Goal: Task Accomplishment & Management: Manage account settings

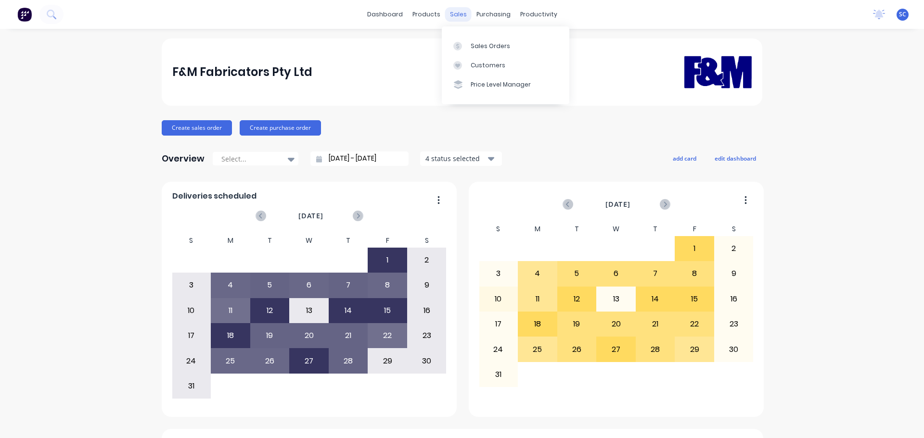
click at [449, 11] on div "sales" at bounding box center [458, 14] width 26 height 14
click at [487, 66] on div "Customers" at bounding box center [488, 65] width 35 height 9
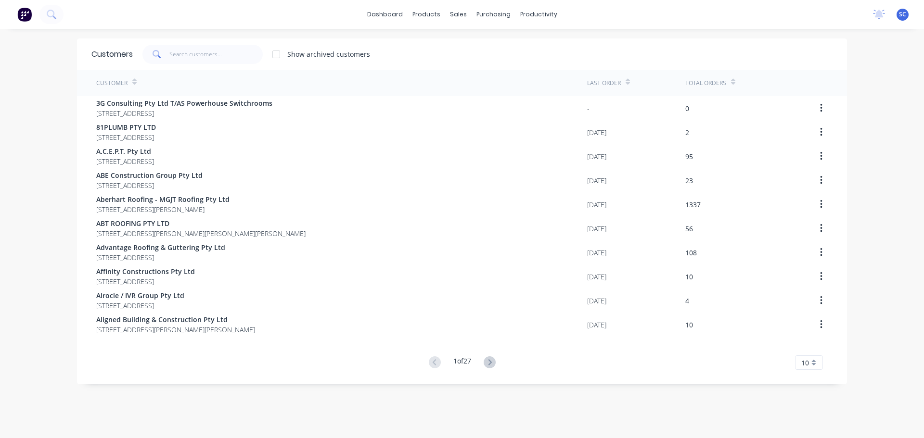
click at [197, 66] on div "Customers Show archived customers" at bounding box center [462, 54] width 770 height 31
click at [181, 50] on input "text" at bounding box center [216, 54] width 94 height 19
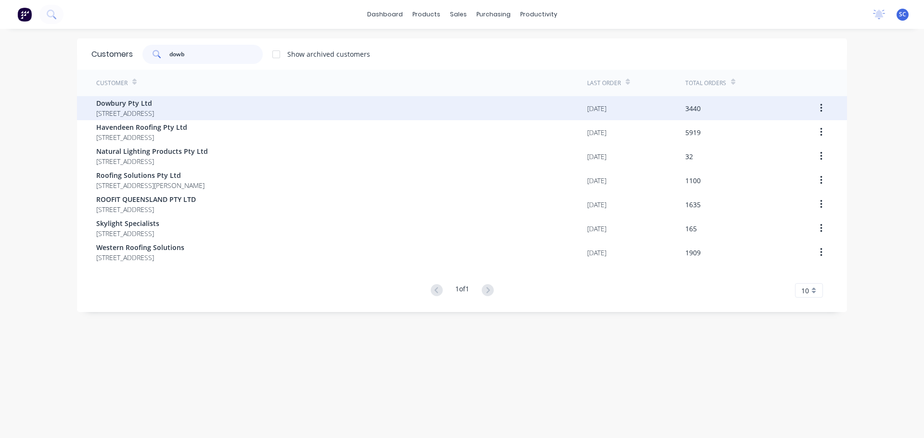
type input "dowb"
click at [144, 115] on span "3/106 Flinders Parade North Lakes Queensland Australia 4509" at bounding box center [125, 113] width 58 height 10
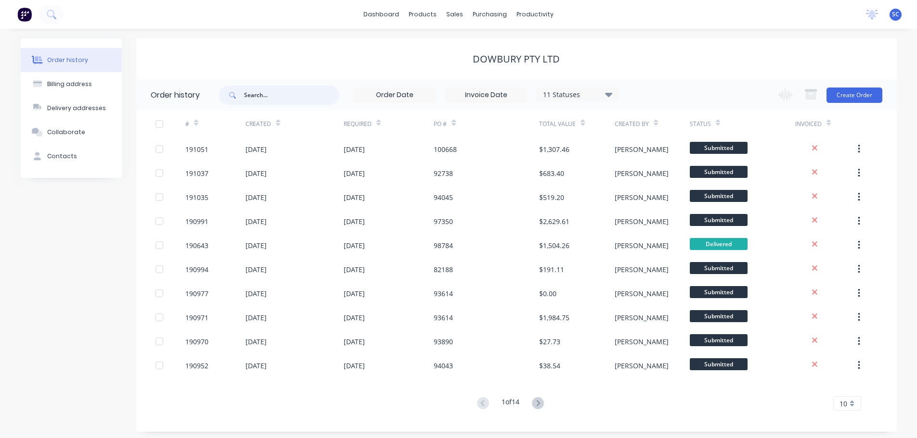
click at [261, 92] on input "text" at bounding box center [291, 95] width 95 height 19
type input "93609"
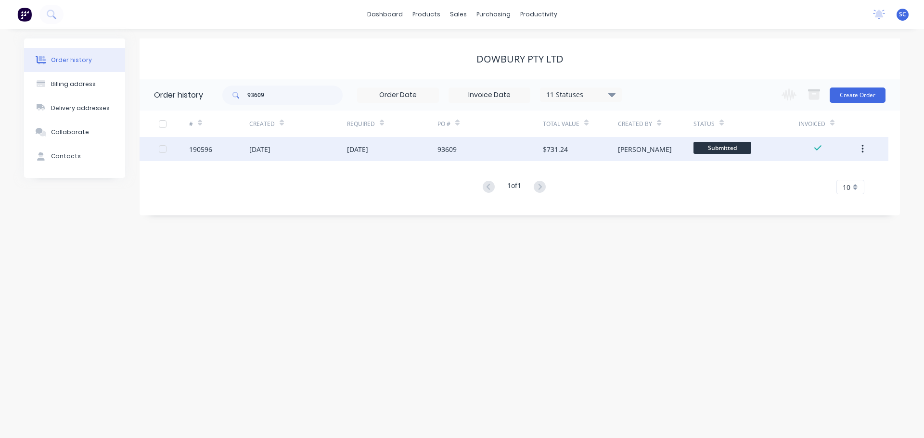
click at [322, 154] on div "22 Aug 2025" at bounding box center [298, 149] width 98 height 24
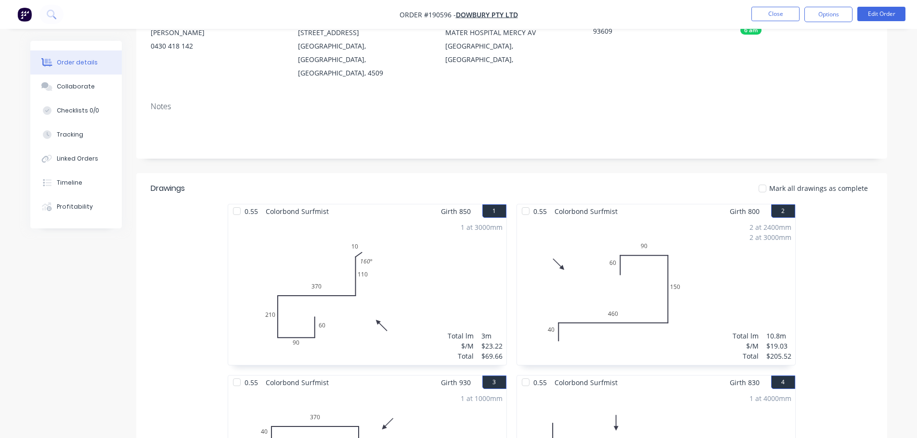
scroll to position [48, 0]
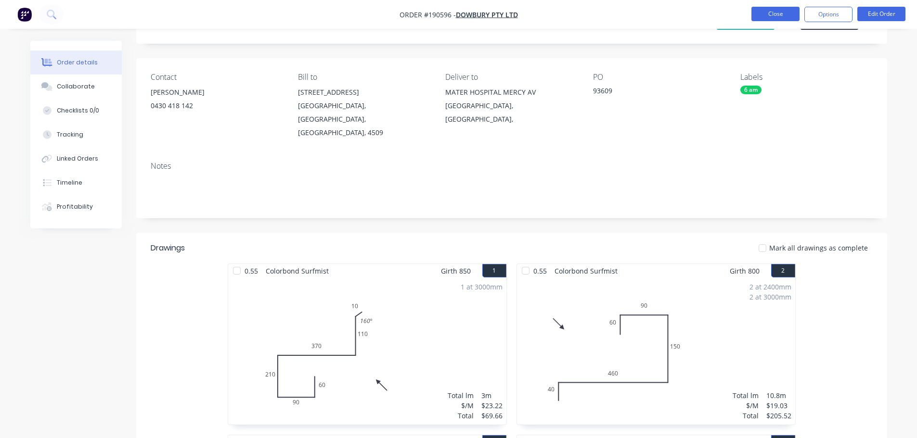
click at [789, 16] on button "Close" at bounding box center [775, 14] width 48 height 14
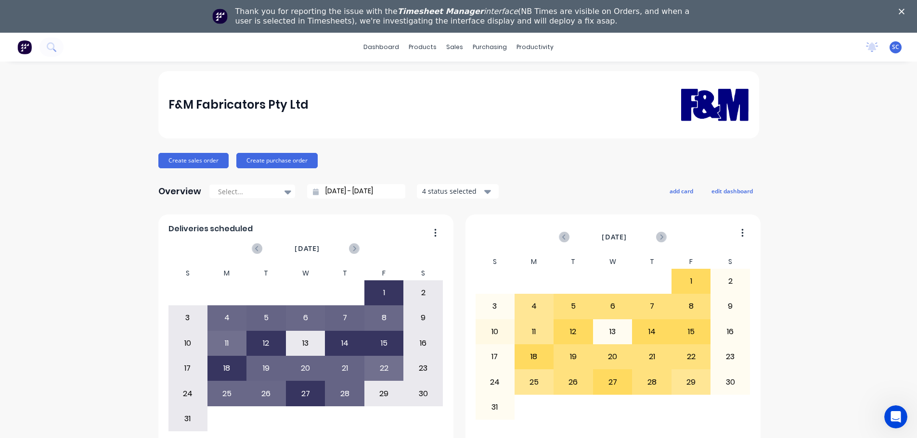
click at [908, 9] on div "Close" at bounding box center [904, 12] width 10 height 6
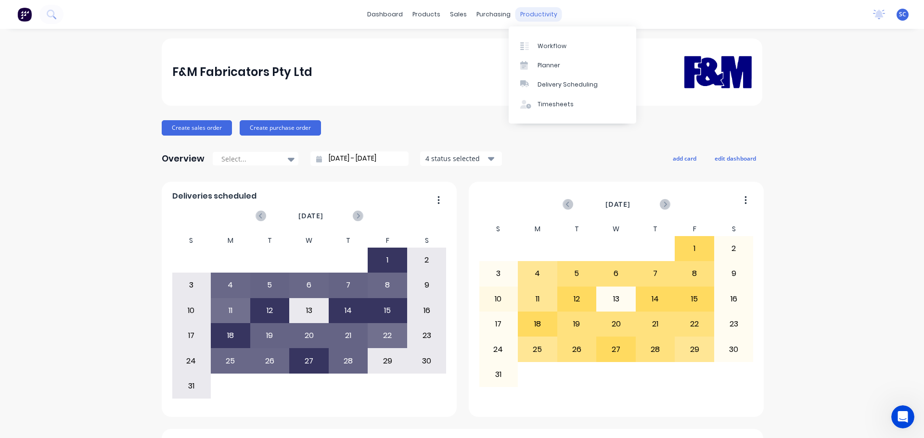
click at [543, 15] on div "productivity" at bounding box center [539, 14] width 47 height 14
drag, startPoint x: 537, startPoint y: 13, endPoint x: 563, endPoint y: 52, distance: 47.3
click at [536, 13] on div "productivity" at bounding box center [539, 14] width 47 height 14
click at [571, 88] on div "Delivery Scheduling" at bounding box center [568, 84] width 60 height 9
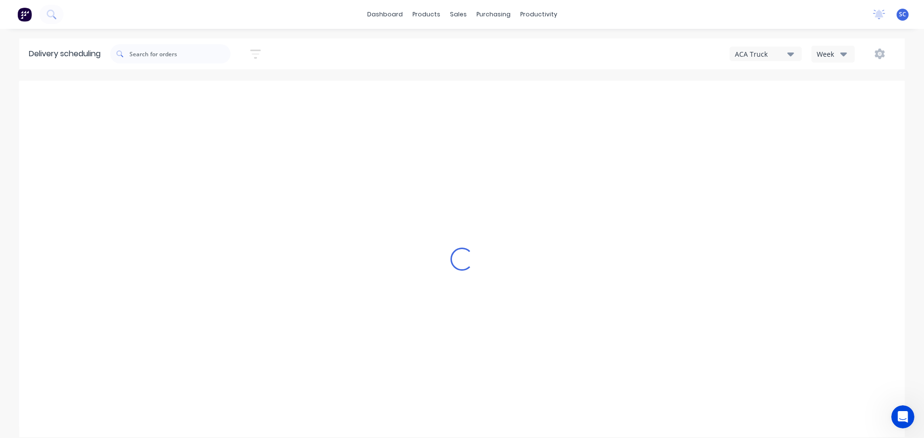
click at [832, 52] on div "Week" at bounding box center [831, 54] width 28 height 10
click at [842, 97] on div "Vehicle" at bounding box center [859, 98] width 95 height 19
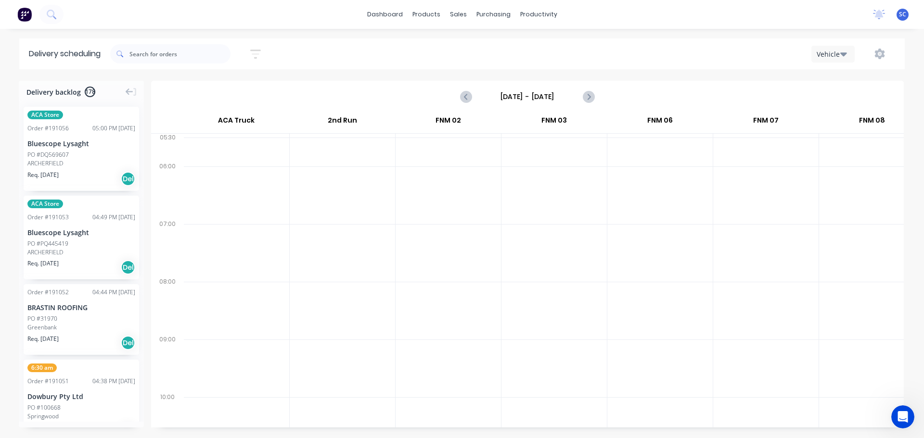
click at [517, 100] on input "Sunday - 24/08/25" at bounding box center [527, 97] width 95 height 14
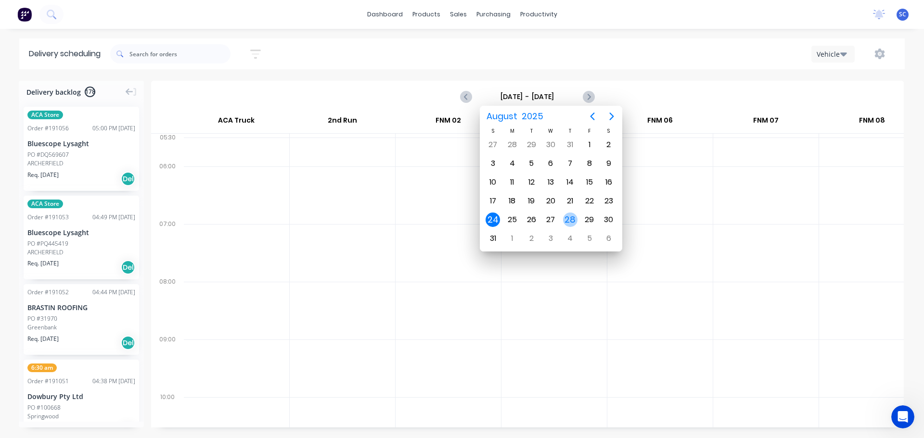
click at [571, 220] on div "28" at bounding box center [570, 220] width 14 height 14
type input "Thursday - 28/08/25"
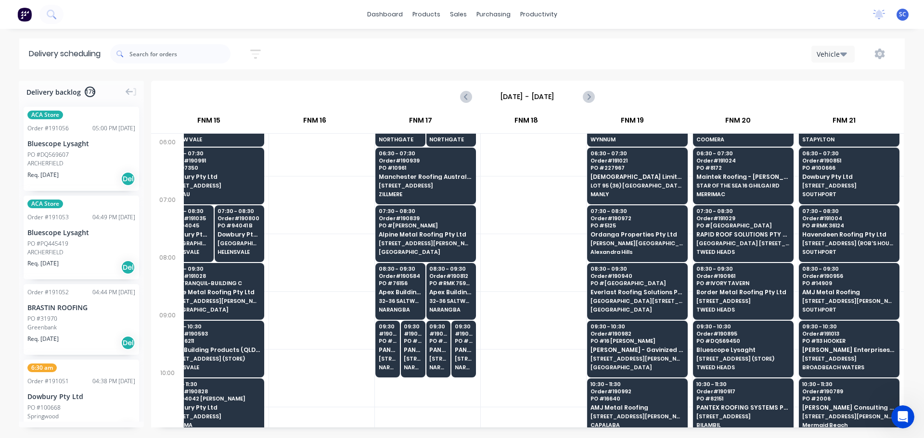
scroll to position [0, 1299]
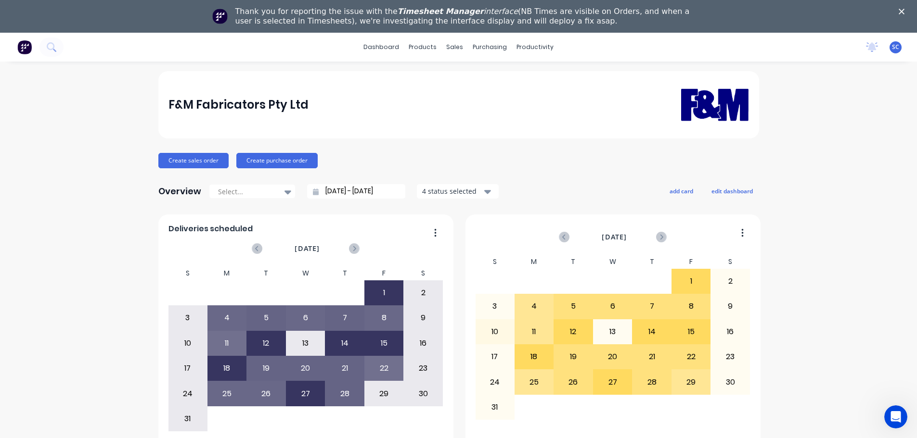
click at [907, 7] on div "Thank you for reporting the issue with the Timesheet Manager interface (NB Time…" at bounding box center [458, 16] width 917 height 25
click at [904, 12] on icon "Close" at bounding box center [902, 12] width 6 height 6
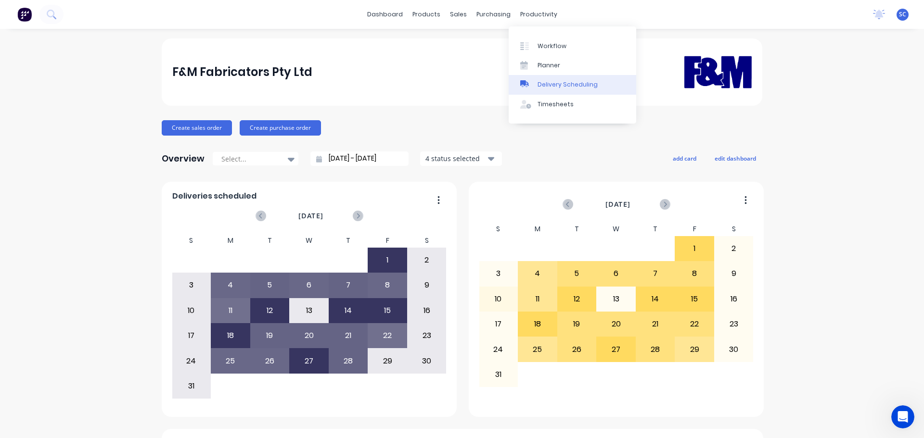
click at [564, 83] on div "Delivery Scheduling" at bounding box center [568, 84] width 60 height 9
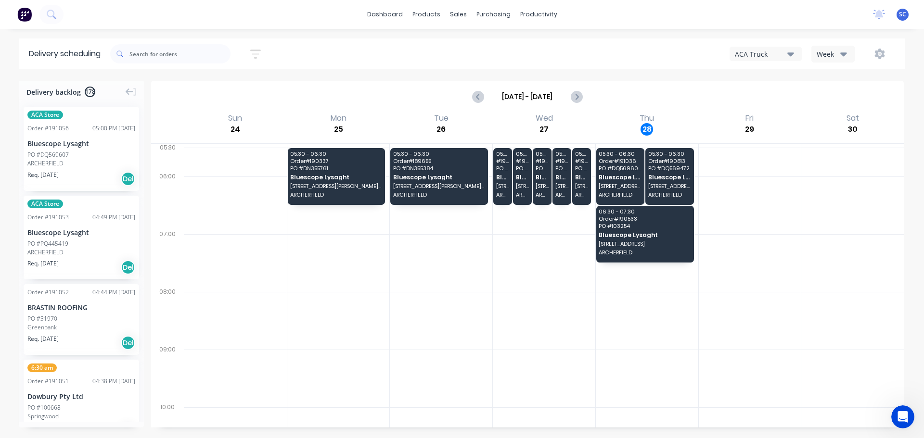
click at [790, 52] on icon "button" at bounding box center [790, 54] width 7 height 11
click at [756, 87] on div "FNM 09" at bounding box center [777, 87] width 95 height 19
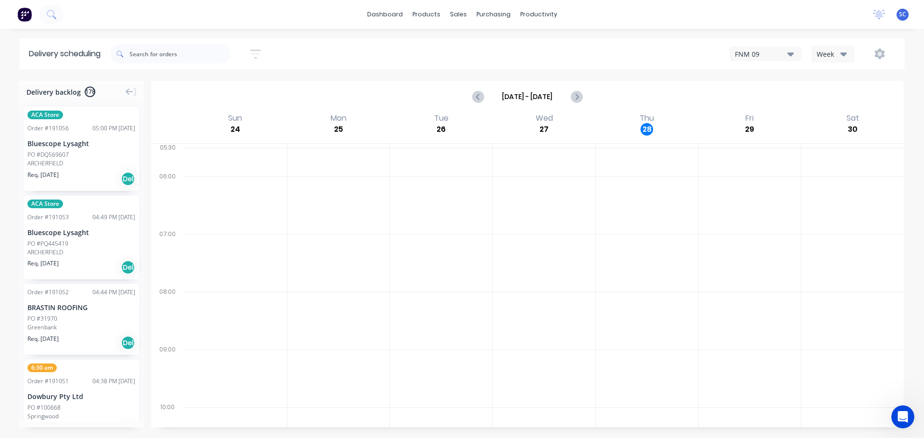
click at [840, 51] on div "Week" at bounding box center [831, 54] width 28 height 10
click at [596, 53] on div "FNM 09 Week Week Vehicle" at bounding box center [697, 53] width 398 height 17
click at [259, 50] on icon "button" at bounding box center [255, 54] width 11 height 9
click at [202, 88] on input at bounding box center [212, 90] width 90 height 14
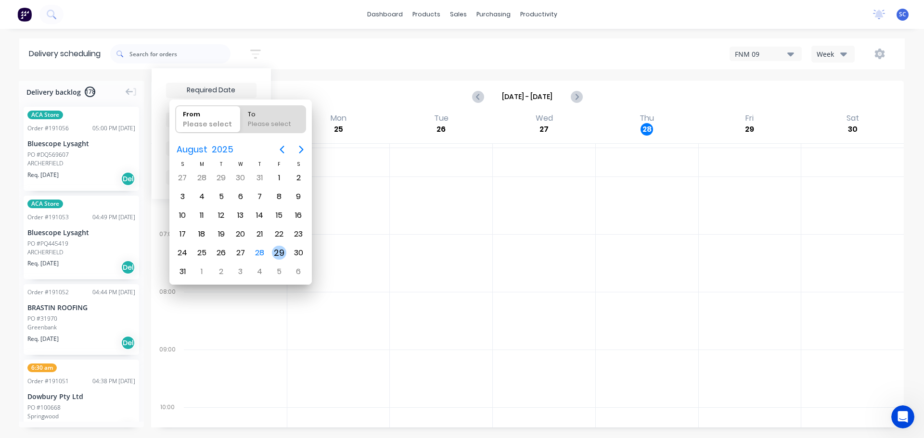
click at [277, 254] on div "29" at bounding box center [279, 253] width 14 height 14
type input "29/08/25"
radio input "false"
radio input "true"
click at [277, 254] on div "29" at bounding box center [279, 253] width 14 height 14
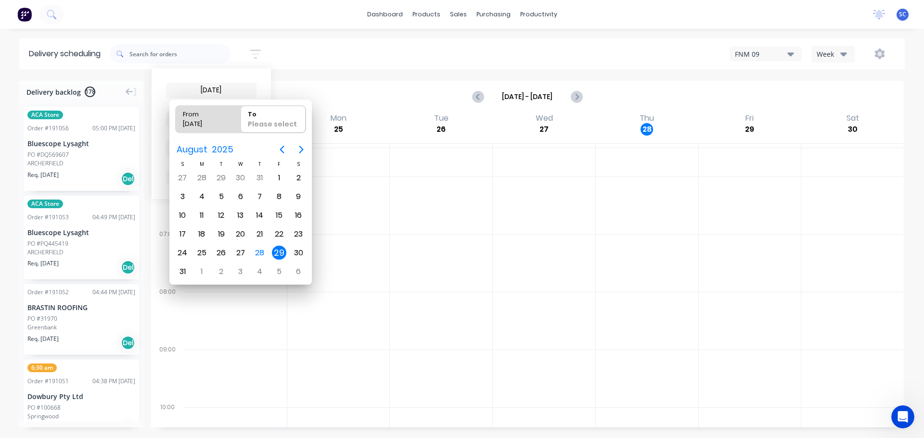
type input "29/08/25 - 29/08/25"
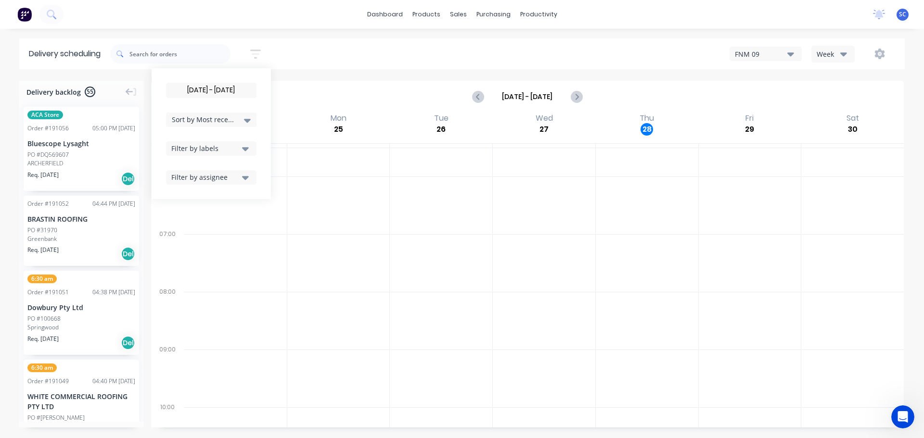
click at [250, 119] on icon at bounding box center [247, 121] width 7 height 4
click at [194, 232] on div "Suburb" at bounding box center [211, 227] width 90 height 17
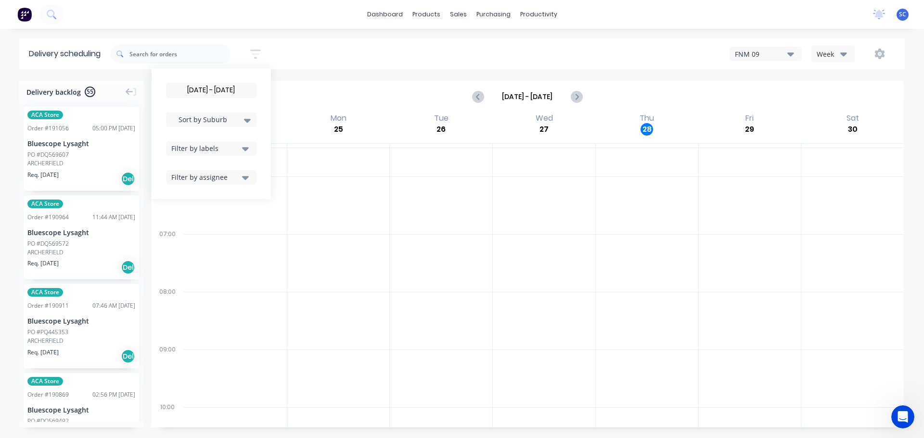
click at [327, 55] on div "29/08/25 - 29/08/25 Sort by Suburb Created date Required date Order number Cust…" at bounding box center [507, 53] width 795 height 27
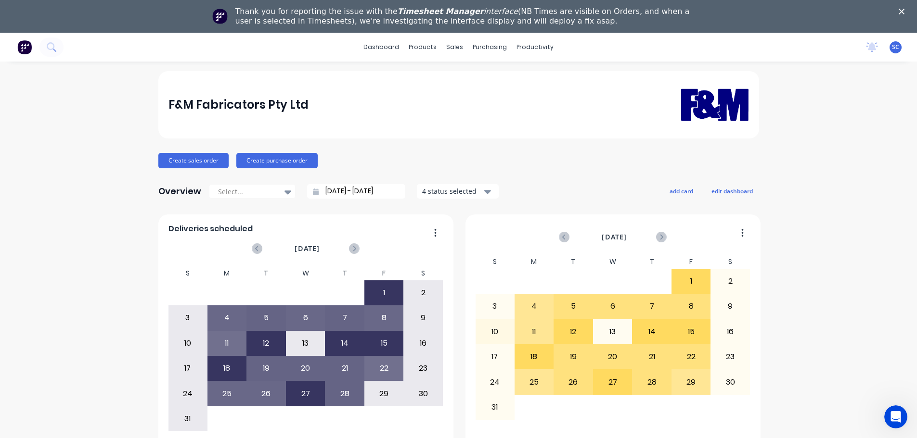
click at [904, 10] on polygon "Close" at bounding box center [902, 12] width 6 height 6
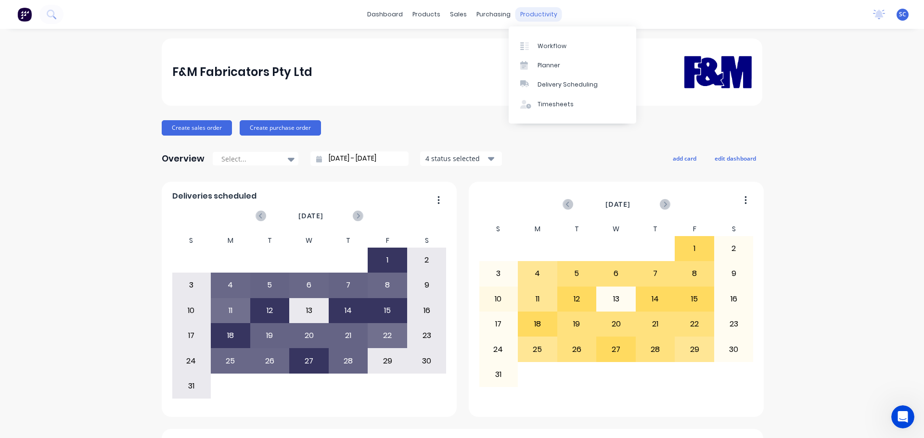
click at [536, 13] on div "productivity" at bounding box center [539, 14] width 47 height 14
click at [577, 84] on div "Delivery Scheduling" at bounding box center [568, 84] width 60 height 9
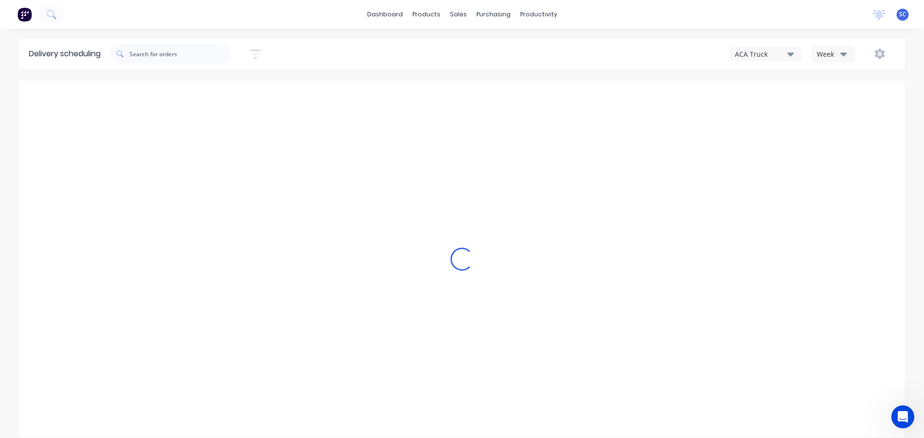
click at [794, 53] on button "ACA Truck" at bounding box center [766, 54] width 72 height 14
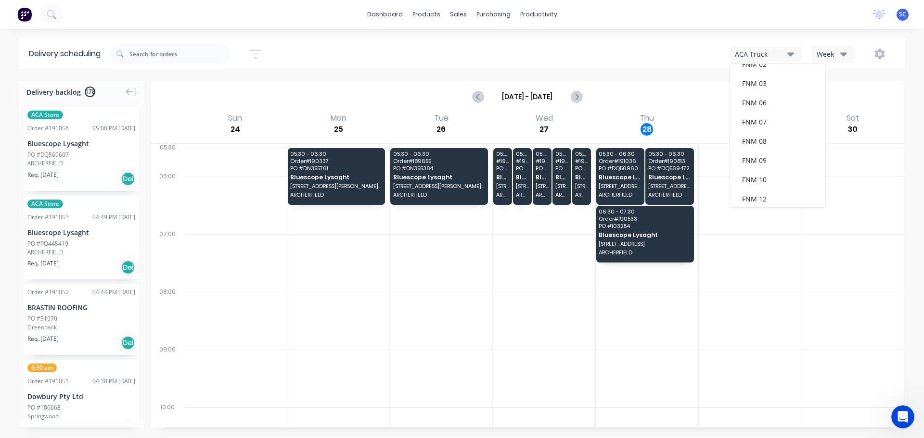
scroll to position [125, 0]
click at [764, 88] on div "FNM 09" at bounding box center [777, 87] width 95 height 19
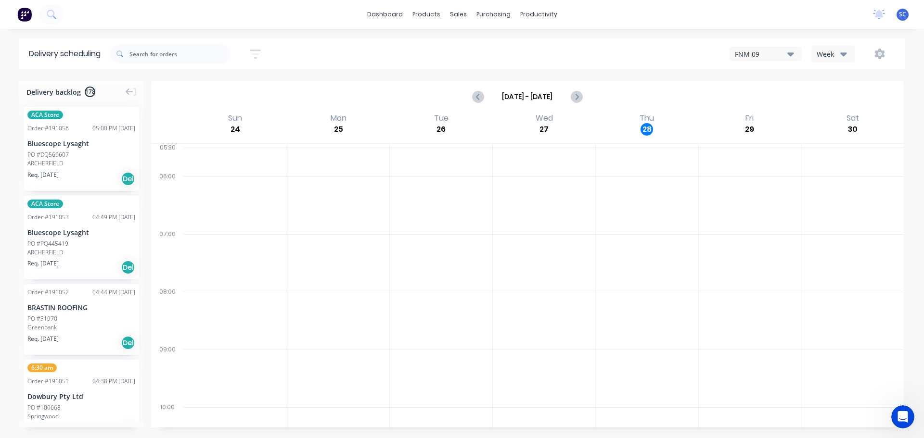
click at [843, 52] on icon "button" at bounding box center [843, 54] width 7 height 11
drag, startPoint x: 665, startPoint y: 53, endPoint x: 658, endPoint y: 52, distance: 6.3
click at [663, 52] on div "FNM 09 Week Week Vehicle" at bounding box center [697, 53] width 398 height 17
type input "190603"
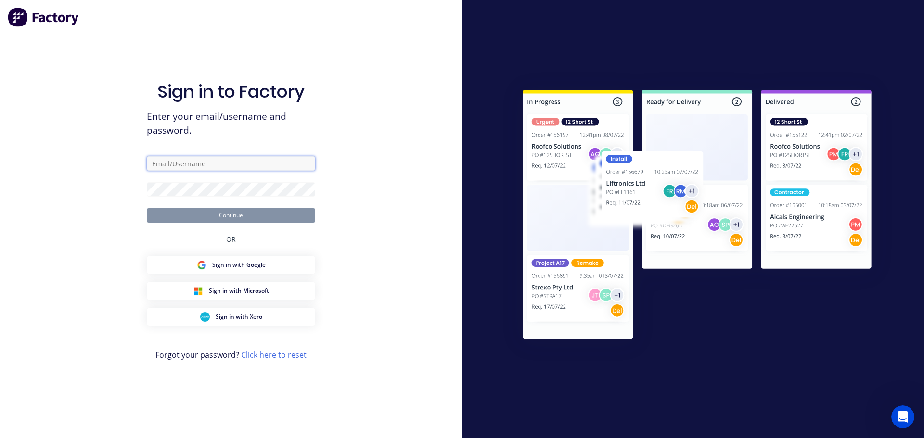
click at [166, 160] on input "text" at bounding box center [231, 163] width 168 height 14
type input "[PERSON_NAME][EMAIL_ADDRESS][DOMAIN_NAME]"
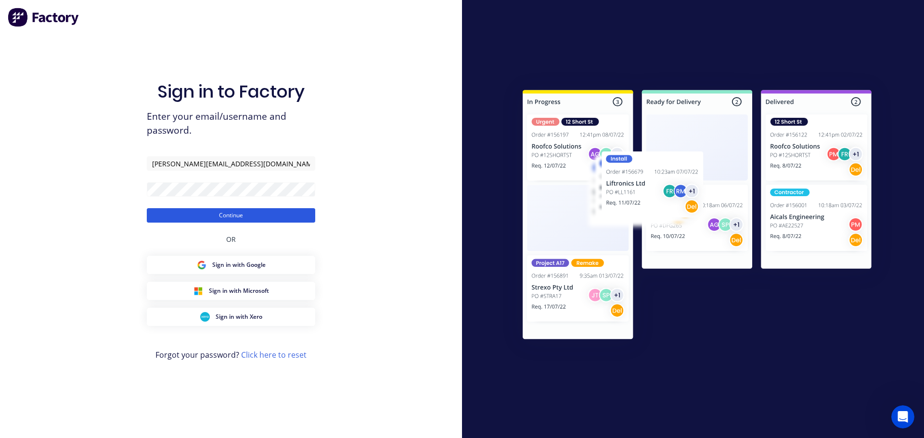
click at [209, 216] on button "Continue" at bounding box center [231, 215] width 168 height 14
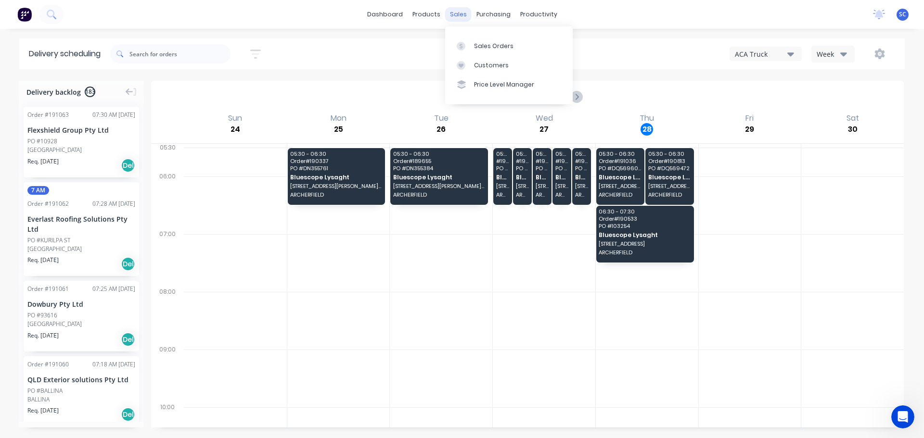
click at [461, 16] on div "sales" at bounding box center [458, 14] width 26 height 14
click at [790, 52] on icon "button" at bounding box center [790, 54] width 7 height 11
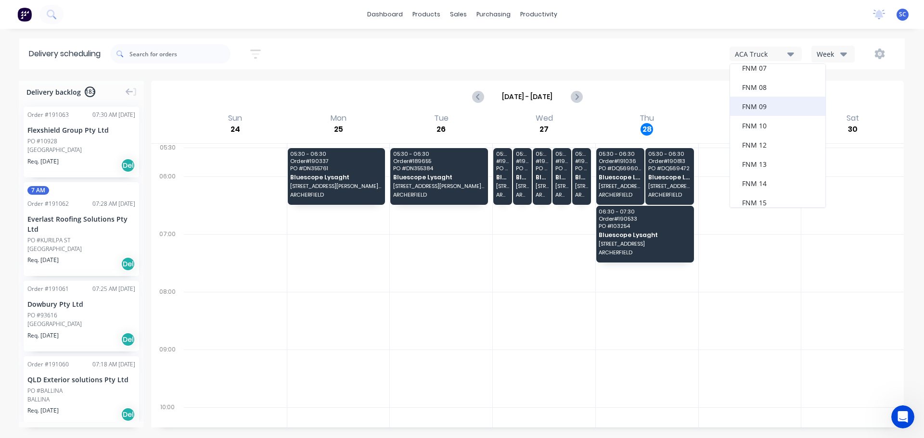
click at [766, 110] on div "FNM 09" at bounding box center [777, 106] width 95 height 19
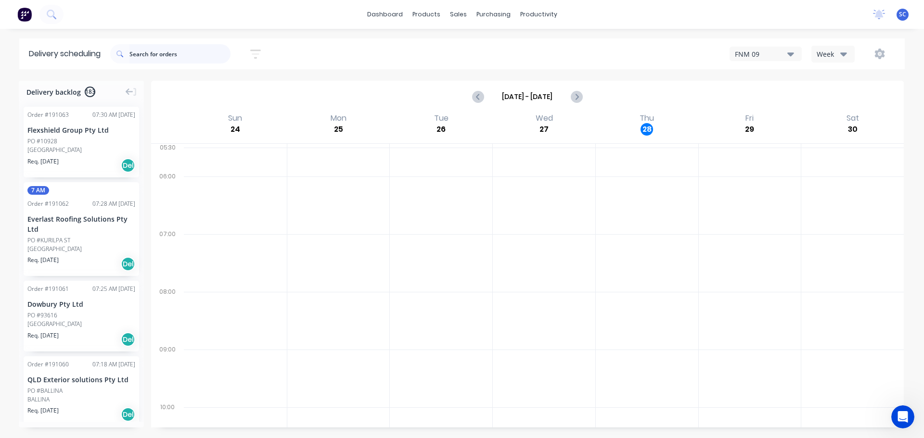
click at [153, 55] on input "text" at bounding box center [179, 53] width 101 height 19
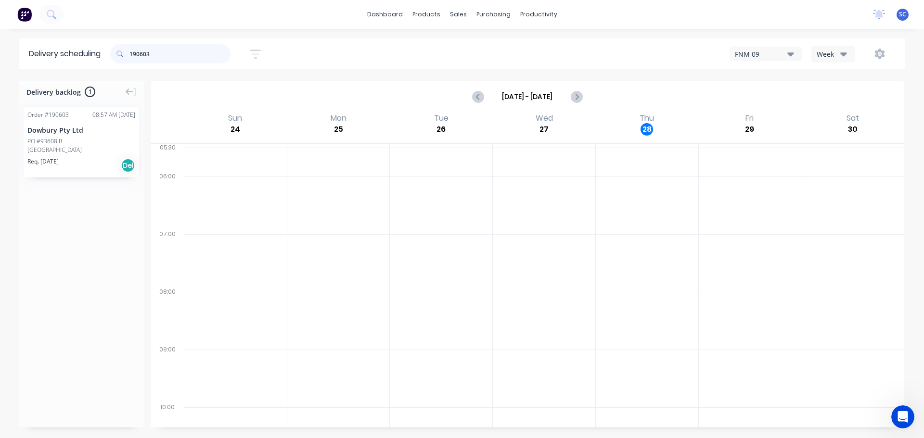
type input "190603"
click at [78, 195] on div "Mark as Delivered" at bounding box center [93, 195] width 97 height 20
drag, startPoint x: 168, startPoint y: 55, endPoint x: 98, endPoint y: 57, distance: 70.3
click at [98, 57] on header "Delivery scheduling 190603 Sort by Most recent Created date Required date Order…" at bounding box center [462, 54] width 886 height 31
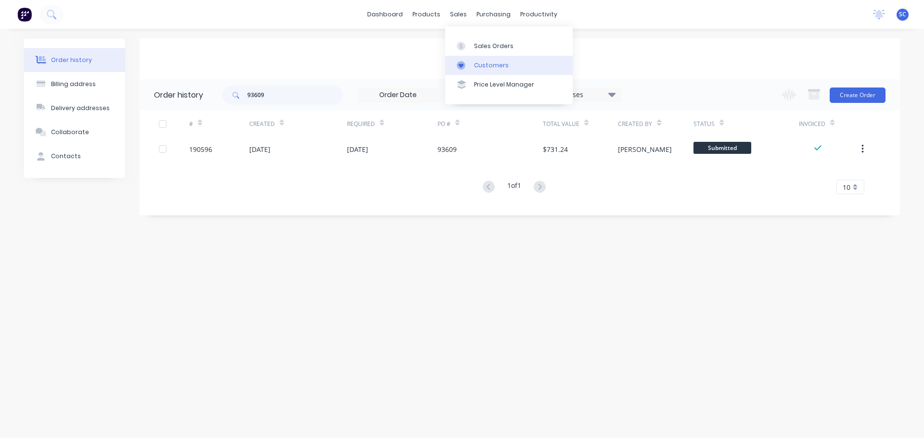
click at [499, 65] on div "Customers" at bounding box center [491, 65] width 35 height 9
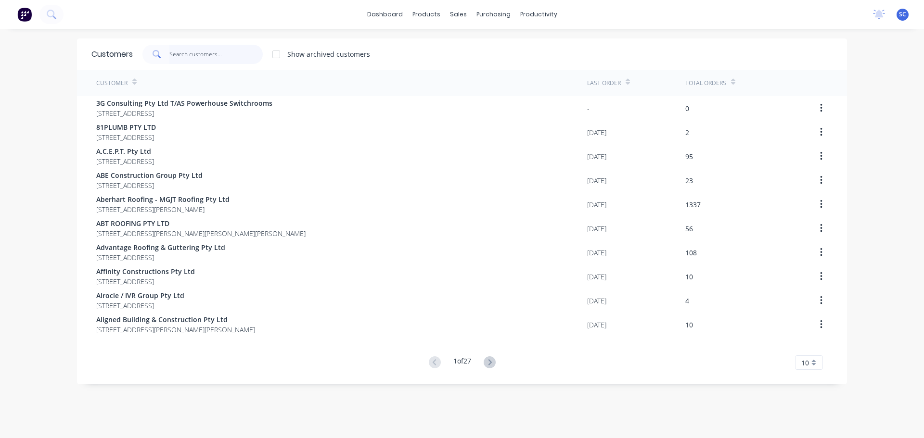
click at [196, 61] on input "text" at bounding box center [216, 54] width 94 height 19
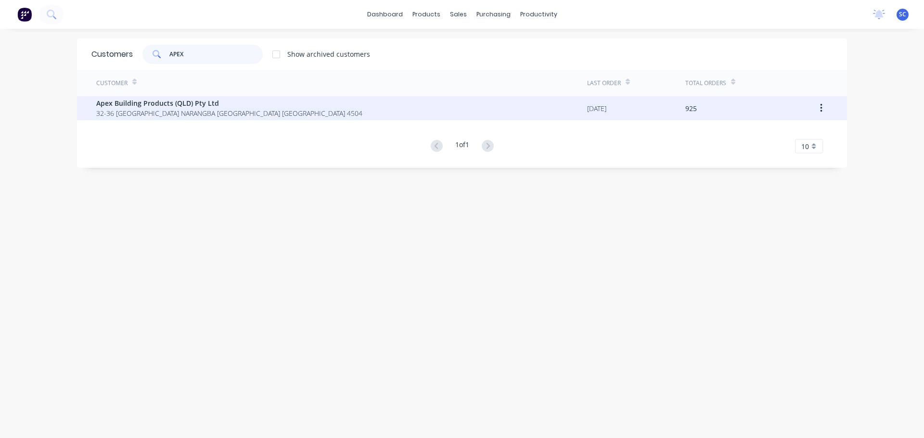
type input "APEX"
click at [147, 106] on span "Apex Building Products (QLD) Pty Ltd" at bounding box center [229, 103] width 266 height 10
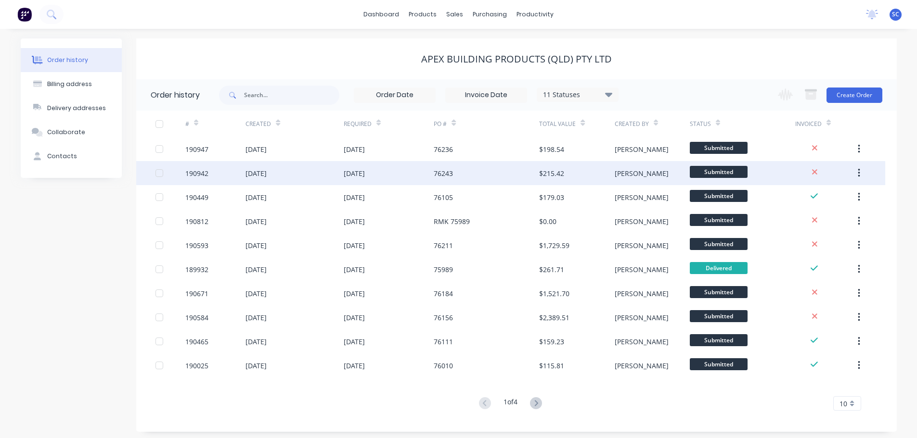
click at [311, 181] on div "27 Aug 2025" at bounding box center [294, 173] width 98 height 24
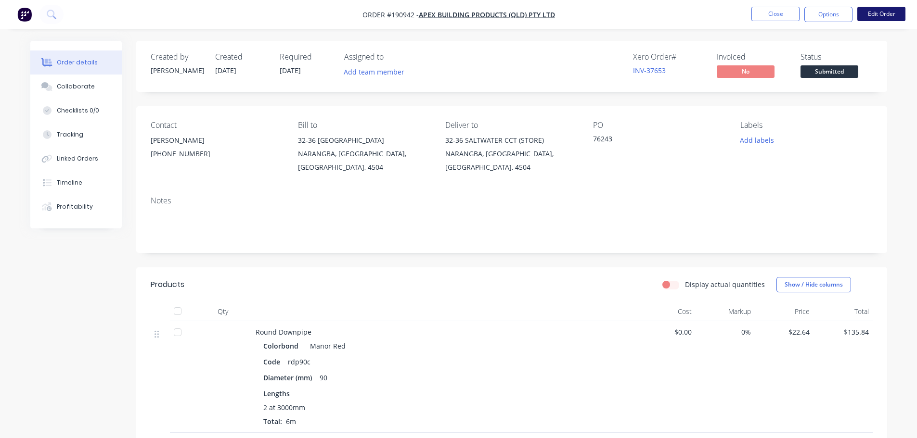
click at [882, 13] on button "Edit Order" at bounding box center [881, 14] width 48 height 14
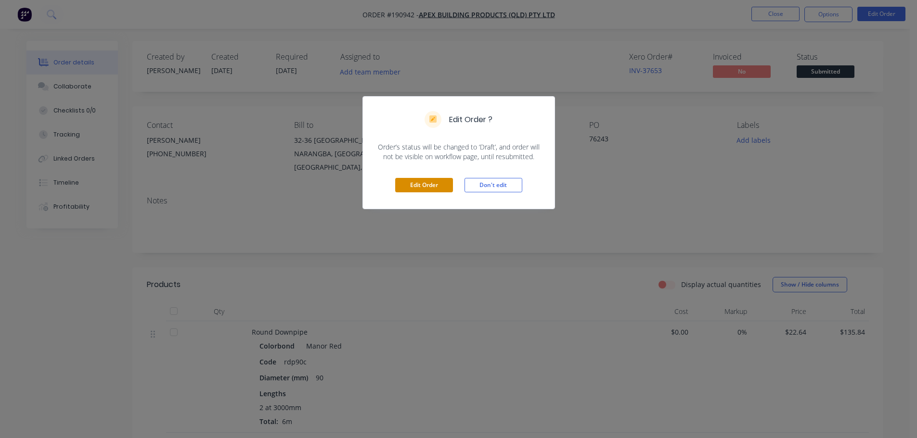
click at [418, 184] on button "Edit Order" at bounding box center [424, 185] width 58 height 14
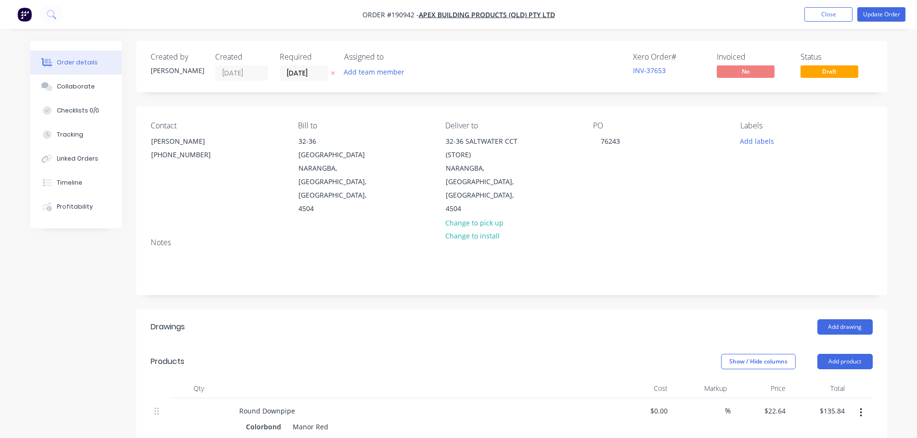
click at [335, 74] on icon at bounding box center [333, 73] width 4 height 6
drag, startPoint x: 635, startPoint y: 139, endPoint x: 612, endPoint y: 140, distance: 23.6
click at [582, 142] on div "Contact AMANDA (07) 3491 4999 Bill to 32-36 Saltwater Circuit NARANGBA, Queensl…" at bounding box center [511, 169] width 751 height 124
click at [621, 146] on div "76243" at bounding box center [610, 141] width 35 height 14
click at [882, 13] on button "Update Order" at bounding box center [881, 14] width 48 height 14
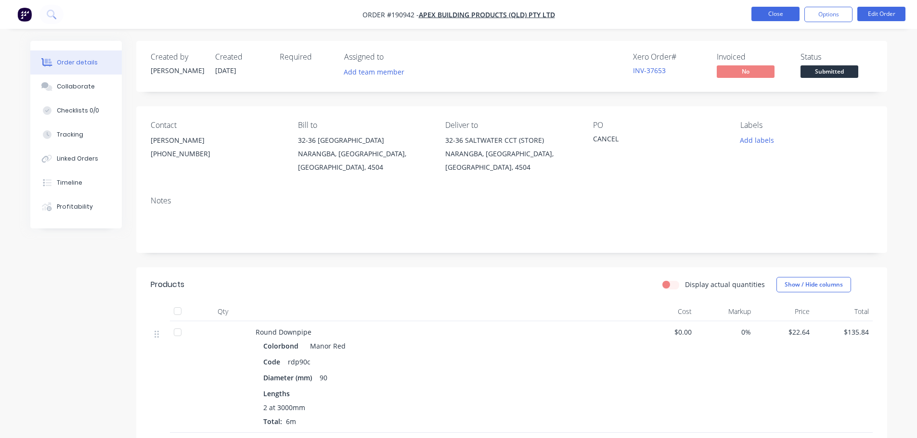
click at [771, 10] on button "Close" at bounding box center [775, 14] width 48 height 14
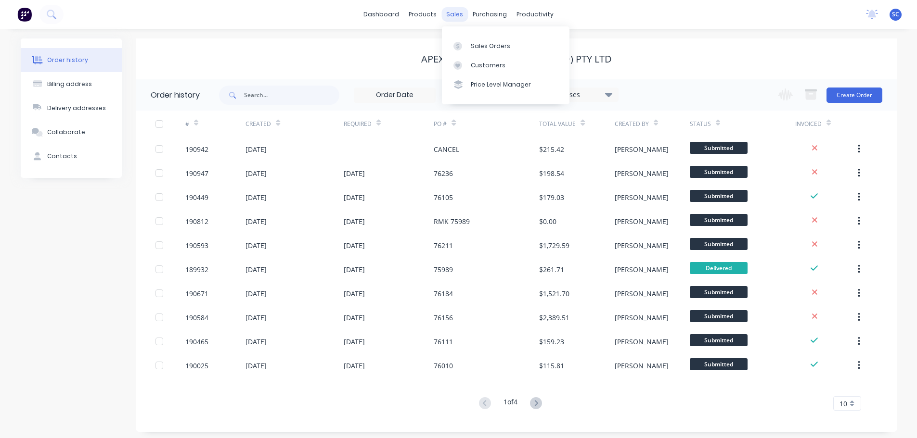
click at [456, 13] on div "sales" at bounding box center [454, 14] width 26 height 14
click at [483, 70] on link "Customers" at bounding box center [506, 65] width 128 height 19
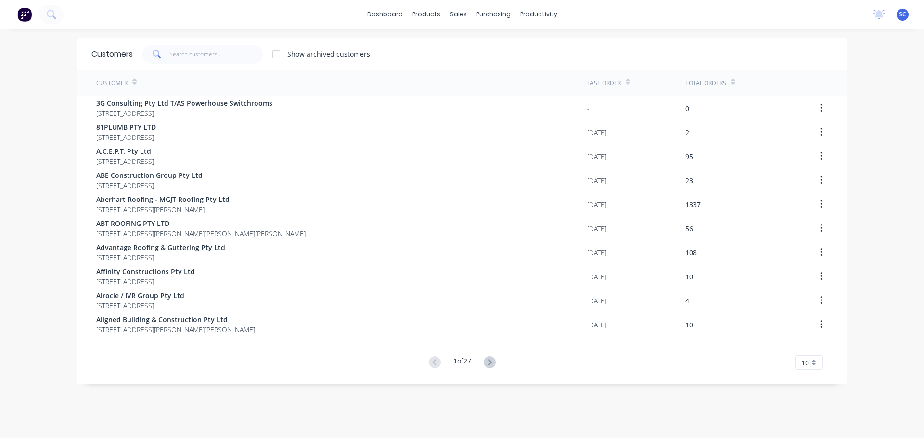
click at [178, 65] on div "Customers Show archived customers" at bounding box center [462, 54] width 770 height 31
click at [183, 47] on input "text" at bounding box center [216, 54] width 94 height 19
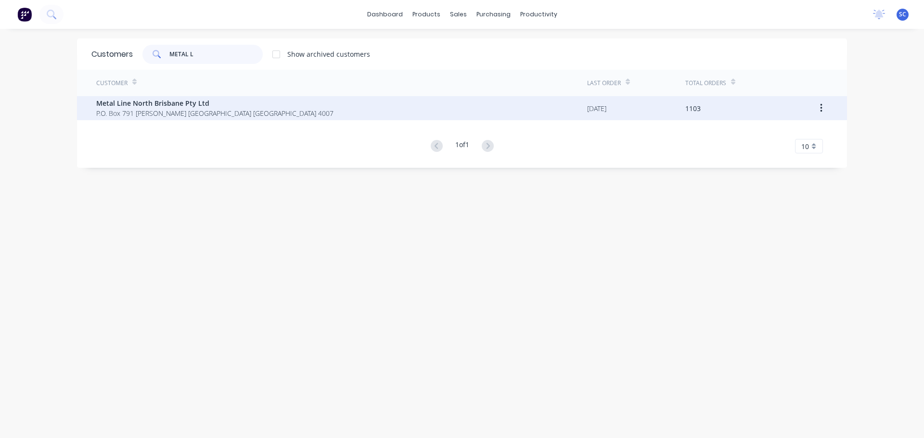
type input "METAL L"
click at [147, 112] on span "P.O. Box 791 Hamilton B.C. Queensland Australia 4007" at bounding box center [214, 113] width 237 height 10
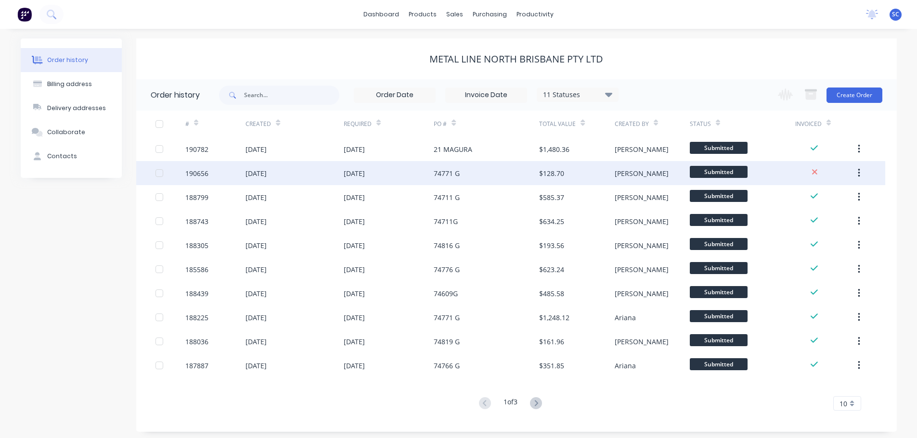
click at [267, 173] on div "25 Aug 2025" at bounding box center [255, 173] width 21 height 10
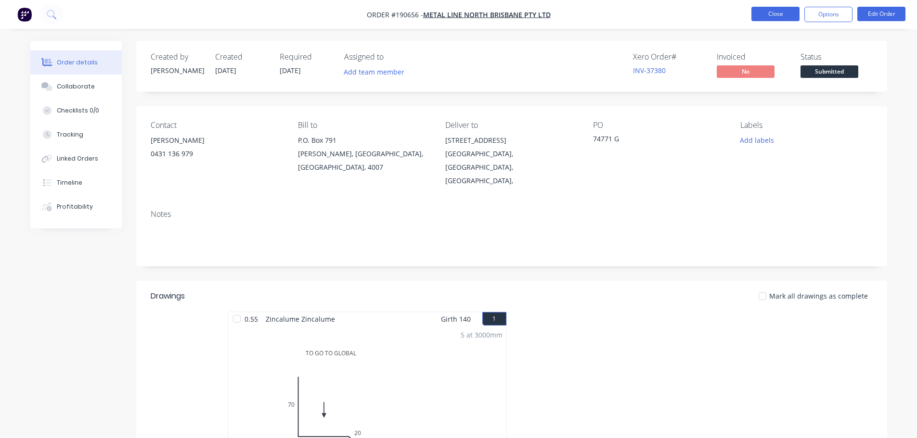
click at [785, 7] on button "Close" at bounding box center [775, 14] width 48 height 14
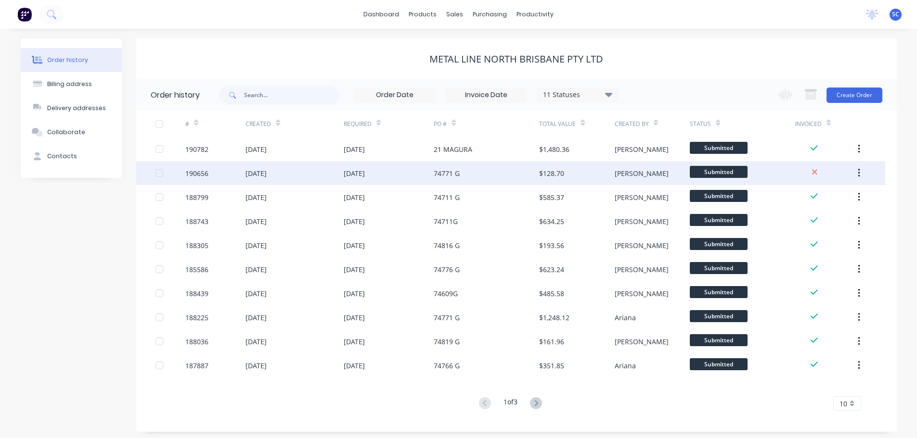
click at [267, 173] on div "25 Aug 2025" at bounding box center [255, 173] width 21 height 10
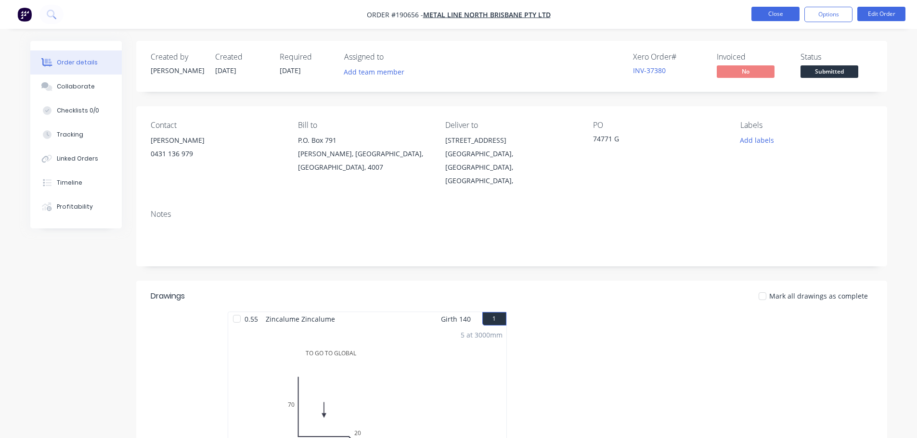
click at [767, 10] on button "Close" at bounding box center [775, 14] width 48 height 14
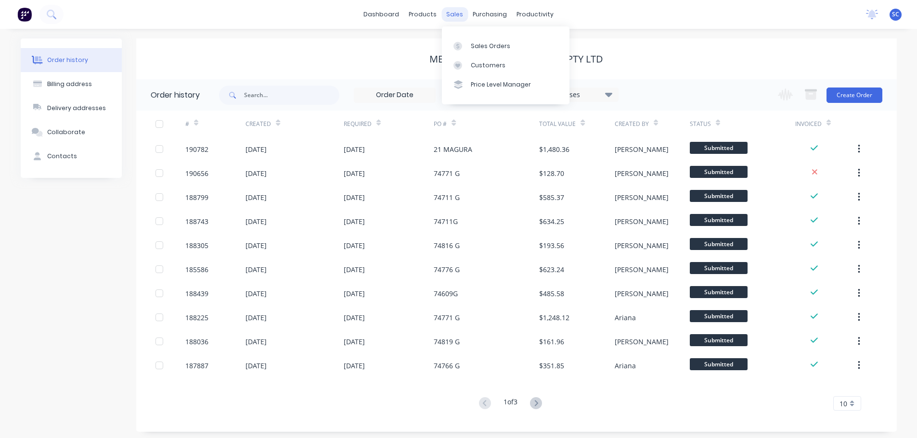
click at [457, 10] on div "sales" at bounding box center [454, 14] width 26 height 14
click at [483, 64] on div "Customers" at bounding box center [488, 65] width 35 height 9
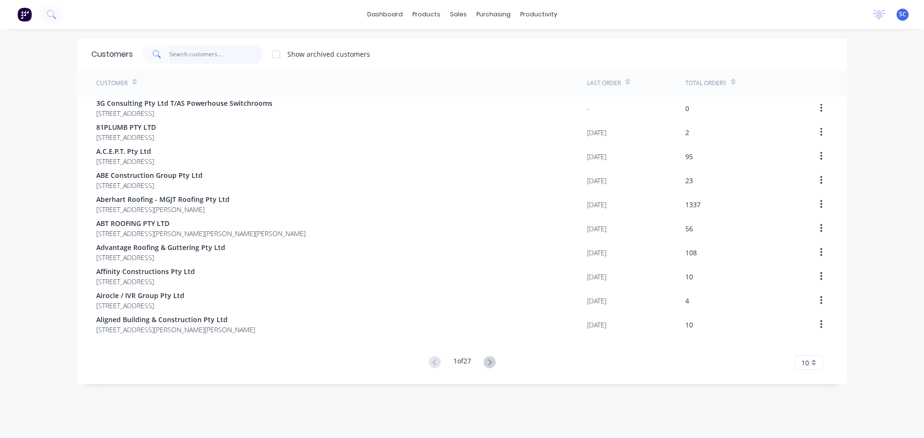
click at [178, 53] on input "text" at bounding box center [216, 54] width 94 height 19
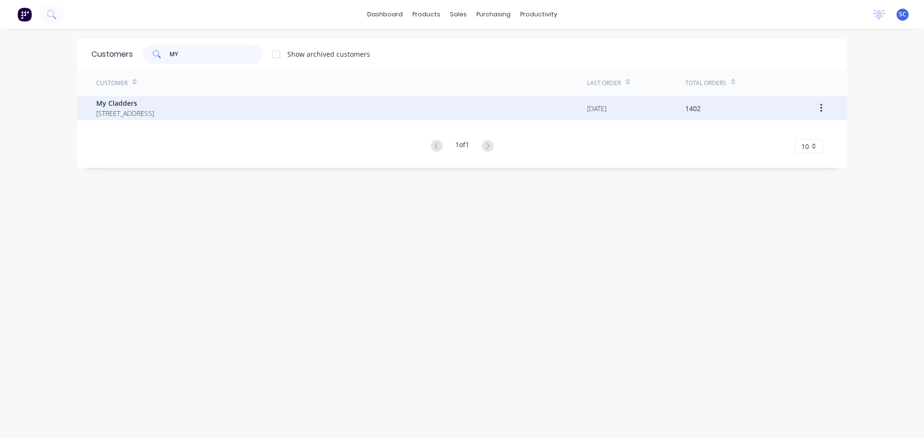
type input "MY"
click at [143, 107] on span "My Cladders" at bounding box center [125, 103] width 58 height 10
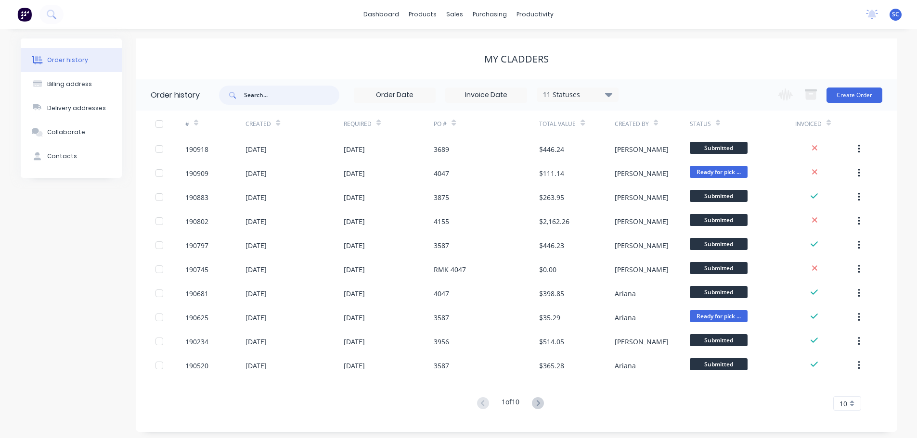
click at [258, 98] on input "text" at bounding box center [291, 95] width 95 height 19
type input "188247"
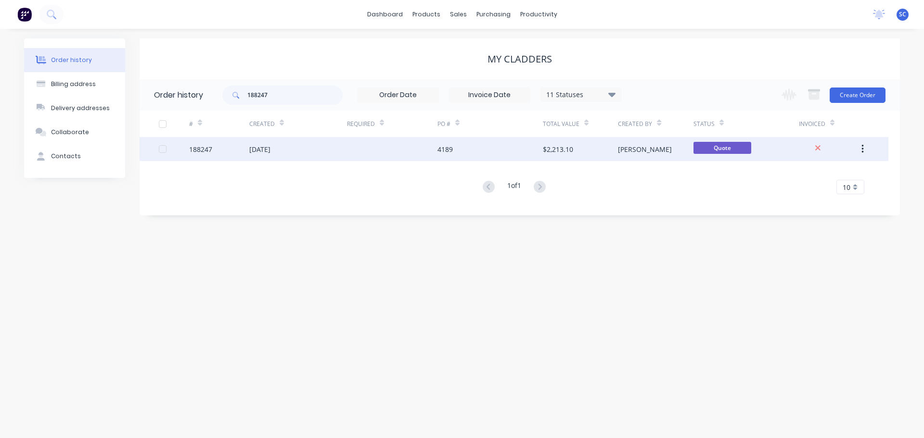
click at [247, 150] on div "188247" at bounding box center [219, 149] width 60 height 24
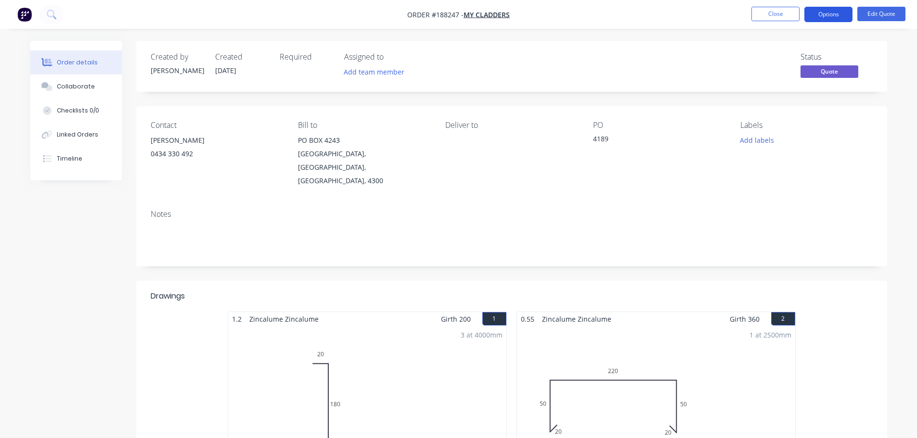
click at [838, 11] on button "Options" at bounding box center [828, 14] width 48 height 15
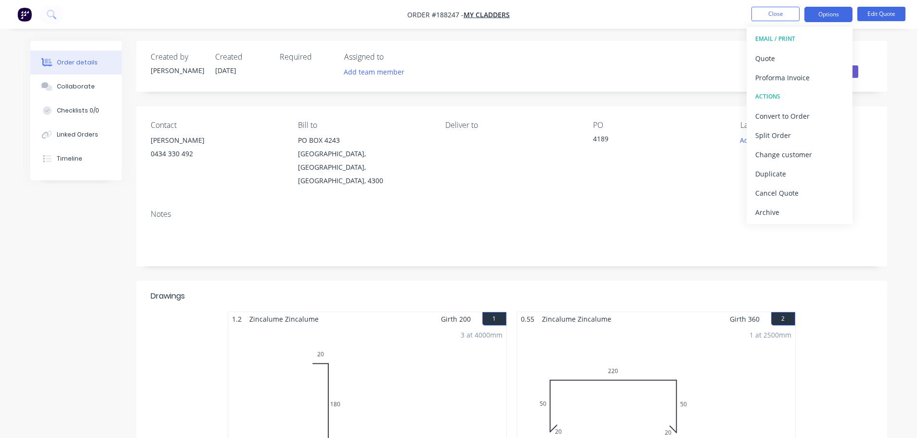
click at [615, 9] on nav "Order #188247 - My Cladders Close Options EMAIL / PRINT Quote Proforma Invoice …" at bounding box center [458, 14] width 917 height 29
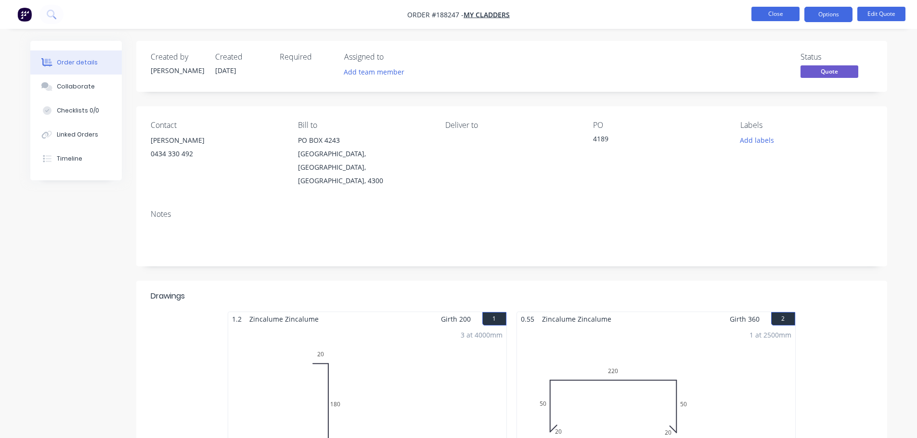
click at [774, 11] on button "Close" at bounding box center [775, 14] width 48 height 14
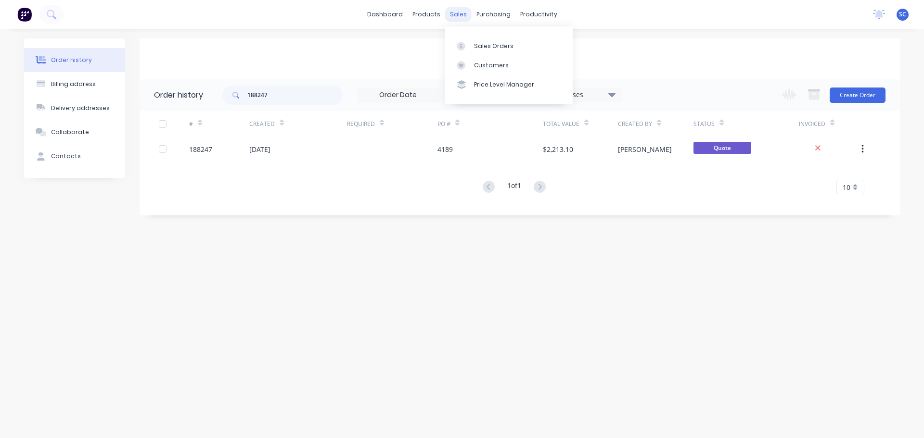
click at [464, 11] on div "sales" at bounding box center [458, 14] width 26 height 14
click at [488, 66] on div "Customers" at bounding box center [491, 65] width 35 height 9
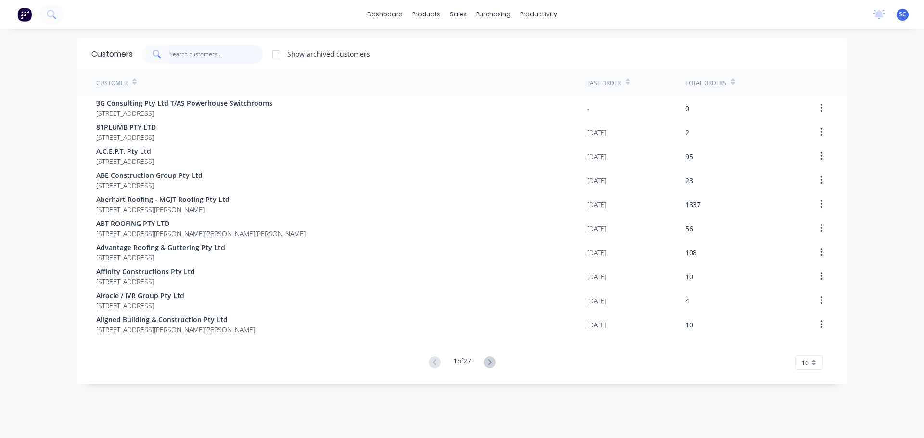
click at [179, 55] on input "text" at bounding box center [216, 54] width 94 height 19
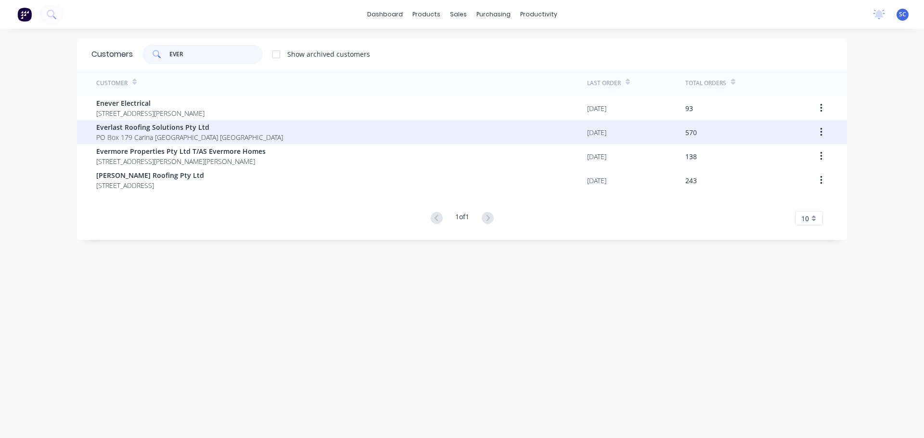
type input "EVER"
click at [134, 128] on span "Everlast Roofing Solutions Pty Ltd" at bounding box center [189, 127] width 187 height 10
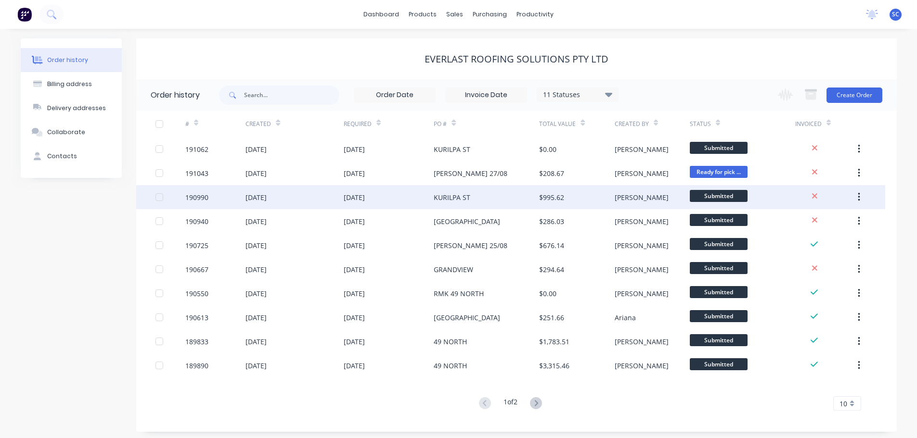
click at [348, 197] on div "29 Aug 2025" at bounding box center [354, 198] width 21 height 10
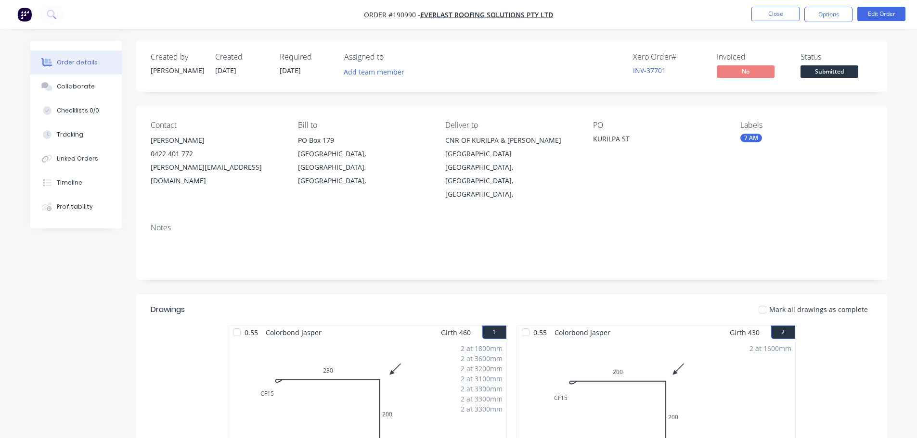
click at [755, 141] on div "7 AM" at bounding box center [751, 138] width 22 height 9
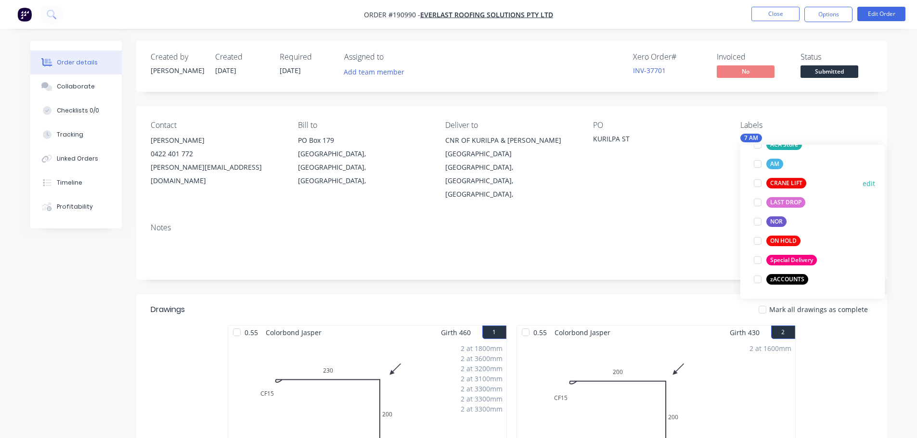
click at [759, 183] on div at bounding box center [757, 183] width 19 height 19
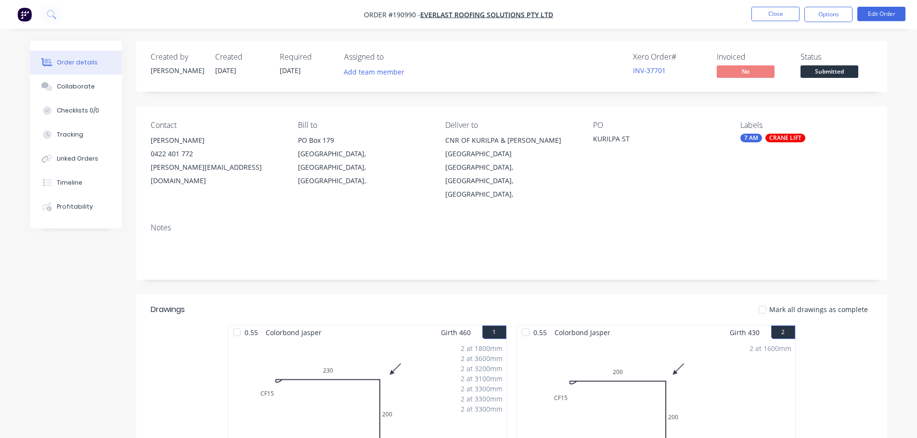
click at [607, 223] on div "Notes" at bounding box center [512, 227] width 722 height 9
click at [761, 5] on nav "Order #190990 - Everlast Roofing Solutions Pty Ltd Close Options Edit Order" at bounding box center [458, 14] width 917 height 29
click at [778, 15] on button "Close" at bounding box center [775, 14] width 48 height 14
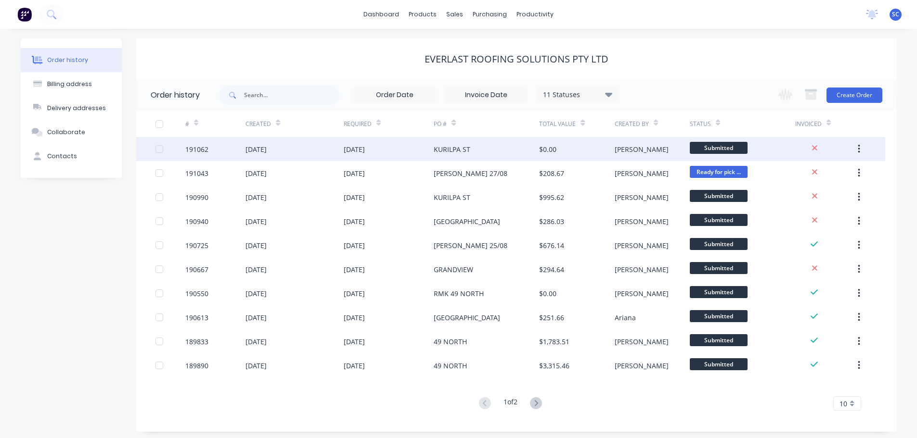
click at [347, 149] on div "29 Aug 2025" at bounding box center [354, 149] width 21 height 10
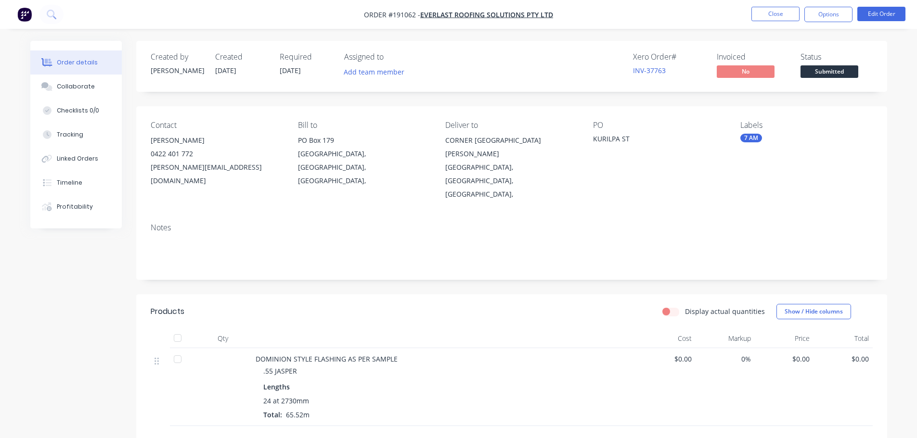
click at [754, 138] on div "7 AM" at bounding box center [751, 138] width 22 height 9
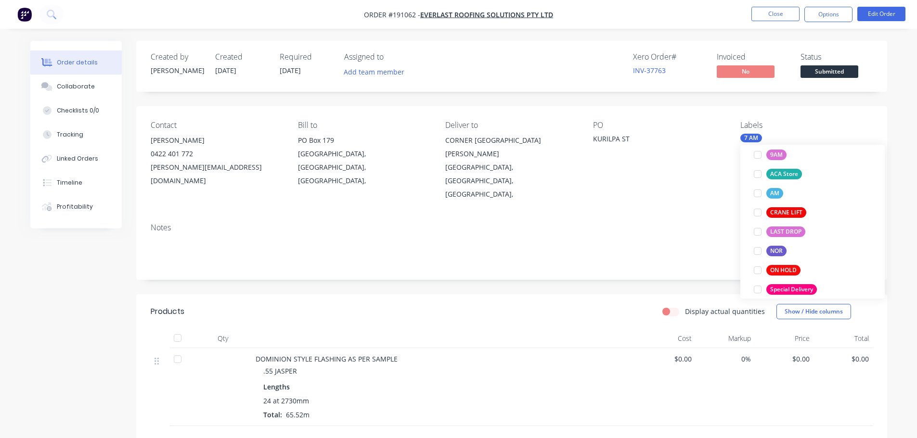
scroll to position [404, 0]
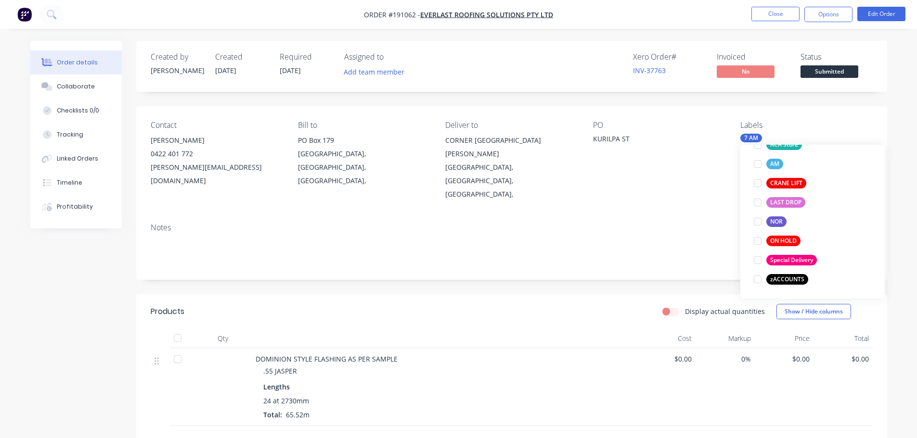
drag, startPoint x: 757, startPoint y: 182, endPoint x: 727, endPoint y: 192, distance: 31.8
click at [756, 184] on div at bounding box center [757, 183] width 19 height 19
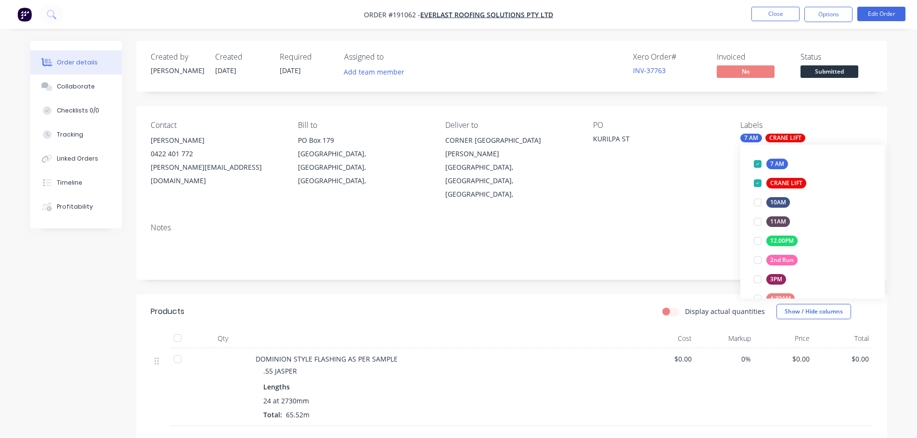
click at [620, 223] on div "Notes" at bounding box center [512, 227] width 722 height 9
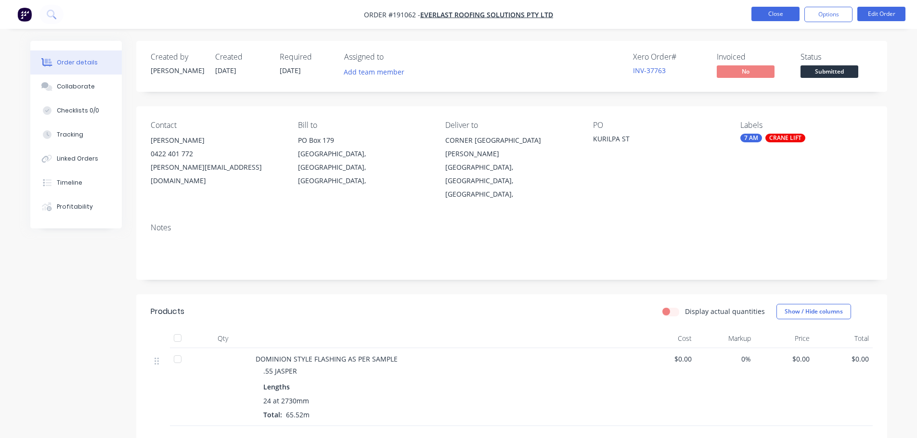
click at [775, 9] on button "Close" at bounding box center [775, 14] width 48 height 14
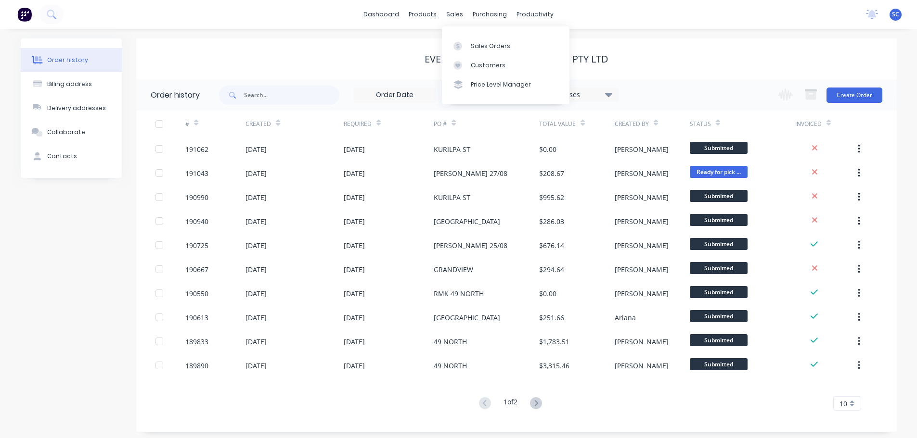
drag, startPoint x: 460, startPoint y: 16, endPoint x: 477, endPoint y: 27, distance: 20.2
click at [461, 16] on div "sales" at bounding box center [454, 14] width 26 height 14
click at [480, 63] on div "Customers" at bounding box center [488, 65] width 35 height 9
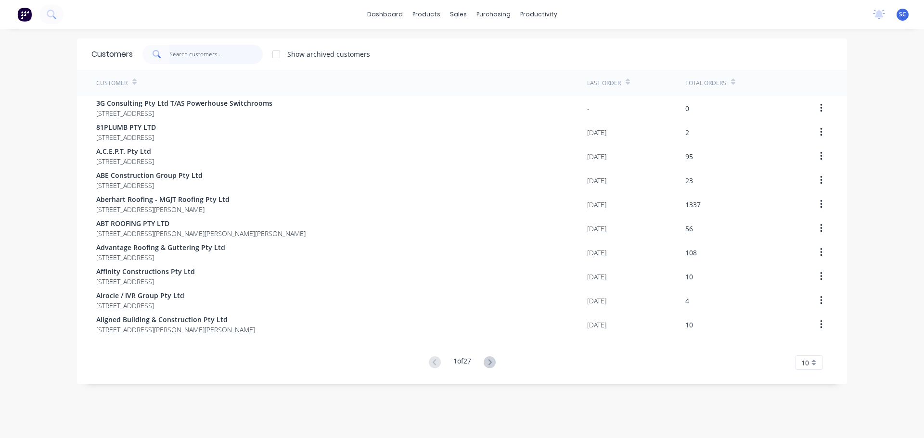
click at [205, 57] on input "text" at bounding box center [216, 54] width 94 height 19
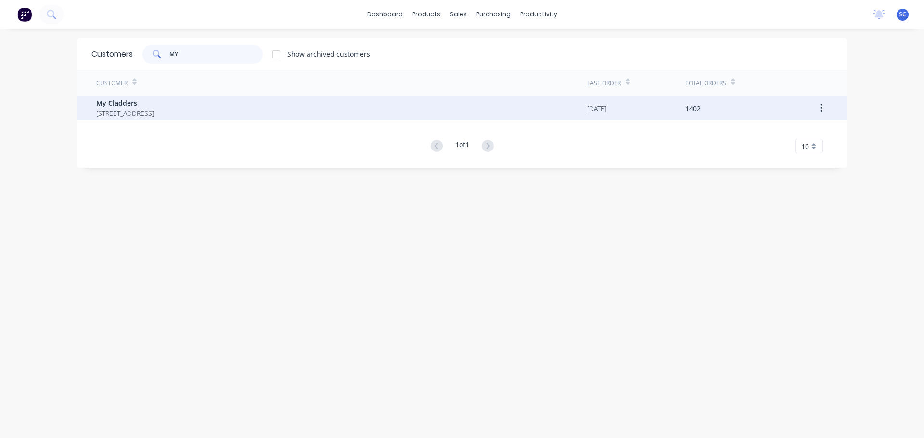
type input "MY"
click at [148, 113] on span "PO BOX 4243 SPRINGFIELD Queensland Australia 4300" at bounding box center [125, 113] width 58 height 10
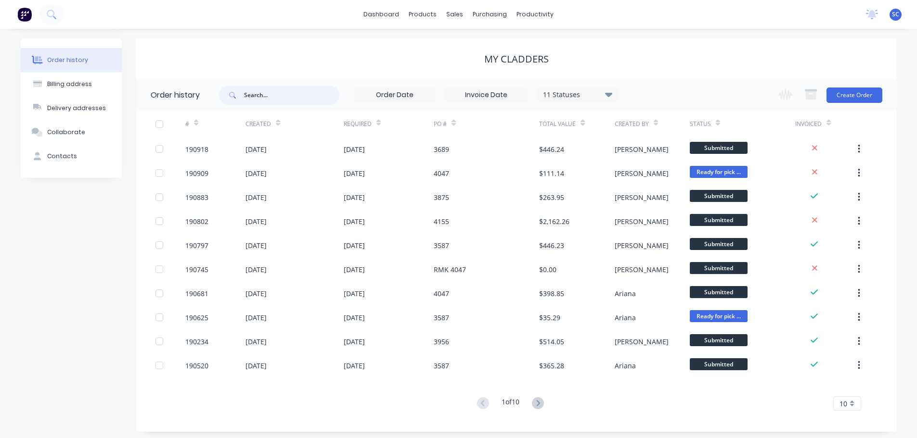
click at [251, 92] on input "text" at bounding box center [291, 95] width 95 height 19
type input "188247"
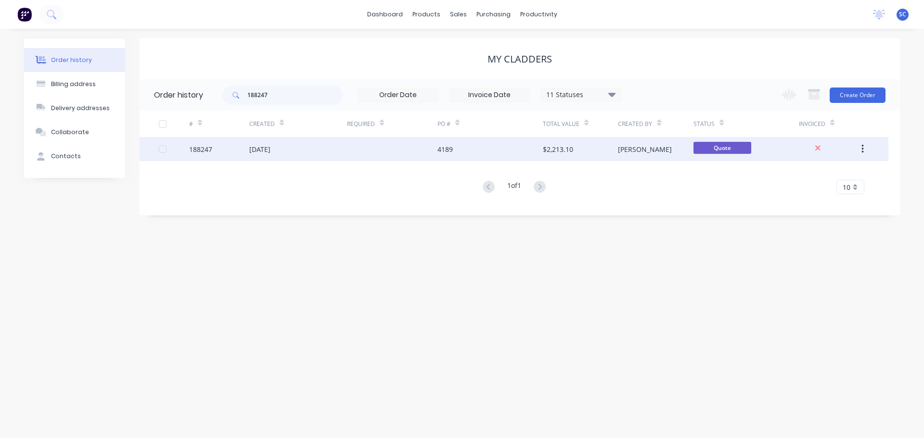
click at [594, 150] on div "$2,213.10" at bounding box center [580, 149] width 75 height 24
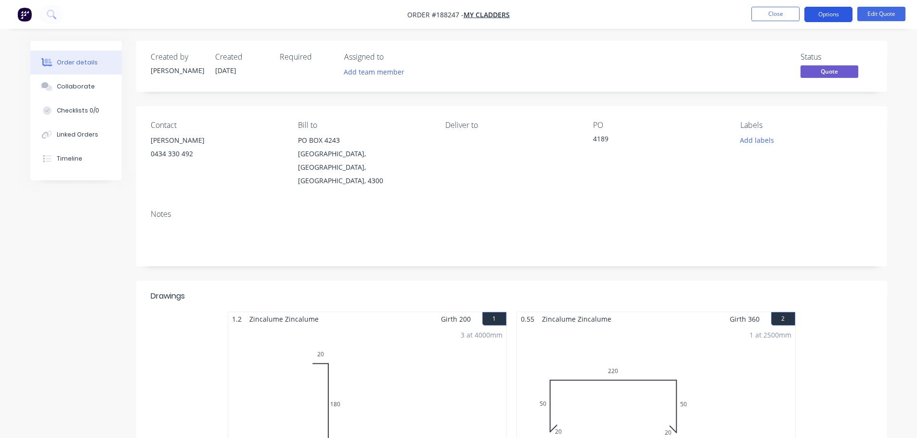
click at [843, 12] on button "Options" at bounding box center [828, 14] width 48 height 15
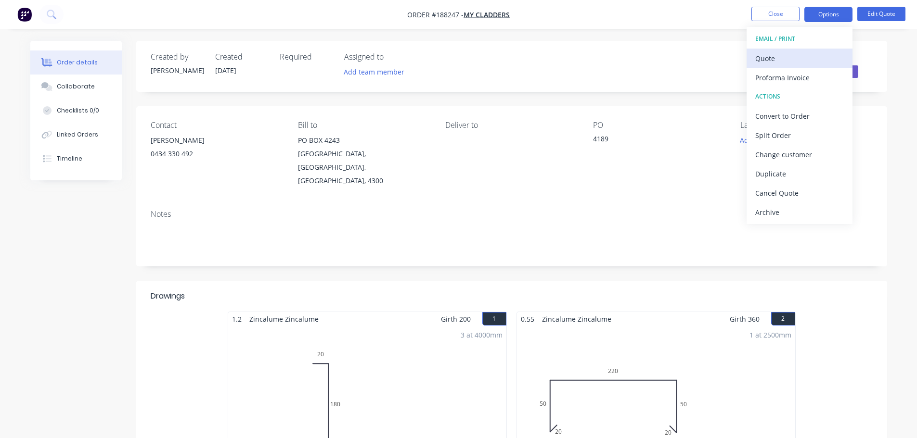
click at [782, 59] on div "Quote" at bounding box center [799, 59] width 89 height 14
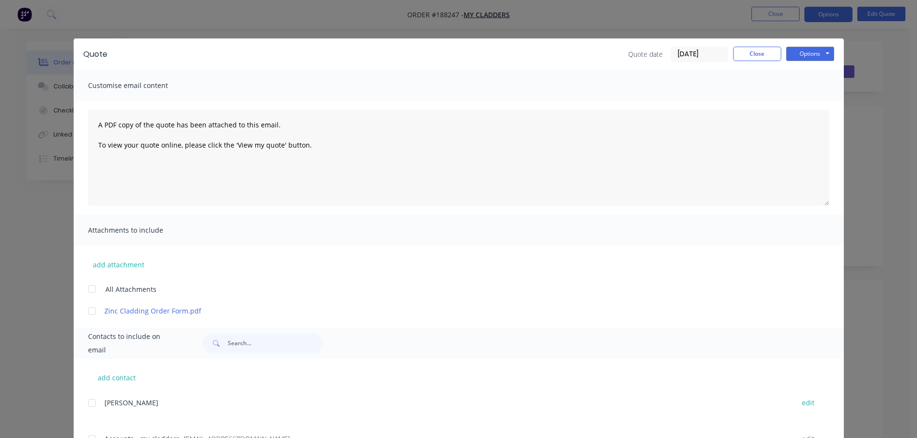
click at [89, 288] on div at bounding box center [91, 289] width 19 height 19
click at [811, 52] on button "Options" at bounding box center [810, 54] width 48 height 14
click at [810, 87] on button "Print" at bounding box center [817, 87] width 62 height 16
click at [761, 52] on button "Close" at bounding box center [757, 54] width 48 height 14
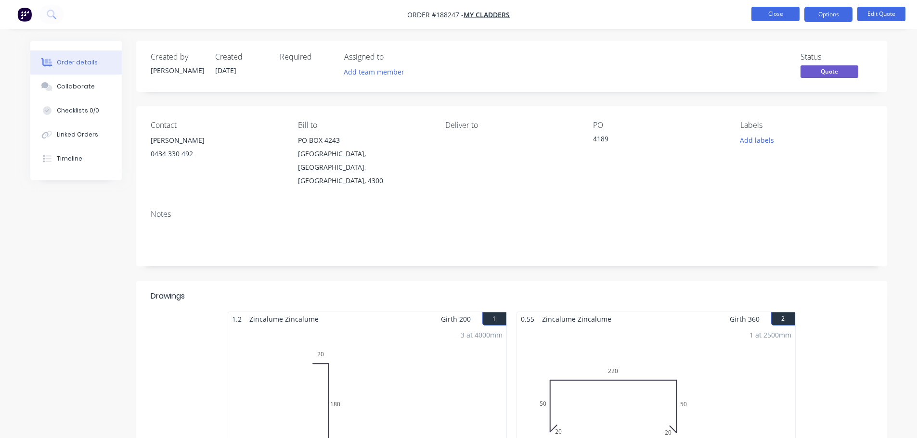
click at [776, 15] on button "Close" at bounding box center [775, 14] width 48 height 14
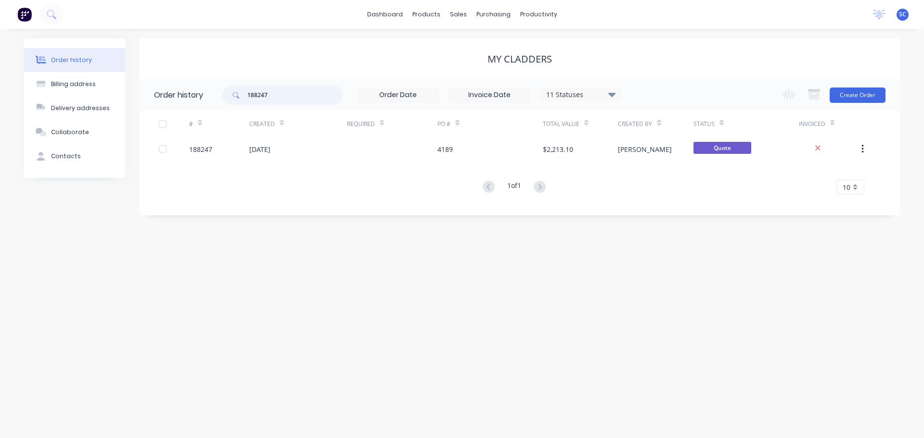
drag, startPoint x: 265, startPoint y: 94, endPoint x: 206, endPoint y: 96, distance: 58.8
click at [206, 96] on header "Order history 188247 11 Statuses Invoice Status Invoiced Not Invoiced Partial O…" at bounding box center [520, 94] width 761 height 31
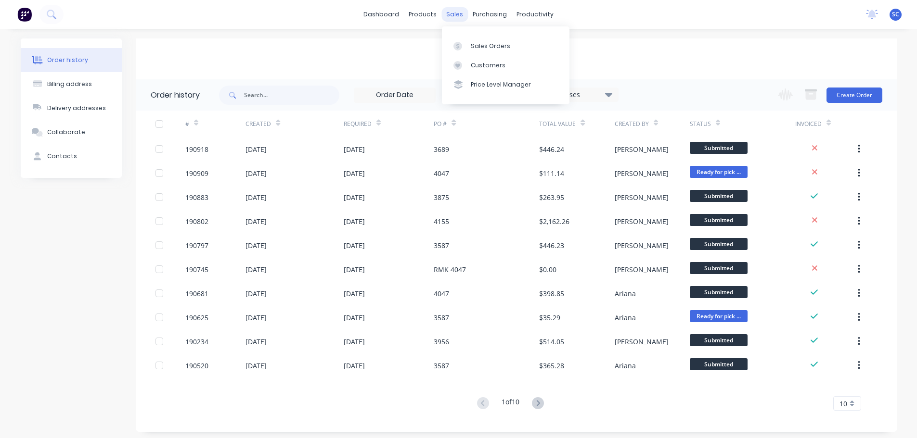
click at [451, 11] on div "sales" at bounding box center [454, 14] width 26 height 14
click at [483, 65] on div "Customers" at bounding box center [488, 65] width 35 height 9
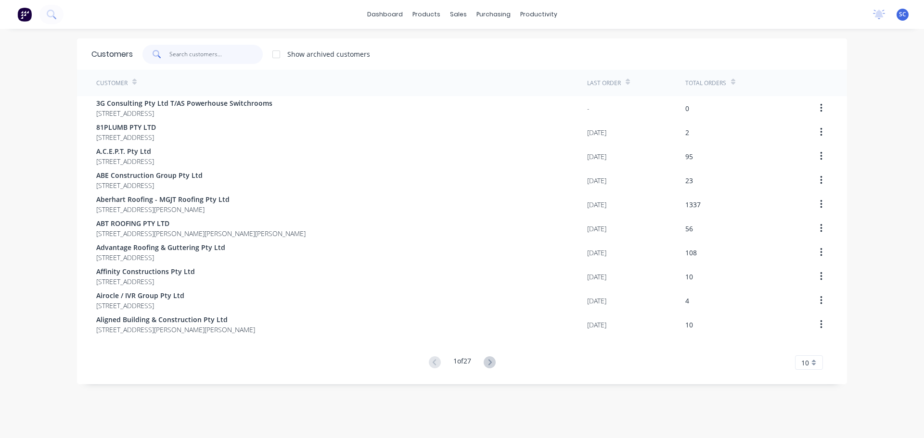
click at [193, 56] on input "text" at bounding box center [216, 54] width 94 height 19
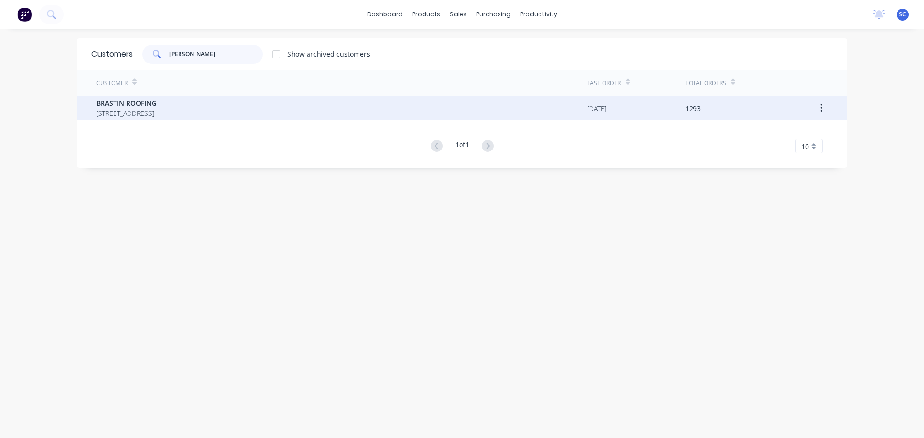
type input "BRAST"
click at [121, 105] on span "BRASTIN ROOFING" at bounding box center [126, 103] width 60 height 10
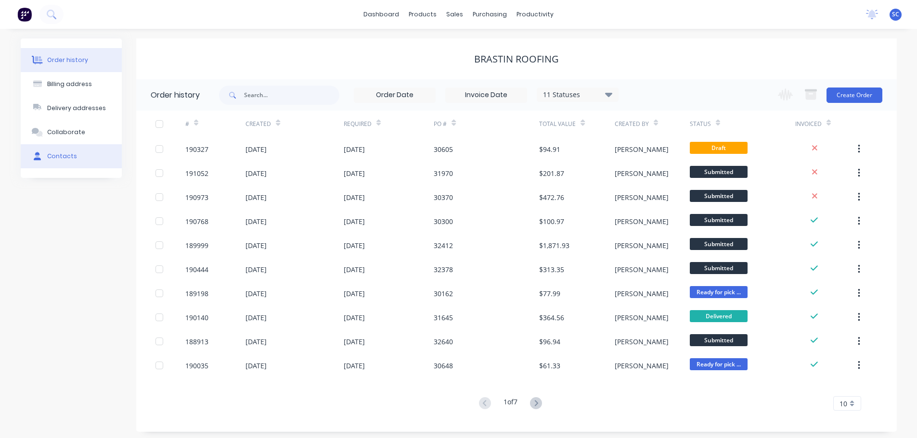
click at [62, 155] on div "Contacts" at bounding box center [62, 156] width 30 height 9
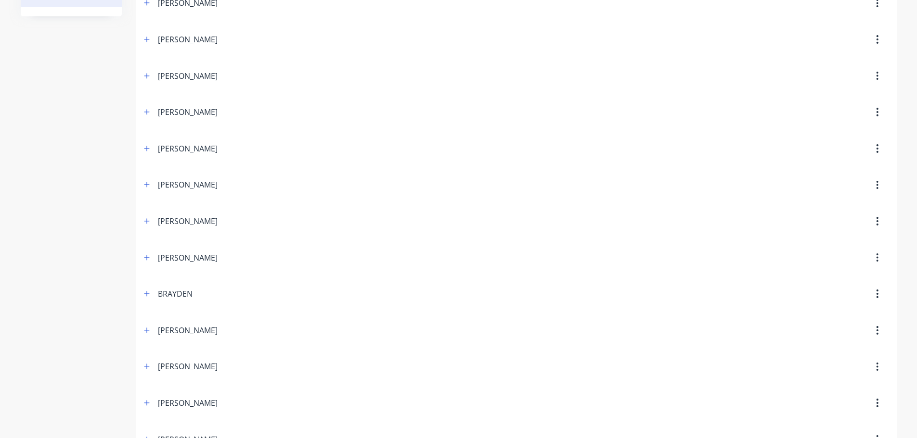
scroll to position [193, 0]
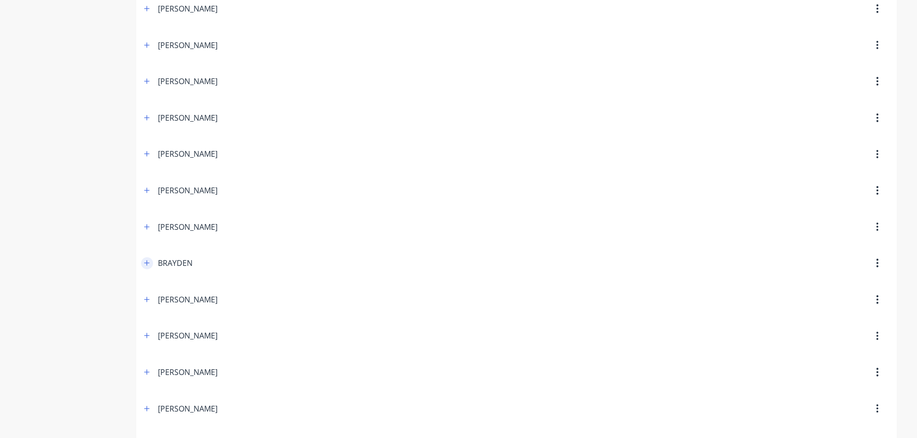
click at [142, 265] on button "button" at bounding box center [147, 264] width 12 height 12
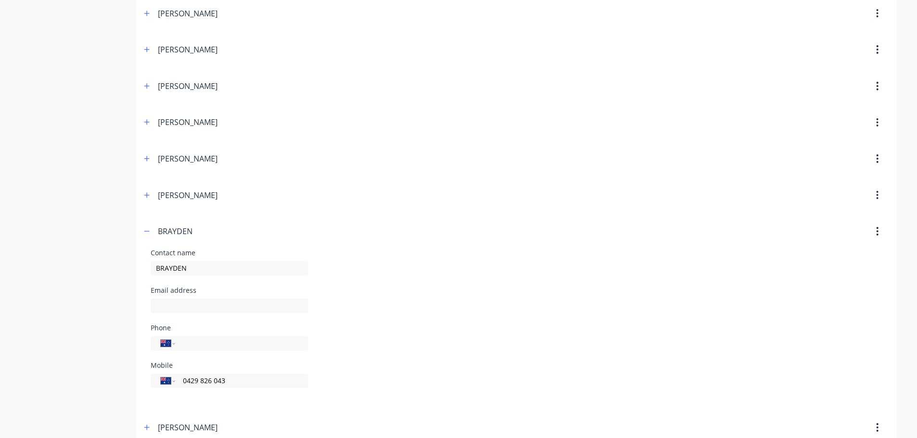
scroll to position [0, 0]
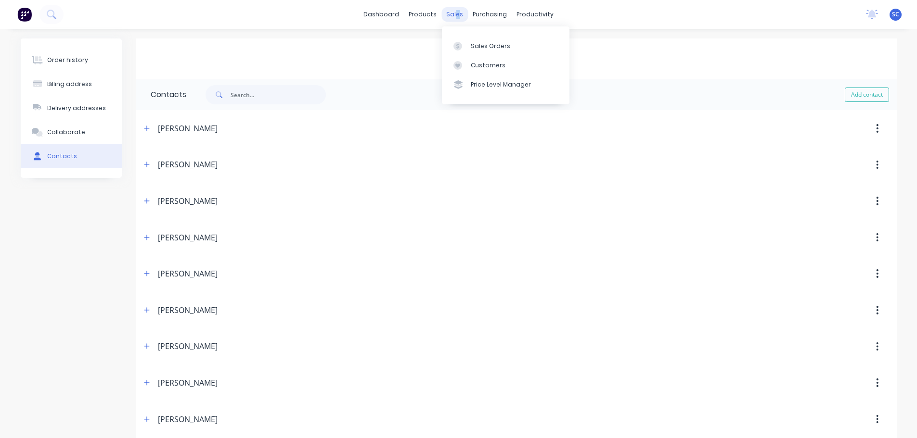
drag, startPoint x: 457, startPoint y: 12, endPoint x: 456, endPoint y: 37, distance: 25.0
click at [458, 12] on div "sales" at bounding box center [454, 14] width 26 height 14
click at [490, 65] on div "Customers" at bounding box center [488, 65] width 35 height 9
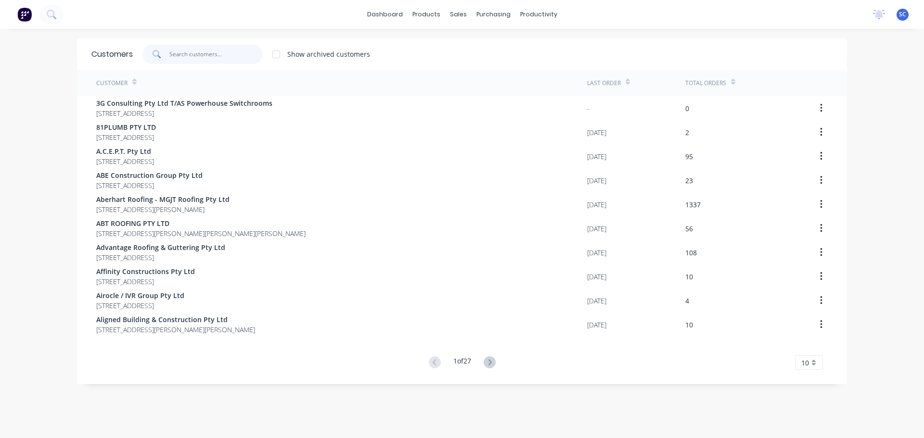
click at [189, 55] on input "text" at bounding box center [216, 54] width 94 height 19
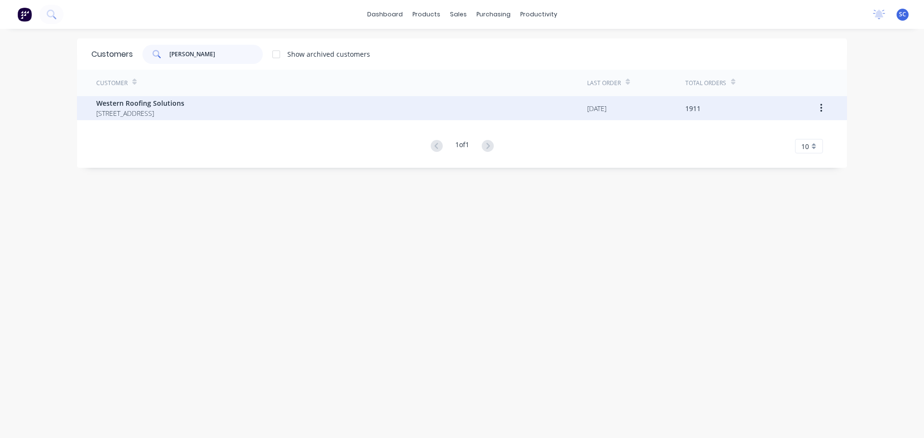
type input "WESTER"
click at [118, 100] on span "Western Roofing Solutions" at bounding box center [140, 103] width 88 height 10
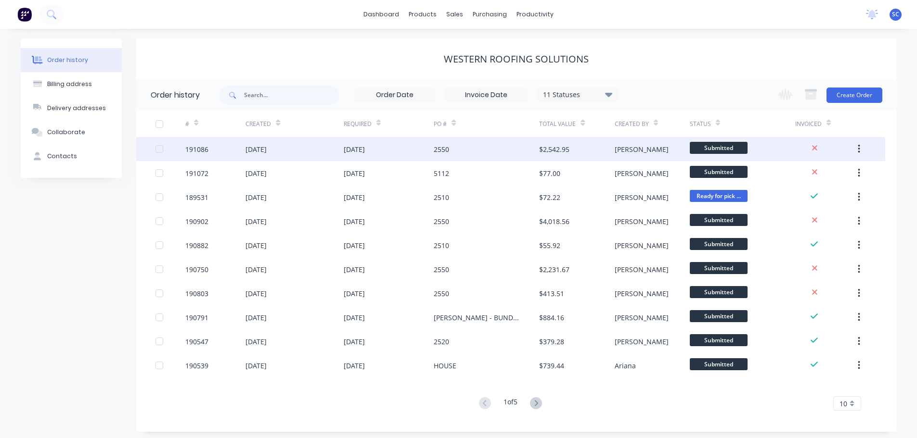
click at [356, 152] on div "29 Aug 2025" at bounding box center [354, 149] width 21 height 10
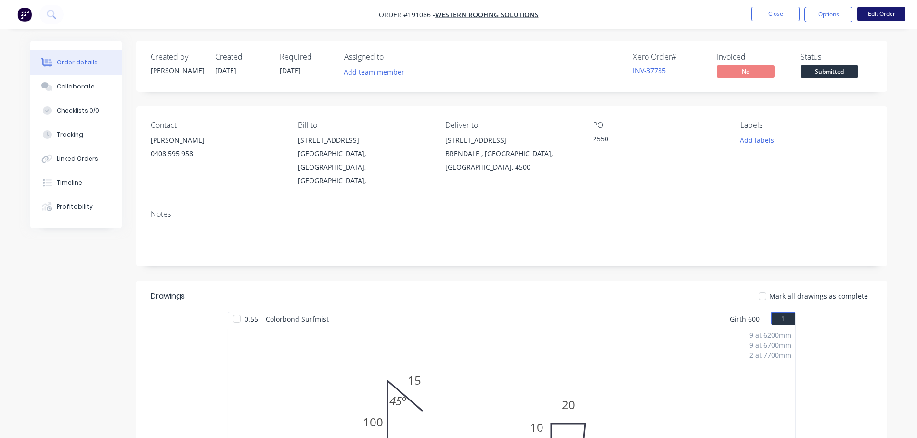
click at [879, 11] on button "Edit Order" at bounding box center [881, 14] width 48 height 14
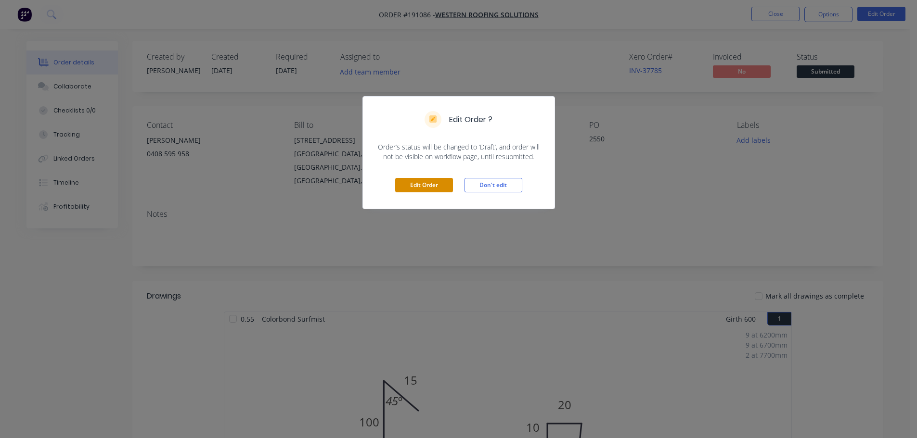
click at [424, 188] on button "Edit Order" at bounding box center [424, 185] width 58 height 14
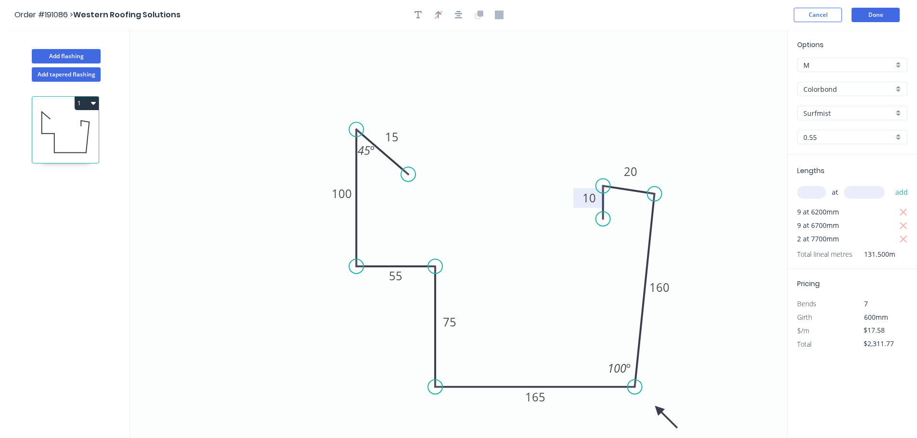
drag, startPoint x: 602, startPoint y: 189, endPoint x: 596, endPoint y: 202, distance: 14.2
click at [603, 186] on circle at bounding box center [603, 186] width 14 height 14
click at [596, 221] on circle at bounding box center [596, 221] width 14 height 14
click at [875, 13] on button "Done" at bounding box center [875, 15] width 48 height 14
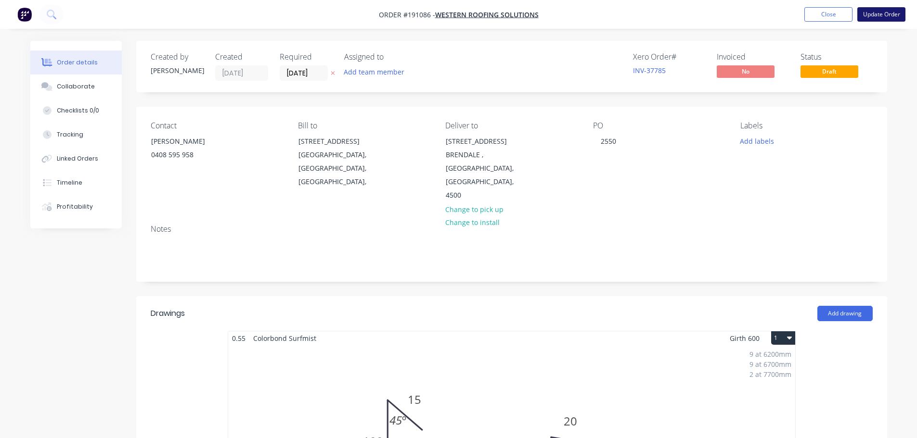
click at [890, 13] on button "Update Order" at bounding box center [881, 14] width 48 height 14
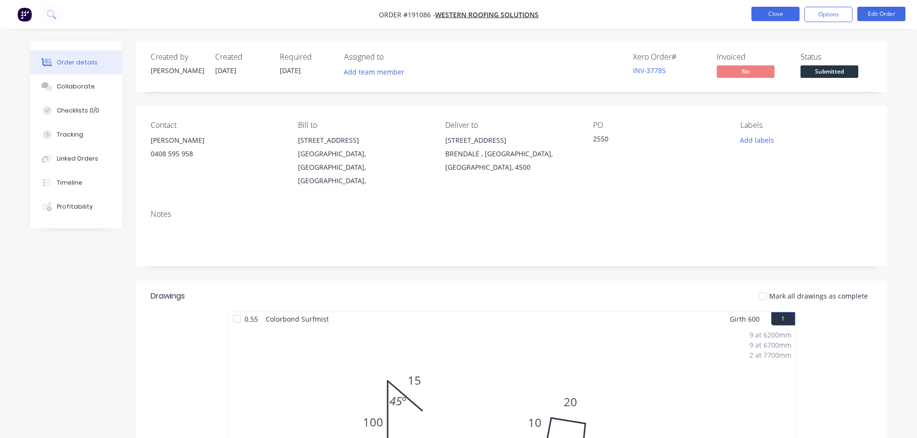
click at [779, 14] on button "Close" at bounding box center [775, 14] width 48 height 14
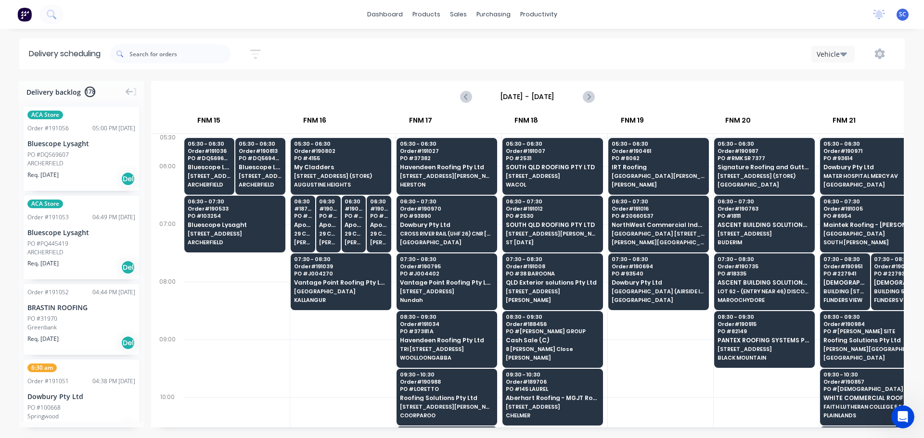
scroll to position [0, 1299]
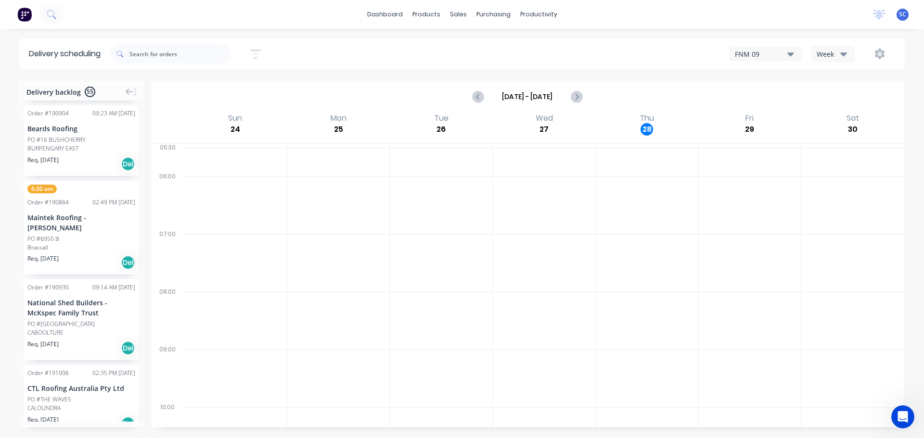
scroll to position [1650, 0]
click at [259, 48] on icon "button" at bounding box center [255, 54] width 11 height 12
click at [209, 88] on input "29/08/25 - 29/08/25" at bounding box center [212, 90] width 90 height 14
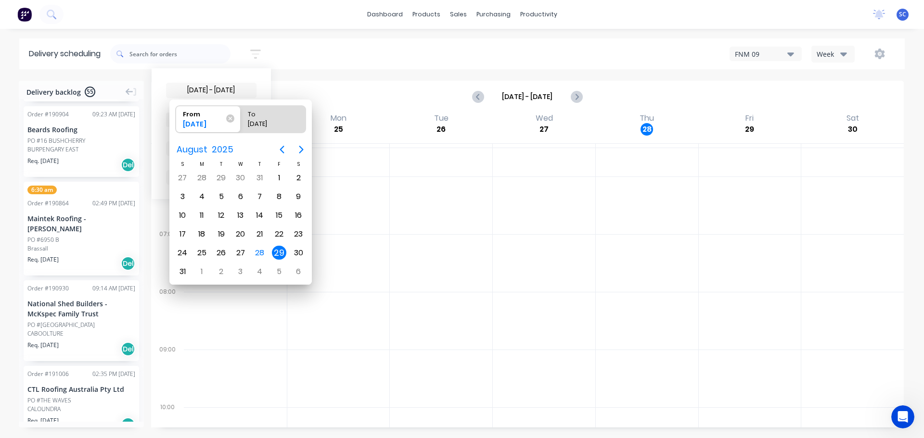
click at [282, 253] on div "29" at bounding box center [279, 253] width 14 height 14
radio input "false"
radio input "true"
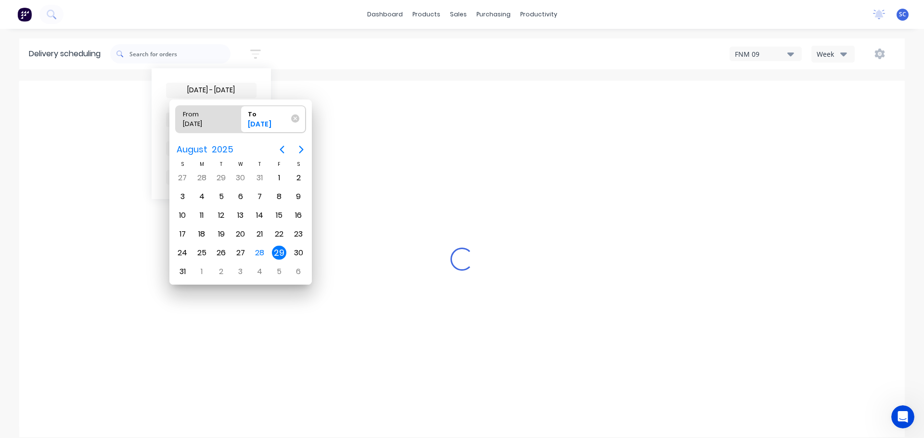
click at [282, 255] on div "29" at bounding box center [279, 253] width 14 height 14
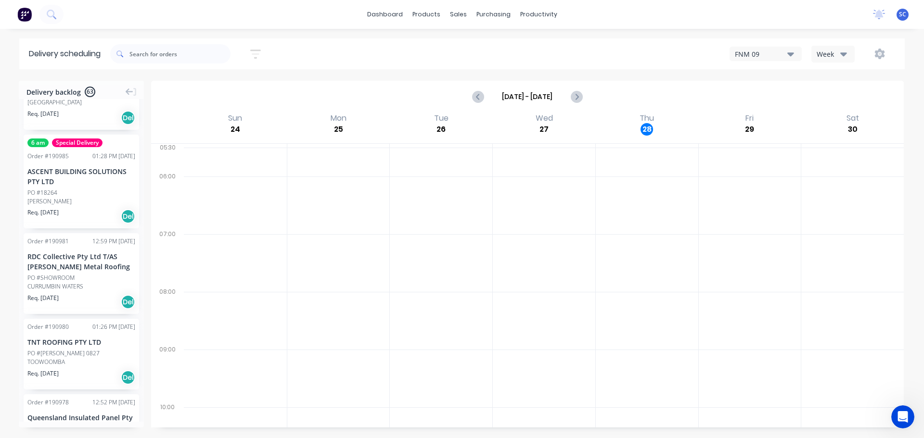
scroll to position [1630, 0]
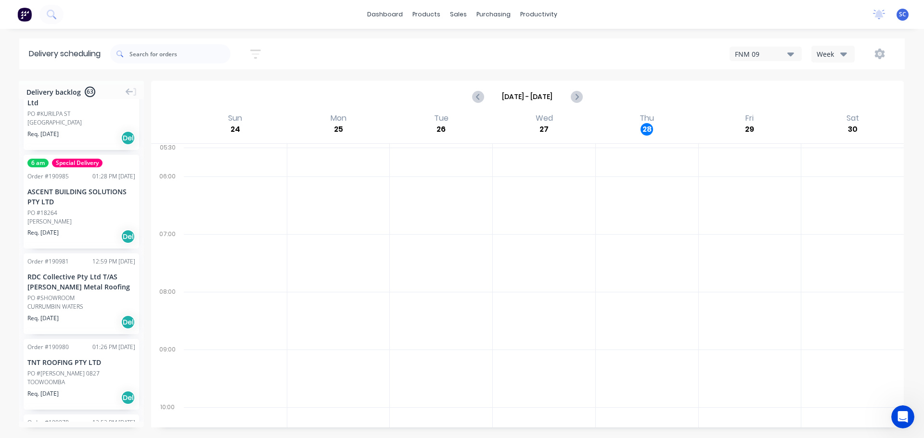
click at [259, 50] on icon "button" at bounding box center [255, 54] width 11 height 9
click at [251, 116] on icon at bounding box center [247, 120] width 7 height 11
click at [191, 225] on div "Suburb" at bounding box center [211, 227] width 90 height 17
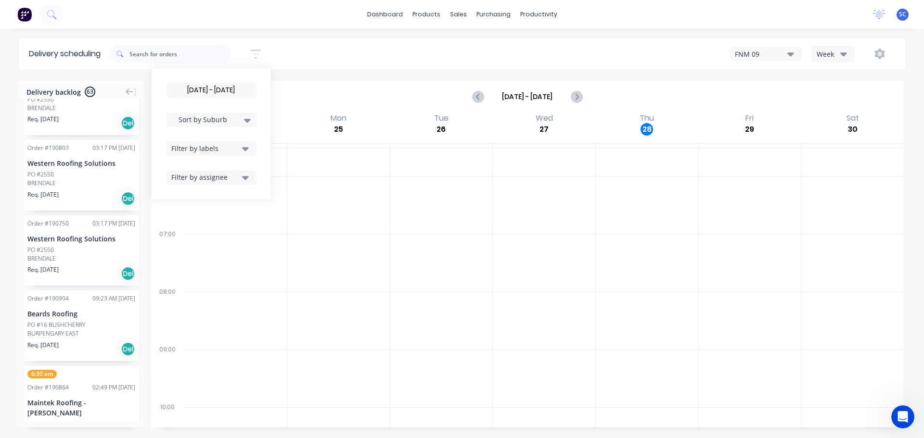
scroll to position [1633, 0]
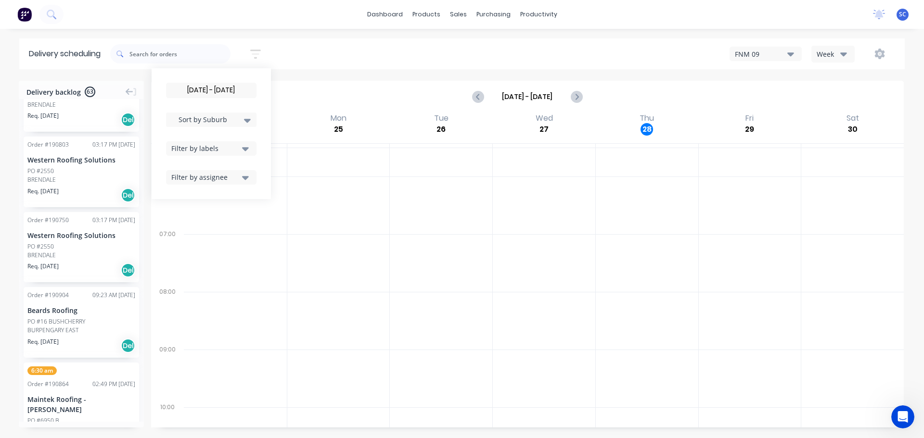
click at [323, 51] on div "29/08/25 - 29/08/25 Sort by Suburb Created date Required date Order number Cust…" at bounding box center [507, 53] width 795 height 27
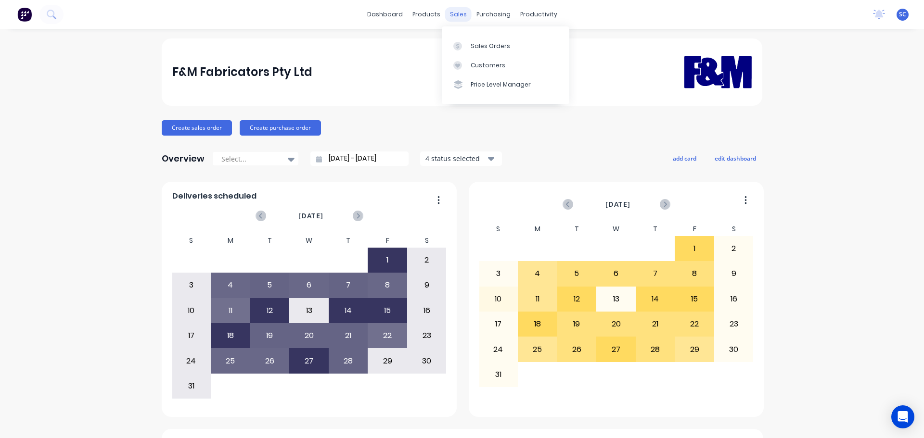
click at [460, 13] on div "sales" at bounding box center [458, 14] width 26 height 14
click at [495, 65] on div "Customers" at bounding box center [488, 65] width 35 height 9
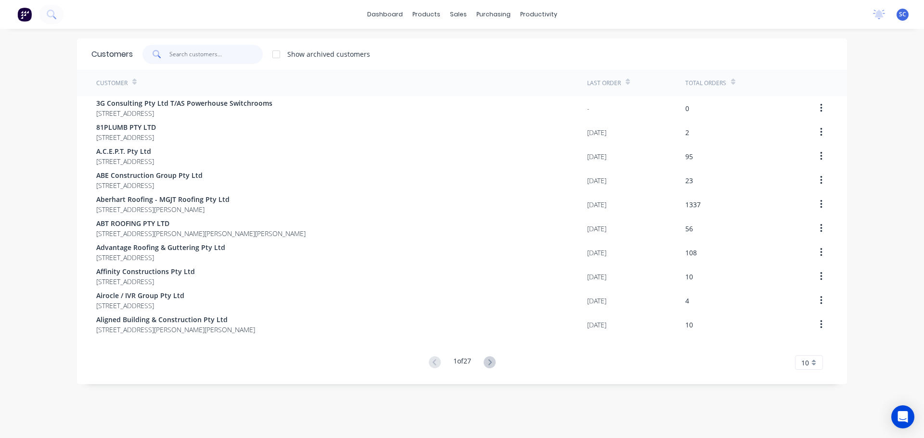
click at [180, 52] on input "text" at bounding box center [216, 54] width 94 height 19
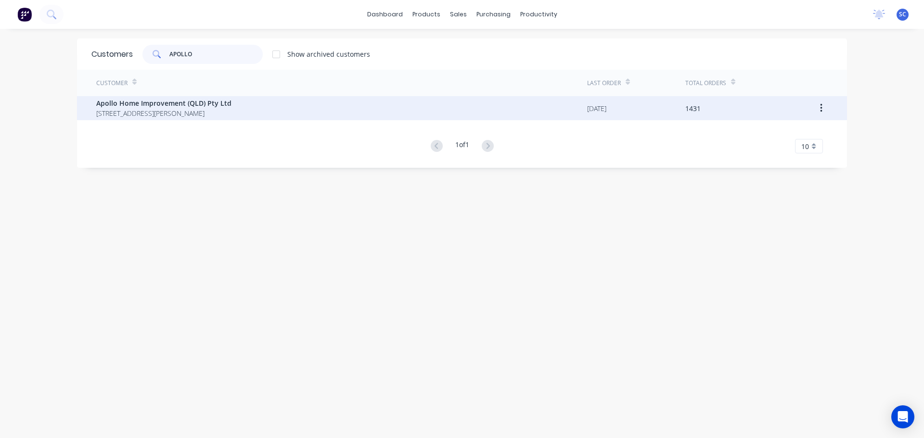
type input "APOLLO"
drag, startPoint x: 152, startPoint y: 96, endPoint x: 149, endPoint y: 107, distance: 11.1
click at [151, 101] on div "Customer Last Order Total Orders Apollo Home Improvement (QLD) Pty Ltd [STREET_…" at bounding box center [462, 112] width 770 height 84
click at [149, 107] on span "Apollo Home Improvement (QLD) Pty Ltd" at bounding box center [163, 103] width 135 height 10
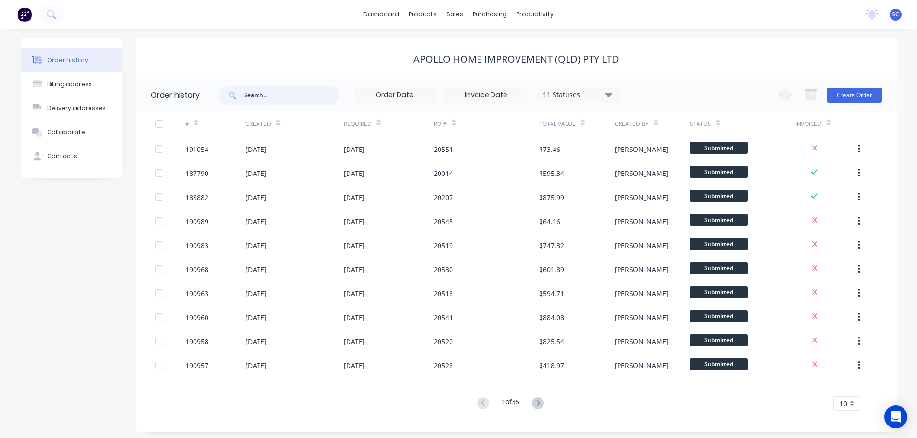
click at [273, 98] on input "text" at bounding box center [291, 95] width 95 height 19
type input "20041"
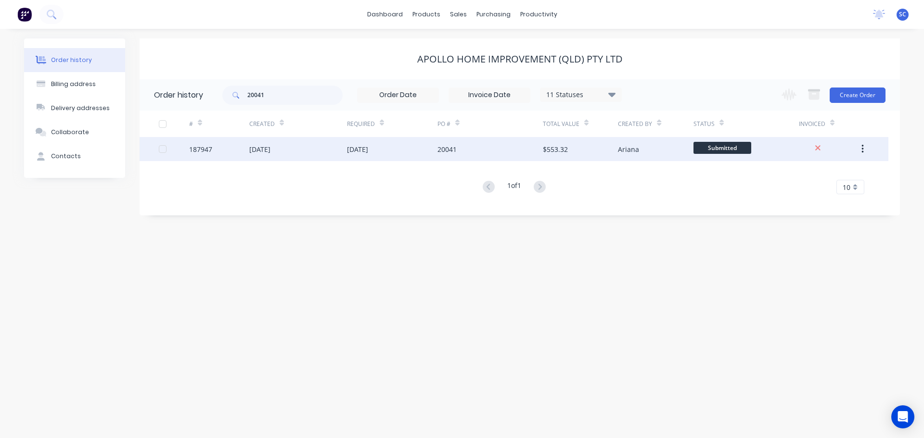
click at [344, 154] on div "[DATE]" at bounding box center [298, 149] width 98 height 24
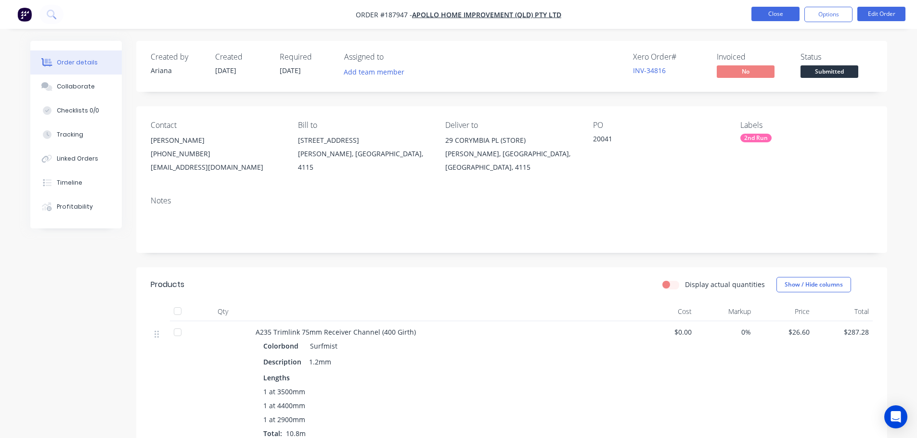
click at [767, 11] on button "Close" at bounding box center [775, 14] width 48 height 14
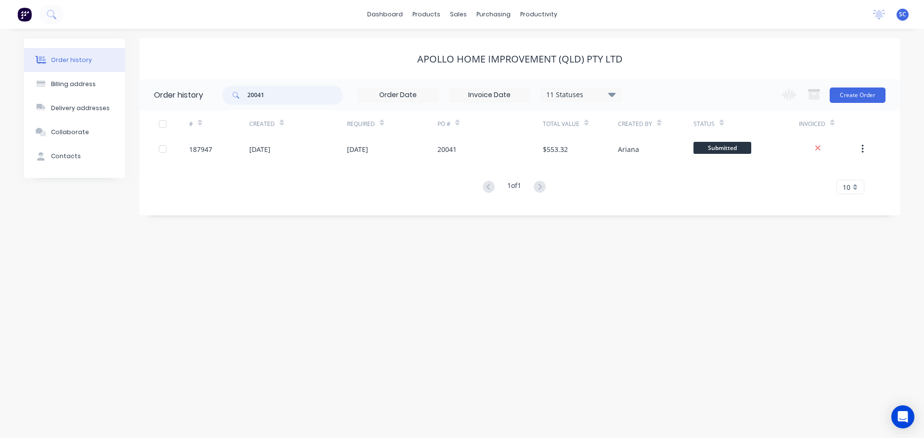
click at [226, 102] on div "20041" at bounding box center [282, 95] width 120 height 19
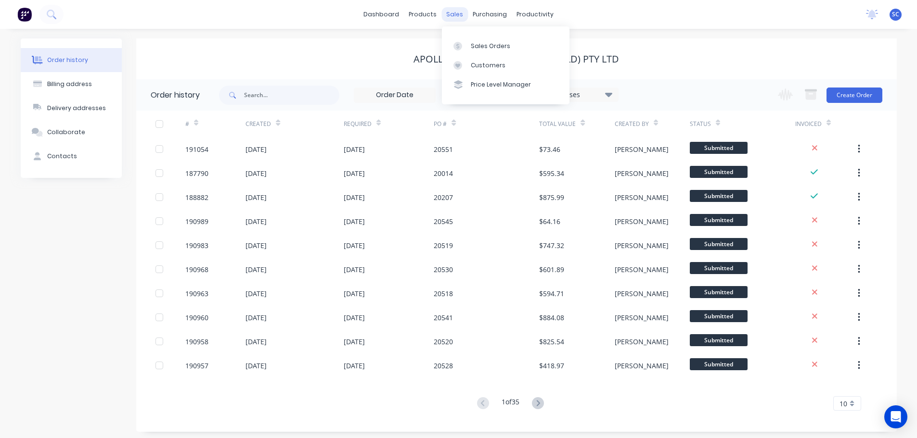
click at [451, 13] on div "sales" at bounding box center [454, 14] width 26 height 14
click at [475, 64] on div "Customers" at bounding box center [488, 65] width 35 height 9
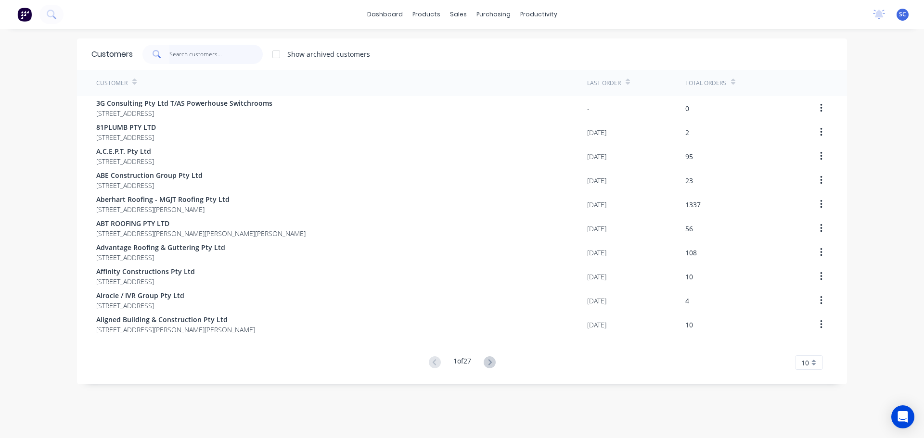
click at [195, 53] on input "text" at bounding box center [216, 54] width 94 height 19
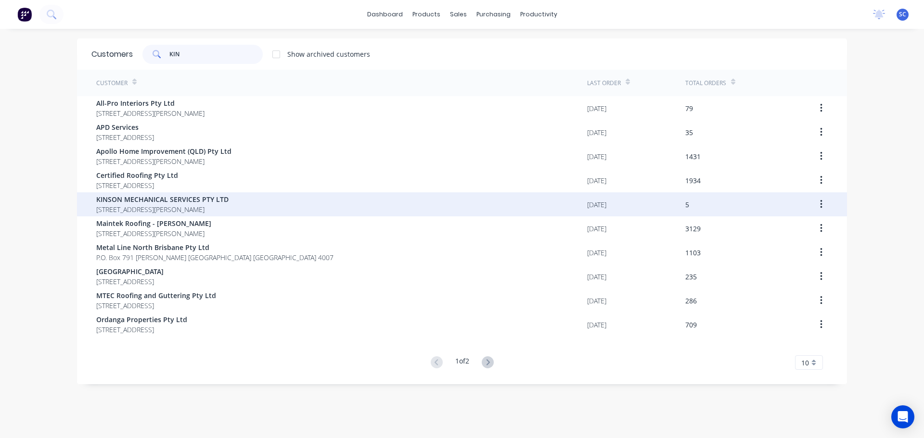
type input "KIN"
click at [128, 202] on span "KINSON MECHANICAL SERVICES PTY LTD" at bounding box center [162, 199] width 132 height 10
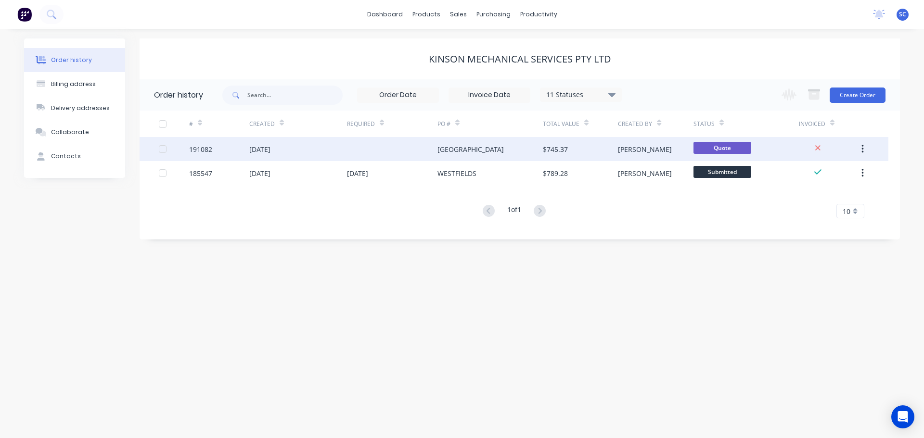
click at [261, 147] on div "[DATE]" at bounding box center [259, 149] width 21 height 10
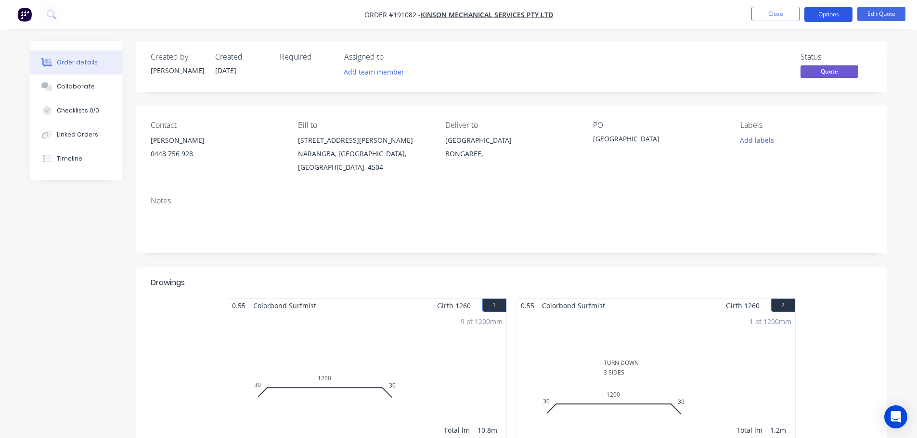
click at [840, 13] on button "Options" at bounding box center [828, 14] width 48 height 15
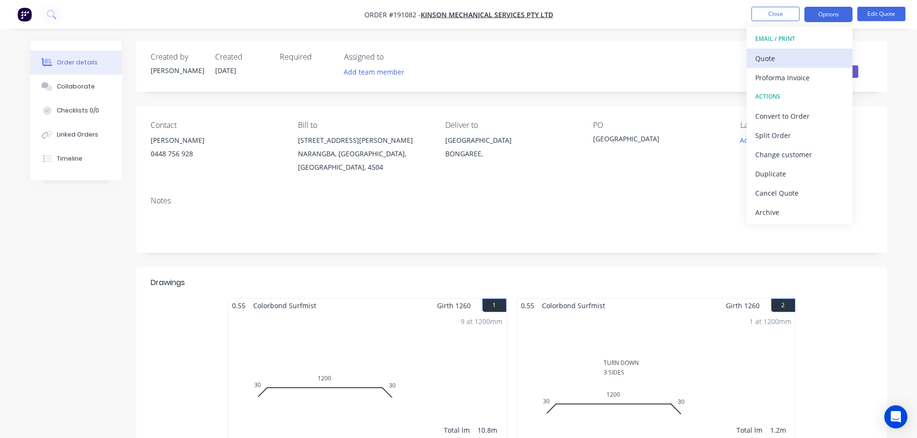
click at [776, 59] on div "Quote" at bounding box center [799, 59] width 89 height 14
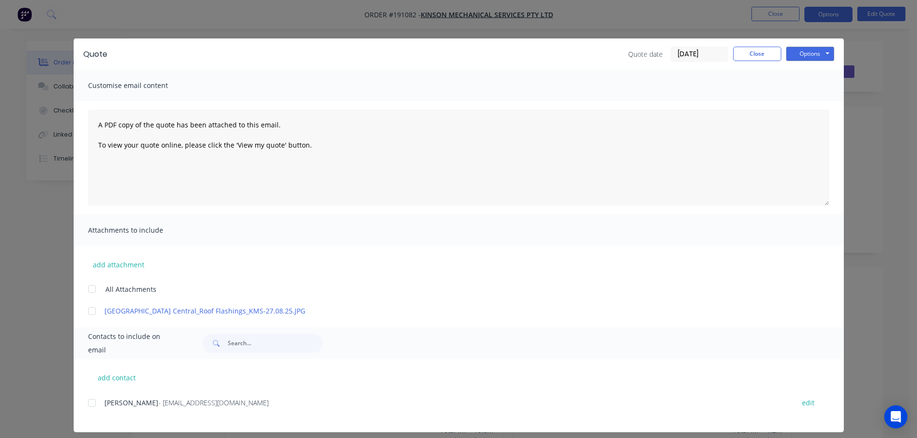
click at [89, 292] on div at bounding box center [91, 289] width 19 height 19
click at [811, 52] on button "Options" at bounding box center [810, 54] width 48 height 14
click at [803, 82] on button "Print" at bounding box center [817, 87] width 62 height 16
click at [752, 52] on button "Close" at bounding box center [757, 54] width 48 height 14
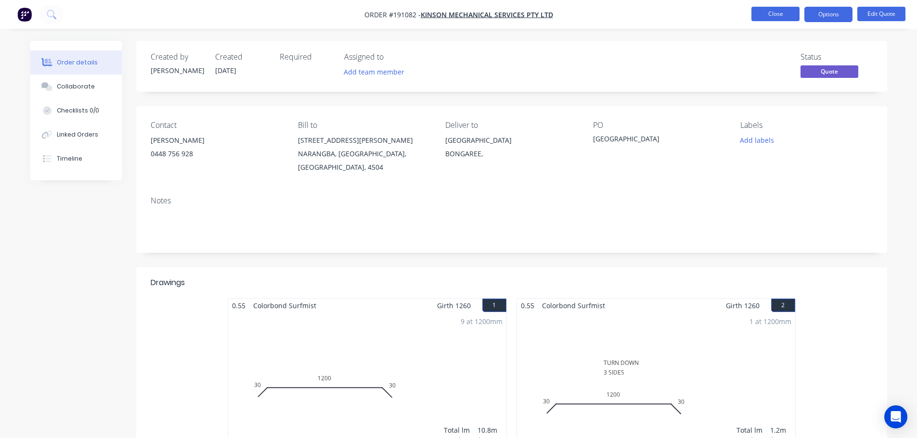
click at [776, 11] on button "Close" at bounding box center [775, 14] width 48 height 14
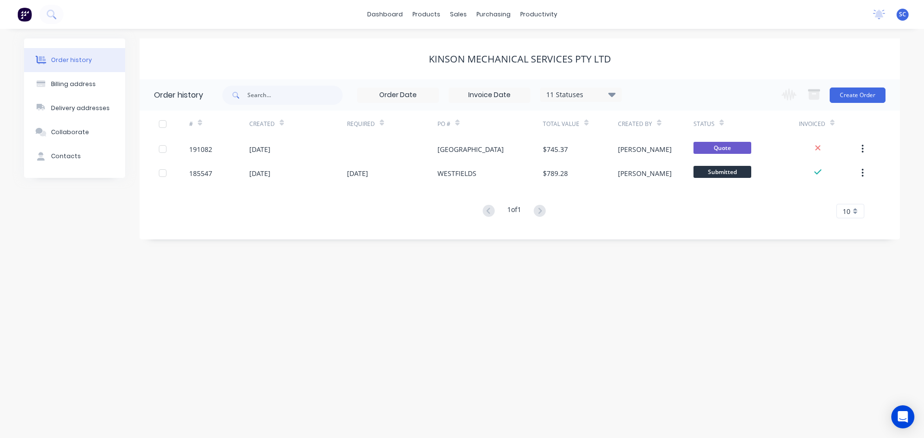
click at [797, 38] on div "Order history Billing address Delivery addresses Collaborate Contacts KINSON ME…" at bounding box center [462, 234] width 924 height 410
click at [696, 352] on div "Order history Billing address Delivery addresses Collaborate Contacts KINSON ME…" at bounding box center [462, 234] width 924 height 410
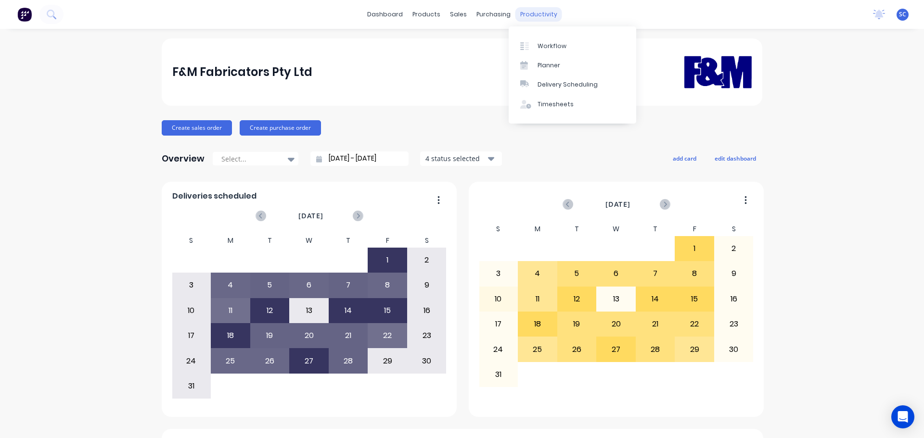
click at [535, 13] on div "productivity" at bounding box center [539, 14] width 47 height 14
click at [560, 82] on div "Delivery Scheduling" at bounding box center [568, 84] width 60 height 9
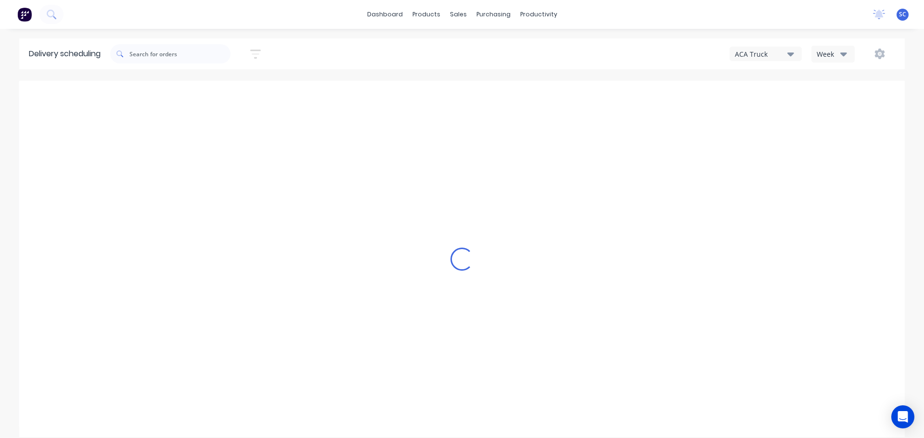
click at [841, 52] on icon "button" at bounding box center [843, 54] width 7 height 11
click at [787, 56] on icon "button" at bounding box center [790, 54] width 7 height 11
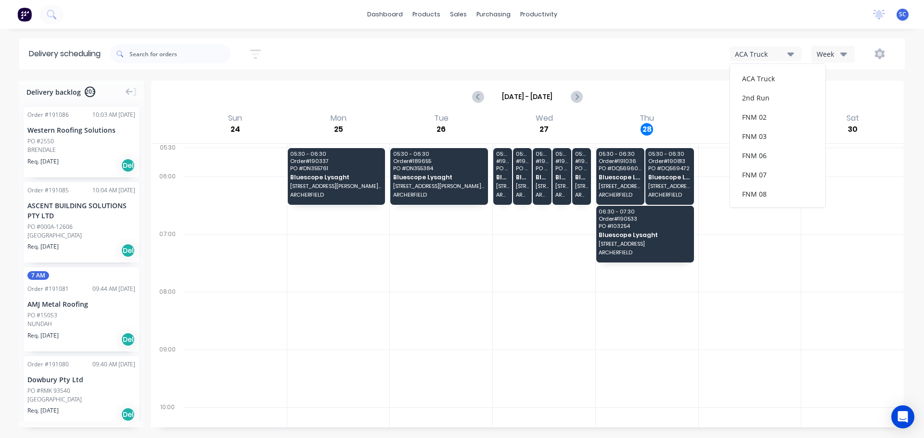
scroll to position [125, 0]
click at [761, 90] on div "FNM 09" at bounding box center [777, 87] width 95 height 19
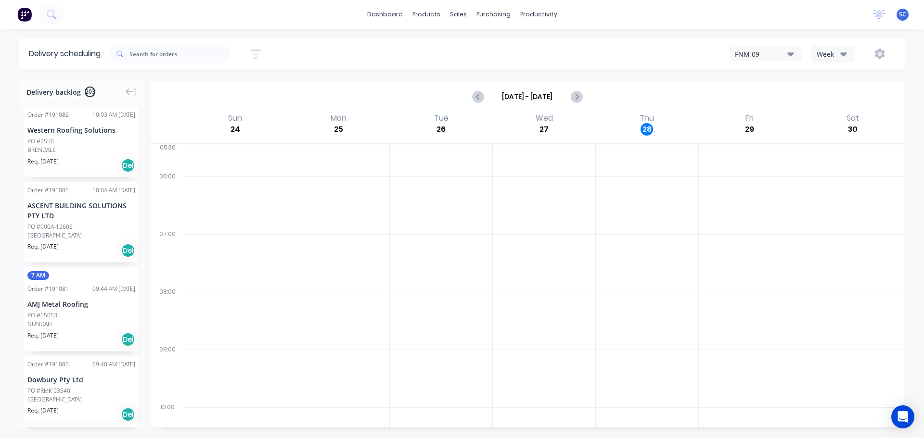
click at [261, 52] on icon "button" at bounding box center [255, 54] width 11 height 12
drag, startPoint x: 201, startPoint y: 91, endPoint x: 206, endPoint y: 98, distance: 7.6
click at [202, 91] on input at bounding box center [212, 90] width 90 height 14
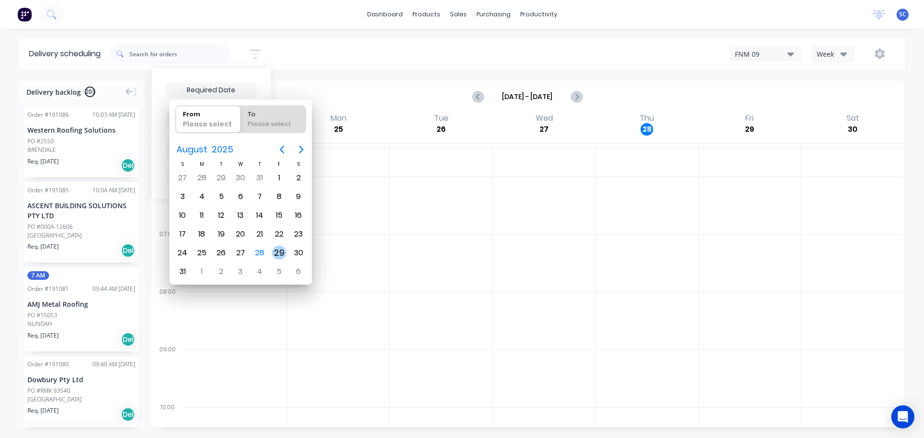
click at [281, 256] on div "29" at bounding box center [279, 253] width 14 height 14
type input "[DATE]"
radio input "false"
radio input "true"
click at [278, 254] on div "29" at bounding box center [279, 253] width 14 height 14
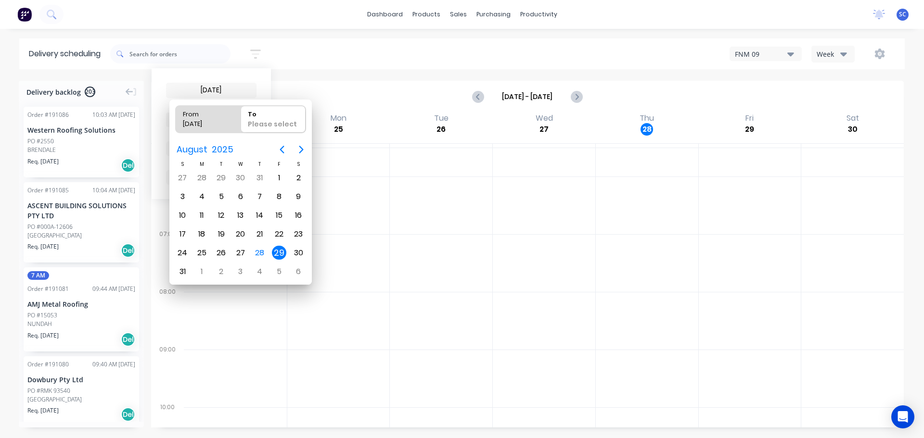
type input "[DATE] - [DATE]"
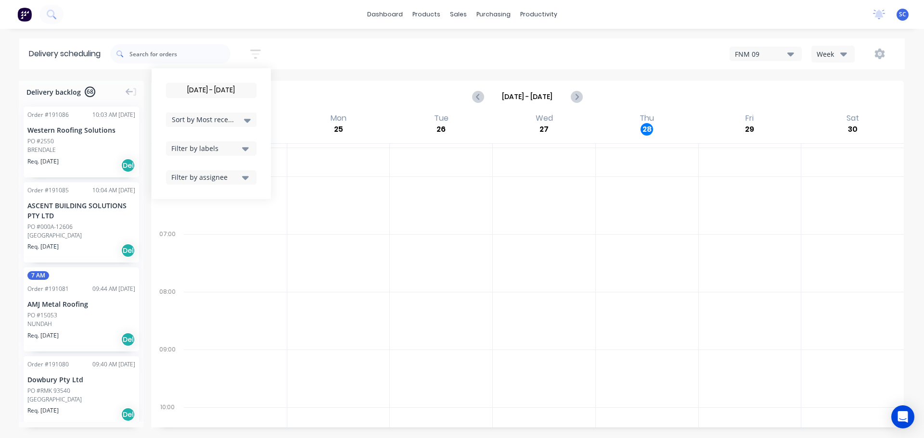
click at [337, 54] on div "[DATE] - [DATE] Sort by Most recent Created date Required date Order number Cus…" at bounding box center [507, 53] width 795 height 27
click at [261, 55] on icon "button" at bounding box center [255, 54] width 11 height 12
click at [247, 151] on icon "button" at bounding box center [245, 148] width 7 height 11
click at [187, 297] on div "button" at bounding box center [181, 297] width 19 height 19
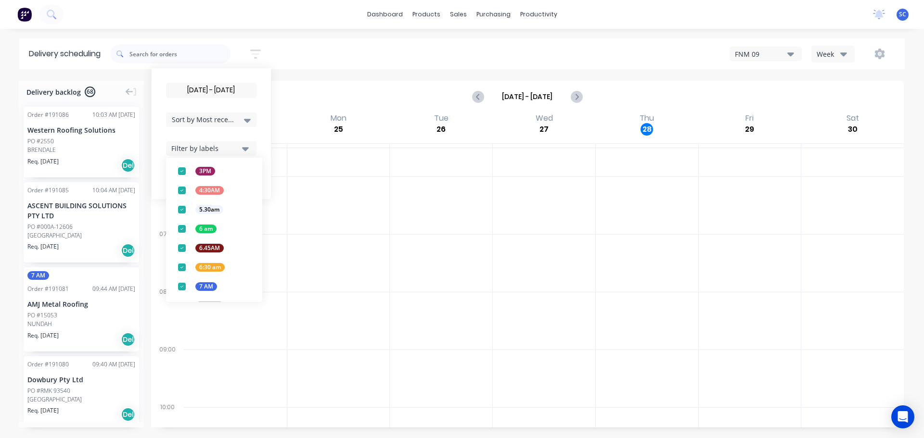
scroll to position [252, 0]
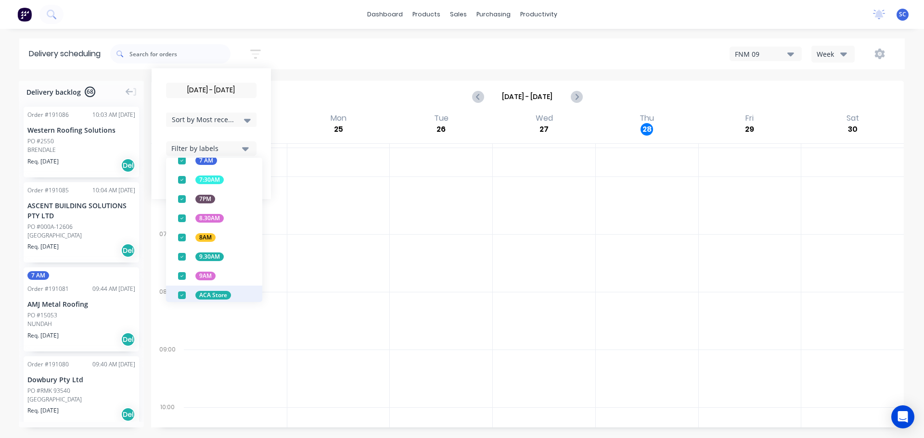
click at [186, 295] on div "button" at bounding box center [181, 295] width 19 height 19
click at [351, 52] on div "29/08/25 - 29/08/25 Sort by Most recent Created date Required date Order number…" at bounding box center [507, 53] width 795 height 27
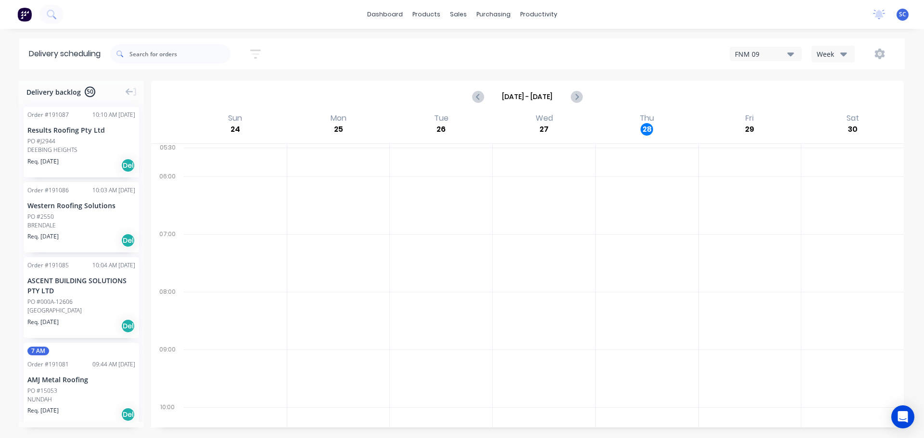
click at [258, 52] on icon "button" at bounding box center [255, 54] width 11 height 12
click at [249, 148] on icon "button" at bounding box center [245, 149] width 7 height 4
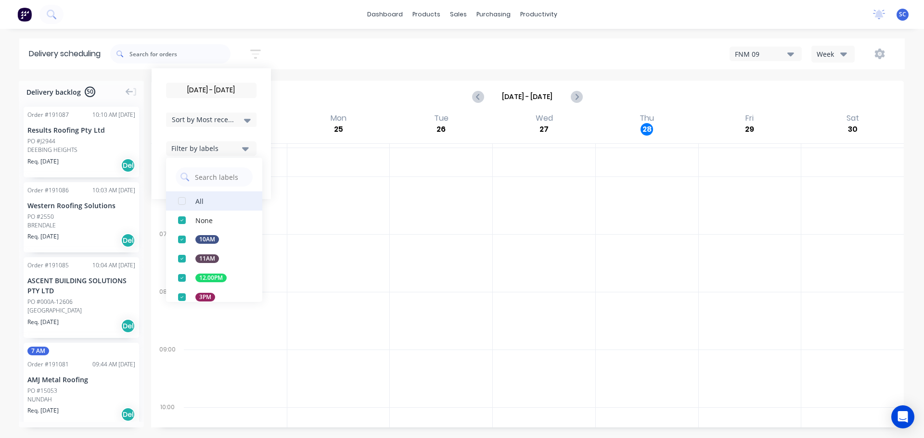
click at [185, 204] on div "button" at bounding box center [181, 201] width 19 height 19
click at [321, 50] on div "29/08/25 - 29/08/25 Sort by Most recent Created date Required date Order number…" at bounding box center [507, 53] width 795 height 27
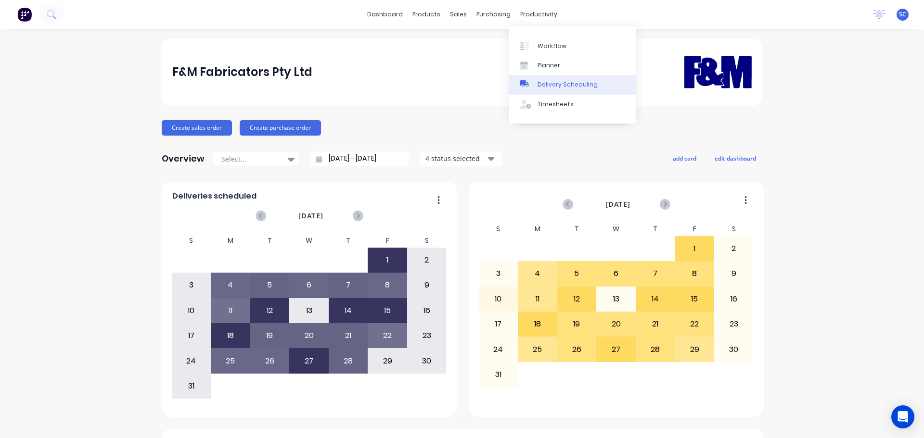
click at [570, 82] on div "Delivery Scheduling" at bounding box center [568, 84] width 60 height 9
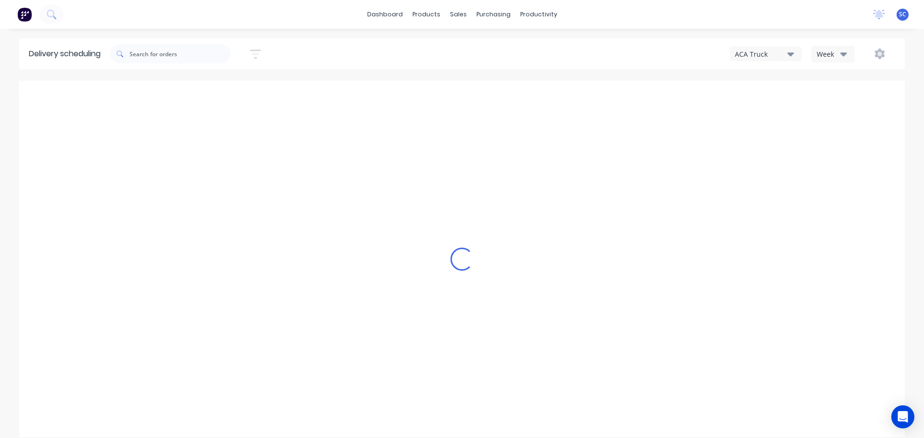
click at [791, 55] on icon "button" at bounding box center [790, 54] width 7 height 4
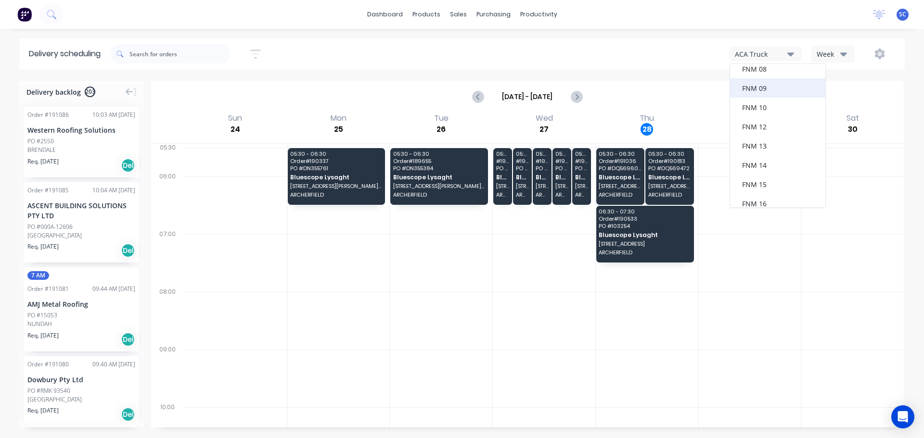
click at [766, 89] on div "FNM 09" at bounding box center [777, 87] width 95 height 19
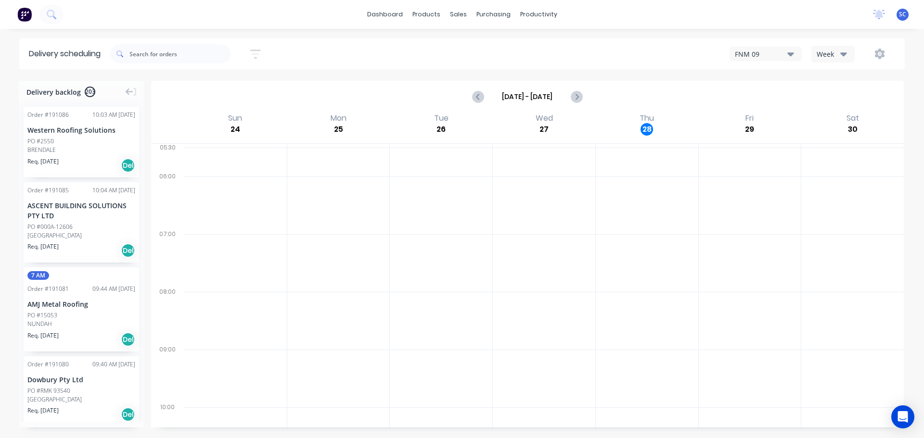
click at [842, 55] on icon "button" at bounding box center [843, 54] width 7 height 11
click at [366, 54] on div "Sort by Most recent Created date Required date Order number Customer name Most …" at bounding box center [507, 53] width 795 height 27
drag, startPoint x: 0, startPoint y: 0, endPoint x: 163, endPoint y: 58, distance: 172.8
click at [163, 58] on input "text" at bounding box center [179, 53] width 101 height 19
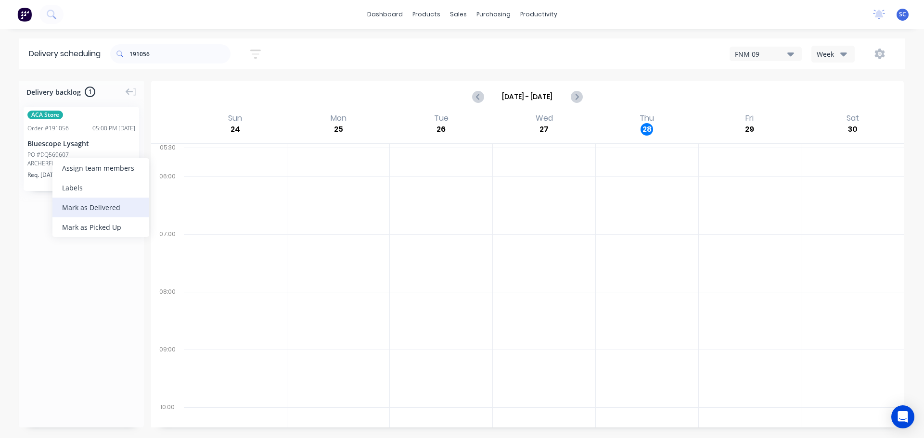
click at [96, 208] on div "Mark as Delivered" at bounding box center [100, 208] width 97 height 20
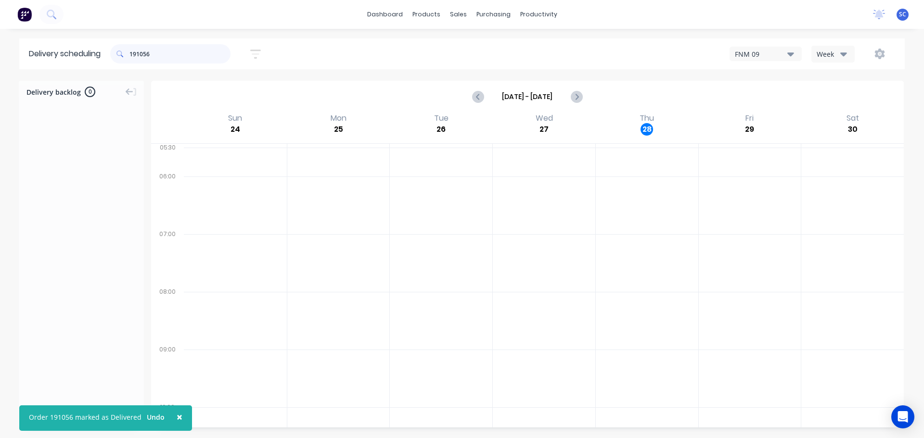
click at [174, 56] on input "191056" at bounding box center [179, 53] width 101 height 19
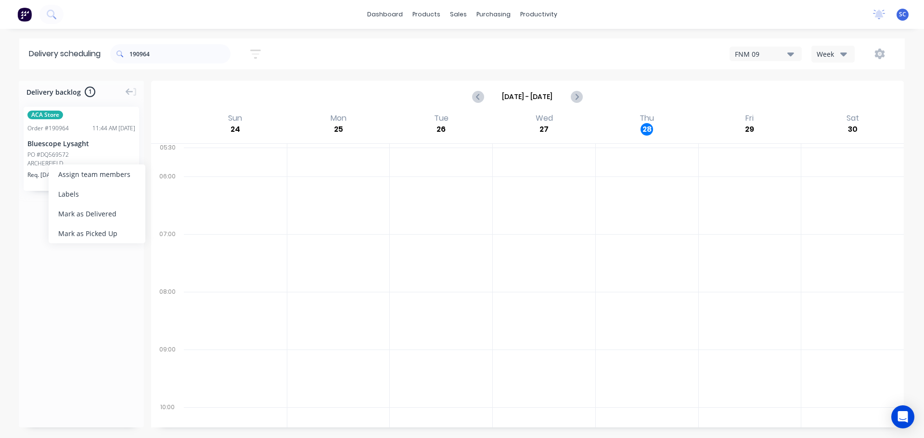
click at [73, 212] on div "Mark as Delivered" at bounding box center [97, 214] width 97 height 20
drag, startPoint x: 183, startPoint y: 51, endPoint x: 178, endPoint y: 52, distance: 5.4
click at [180, 51] on input "190964" at bounding box center [179, 53] width 101 height 19
click at [84, 216] on div "Mark as Delivered" at bounding box center [99, 216] width 97 height 20
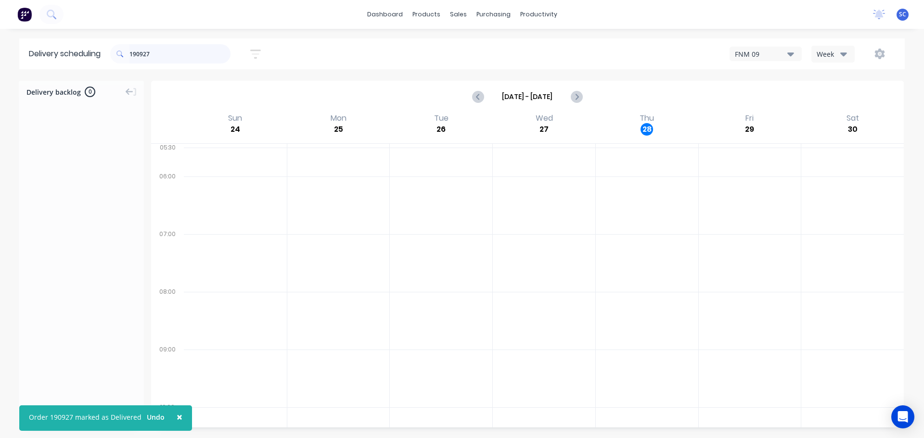
click at [176, 57] on input "190927" at bounding box center [179, 53] width 101 height 19
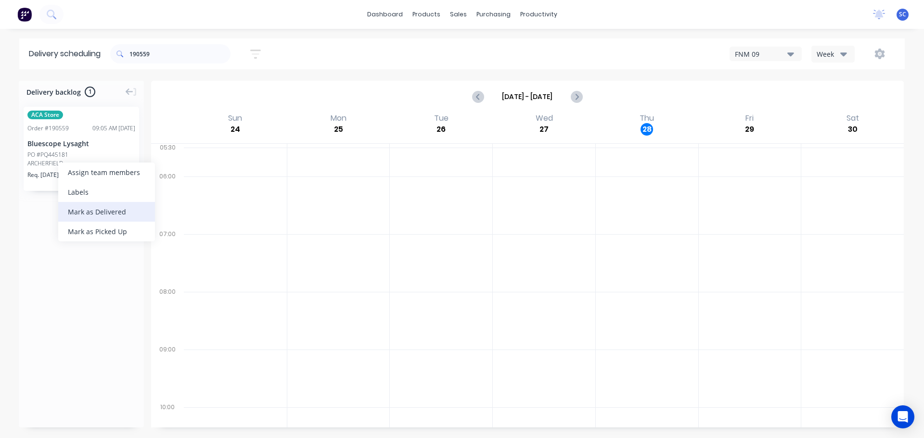
click at [86, 214] on div "Mark as Delivered" at bounding box center [106, 212] width 97 height 20
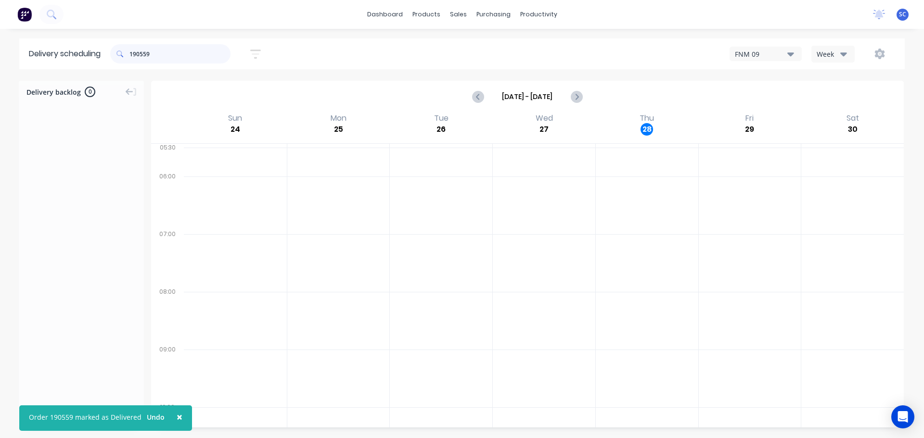
click at [170, 58] on input "190559" at bounding box center [179, 53] width 101 height 19
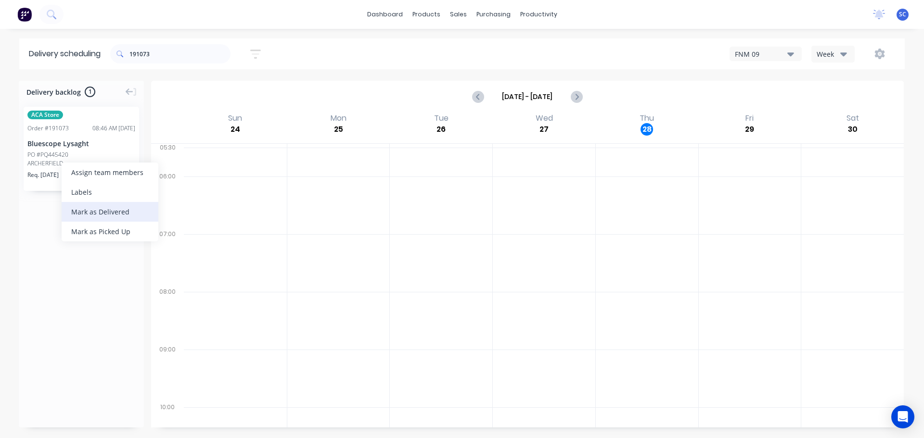
click at [97, 214] on div "Mark as Delivered" at bounding box center [110, 212] width 97 height 20
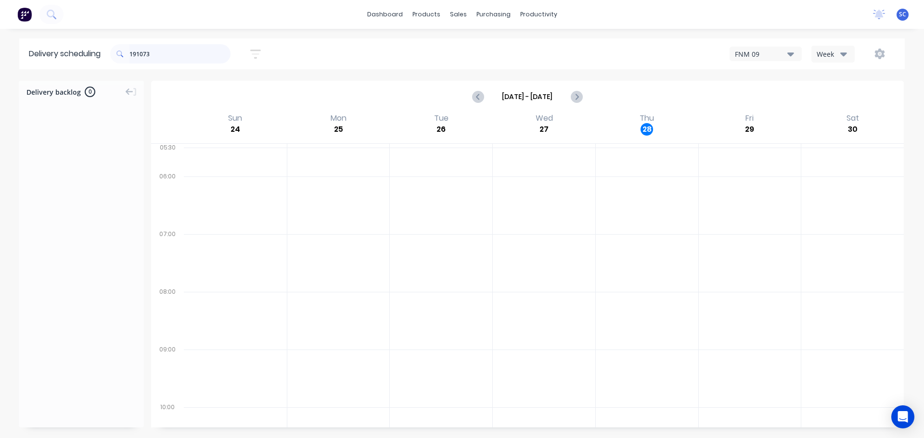
click at [160, 55] on input "191073" at bounding box center [179, 53] width 101 height 19
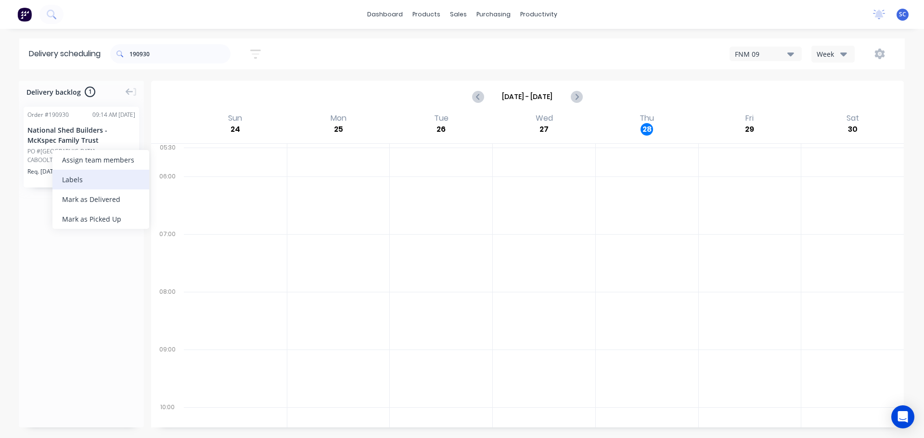
click at [83, 179] on div "Labels" at bounding box center [100, 180] width 97 height 20
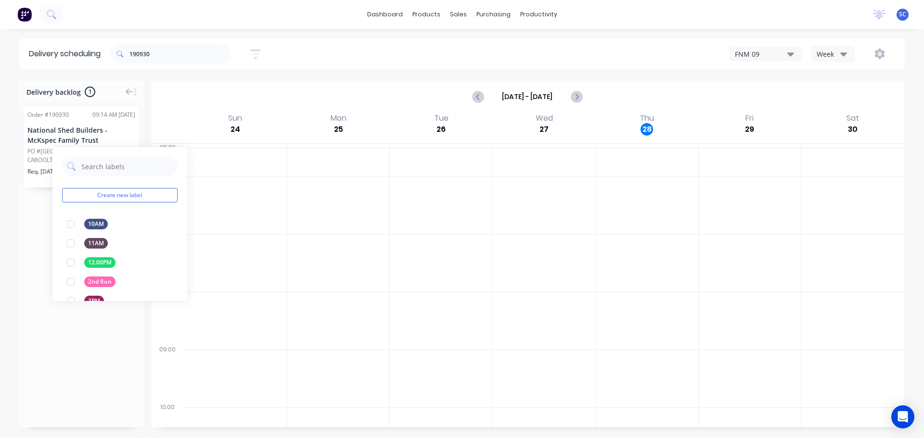
click at [201, 103] on div "Aug 24 - Aug 30" at bounding box center [527, 97] width 751 height 30
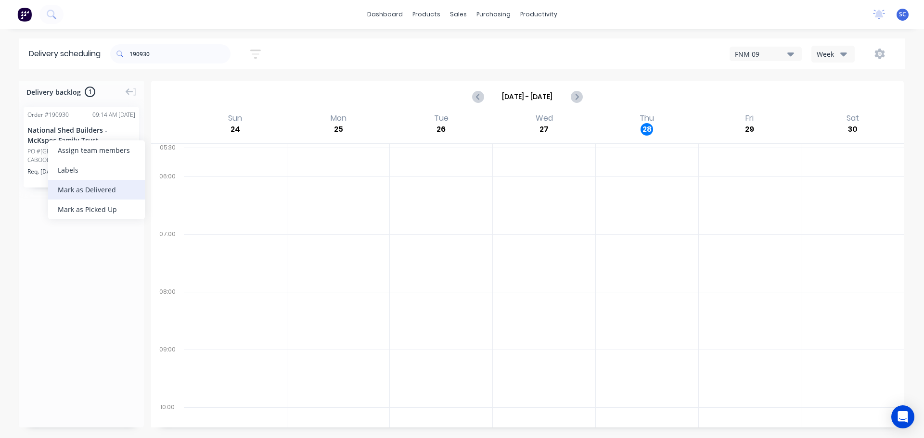
click at [82, 193] on div "Mark as Delivered" at bounding box center [96, 190] width 97 height 20
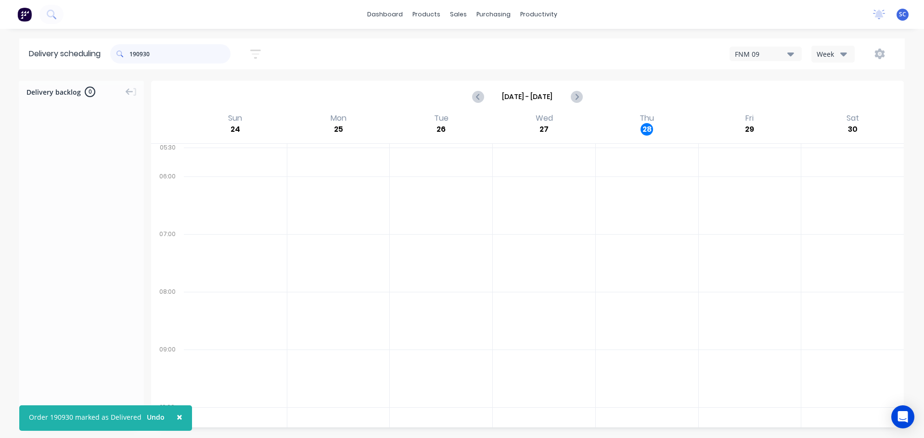
click at [155, 53] on input "190930" at bounding box center [179, 53] width 101 height 19
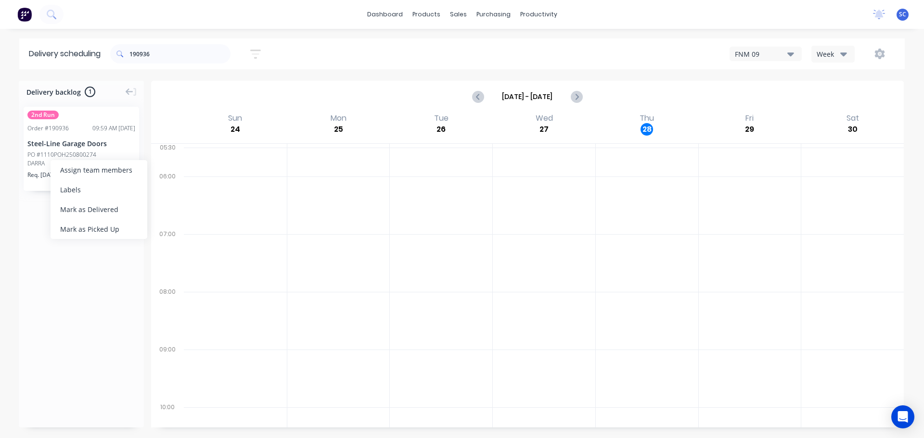
click at [90, 208] on div "Mark as Delivered" at bounding box center [99, 210] width 97 height 20
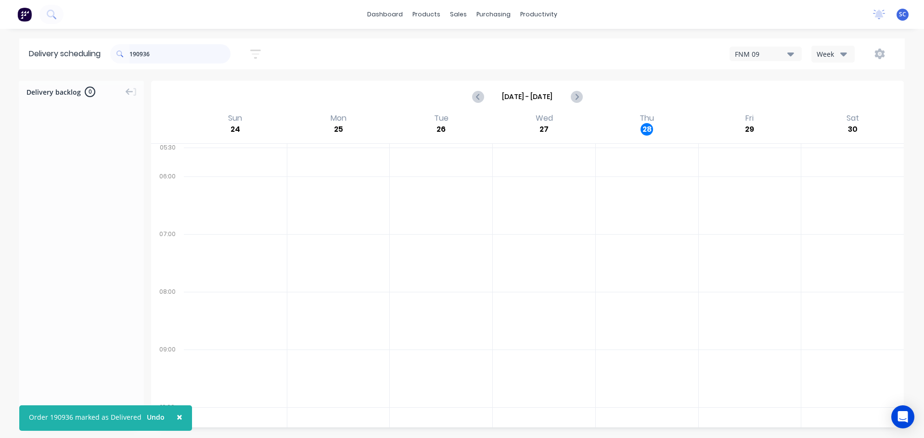
click at [168, 60] on input "190936" at bounding box center [179, 53] width 101 height 19
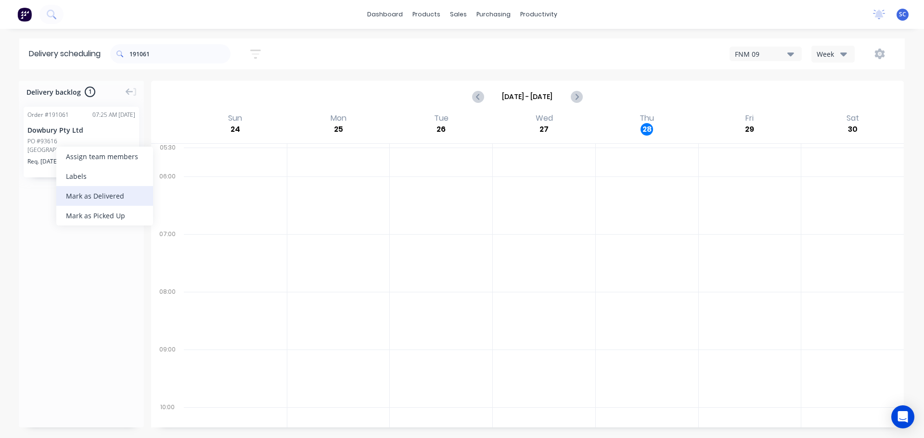
click at [91, 195] on div "Mark as Delivered" at bounding box center [104, 196] width 97 height 20
click at [154, 51] on input "191061" at bounding box center [179, 53] width 101 height 19
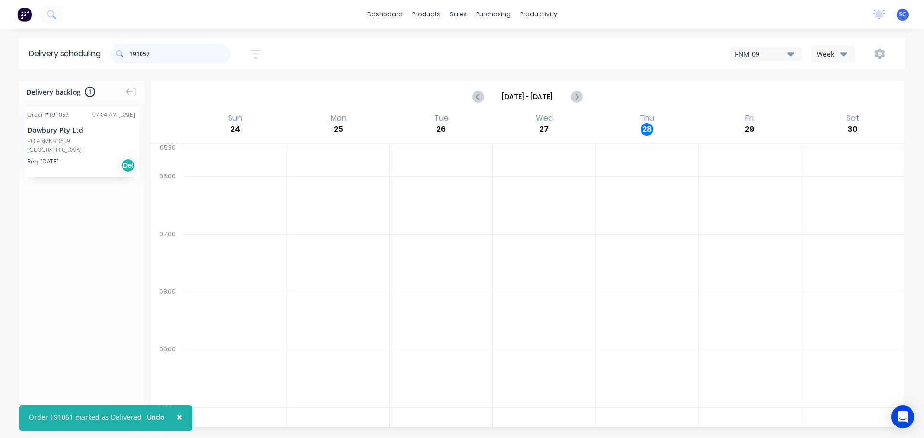
type input "191057"
click at [85, 203] on div "Mark as Delivered" at bounding box center [99, 198] width 97 height 20
drag, startPoint x: 161, startPoint y: 52, endPoint x: 130, endPoint y: 55, distance: 30.9
click at [130, 55] on div "191057" at bounding box center [170, 53] width 120 height 19
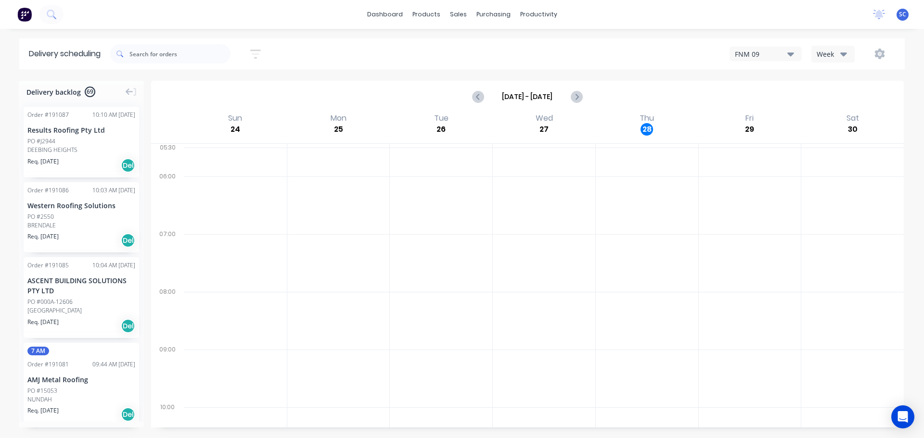
click at [257, 52] on icon "button" at bounding box center [255, 54] width 11 height 12
click at [217, 90] on input "29/08/25 - 29/08/25" at bounding box center [212, 90] width 90 height 14
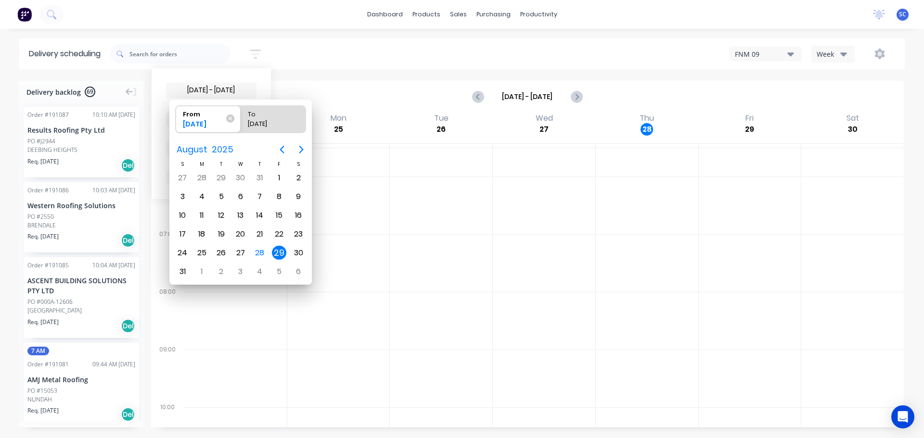
click at [278, 257] on div "29" at bounding box center [279, 253] width 14 height 14
radio input "false"
radio input "true"
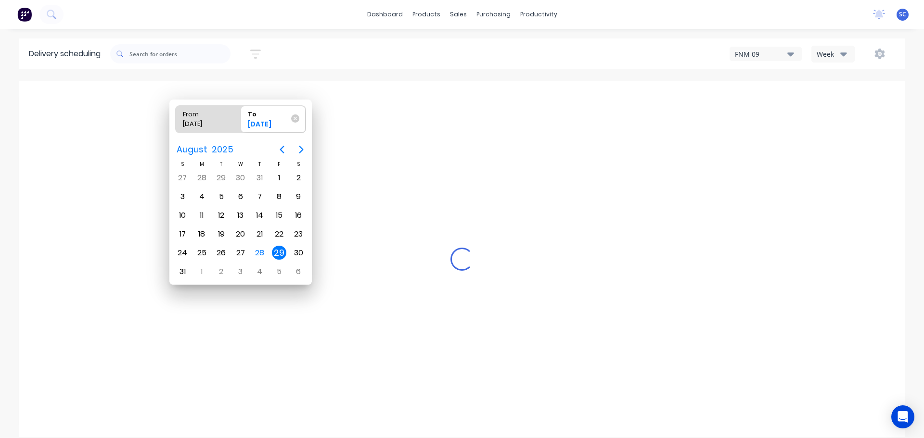
click at [278, 256] on div "29" at bounding box center [279, 253] width 14 height 14
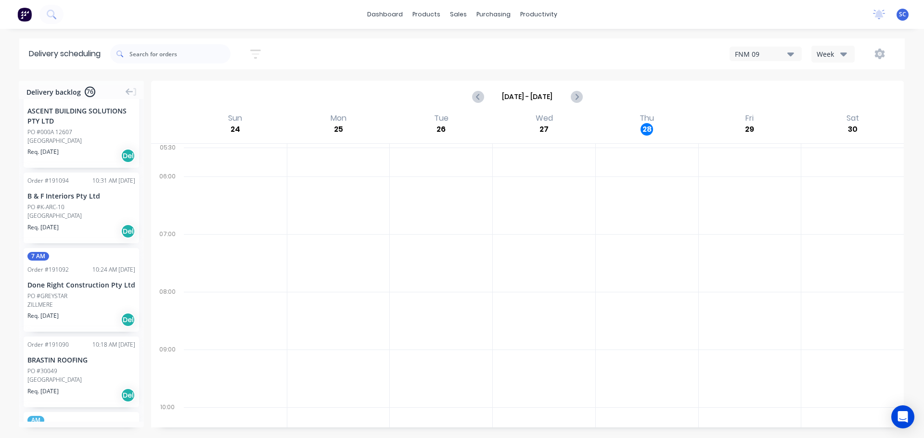
scroll to position [578, 0]
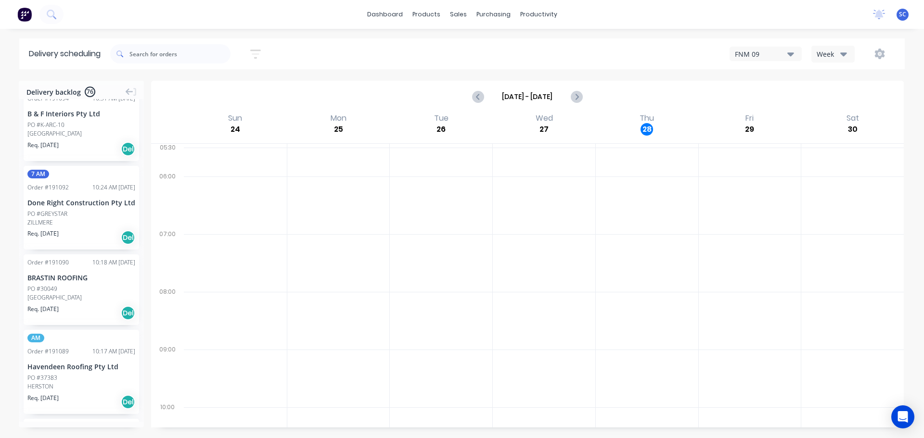
click at [267, 52] on button "button" at bounding box center [255, 54] width 31 height 19
click at [188, 152] on div "Filter by labels" at bounding box center [205, 148] width 68 height 10
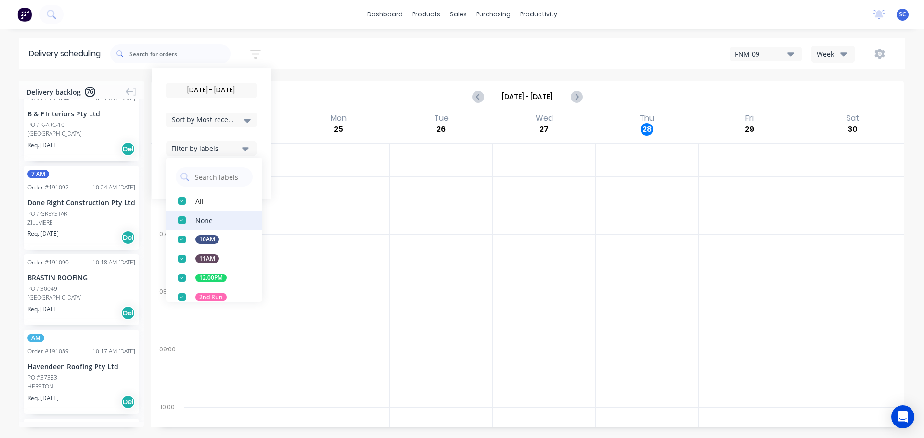
click at [184, 220] on div "button" at bounding box center [181, 220] width 19 height 19
click at [418, 53] on div "29/08/25 - 29/08/25 Sort by Most recent Created date Required date Order number…" at bounding box center [507, 53] width 795 height 27
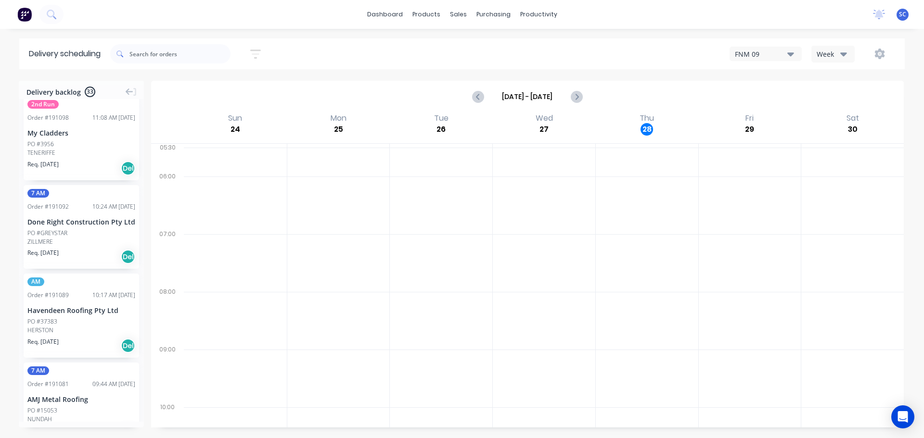
scroll to position [0, 0]
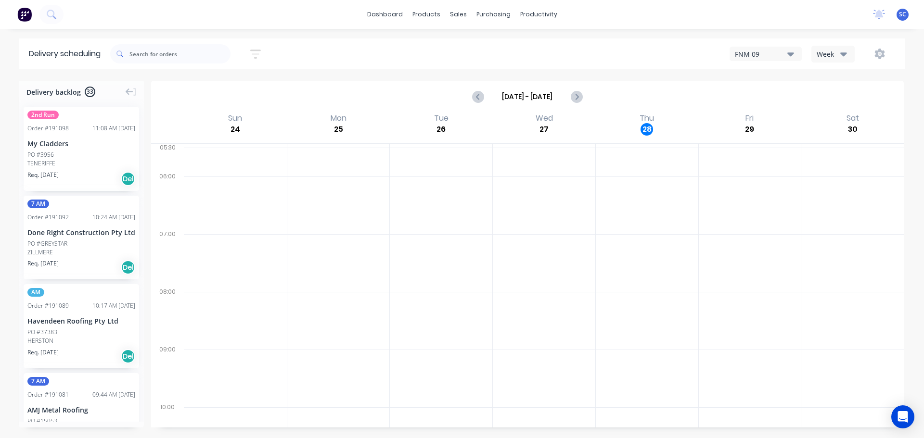
drag, startPoint x: 515, startPoint y: 61, endPoint x: 508, endPoint y: 62, distance: 7.4
click at [515, 60] on div "FNM 09 Week" at bounding box center [697, 53] width 398 height 17
click at [258, 48] on icon "button" at bounding box center [255, 54] width 11 height 12
click at [199, 94] on input "29/08/25 - 29/08/25" at bounding box center [212, 90] width 90 height 14
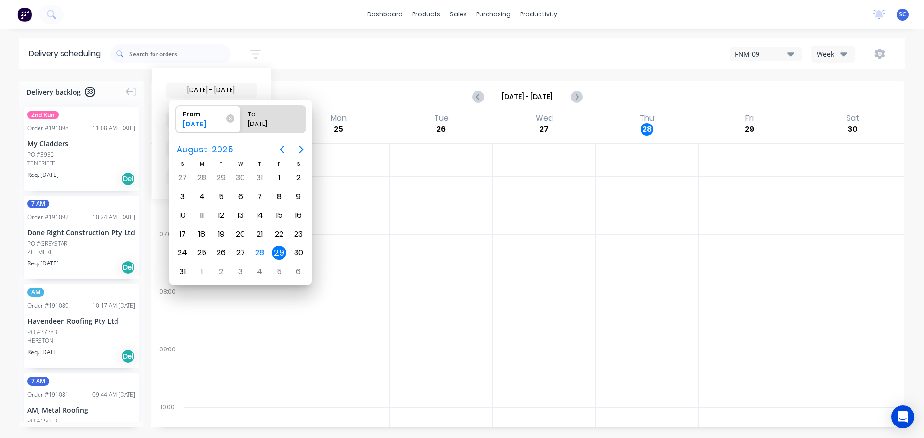
click at [275, 256] on div "29" at bounding box center [279, 253] width 14 height 14
radio input "false"
radio input "true"
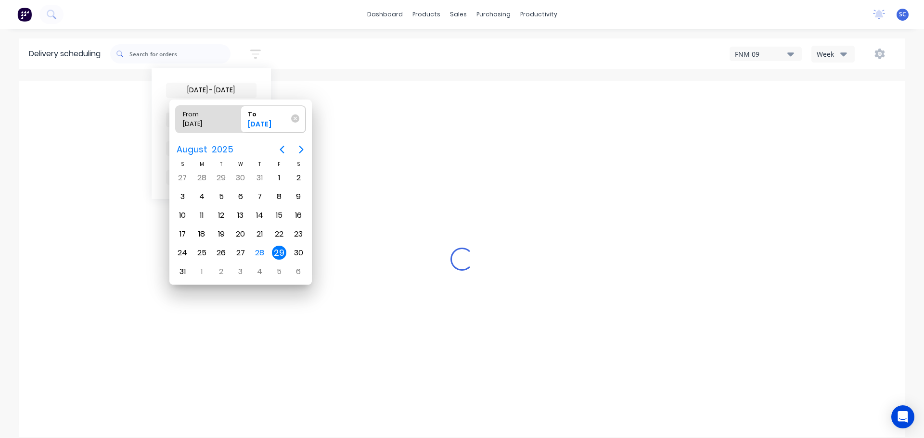
click at [275, 256] on div "29" at bounding box center [279, 253] width 14 height 14
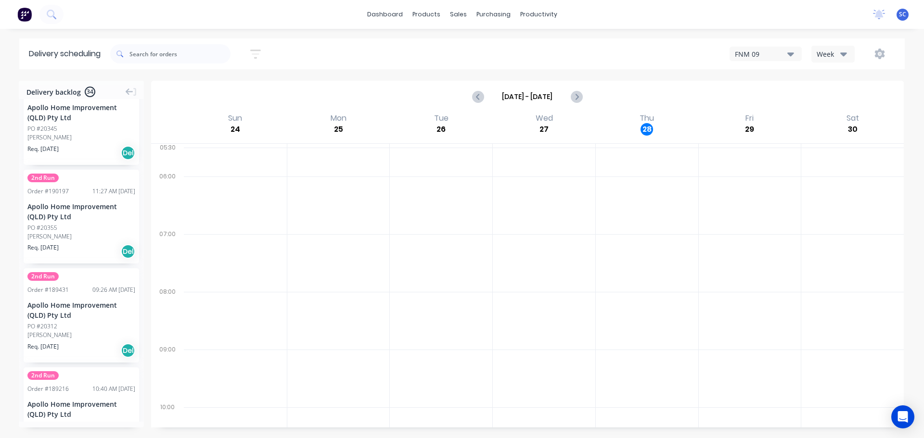
scroll to position [2692, 0]
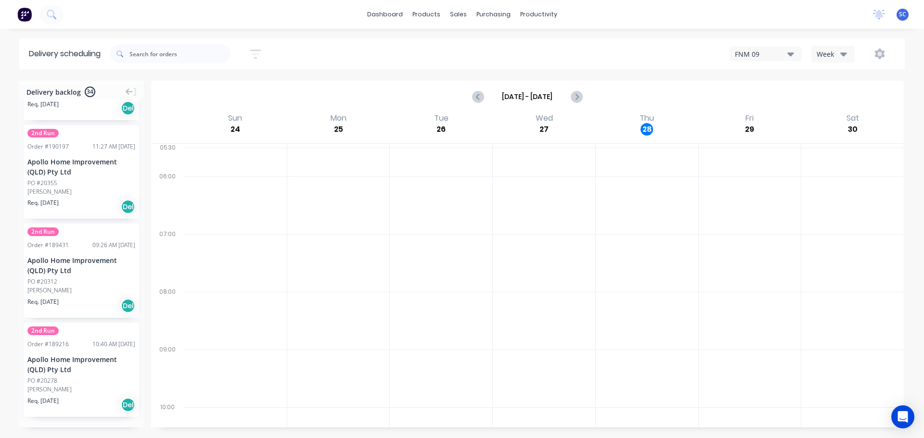
click at [412, 74] on div "Delivery scheduling 29/08/25 - 29/08/25 Sort by Most recent Created date Requir…" at bounding box center [462, 239] width 924 height 400
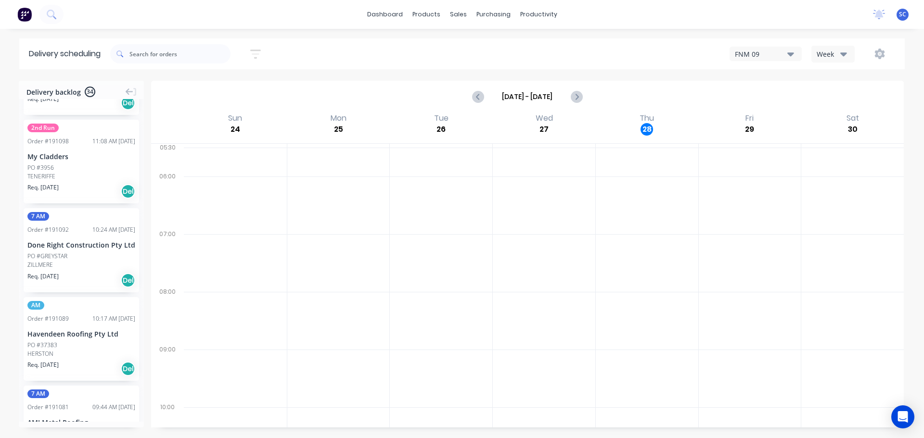
scroll to position [0, 0]
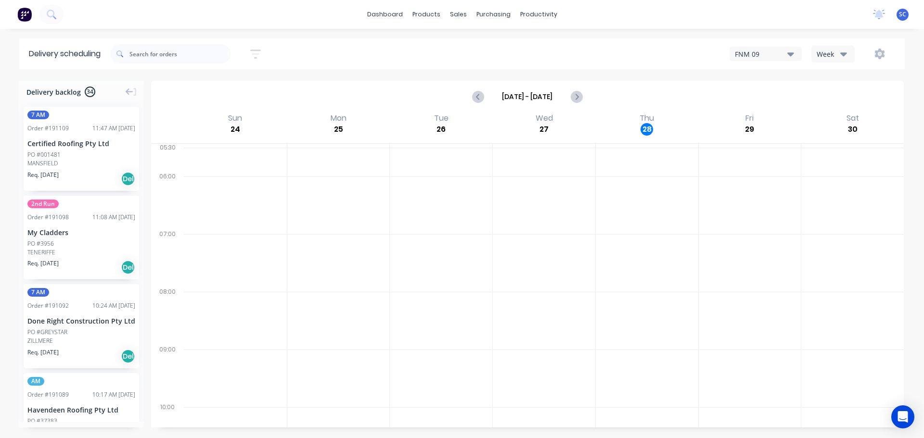
click at [438, 259] on div at bounding box center [441, 263] width 103 height 58
click at [588, 281] on div at bounding box center [544, 263] width 103 height 58
click at [259, 51] on icon "button" at bounding box center [255, 54] width 11 height 12
click at [201, 92] on input "29/08/25 - 29/08/25" at bounding box center [212, 90] width 90 height 14
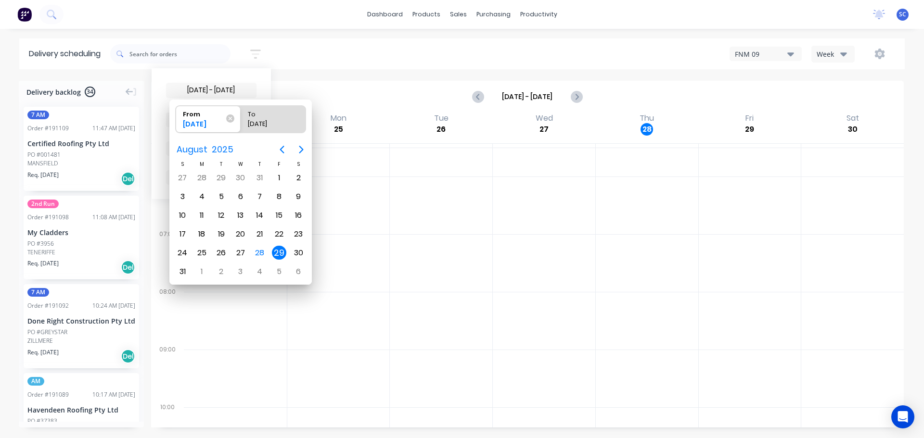
click at [275, 251] on div "29" at bounding box center [279, 253] width 14 height 14
radio input "false"
radio input "true"
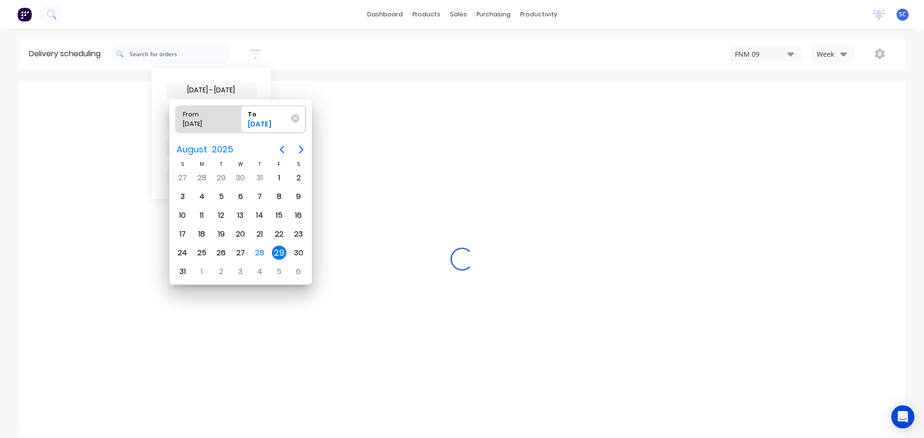
click at [275, 251] on div "29" at bounding box center [279, 253] width 14 height 14
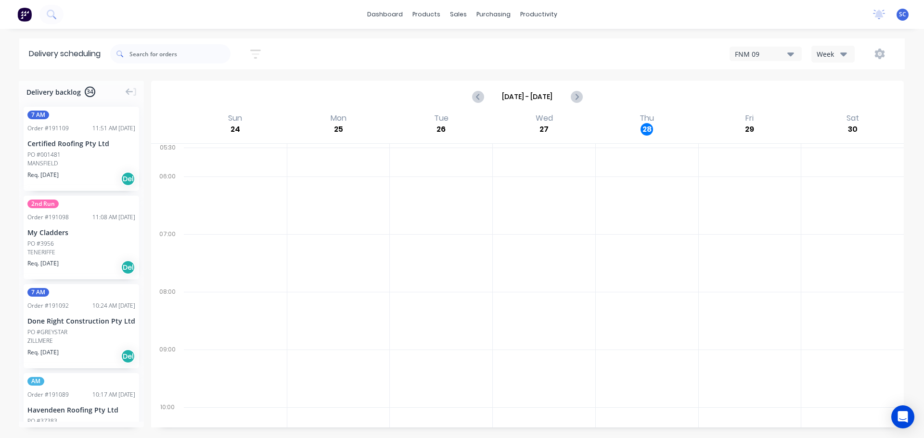
click at [258, 49] on icon "button" at bounding box center [255, 54] width 11 height 12
click at [220, 119] on span "Sort by Most recent" at bounding box center [203, 120] width 63 height 10
click at [197, 226] on div "Suburb" at bounding box center [211, 227] width 90 height 17
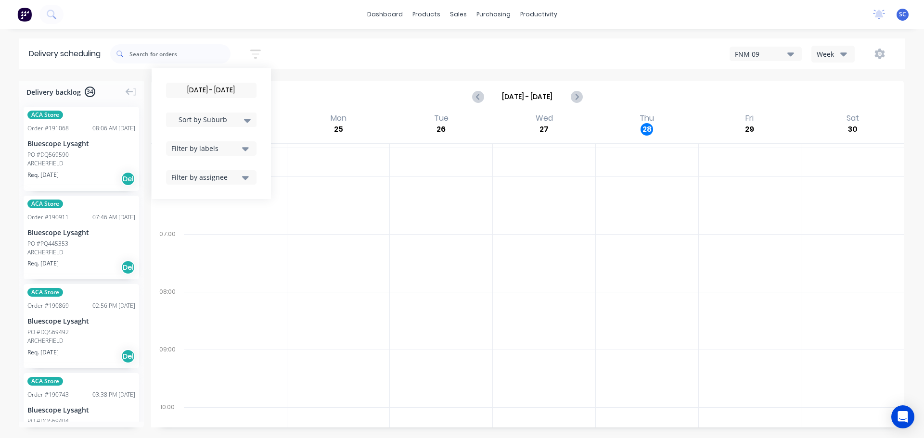
click at [222, 151] on div "Filter by labels" at bounding box center [205, 148] width 68 height 10
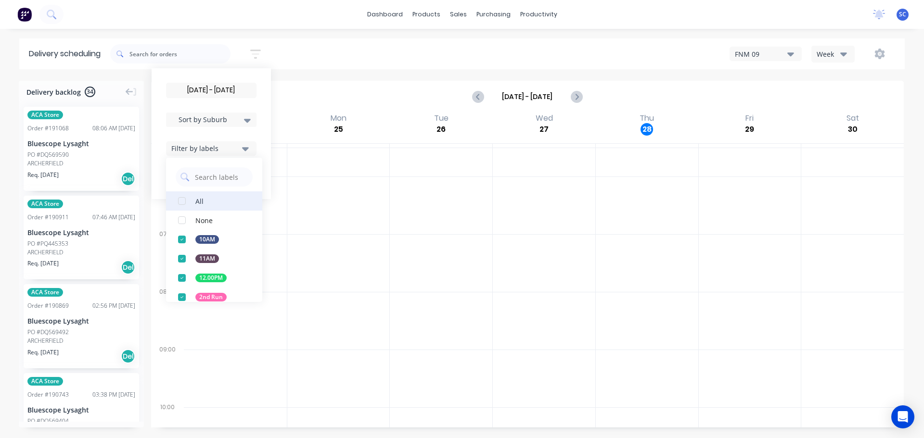
click at [186, 202] on div "button" at bounding box center [181, 201] width 19 height 19
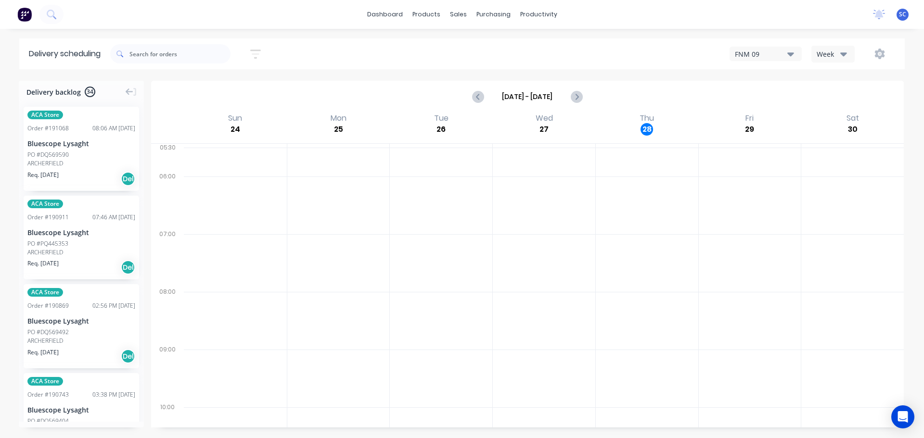
click at [335, 51] on div "29/08/25 - 29/08/25 Sort by Suburb Created date Required date Order number Cust…" at bounding box center [507, 53] width 795 height 27
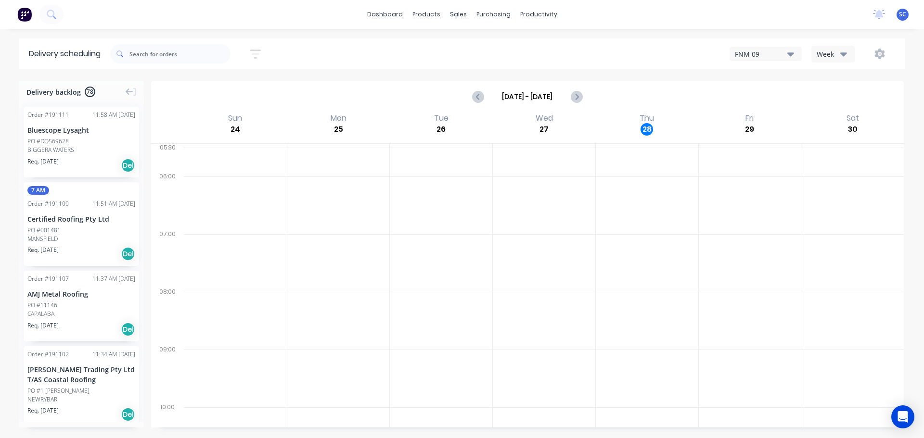
click at [256, 56] on icon "button" at bounding box center [255, 54] width 11 height 12
click at [214, 149] on div "Filter by labels" at bounding box center [205, 148] width 68 height 10
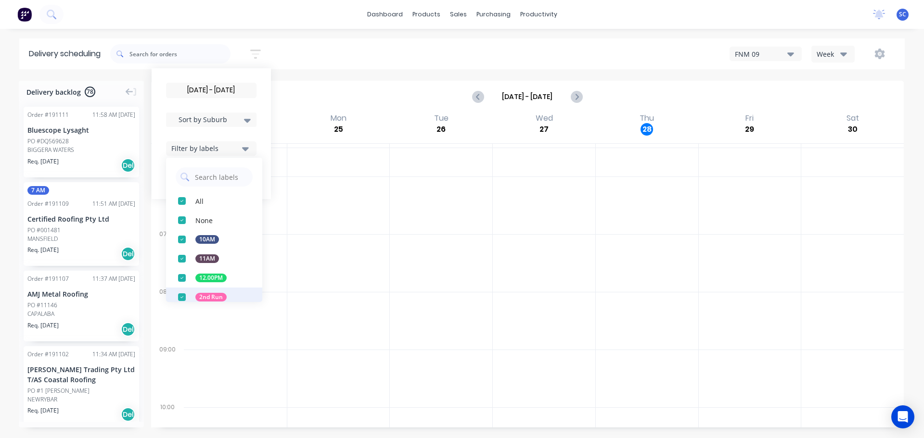
click at [180, 297] on div "button" at bounding box center [181, 297] width 19 height 19
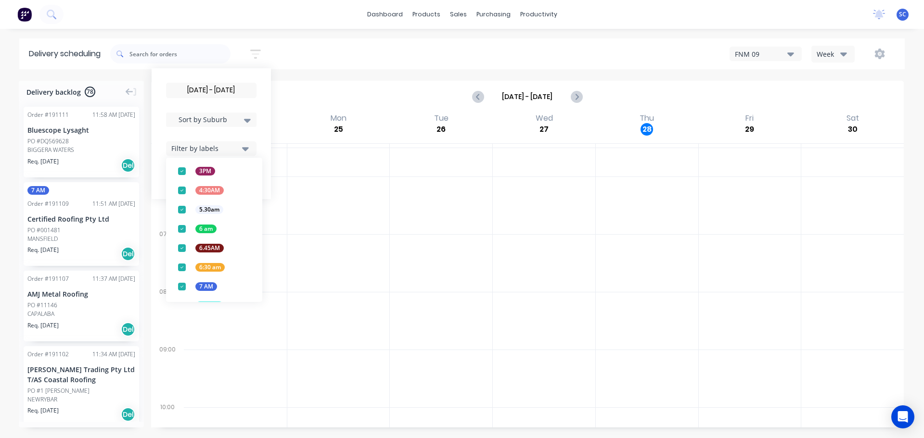
scroll to position [252, 0]
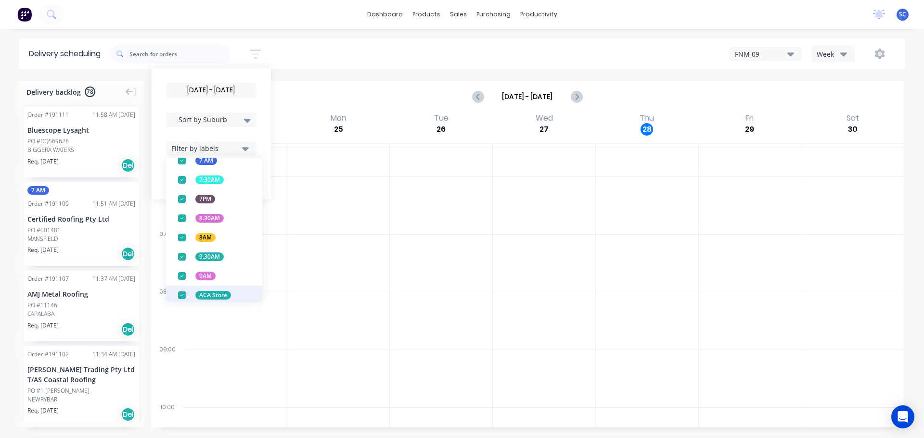
click at [186, 295] on div "button" at bounding box center [181, 295] width 19 height 19
click at [329, 54] on div "29/08/25 - 29/08/25 Sort by Suburb Created date Required date Order number Cust…" at bounding box center [507, 53] width 795 height 27
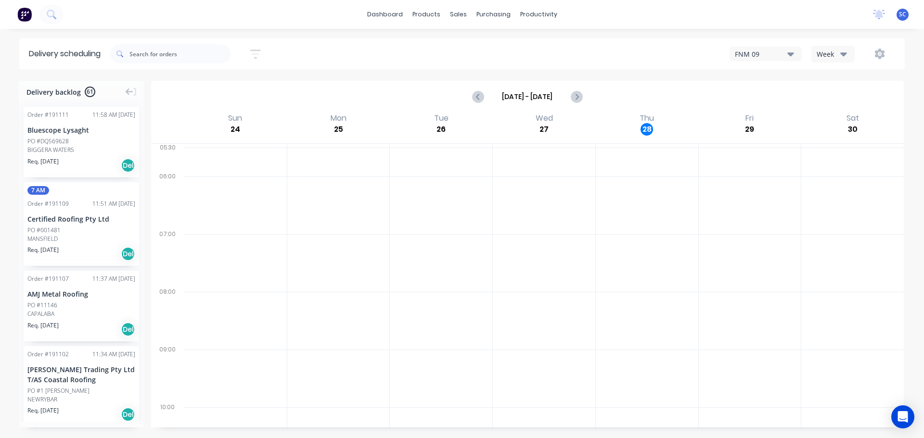
click at [258, 52] on icon "button" at bounding box center [255, 54] width 11 height 12
click at [210, 149] on div "Filter by labels" at bounding box center [205, 148] width 68 height 10
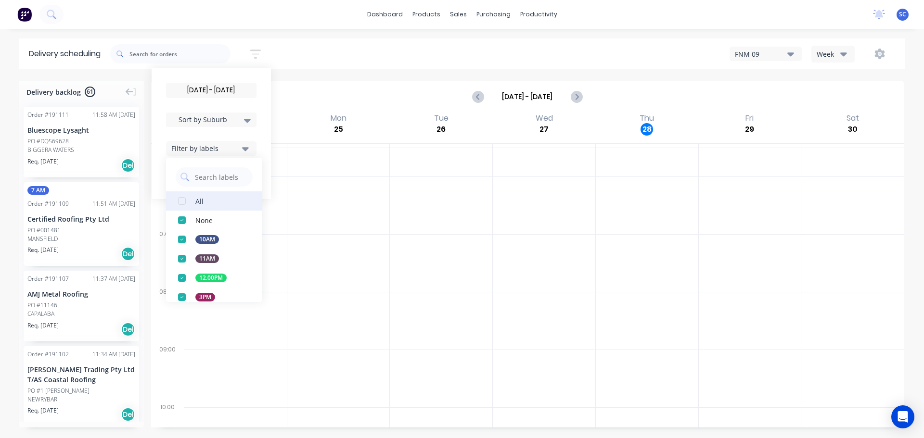
click at [187, 200] on div "button" at bounding box center [181, 201] width 19 height 19
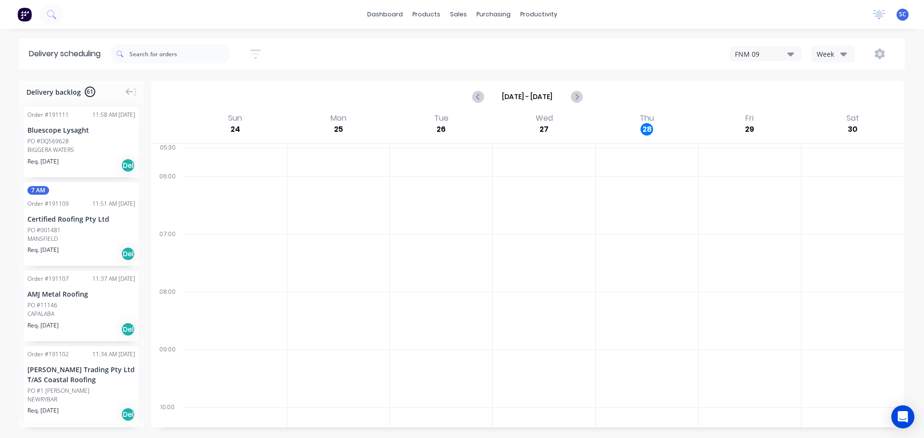
click at [317, 61] on div "29/08/25 - 29/08/25 Sort by Suburb Created date Required date Order number Cust…" at bounding box center [507, 53] width 795 height 27
click at [258, 52] on icon "button" at bounding box center [255, 54] width 11 height 12
click at [219, 115] on div "Sort by Suburb" at bounding box center [211, 120] width 79 height 12
click at [193, 233] on div "Suburb" at bounding box center [211, 227] width 90 height 17
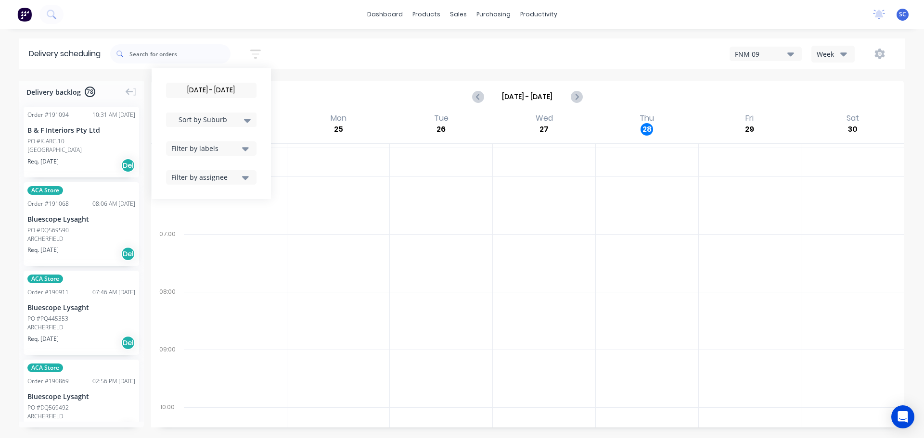
click at [328, 59] on div "[DATE] - [DATE] Sort by Suburb Created date Required date Order number Customer…" at bounding box center [507, 53] width 795 height 27
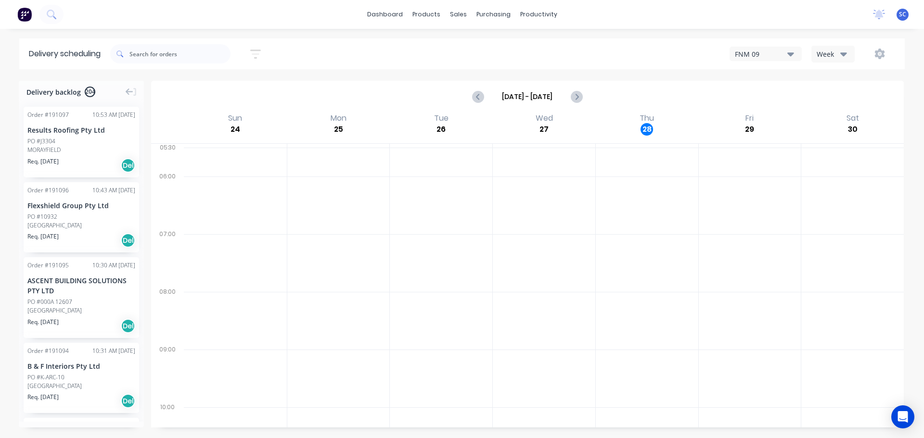
click at [597, 71] on div "Delivery scheduling Sort by Most recent Created date Required date Order number…" at bounding box center [462, 239] width 924 height 400
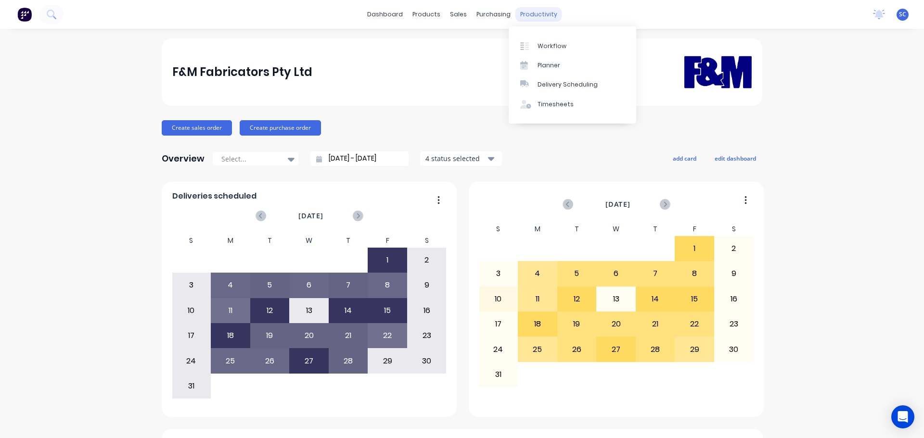
click at [536, 7] on div "dashboard products sales purchasing productivity dashboard products Product Cat…" at bounding box center [462, 14] width 924 height 29
click at [540, 15] on div "productivity" at bounding box center [539, 14] width 47 height 14
click at [566, 85] on div "Delivery Scheduling" at bounding box center [568, 84] width 60 height 9
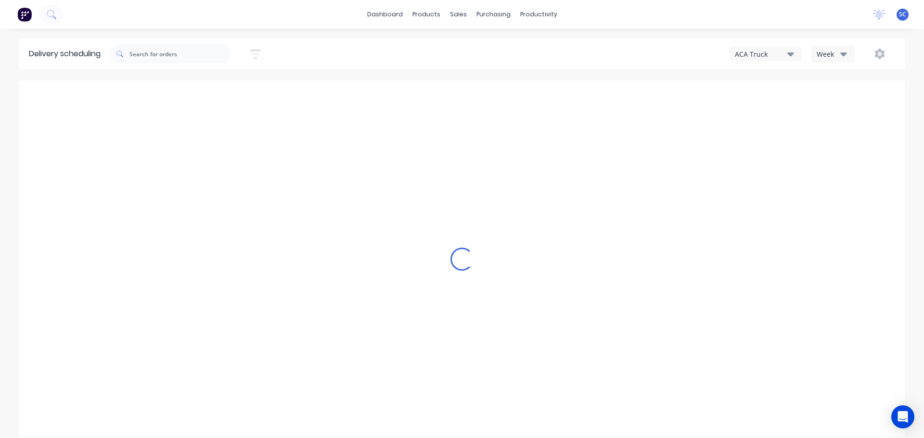
click at [787, 51] on div "ACA Truck" at bounding box center [761, 54] width 52 height 10
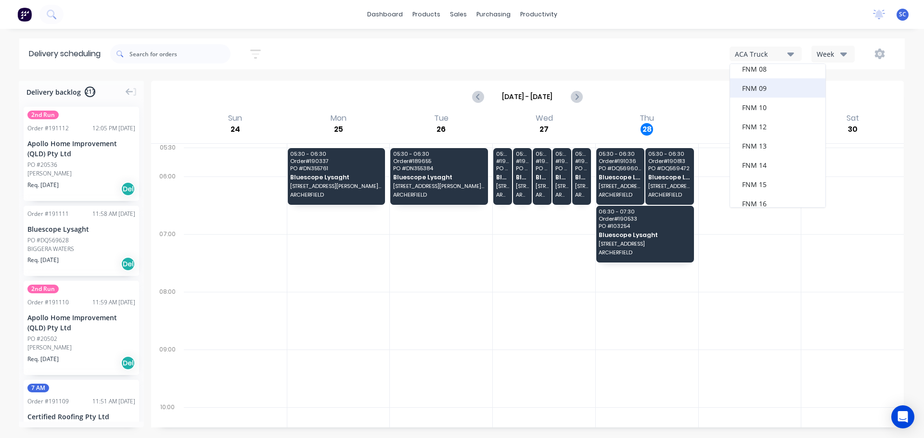
click at [762, 87] on div "FNM 09" at bounding box center [777, 87] width 95 height 19
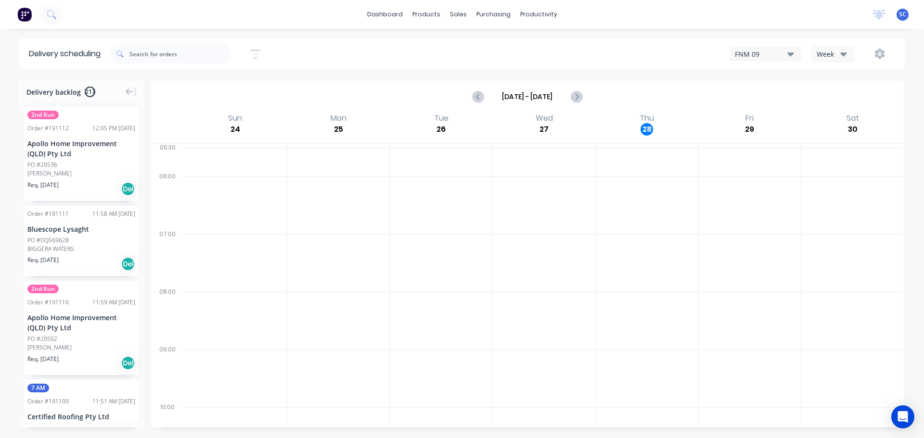
click at [843, 50] on icon "button" at bounding box center [843, 54] width 7 height 11
click at [836, 98] on div "Vehicle" at bounding box center [859, 98] width 95 height 19
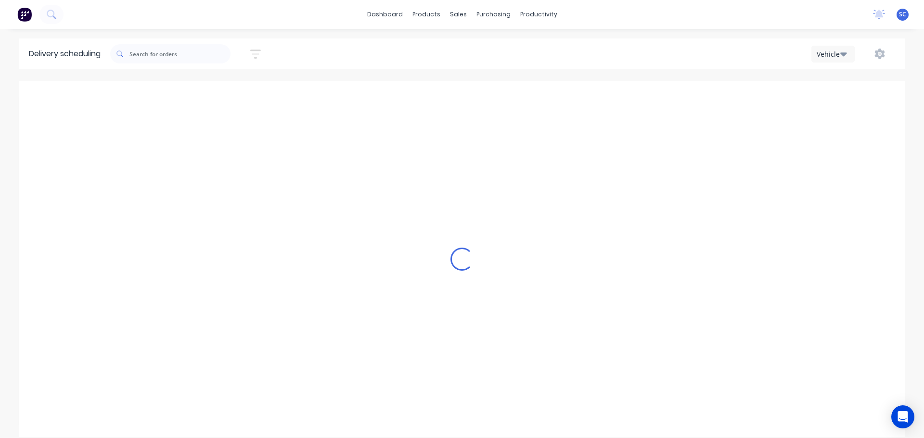
scroll to position [0, 0]
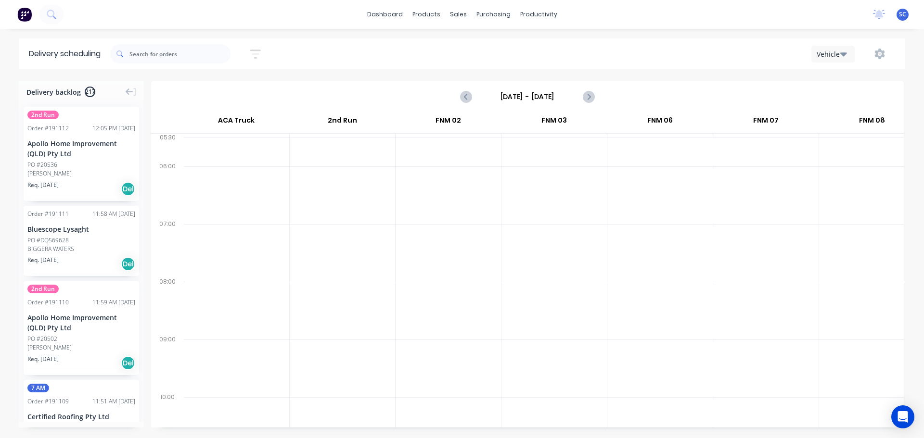
click at [513, 97] on input "Sunday - 24/08/25" at bounding box center [527, 97] width 95 height 14
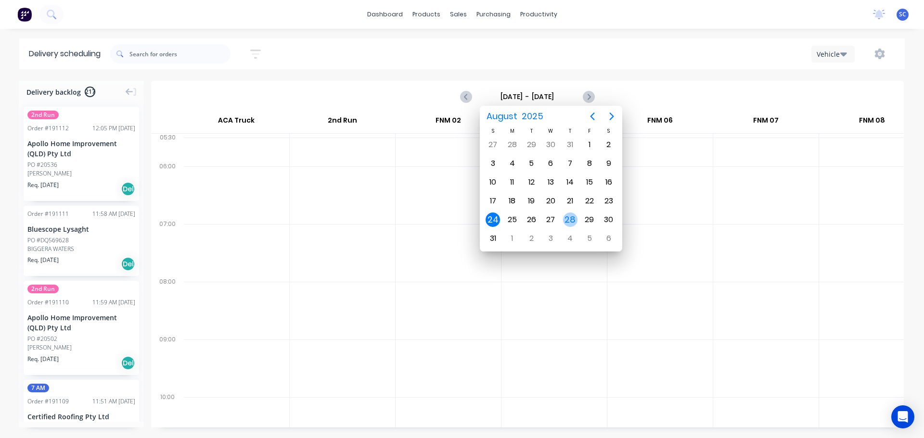
click at [570, 217] on div "28" at bounding box center [570, 220] width 14 height 14
type input "Thursday - 28/08/25"
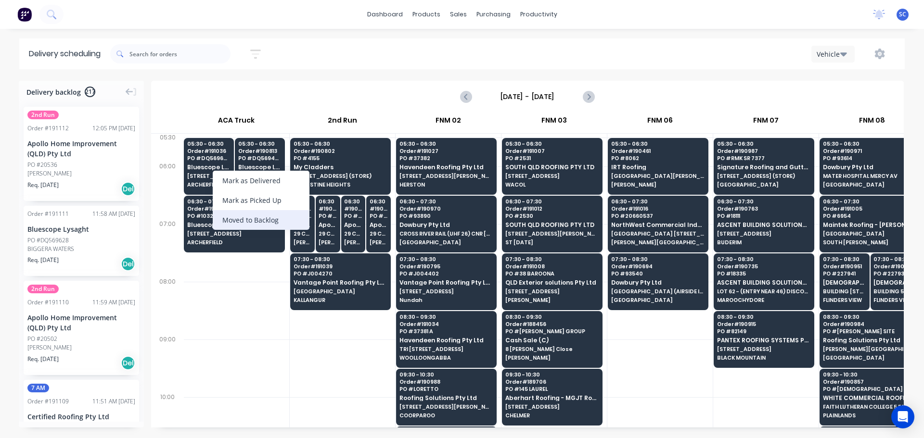
click at [248, 220] on div "Moved to Backlog" at bounding box center [261, 220] width 97 height 20
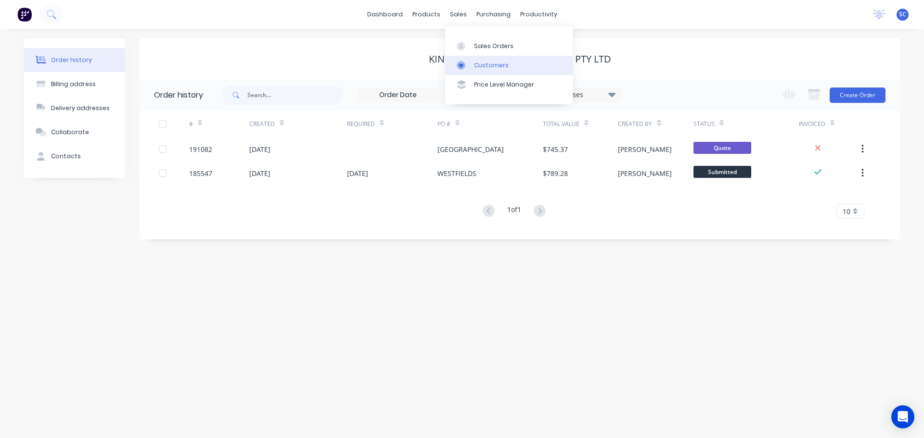
drag, startPoint x: 458, startPoint y: 13, endPoint x: 477, endPoint y: 57, distance: 47.4
click at [459, 16] on div "sales" at bounding box center [458, 14] width 26 height 14
click at [484, 67] on div "Customers" at bounding box center [491, 65] width 35 height 9
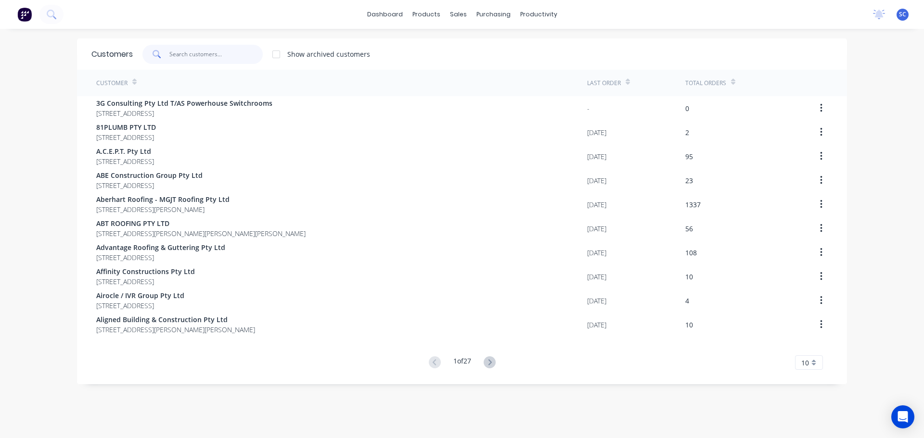
click at [201, 55] on input "text" at bounding box center [216, 54] width 94 height 19
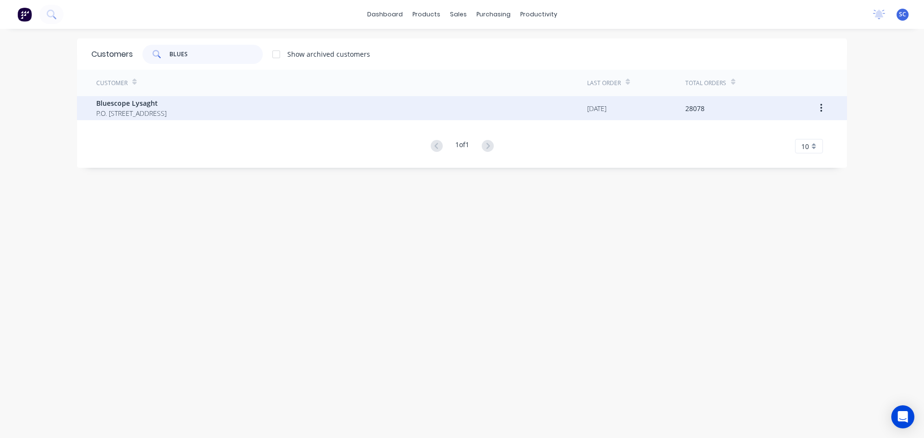
type input "BLUES"
click at [134, 102] on span "Bluescope Lysaght" at bounding box center [131, 103] width 70 height 10
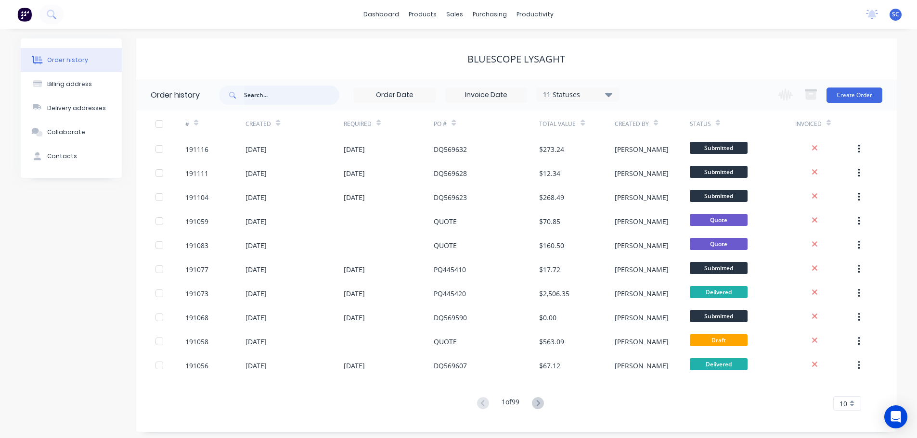
click at [269, 100] on input "text" at bounding box center [291, 95] width 95 height 19
type input "569"
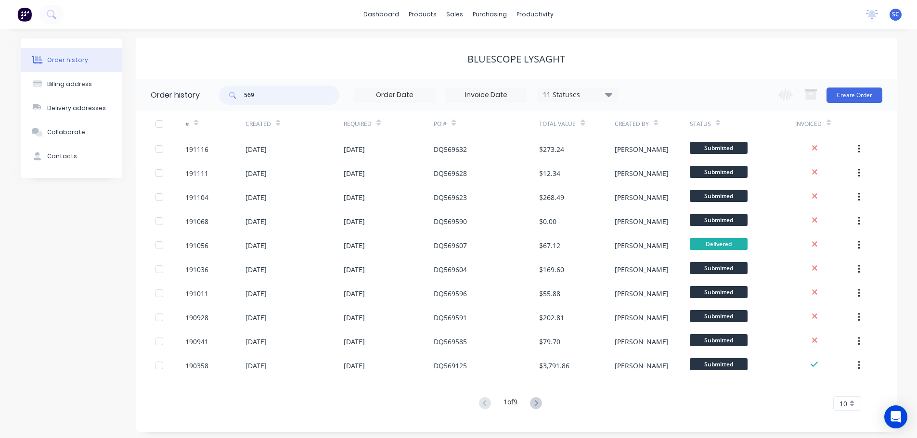
click at [267, 101] on input "569" at bounding box center [291, 95] width 95 height 19
type input "569604"
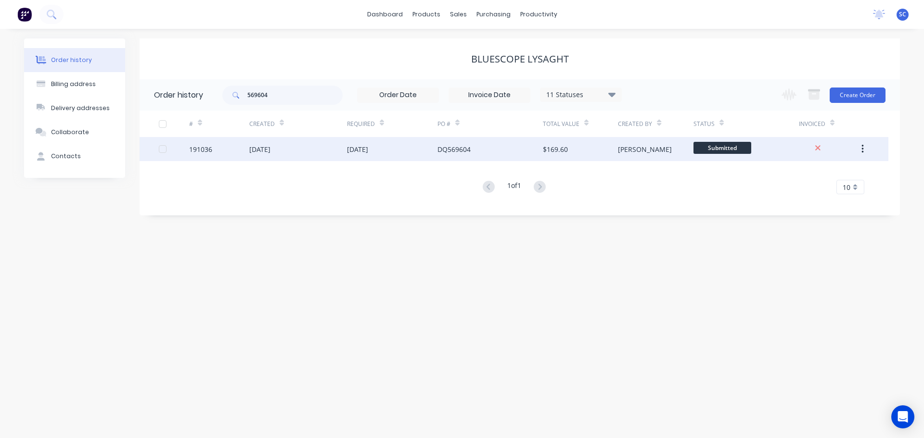
click at [260, 153] on div "[DATE]" at bounding box center [259, 149] width 21 height 10
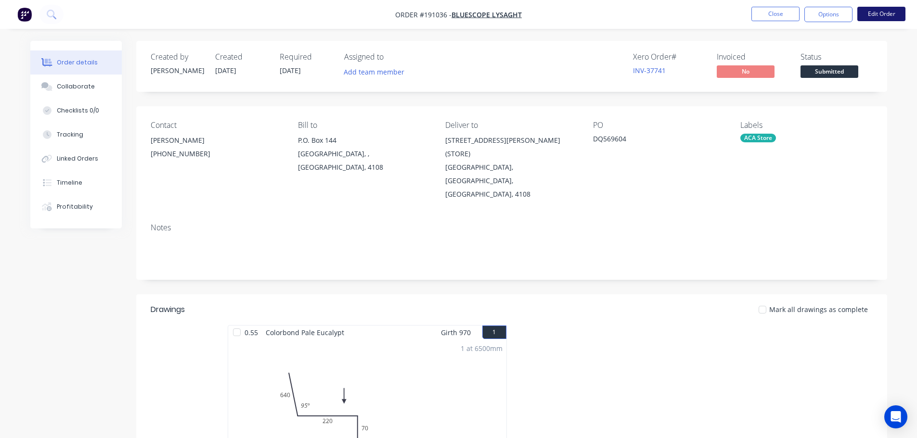
click at [880, 14] on button "Edit Order" at bounding box center [881, 14] width 48 height 14
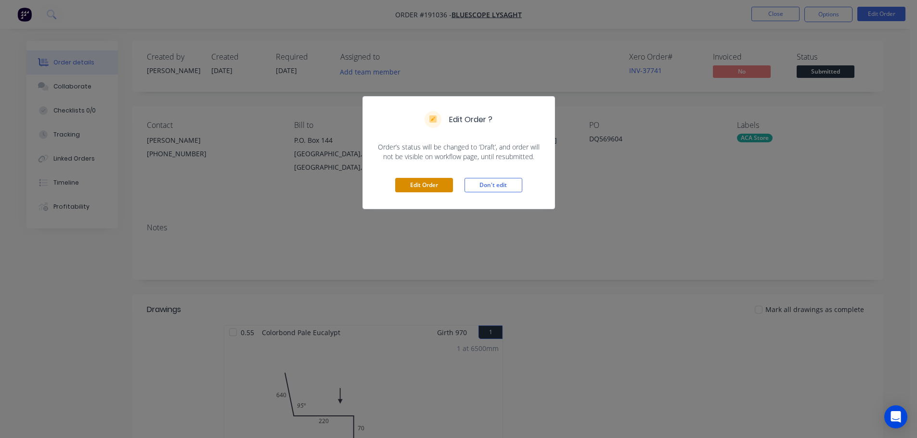
click at [431, 185] on button "Edit Order" at bounding box center [424, 185] width 58 height 14
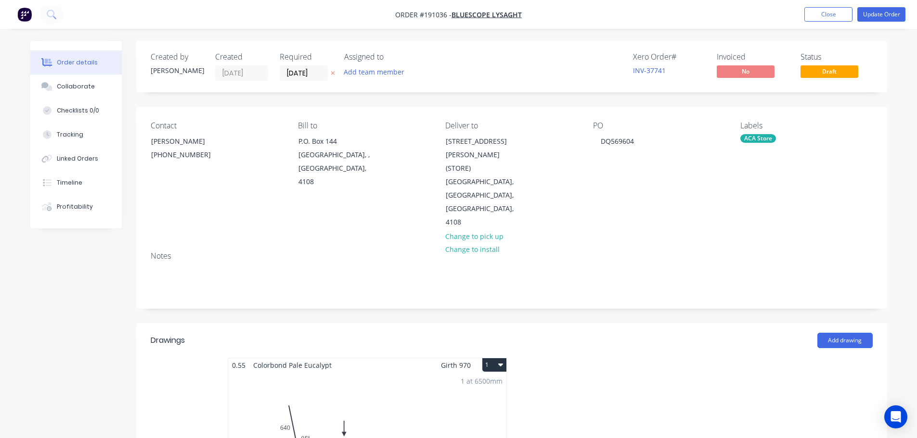
drag, startPoint x: 295, startPoint y: 70, endPoint x: 310, endPoint y: 86, distance: 22.5
click at [295, 70] on input "28/08/25" at bounding box center [303, 73] width 47 height 14
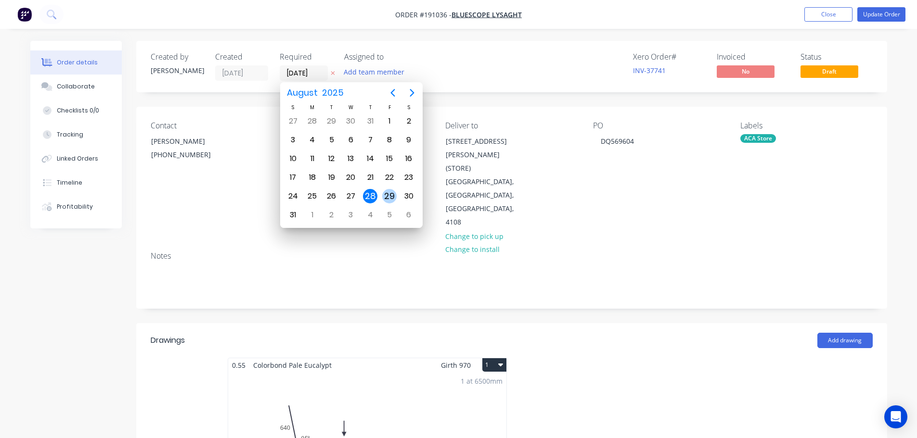
click at [393, 198] on div "29" at bounding box center [389, 196] width 14 height 14
type input "[DATE]"
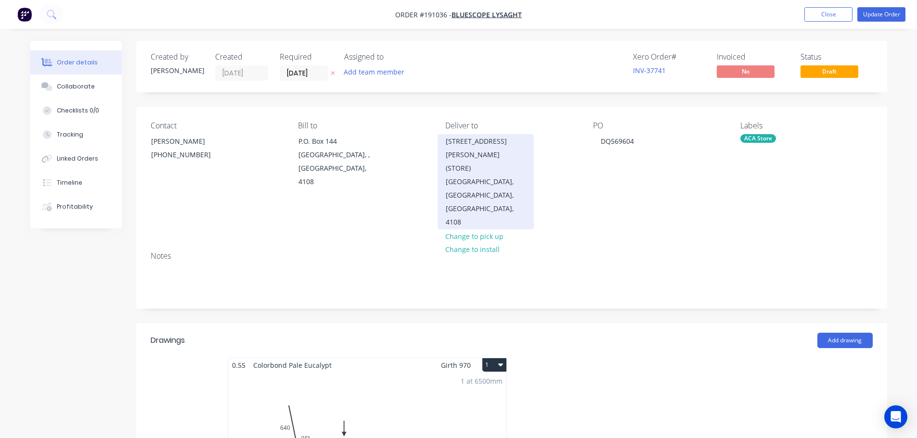
click at [470, 155] on div "[STREET_ADDRESS][PERSON_NAME] (STORE)" at bounding box center [486, 155] width 80 height 40
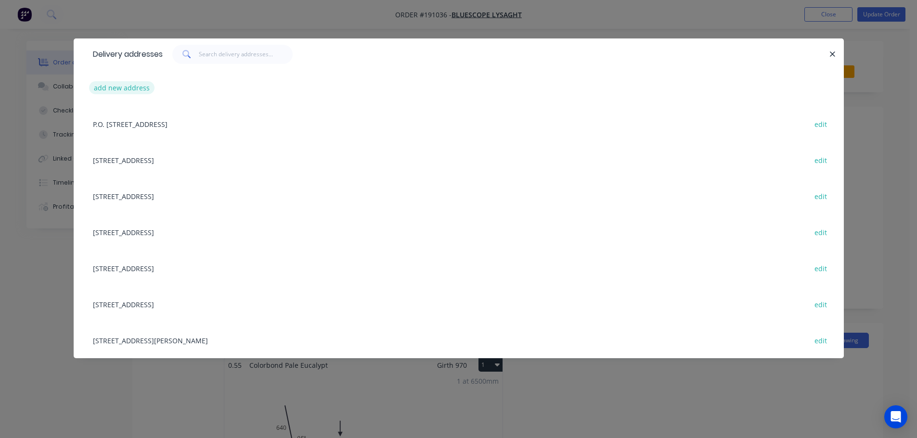
click at [142, 90] on button "add new address" at bounding box center [122, 87] width 66 height 13
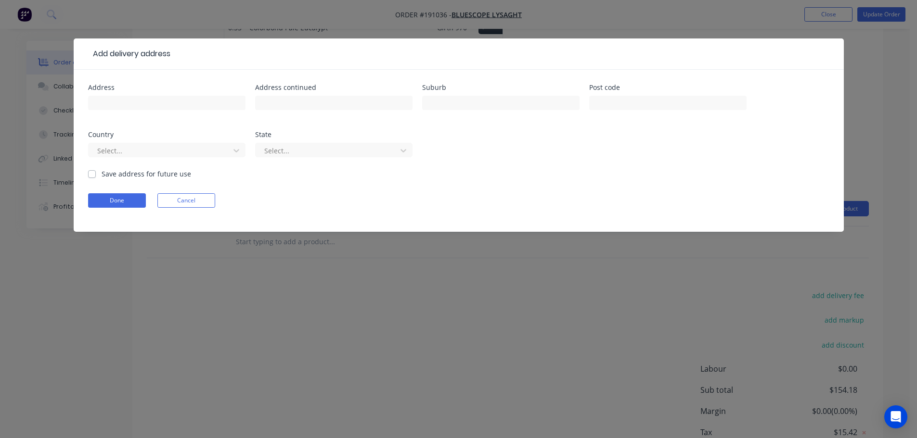
scroll to position [376, 0]
click at [140, 112] on div at bounding box center [166, 107] width 157 height 28
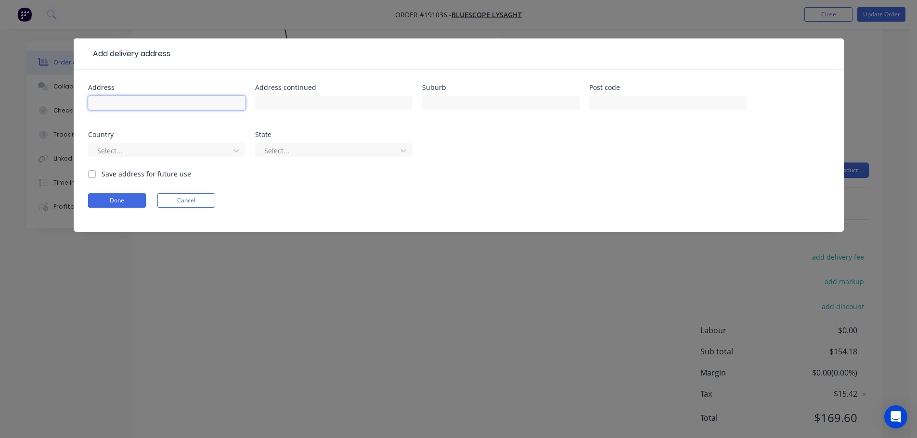
click at [115, 101] on input "text" at bounding box center [166, 103] width 157 height 14
type input "2/32 SOUTHERN CROSS DVE"
type input "BALLINA"
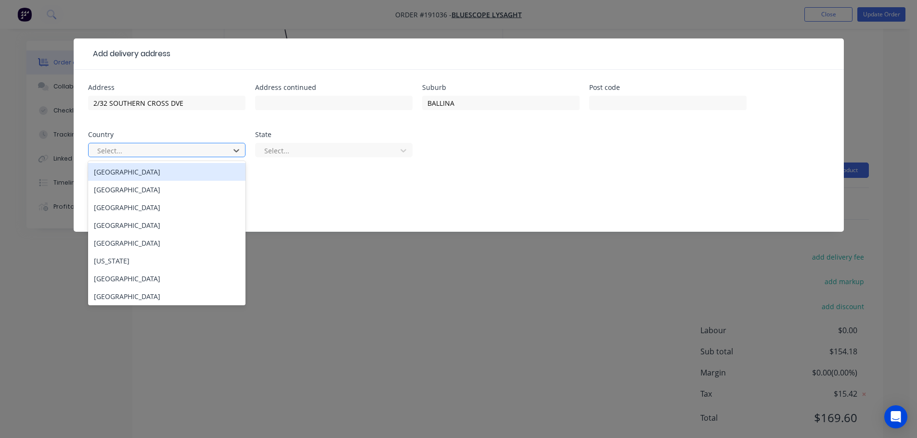
click at [177, 150] on div at bounding box center [160, 151] width 129 height 12
drag, startPoint x: 132, startPoint y: 176, endPoint x: 188, endPoint y: 176, distance: 55.8
click at [141, 176] on div "Australia" at bounding box center [166, 172] width 157 height 18
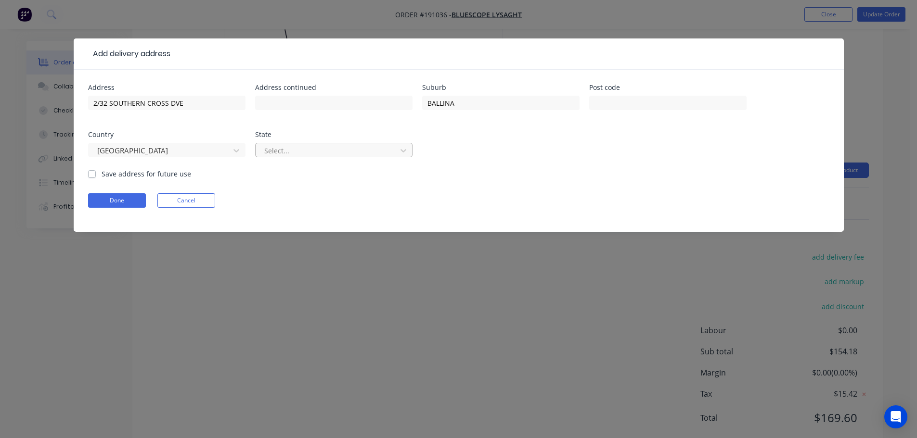
click at [293, 153] on div at bounding box center [327, 151] width 129 height 12
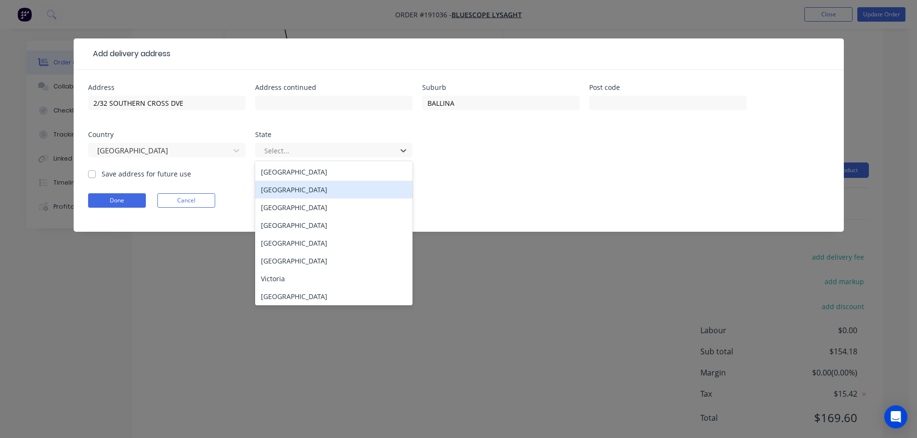
click at [286, 192] on div "New South Wales" at bounding box center [333, 190] width 157 height 18
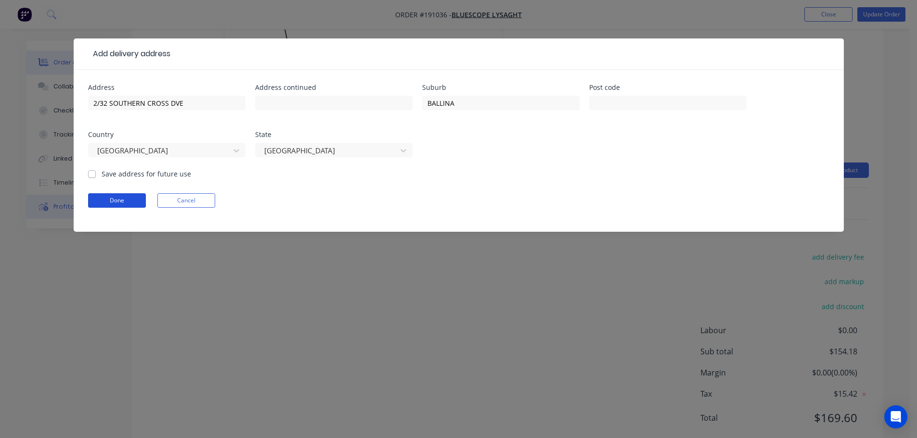
click at [112, 203] on button "Done" at bounding box center [117, 200] width 58 height 14
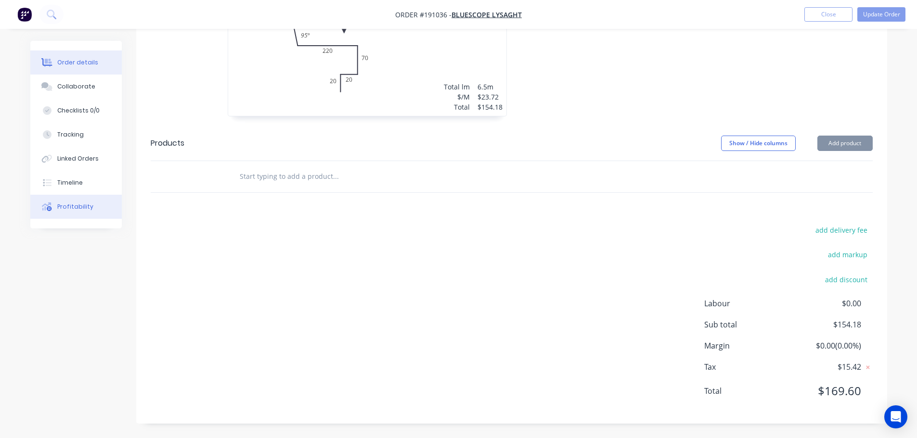
scroll to position [0, 0]
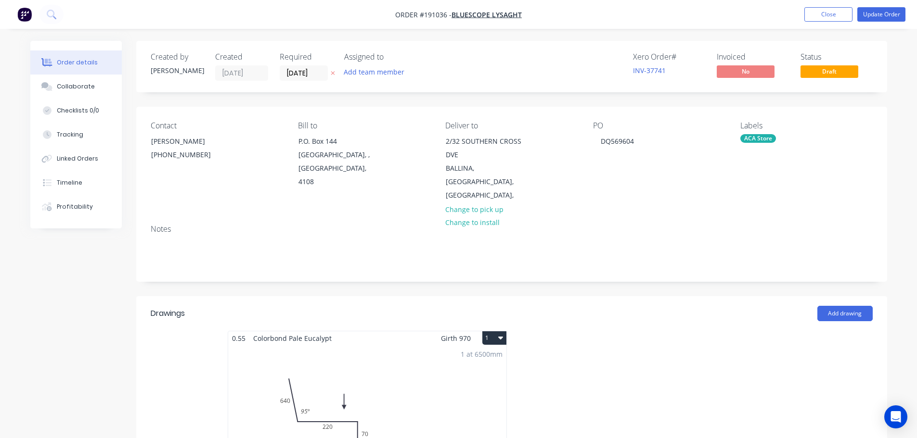
click at [763, 136] on div "ACA Store" at bounding box center [758, 138] width 36 height 9
click at [757, 220] on div at bounding box center [757, 222] width 19 height 19
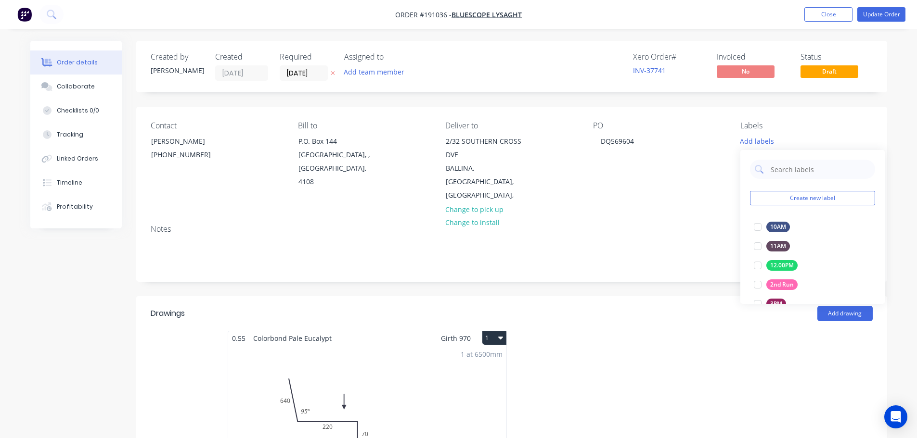
click at [610, 193] on div "Contact JEMIMA BOURKE (07) 3365 7777 Bill to P.O. Box 144 Archerfield, , Austra…" at bounding box center [511, 162] width 751 height 110
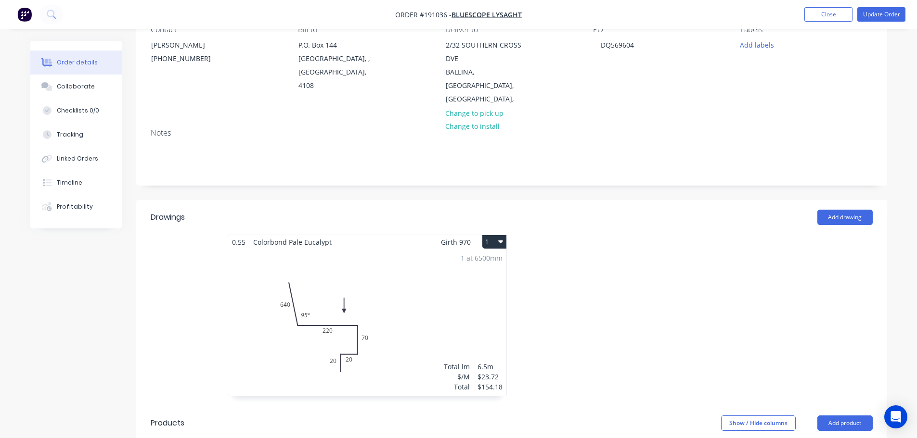
scroll to position [241, 0]
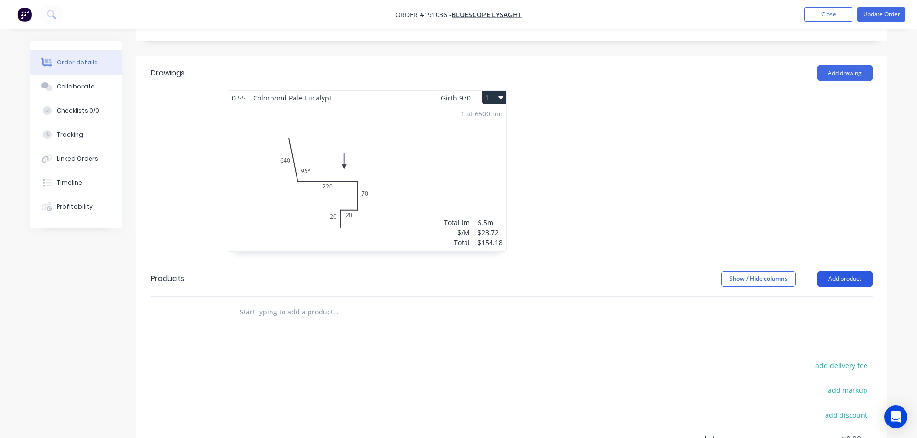
click at [846, 271] on button "Add product" at bounding box center [844, 278] width 55 height 15
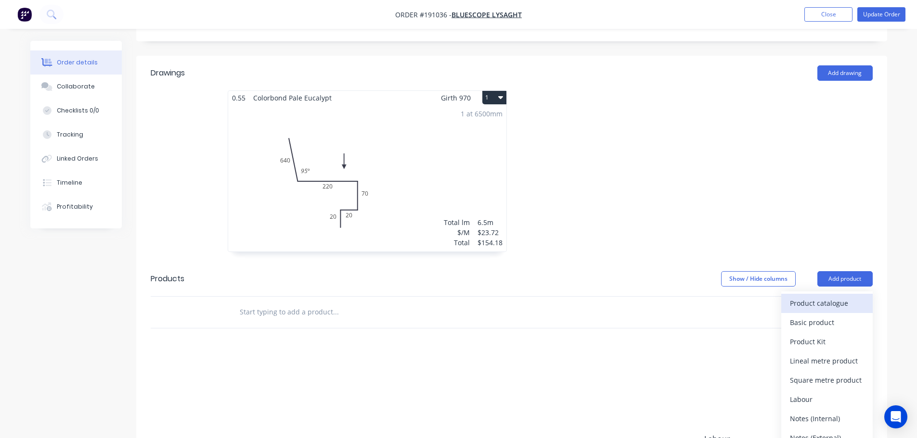
click at [819, 297] on div "Product catalogue" at bounding box center [827, 304] width 74 height 14
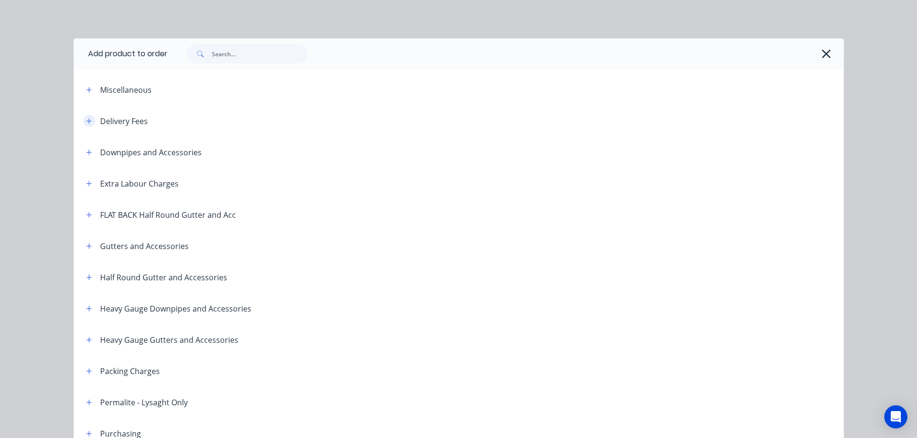
click at [88, 123] on icon "button" at bounding box center [89, 121] width 6 height 7
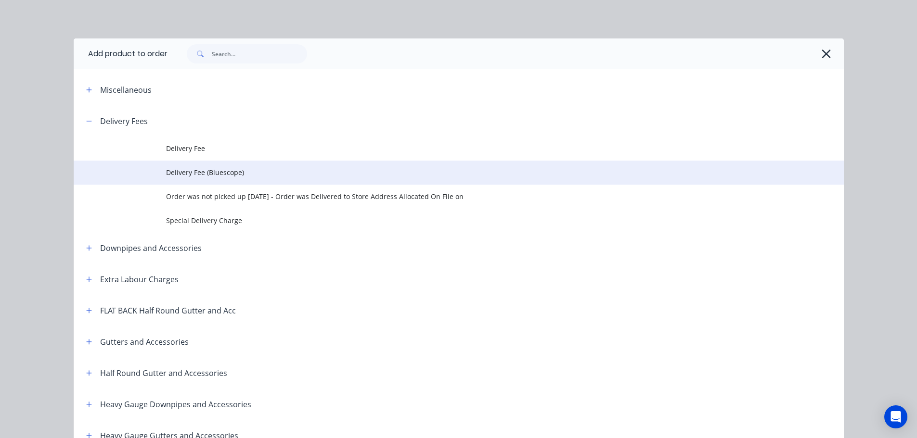
click at [192, 170] on span "Delivery Fee (Bluescope)" at bounding box center [437, 173] width 542 height 10
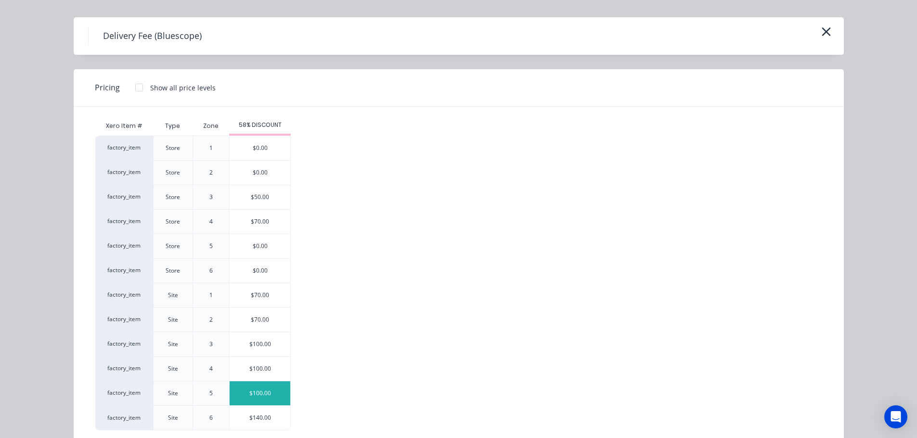
scroll to position [41, 0]
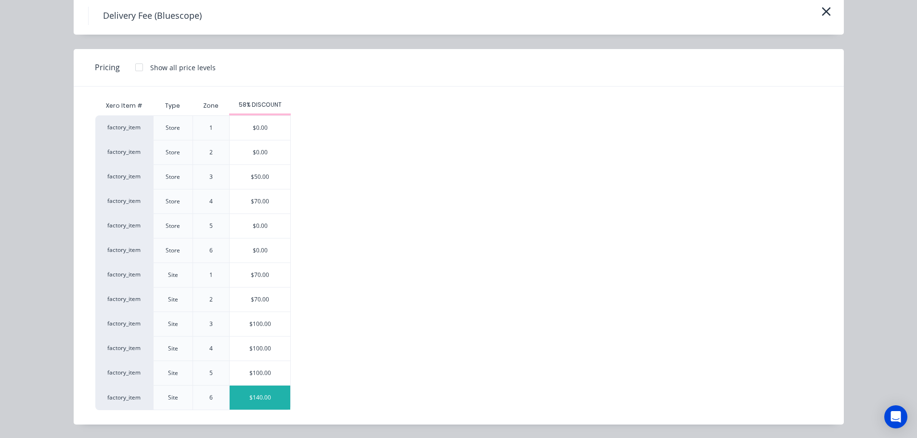
click at [270, 399] on div "$140.00" at bounding box center [260, 398] width 61 height 24
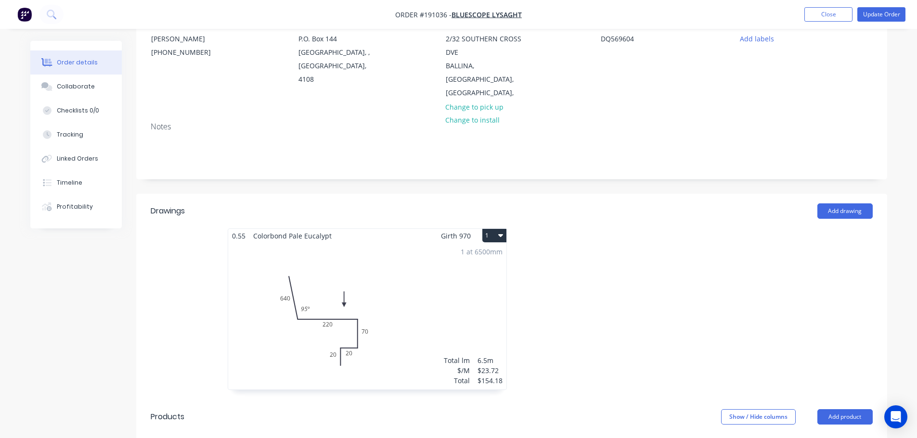
scroll to position [0, 0]
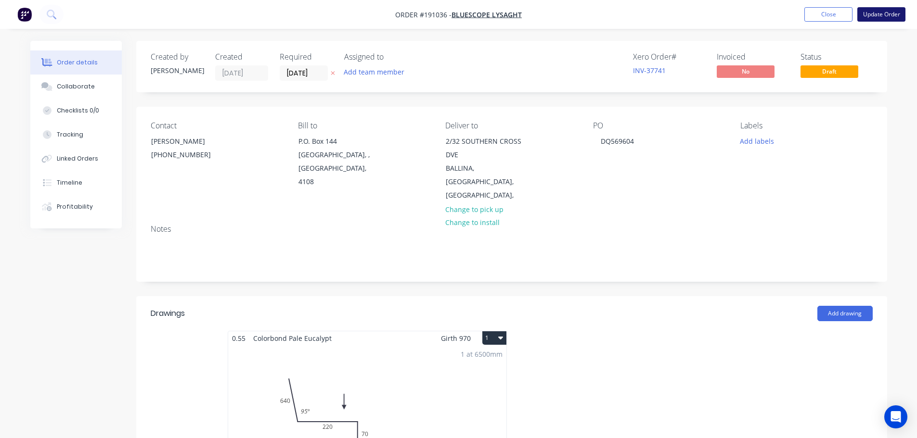
click at [879, 10] on button "Update Order" at bounding box center [881, 14] width 48 height 14
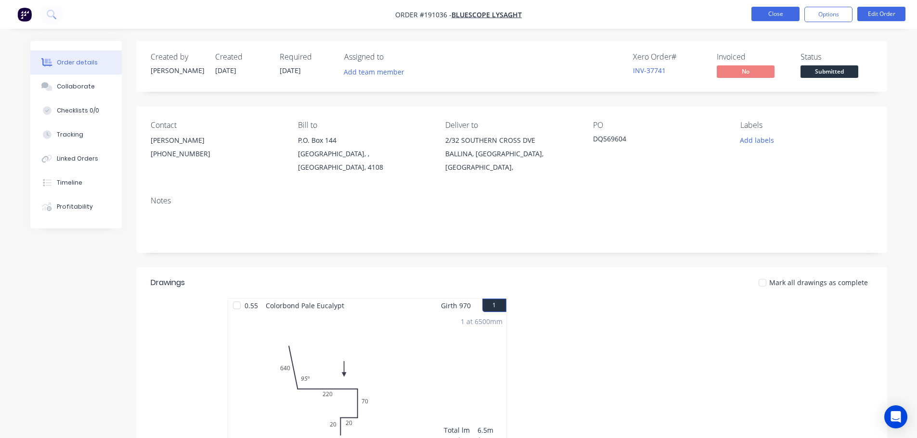
click at [789, 11] on button "Close" at bounding box center [775, 14] width 48 height 14
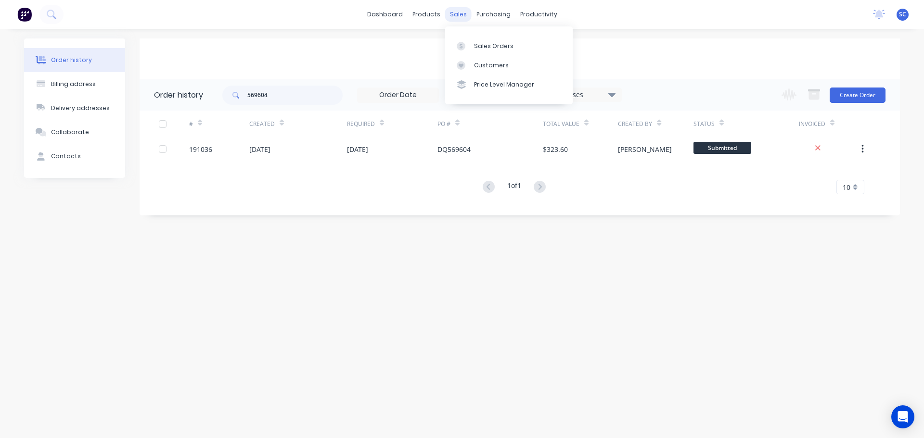
click at [464, 16] on div "sales" at bounding box center [458, 14] width 26 height 14
click at [509, 61] on link "Customers" at bounding box center [509, 65] width 128 height 19
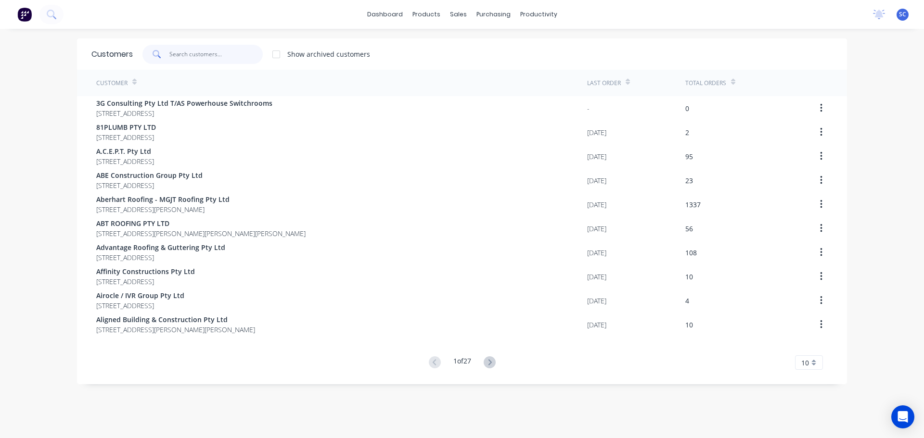
click at [196, 56] on input "text" at bounding box center [216, 54] width 94 height 19
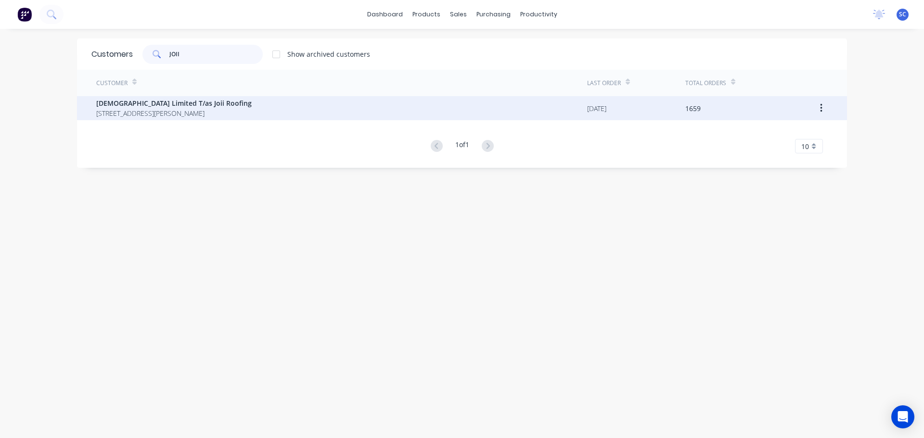
type input "JOII"
click at [149, 110] on span "PO BOX 340 Underwood Queensland Australia 4119" at bounding box center [173, 113] width 155 height 10
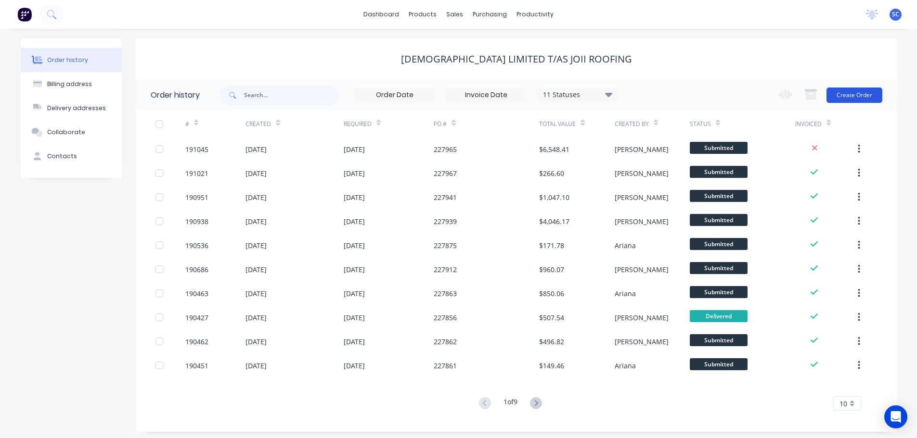
click at [863, 92] on button "Create Order" at bounding box center [854, 95] width 56 height 15
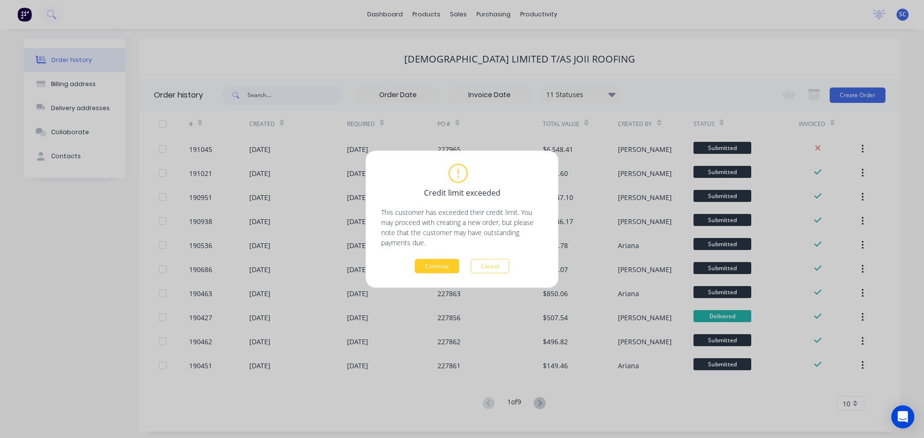
click at [447, 266] on button "Continue" at bounding box center [437, 266] width 44 height 14
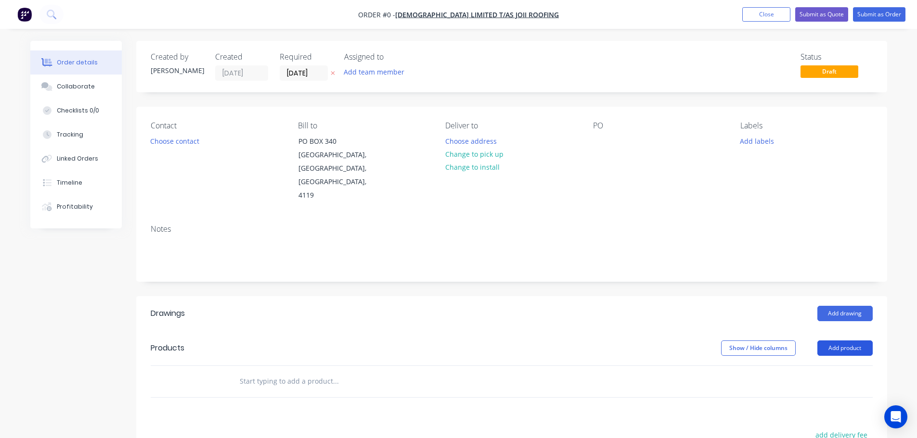
click at [846, 341] on button "Add product" at bounding box center [844, 348] width 55 height 15
click at [804, 385] on div "Basic product" at bounding box center [827, 392] width 74 height 14
click at [863, 391] on button "button" at bounding box center [861, 399] width 23 height 17
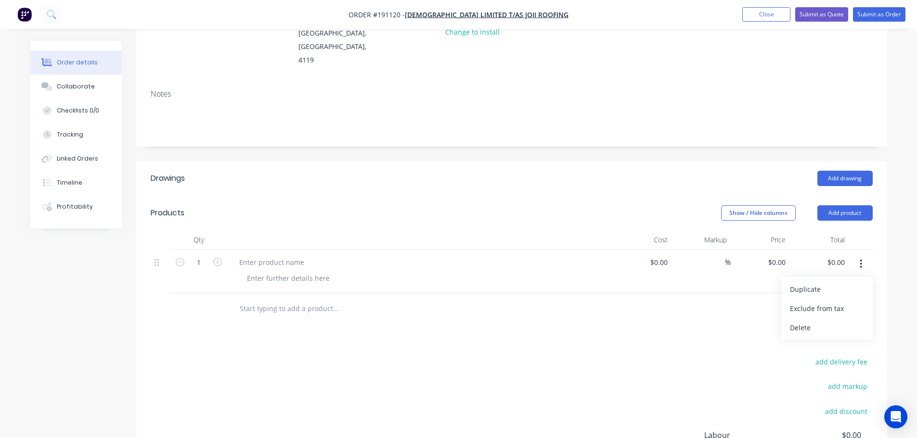
scroll to position [144, 0]
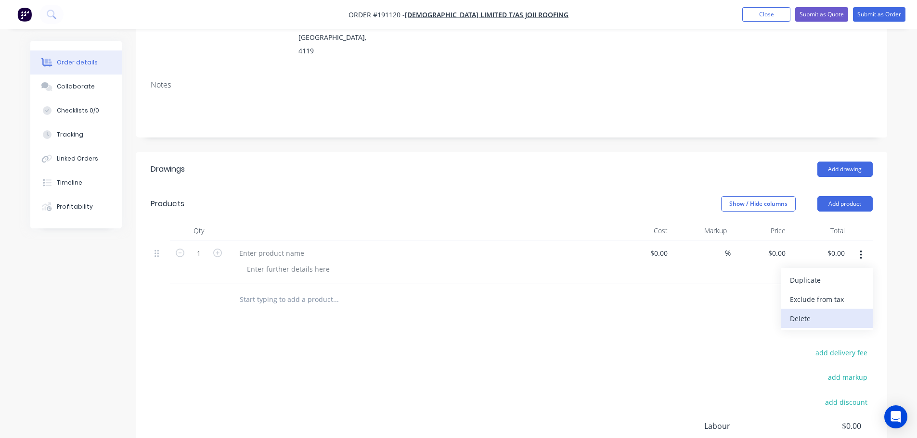
click at [805, 312] on div "Delete" at bounding box center [827, 319] width 74 height 14
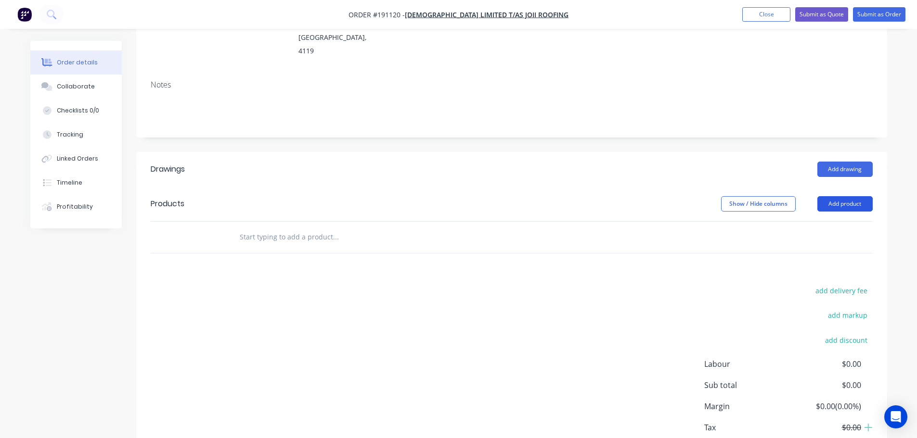
click at [842, 196] on button "Add product" at bounding box center [844, 203] width 55 height 15
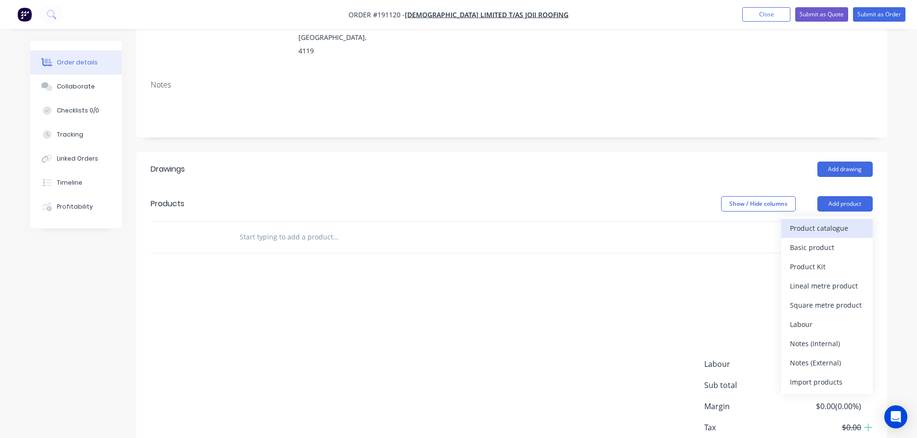
click at [803, 221] on div "Product catalogue" at bounding box center [827, 228] width 74 height 14
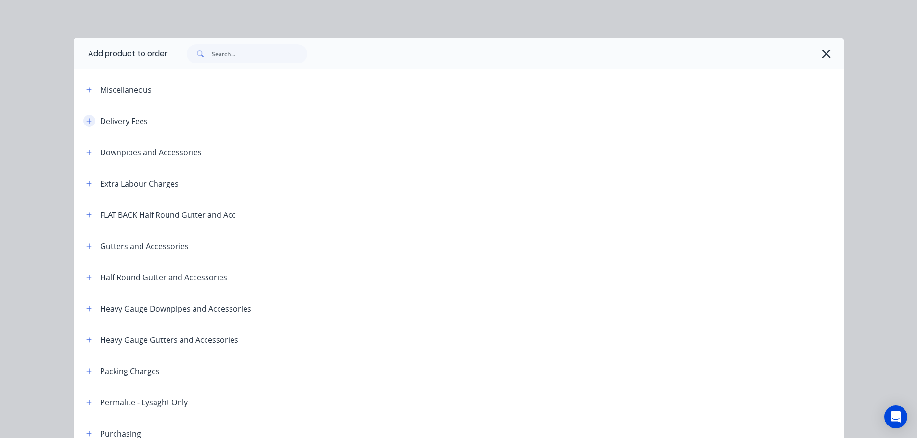
click at [83, 119] on button "button" at bounding box center [89, 121] width 12 height 12
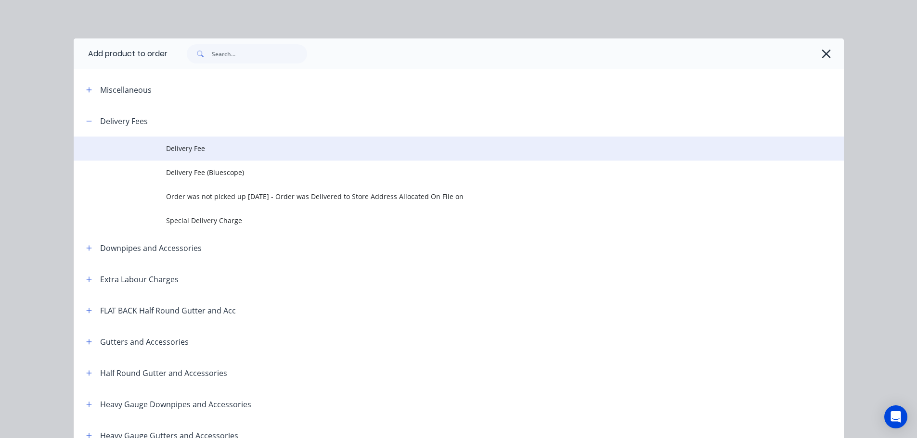
click at [185, 142] on td "Delivery Fee" at bounding box center [505, 149] width 678 height 24
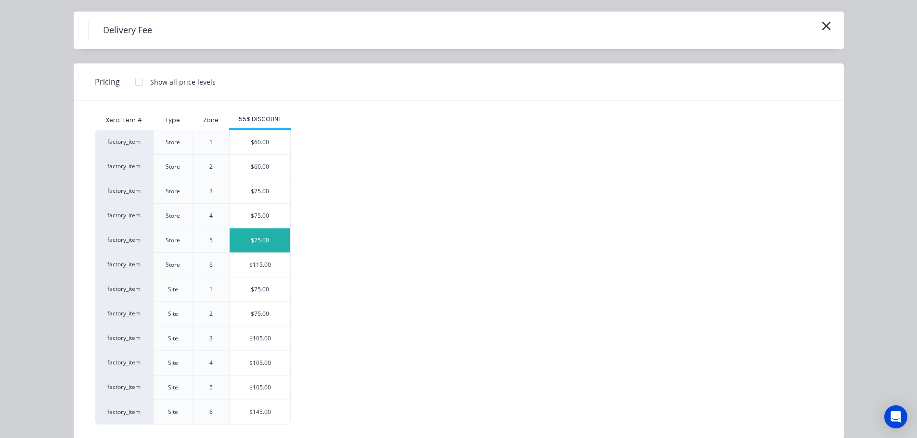
scroll to position [41, 0]
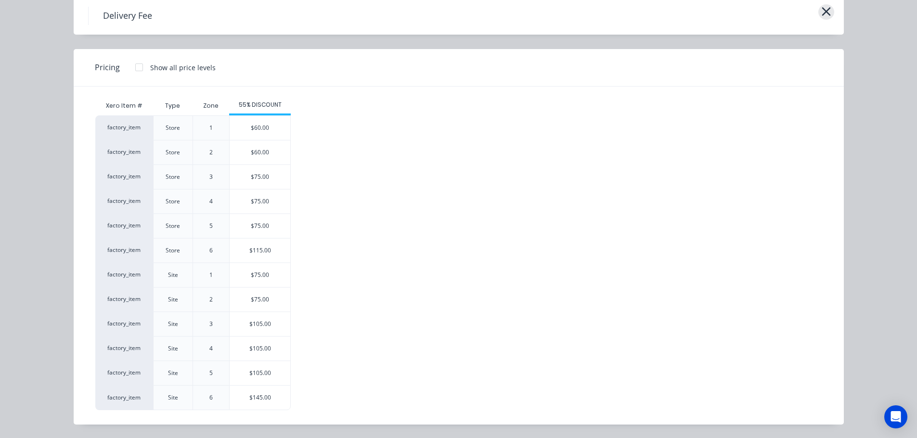
click at [824, 10] on icon "button" at bounding box center [826, 11] width 9 height 9
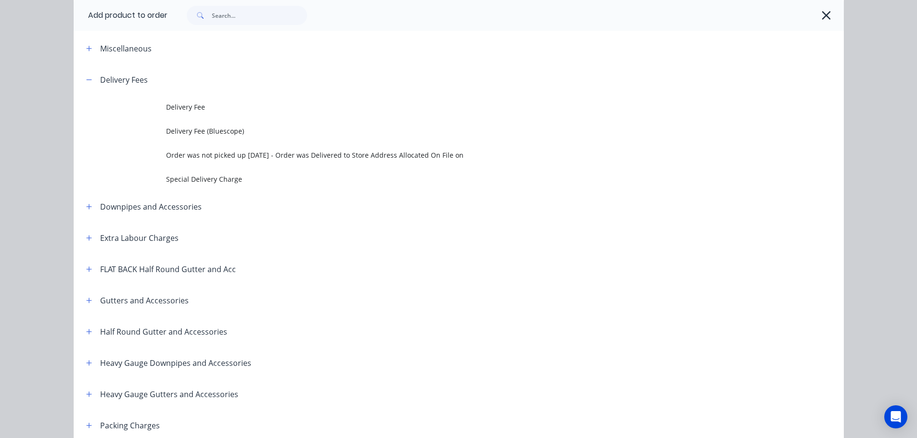
scroll to position [105, 0]
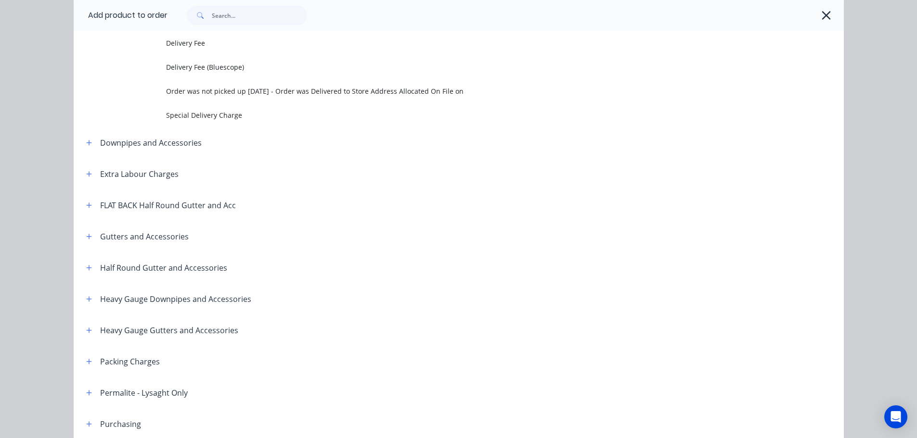
click at [821, 14] on icon "button" at bounding box center [826, 15] width 10 height 13
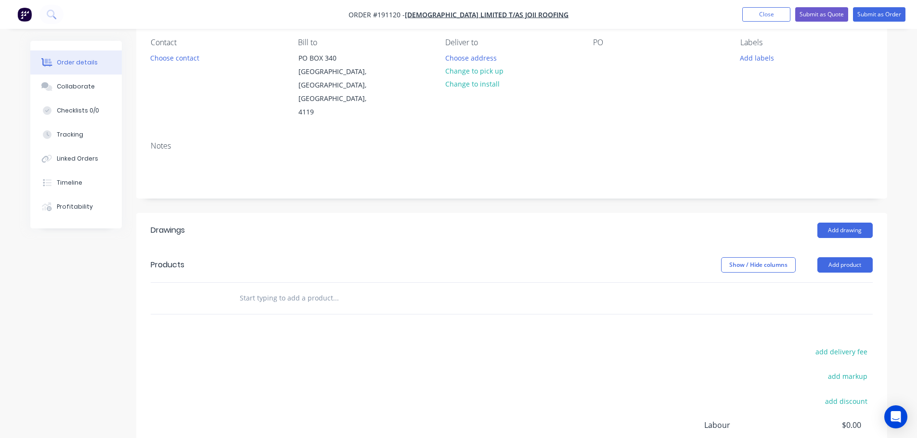
scroll to position [0, 0]
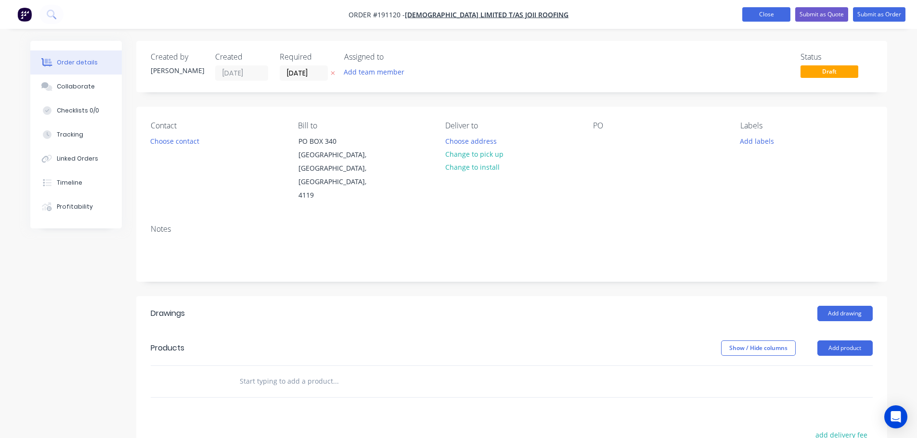
click at [759, 10] on button "Close" at bounding box center [766, 14] width 48 height 14
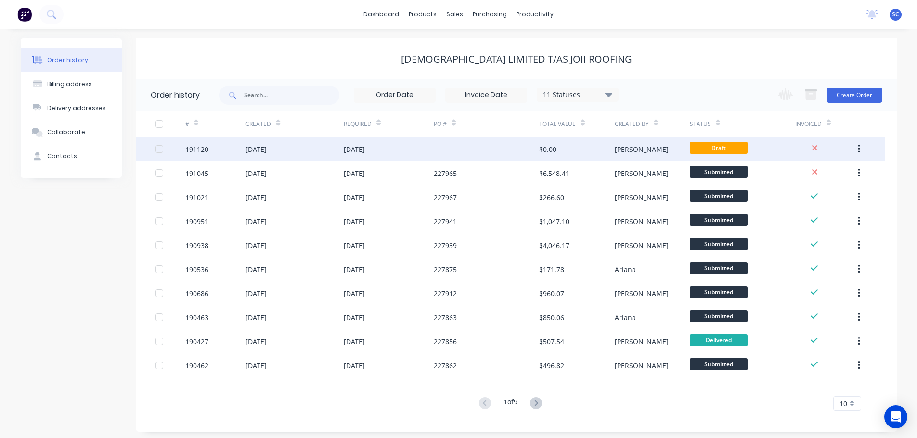
click at [440, 150] on div at bounding box center [486, 149] width 105 height 24
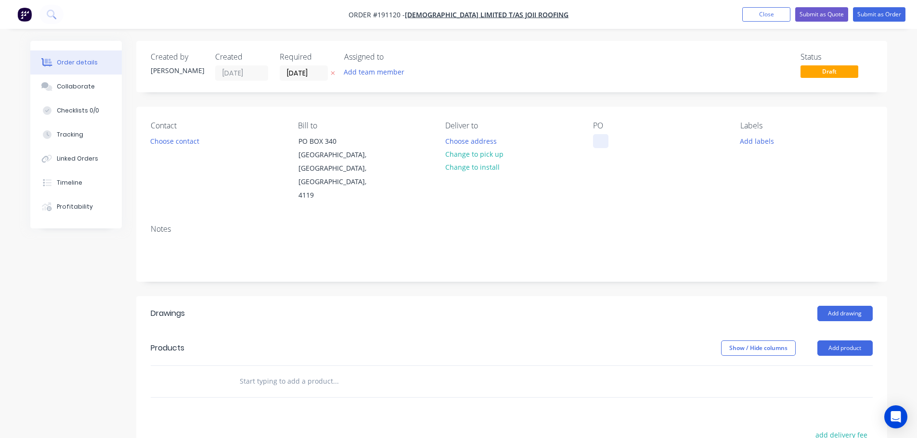
drag, startPoint x: 593, startPoint y: 141, endPoint x: 601, endPoint y: 141, distance: 7.7
click at [596, 141] on div at bounding box center [600, 141] width 15 height 14
click at [771, 17] on button "Close" at bounding box center [766, 14] width 48 height 14
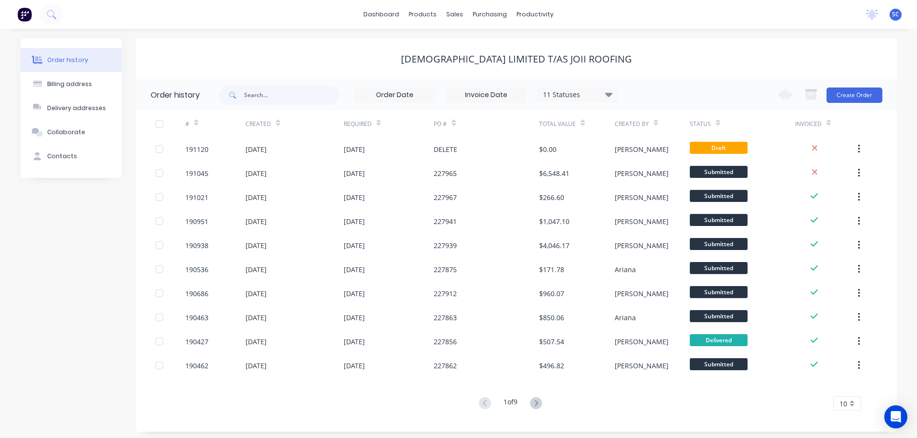
click at [317, 46] on div "[DEMOGRAPHIC_DATA] Limited T/as Joii Roofing" at bounding box center [516, 59] width 761 height 41
drag, startPoint x: 455, startPoint y: 13, endPoint x: 475, endPoint y: 39, distance: 32.0
click at [456, 13] on div "sales" at bounding box center [454, 14] width 26 height 14
click at [485, 67] on div "Customers" at bounding box center [488, 65] width 35 height 9
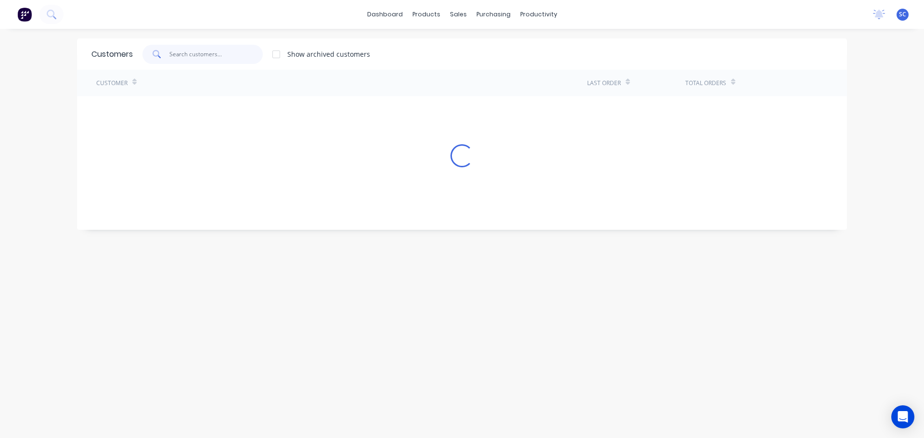
click at [186, 55] on input "text" at bounding box center [216, 54] width 94 height 19
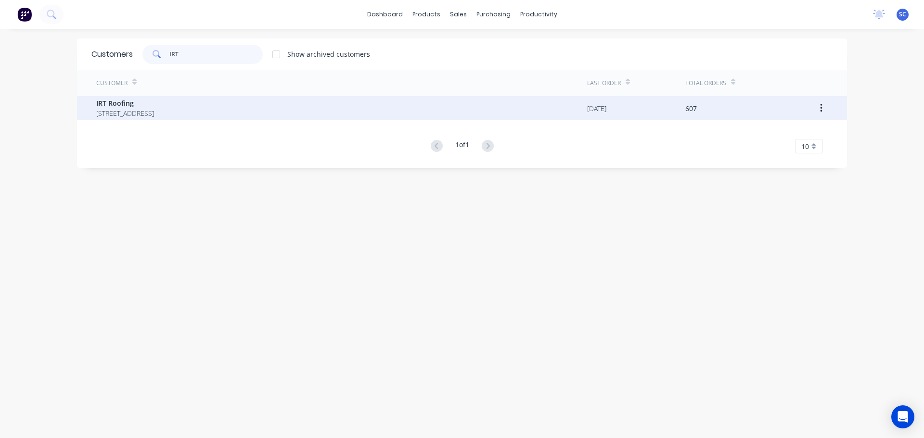
type input "IRT"
click at [140, 114] on span "PO Box 189 Cleveland Queensland Australia 4163" at bounding box center [125, 113] width 58 height 10
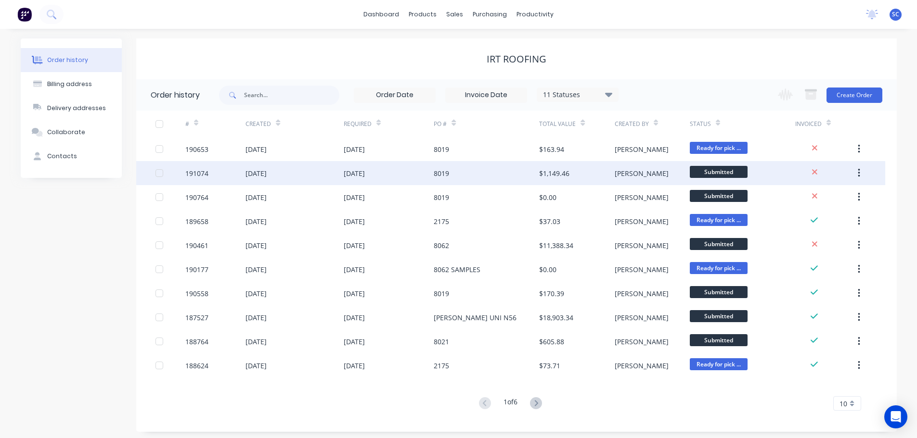
click at [267, 172] on div "28 Aug 2025" at bounding box center [255, 173] width 21 height 10
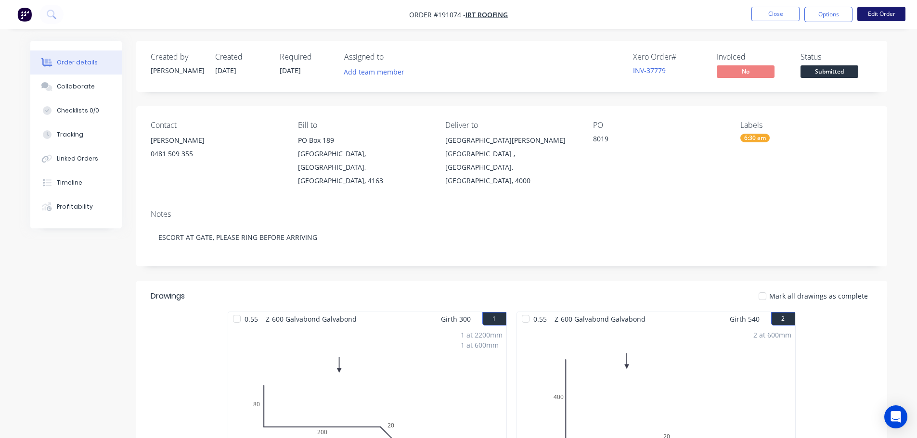
click at [877, 16] on button "Edit Order" at bounding box center [881, 14] width 48 height 14
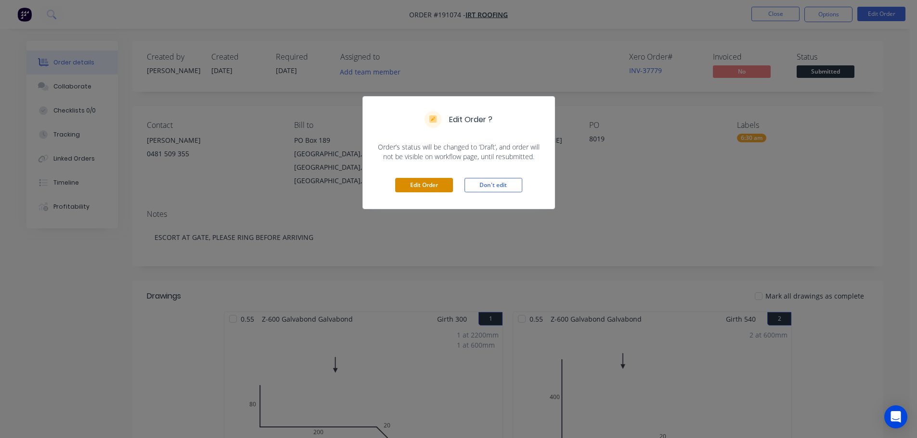
click at [425, 186] on button "Edit Order" at bounding box center [424, 185] width 58 height 14
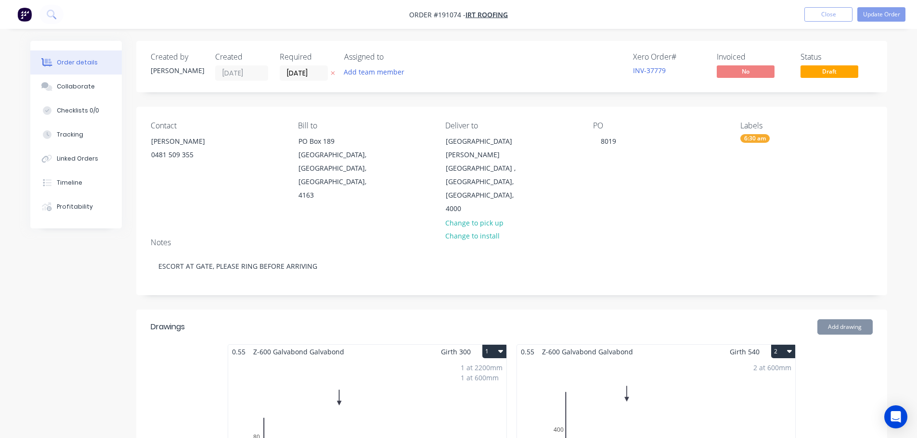
drag, startPoint x: 297, startPoint y: 71, endPoint x: 321, endPoint y: 90, distance: 30.4
click at [297, 72] on input "[DATE]" at bounding box center [303, 73] width 47 height 14
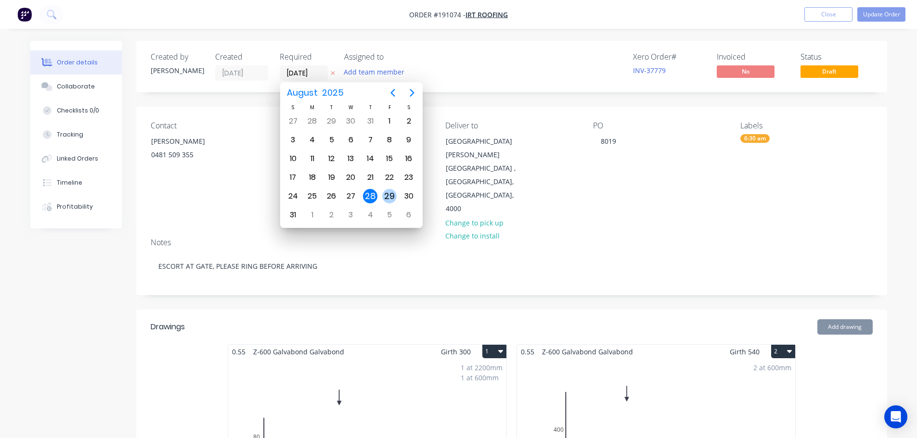
click at [386, 198] on div "29" at bounding box center [389, 196] width 14 height 14
type input "[DATE]"
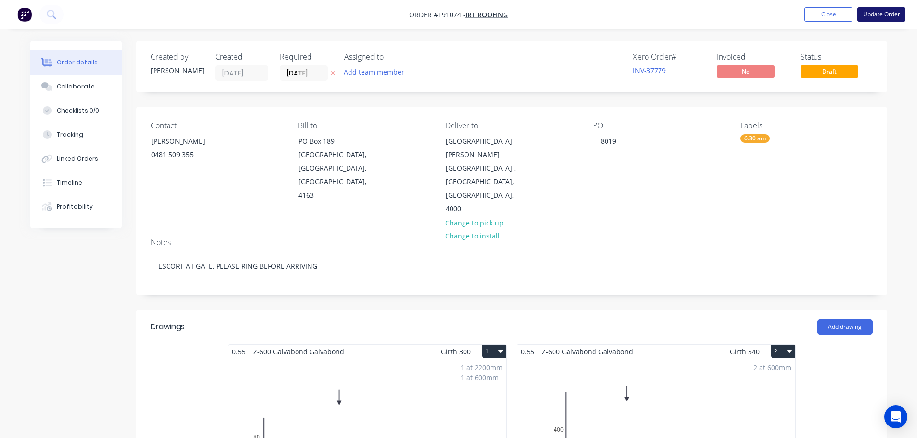
click at [889, 15] on button "Update Order" at bounding box center [881, 14] width 48 height 14
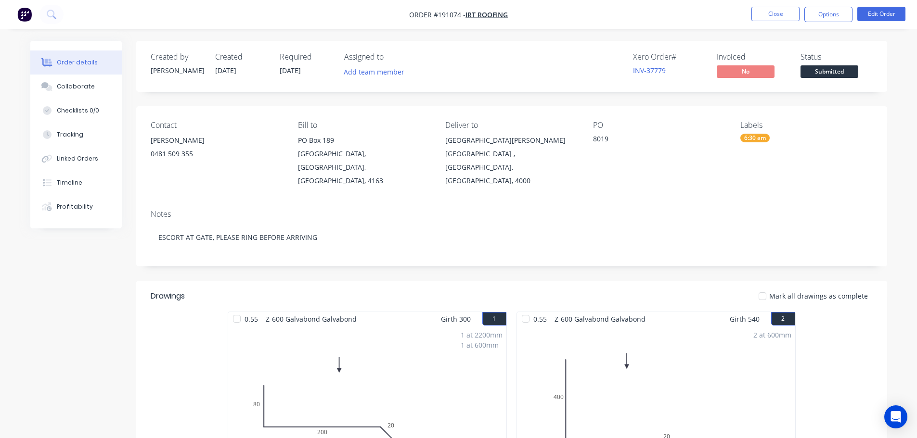
drag, startPoint x: 370, startPoint y: 12, endPoint x: 450, endPoint y: 12, distance: 79.9
click at [372, 12] on nav "Order #191074 - IRT Roofing Close Options Edit Order" at bounding box center [458, 14] width 917 height 29
click at [779, 11] on button "Close" at bounding box center [775, 14] width 48 height 14
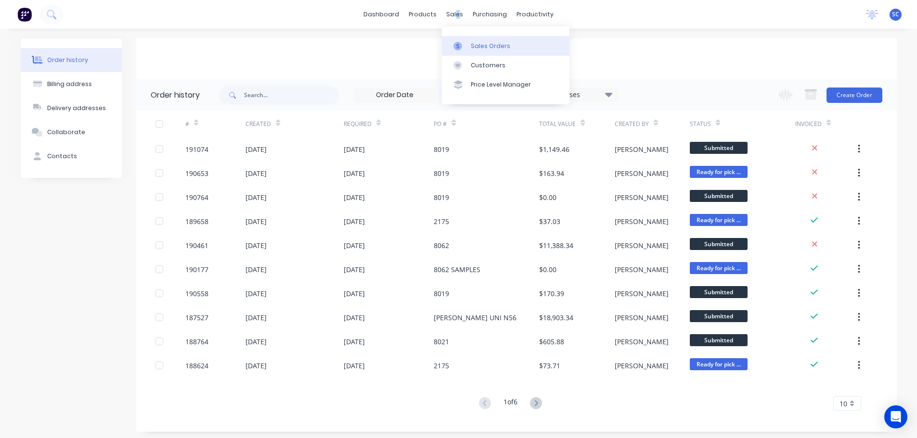
drag, startPoint x: 458, startPoint y: 11, endPoint x: 474, endPoint y: 55, distance: 46.8
click at [459, 13] on div "sales" at bounding box center [454, 14] width 26 height 14
click at [485, 63] on div "Customers" at bounding box center [488, 65] width 35 height 9
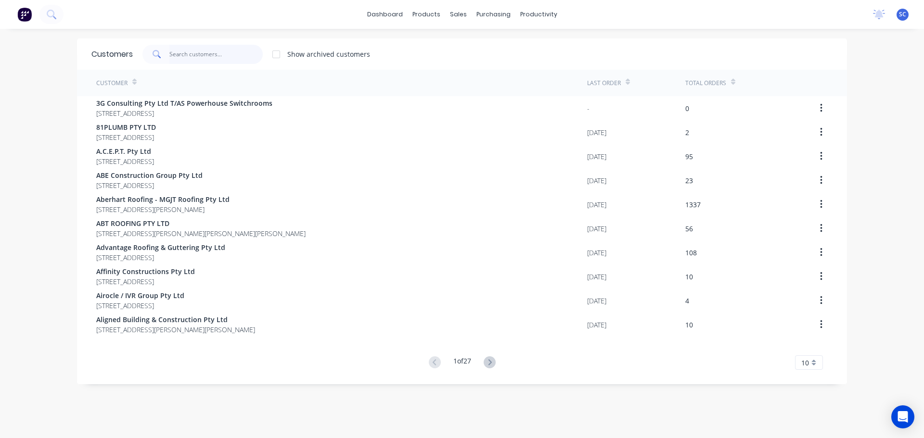
click at [184, 58] on input "text" at bounding box center [216, 54] width 94 height 19
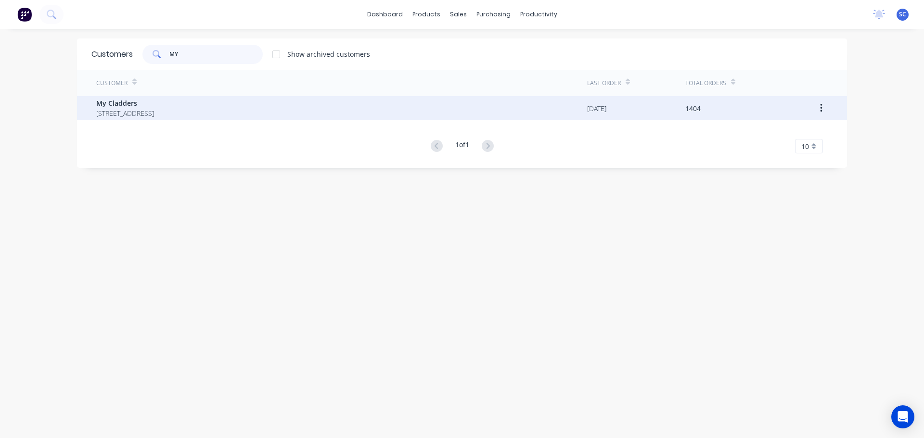
type input "MY"
click at [154, 107] on span "My Cladders" at bounding box center [125, 103] width 58 height 10
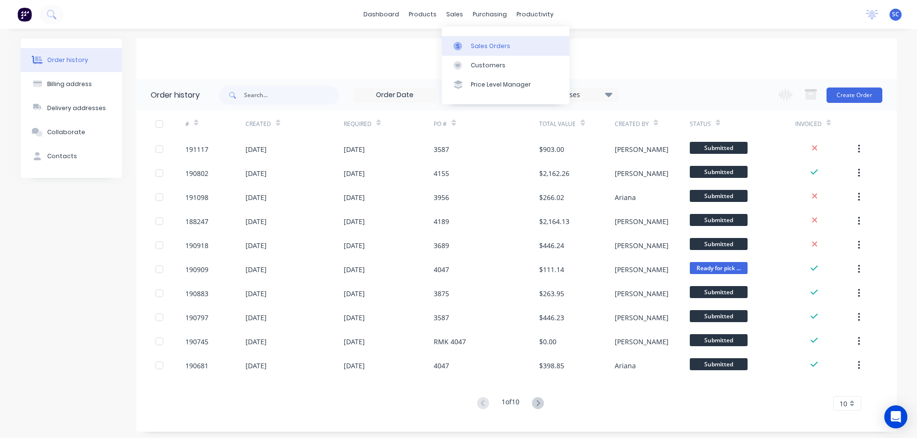
drag, startPoint x: 453, startPoint y: 14, endPoint x: 471, endPoint y: 39, distance: 30.4
click at [460, 24] on body "dashboard products sales purchasing productivity dashboard products Product Cat…" at bounding box center [458, 221] width 917 height 442
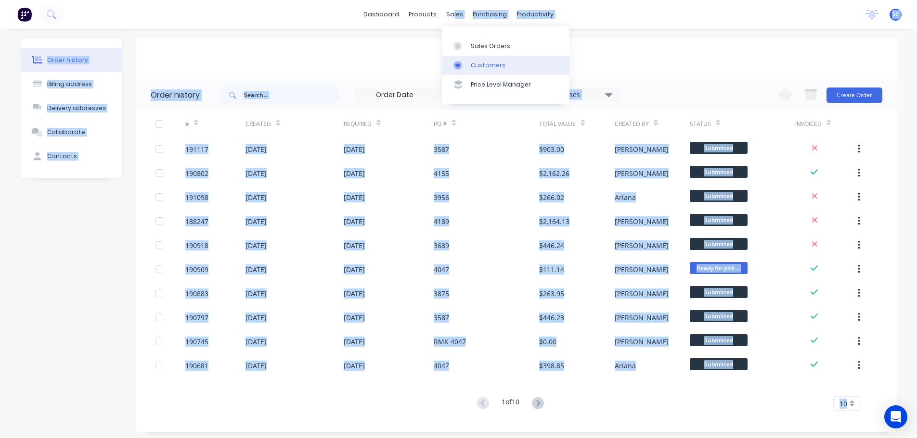
click at [495, 72] on link "Customers" at bounding box center [506, 65] width 128 height 19
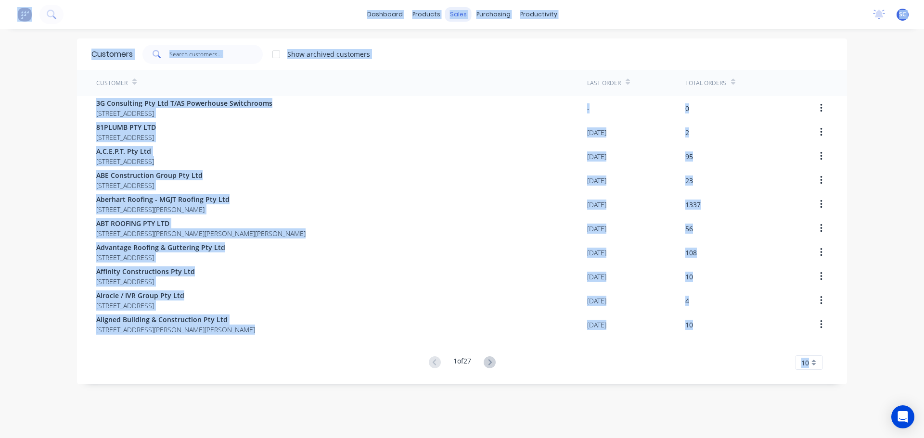
click at [454, 12] on div "sales" at bounding box center [458, 14] width 26 height 14
click at [489, 70] on link "Customers" at bounding box center [506, 65] width 128 height 19
click at [490, 63] on div "Customers" at bounding box center [488, 65] width 35 height 9
click at [686, 9] on div "dashboard products sales purchasing productivity dashboard products Product Cat…" at bounding box center [462, 14] width 924 height 29
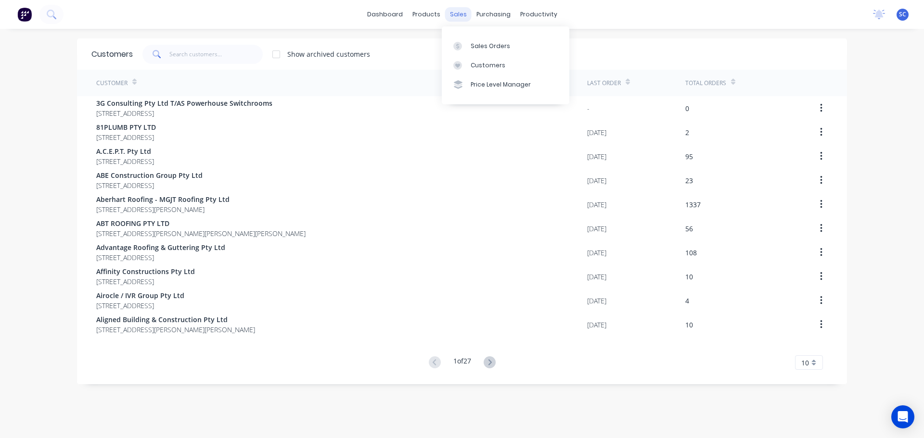
click at [460, 12] on div "sales" at bounding box center [458, 14] width 26 height 14
drag, startPoint x: 197, startPoint y: 49, endPoint x: 206, endPoint y: 52, distance: 10.1
click at [200, 49] on input "text" at bounding box center [216, 54] width 94 height 19
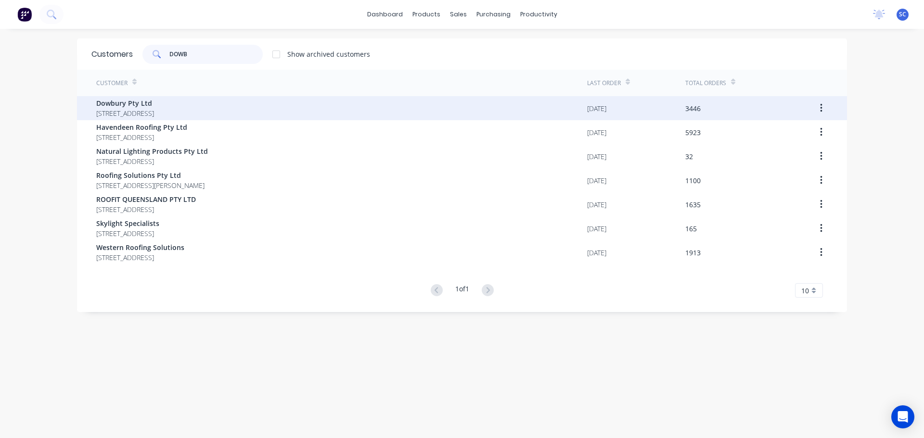
type input "DOWB"
click at [121, 113] on span "3/106 Flinders Parade North Lakes Queensland Australia 4509" at bounding box center [125, 113] width 58 height 10
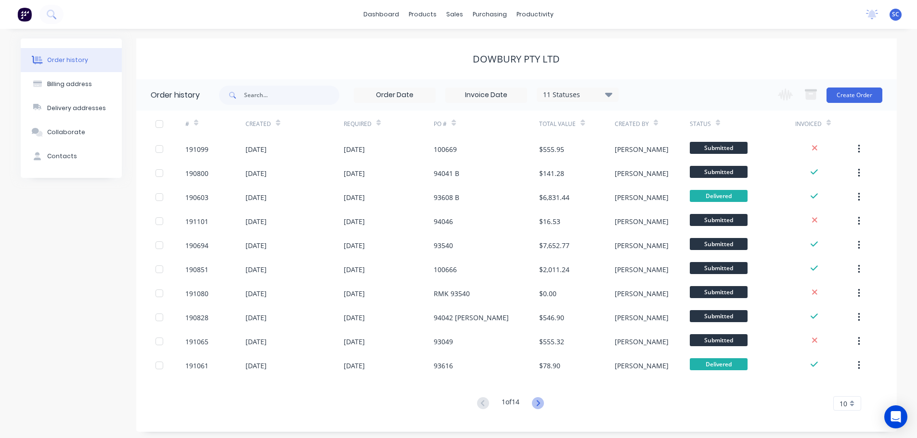
click at [540, 402] on icon at bounding box center [538, 403] width 3 height 6
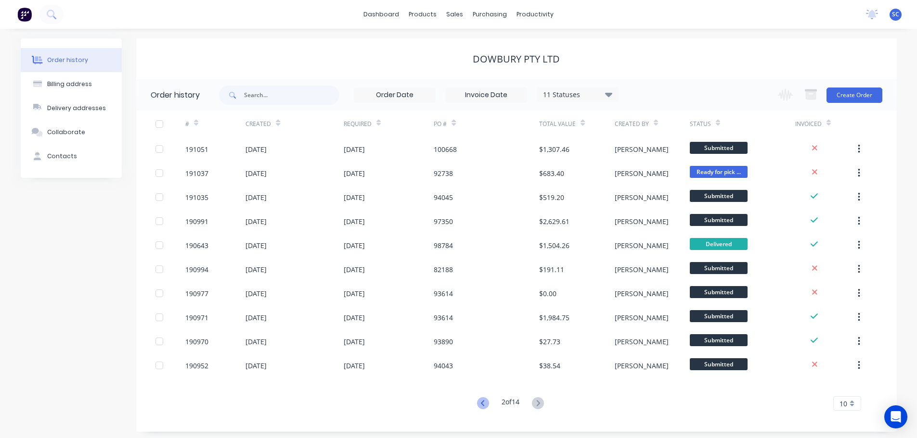
click at [484, 400] on icon at bounding box center [483, 404] width 12 height 12
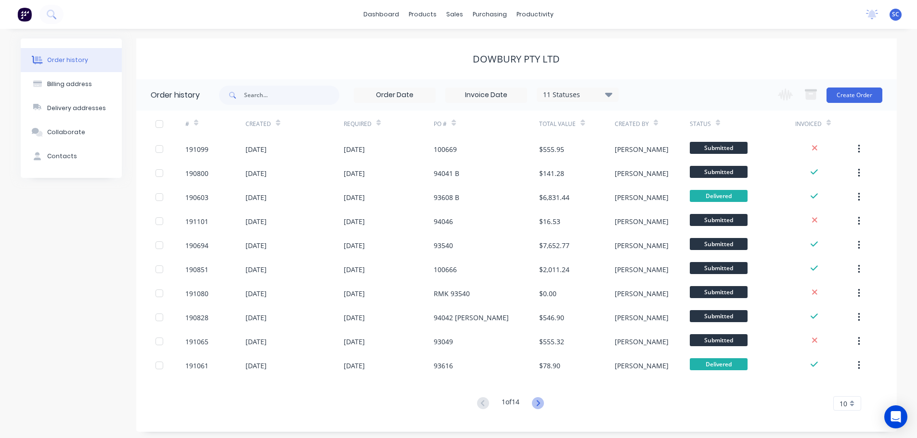
click at [535, 400] on icon at bounding box center [538, 404] width 12 height 12
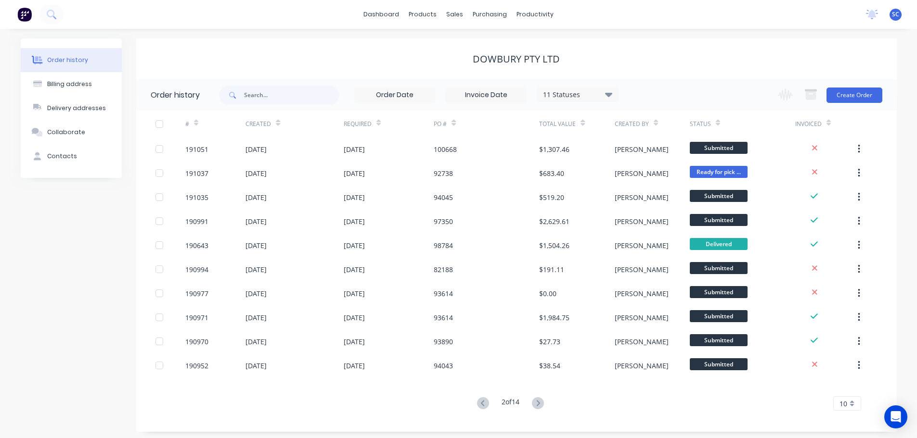
click at [535, 400] on icon at bounding box center [538, 404] width 12 height 12
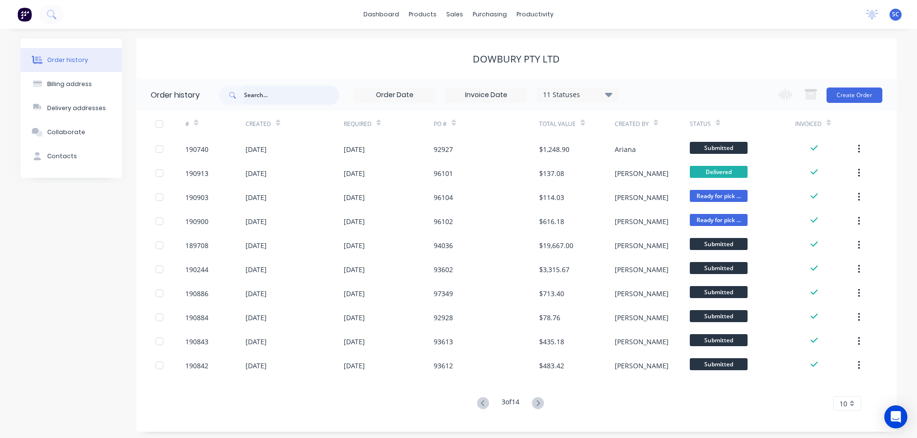
click at [266, 95] on input "text" at bounding box center [291, 95] width 95 height 19
type input "97350"
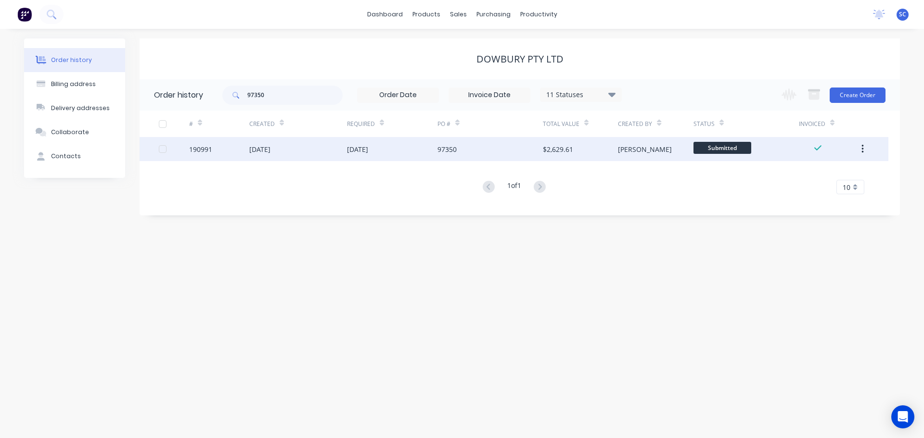
click at [326, 150] on div "27 Aug 2025" at bounding box center [298, 149] width 98 height 24
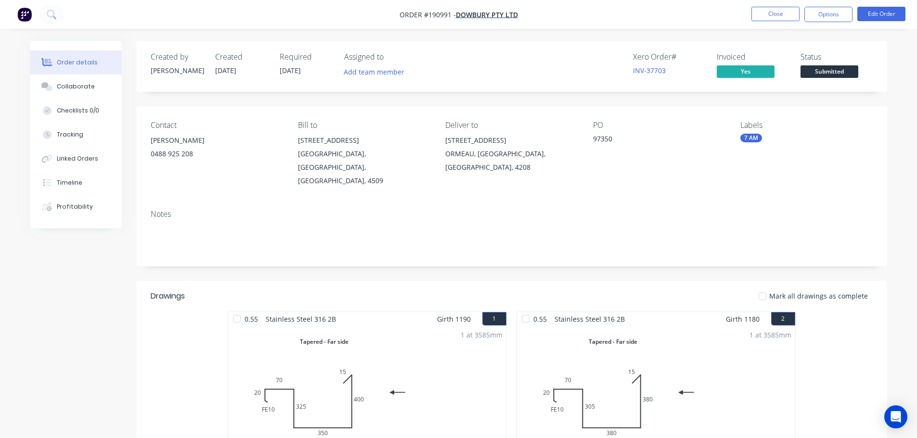
drag, startPoint x: 418, startPoint y: 190, endPoint x: 424, endPoint y: 191, distance: 6.3
click at [419, 210] on div "Notes" at bounding box center [512, 214] width 722 height 9
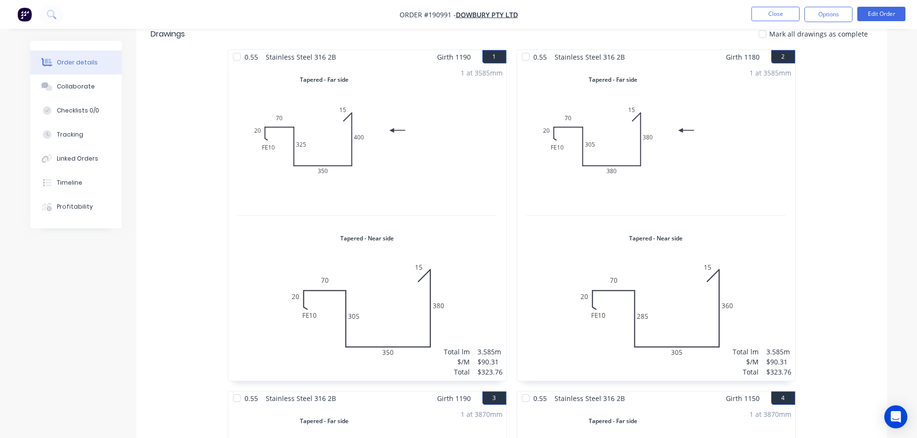
scroll to position [241, 0]
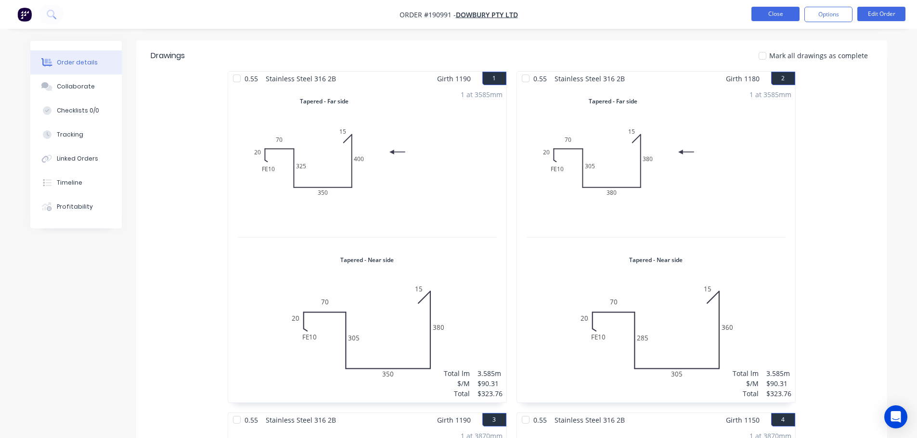
click at [785, 14] on button "Close" at bounding box center [775, 14] width 48 height 14
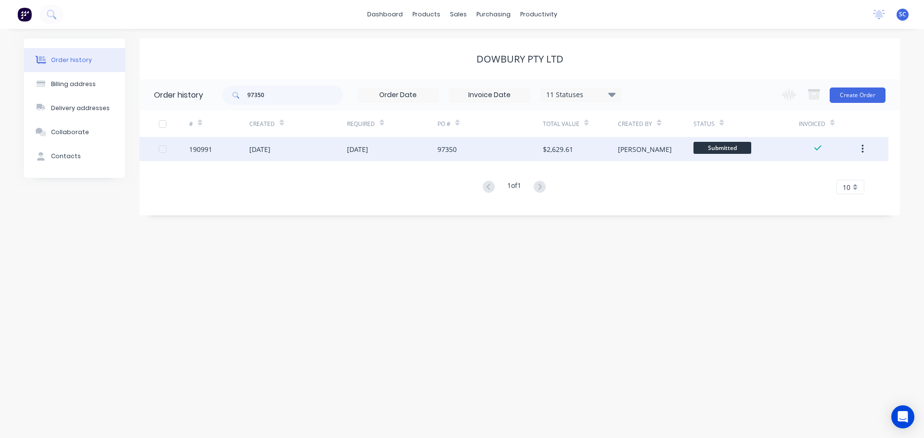
click at [323, 152] on div "27 Aug 2025" at bounding box center [298, 149] width 98 height 24
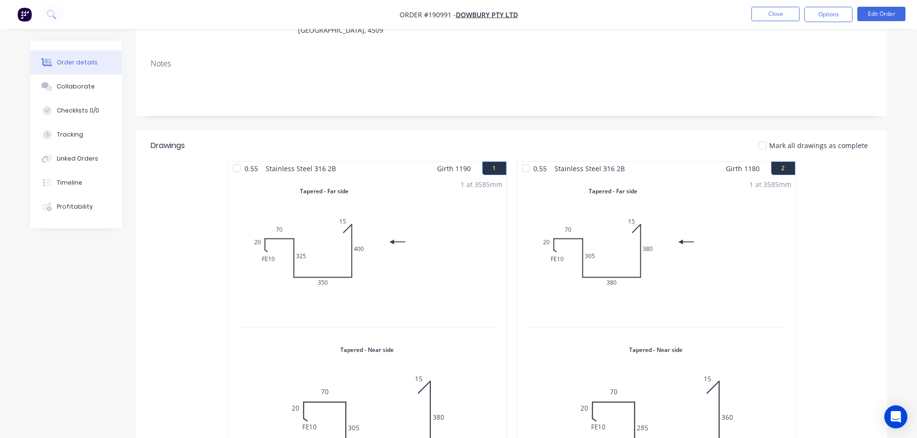
scroll to position [193, 0]
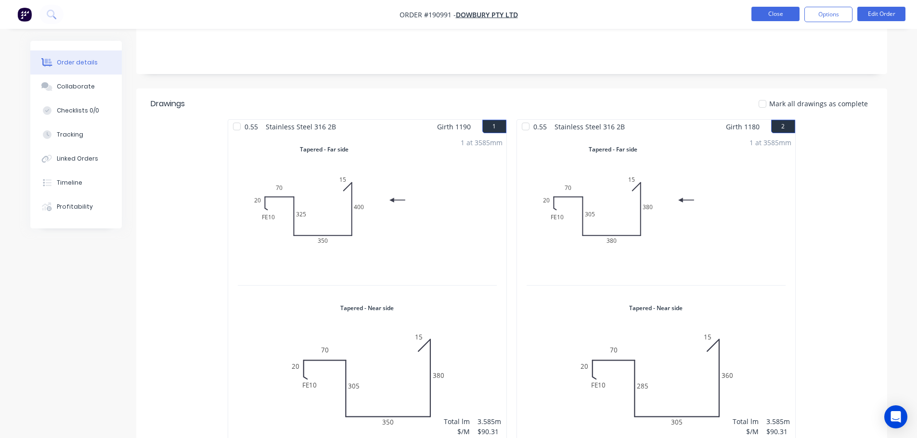
click at [780, 11] on button "Close" at bounding box center [775, 14] width 48 height 14
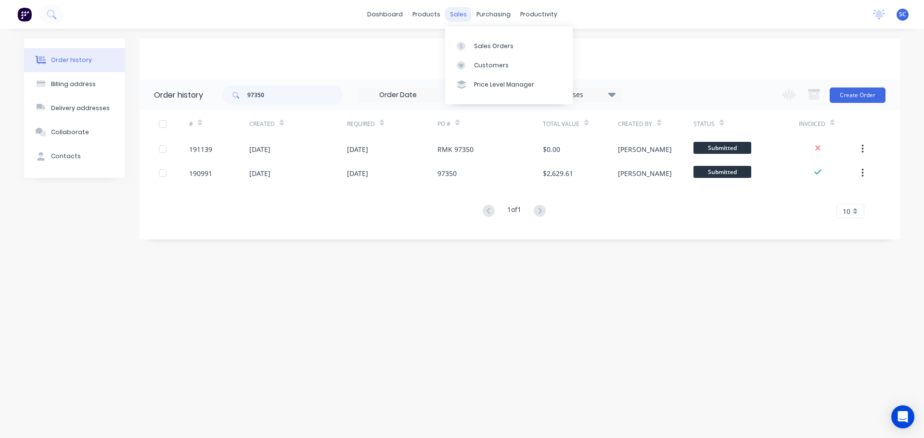
click at [460, 11] on div "sales" at bounding box center [458, 14] width 26 height 14
click at [482, 64] on div "Customers" at bounding box center [491, 65] width 35 height 9
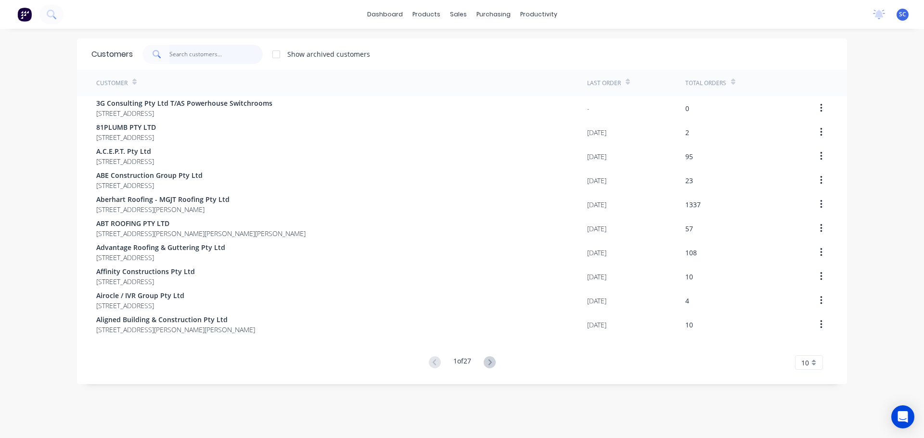
click at [183, 56] on input "text" at bounding box center [216, 54] width 94 height 19
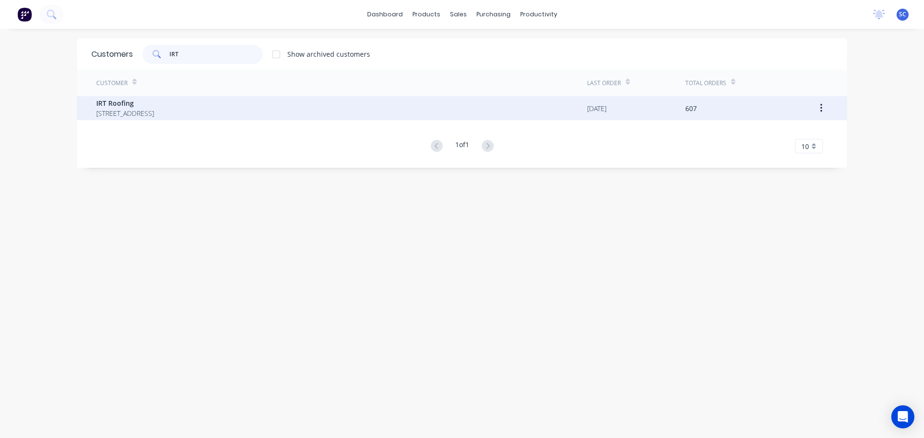
type input "IRT"
click at [133, 108] on span "IRT Roofing" at bounding box center [125, 103] width 58 height 10
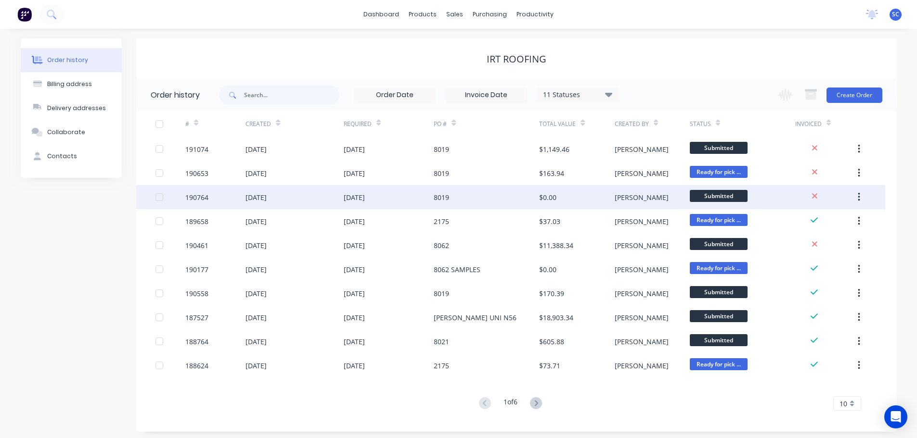
click at [364, 193] on div "29 Aug 2025" at bounding box center [354, 198] width 21 height 10
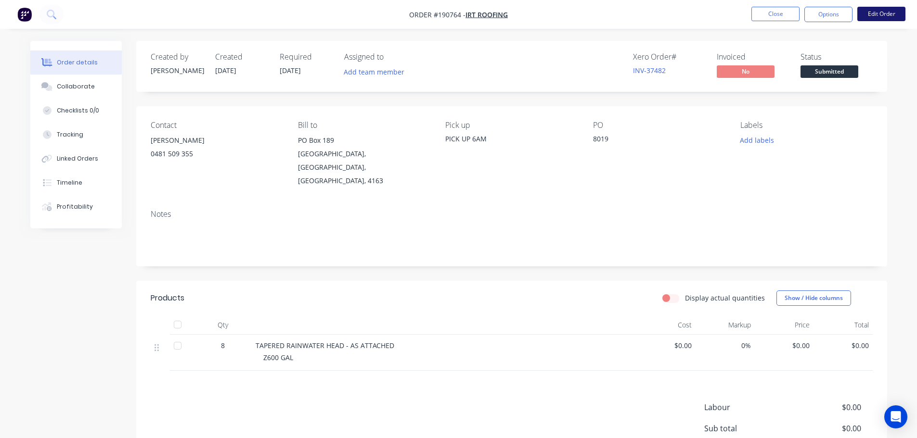
click at [884, 9] on button "Edit Order" at bounding box center [881, 14] width 48 height 14
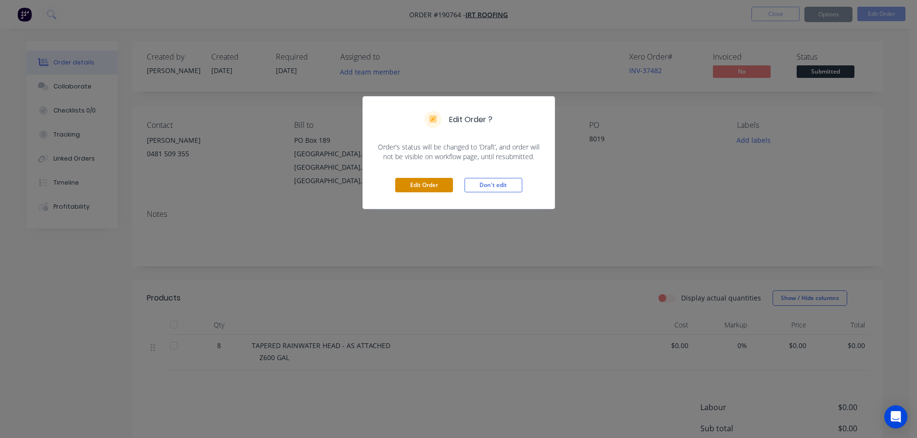
click at [420, 183] on button "Edit Order" at bounding box center [424, 185] width 58 height 14
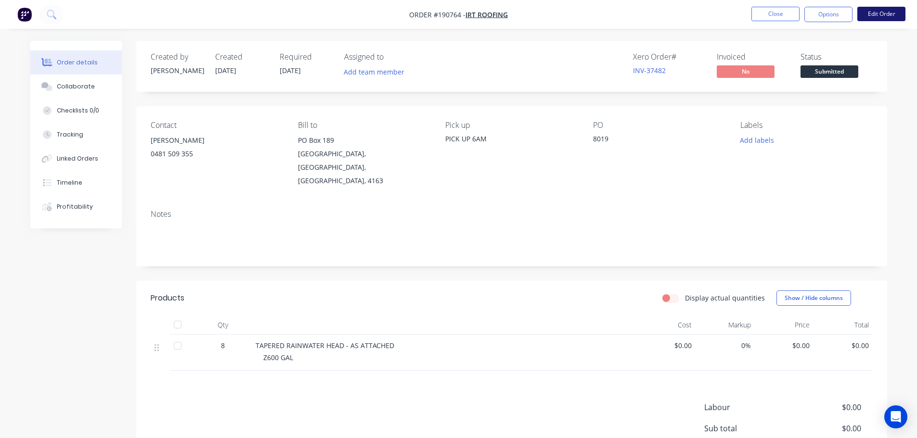
click at [886, 15] on button "Edit Order" at bounding box center [881, 14] width 48 height 14
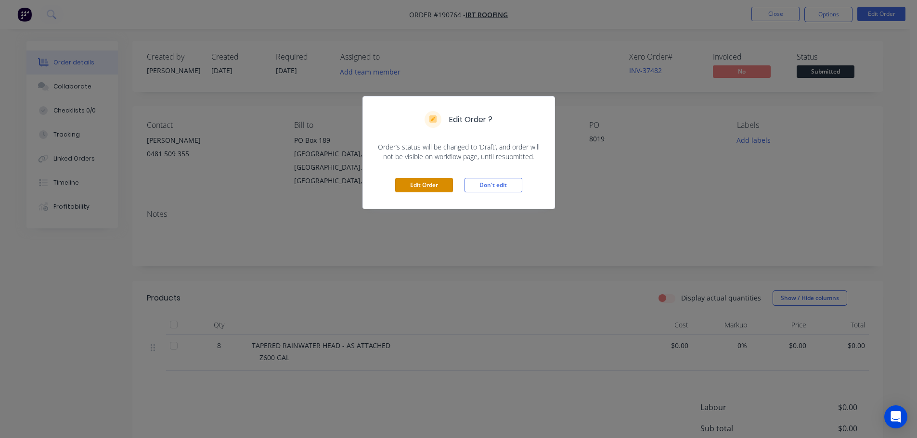
drag, startPoint x: 441, startPoint y: 182, endPoint x: 446, endPoint y: 184, distance: 5.6
click at [440, 182] on button "Edit Order" at bounding box center [424, 185] width 58 height 14
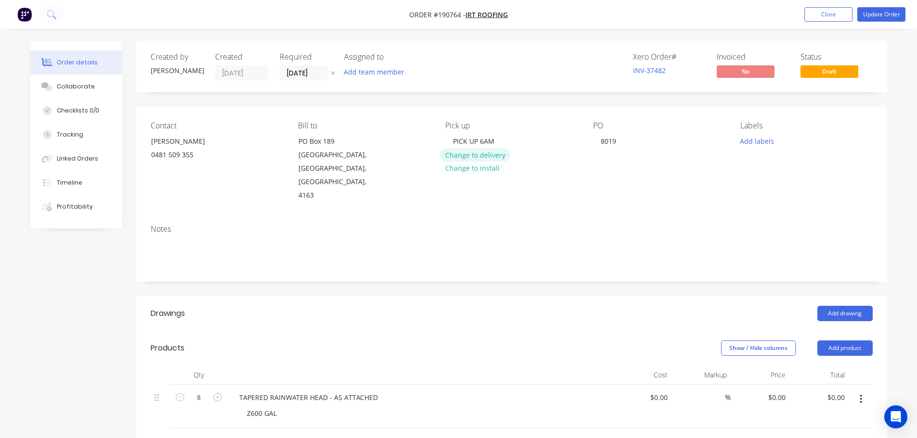
click at [483, 158] on button "Change to delivery" at bounding box center [475, 154] width 70 height 13
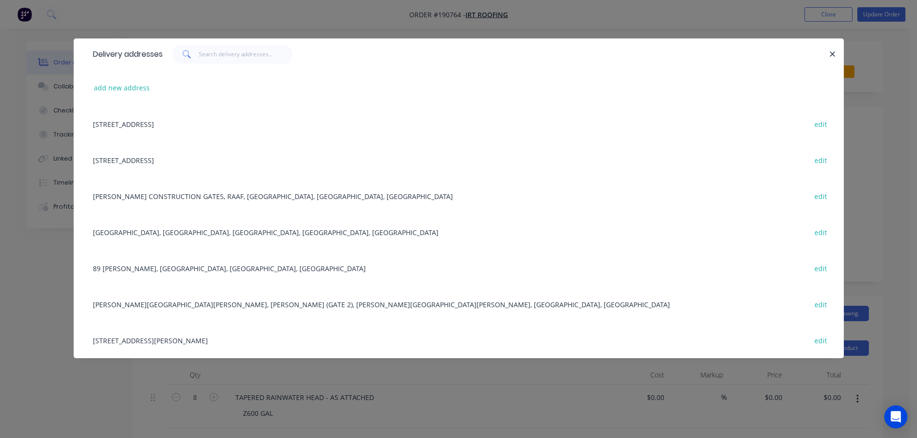
click at [832, 54] on icon "button" at bounding box center [832, 54] width 5 height 5
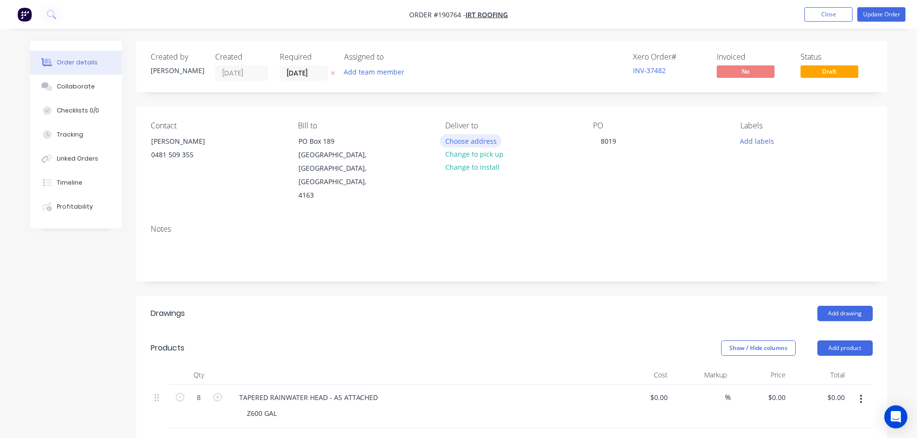
click at [464, 141] on button "Choose address" at bounding box center [471, 140] width 62 height 13
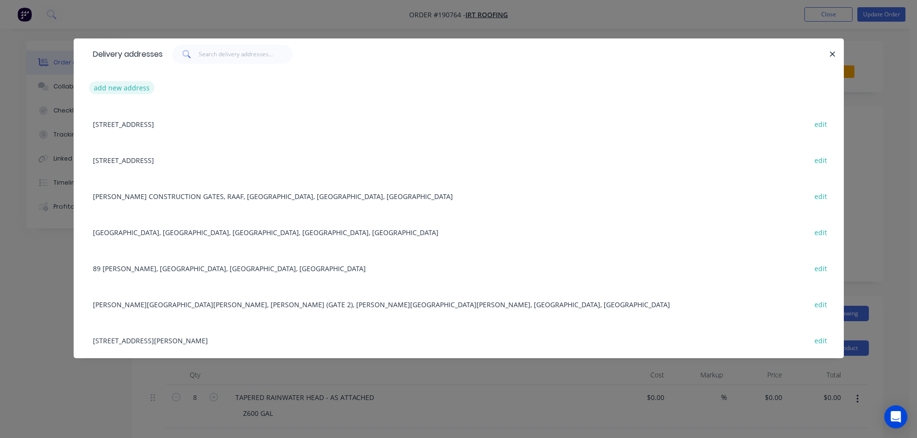
click at [116, 91] on button "add new address" at bounding box center [122, 87] width 66 height 13
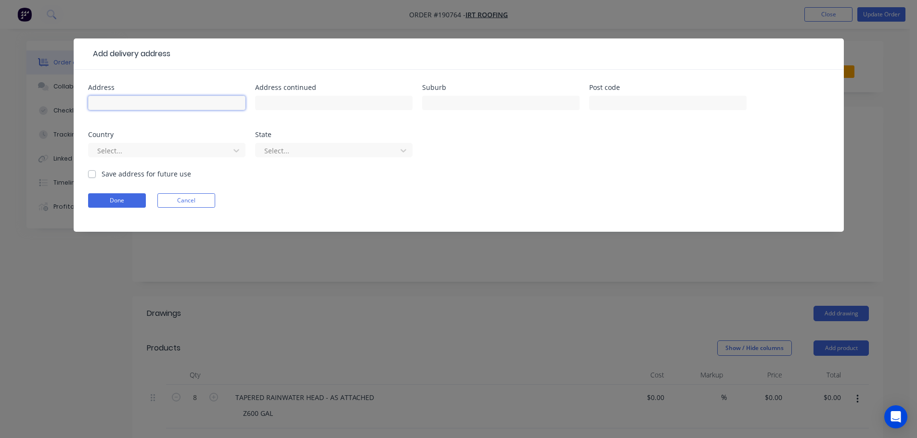
click at [112, 105] on input "text" at bounding box center [166, 103] width 157 height 14
type input "VICTORIA BARRACKS"
type input "PETRIE TCE"
type input "[GEOGRAPHIC_DATA]"
click at [112, 146] on div at bounding box center [160, 151] width 129 height 12
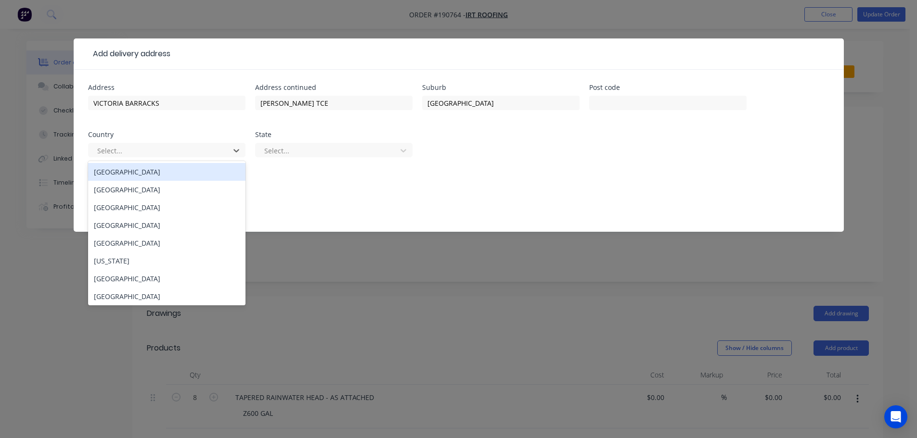
drag, startPoint x: 115, startPoint y: 170, endPoint x: 197, endPoint y: 165, distance: 82.5
click at [116, 170] on div "Australia" at bounding box center [166, 172] width 157 height 18
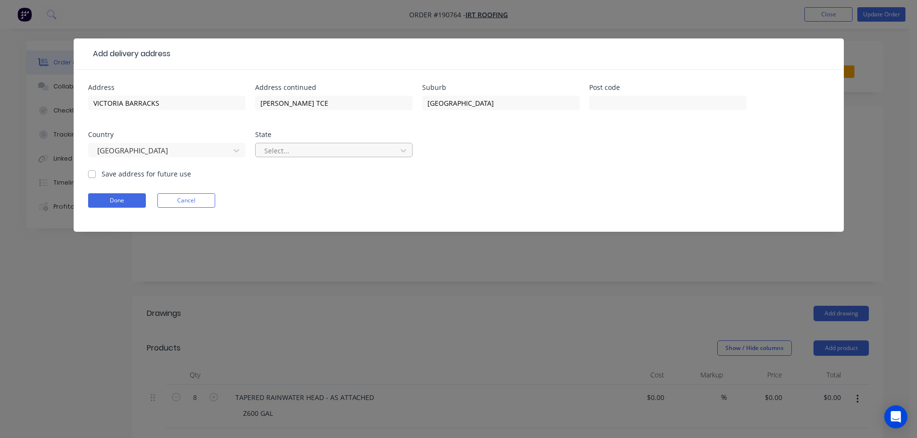
click at [299, 155] on div at bounding box center [327, 151] width 129 height 12
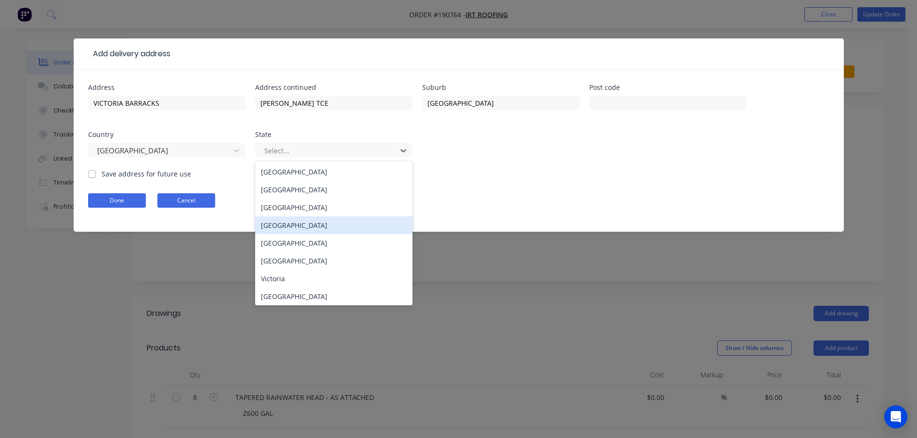
drag, startPoint x: 272, startPoint y: 224, endPoint x: 190, endPoint y: 207, distance: 83.5
click at [271, 224] on div "Queensland" at bounding box center [333, 226] width 157 height 18
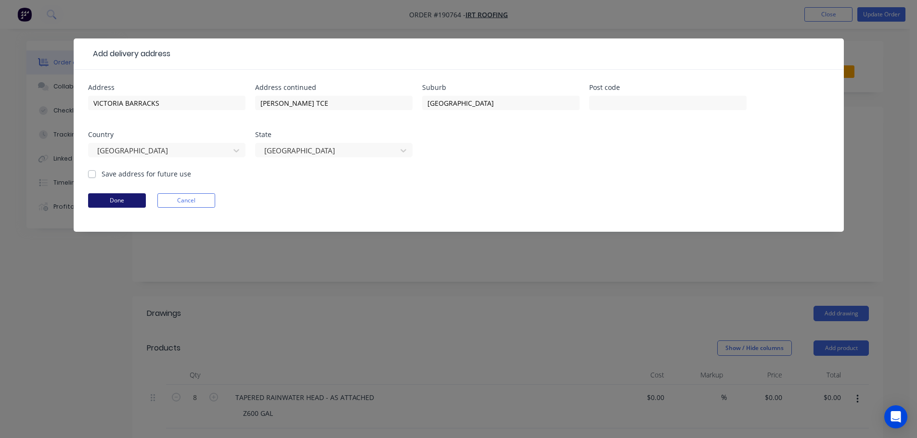
click at [132, 196] on button "Done" at bounding box center [117, 200] width 58 height 14
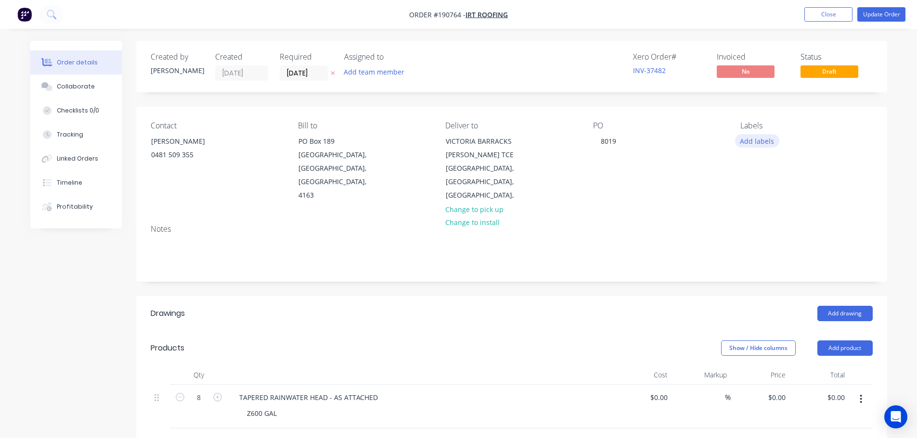
click at [755, 141] on button "Add labels" at bounding box center [757, 140] width 44 height 13
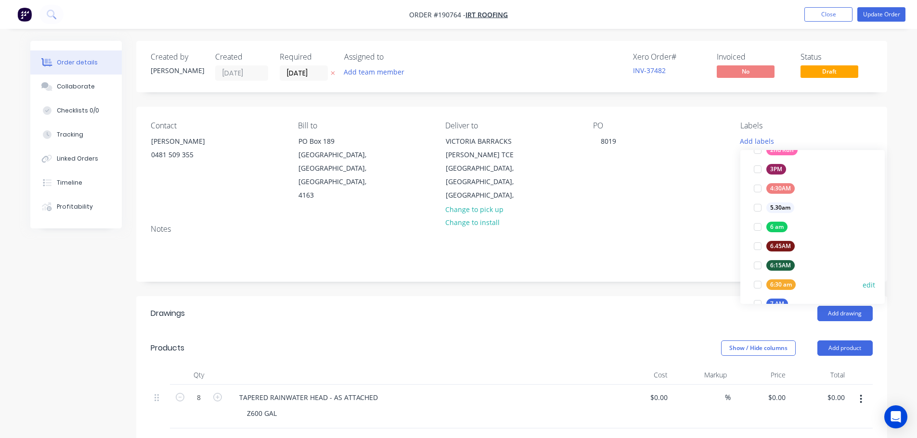
click at [760, 284] on div at bounding box center [757, 284] width 19 height 19
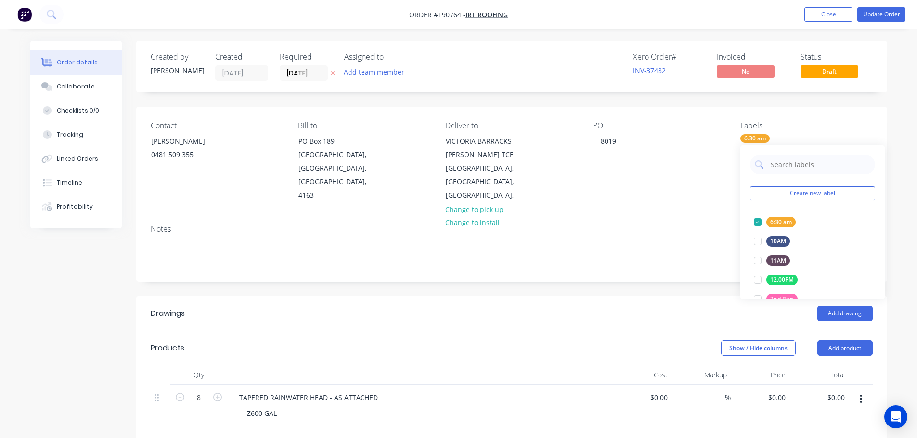
click at [529, 331] on header "Products Show / Hide columns Add product" at bounding box center [511, 348] width 751 height 35
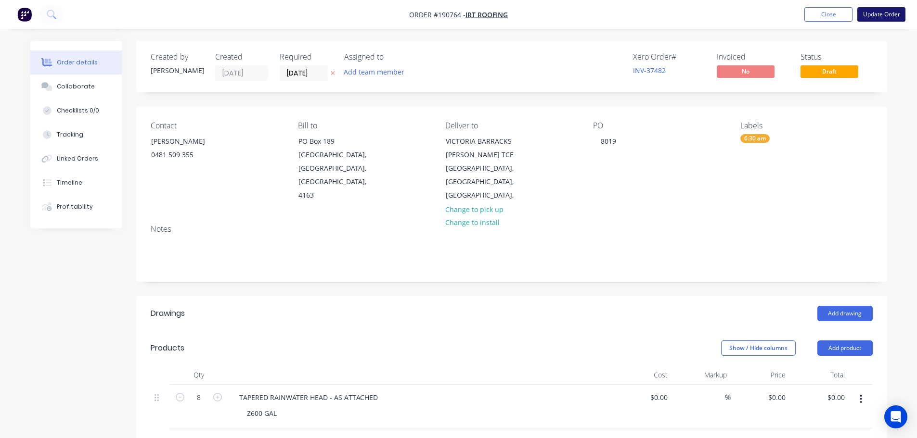
click at [878, 11] on button "Update Order" at bounding box center [881, 14] width 48 height 14
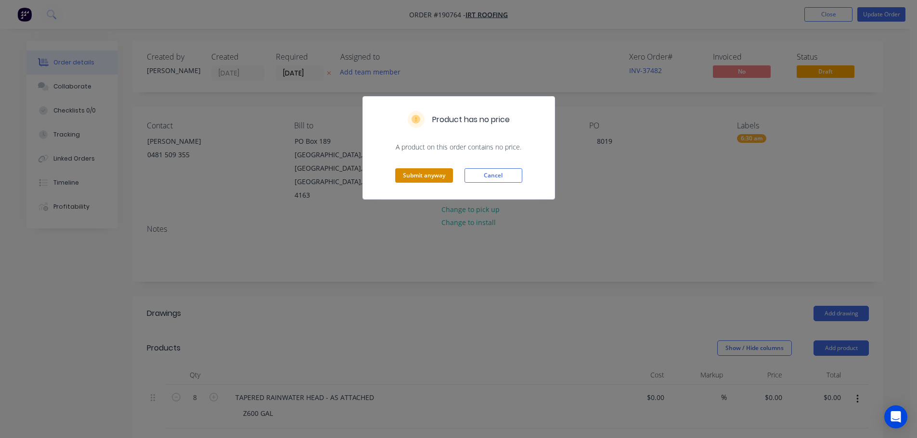
click at [422, 175] on button "Submit anyway" at bounding box center [424, 175] width 58 height 14
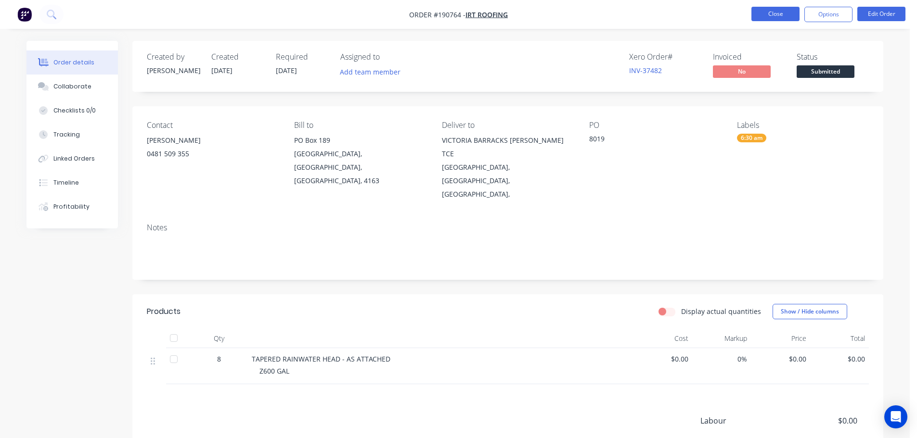
click at [773, 11] on button "Close" at bounding box center [775, 14] width 48 height 14
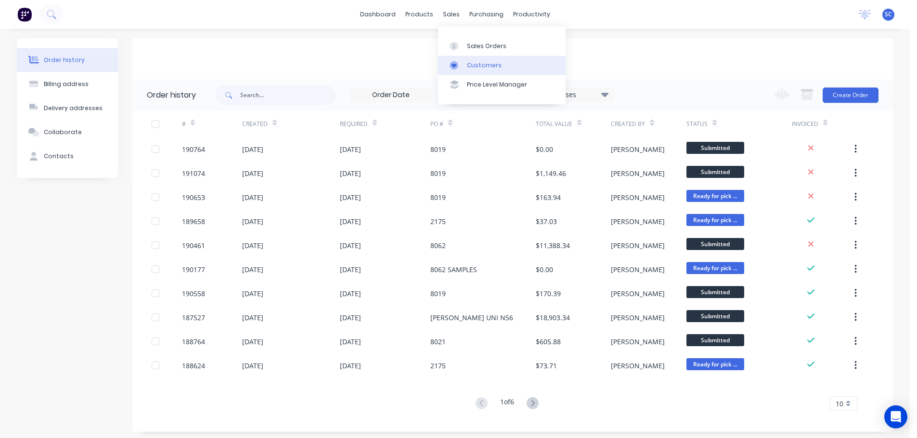
click at [489, 65] on div "Customers" at bounding box center [484, 65] width 35 height 9
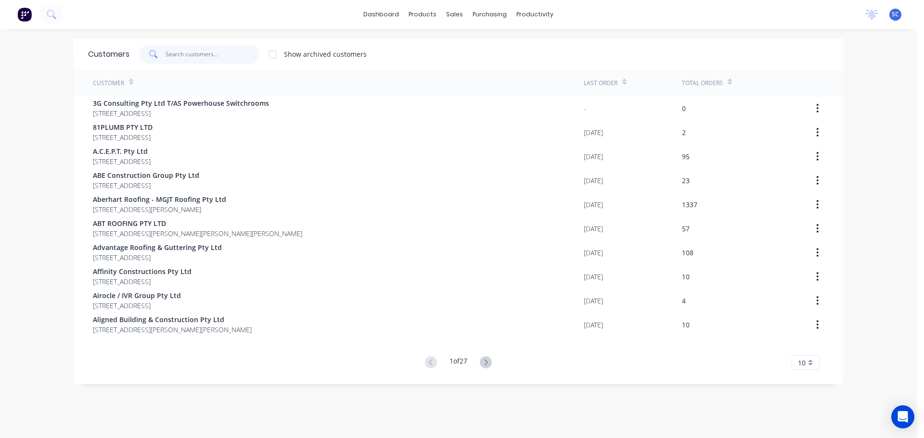
click at [188, 53] on input "text" at bounding box center [213, 54] width 94 height 19
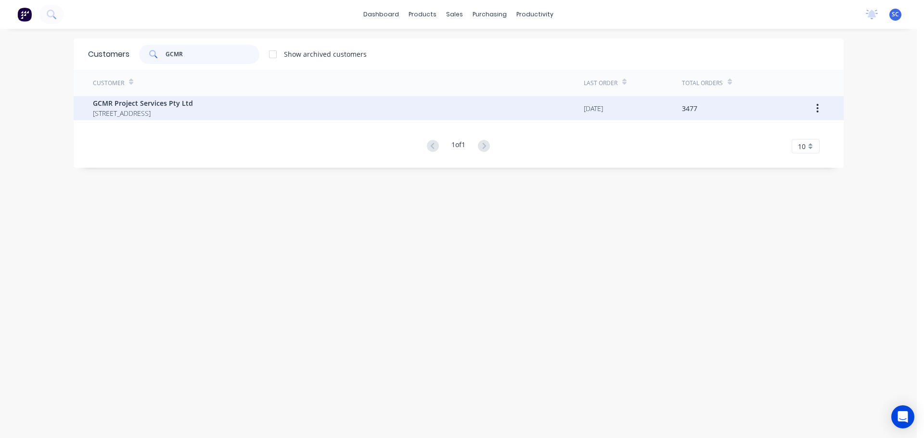
type input "GCMR"
click at [139, 113] on span "PO BOX 275 MERMAID BEACH Queensland Australia 4218" at bounding box center [143, 113] width 100 height 10
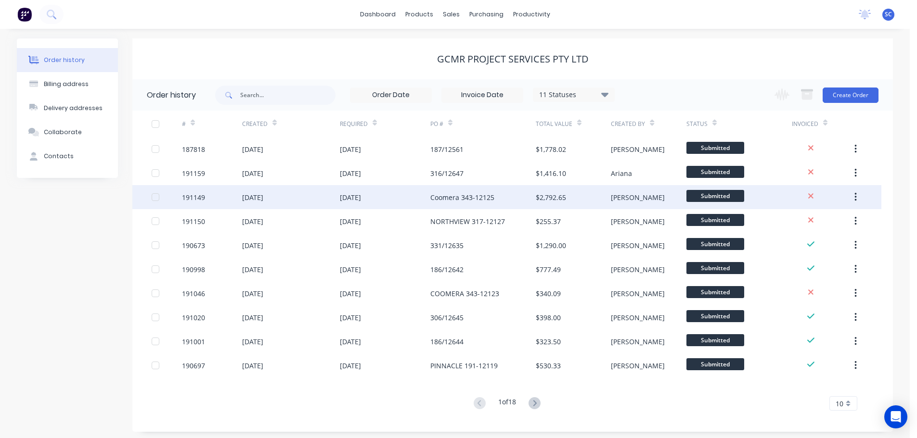
click at [306, 203] on div "28 Aug 2025" at bounding box center [291, 197] width 98 height 24
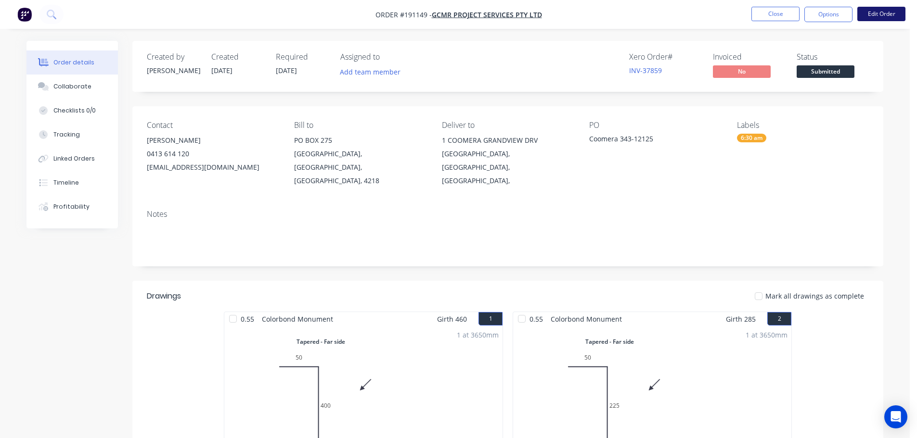
click at [880, 12] on button "Edit Order" at bounding box center [881, 14] width 48 height 14
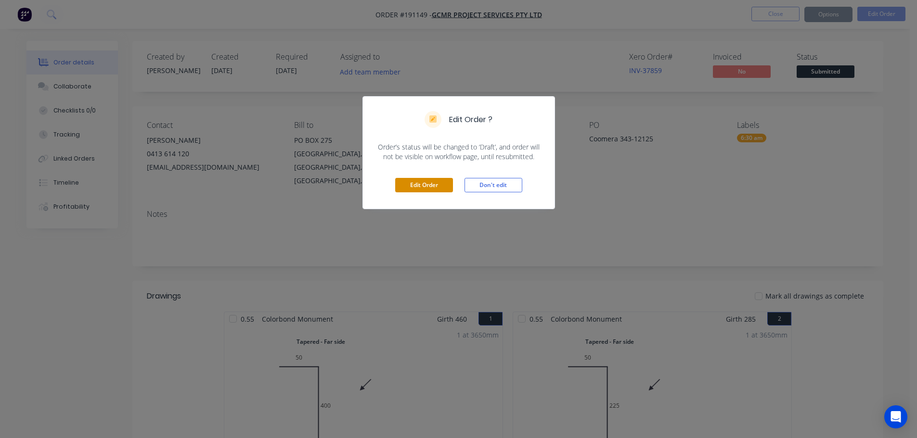
click at [413, 186] on button "Edit Order" at bounding box center [424, 185] width 58 height 14
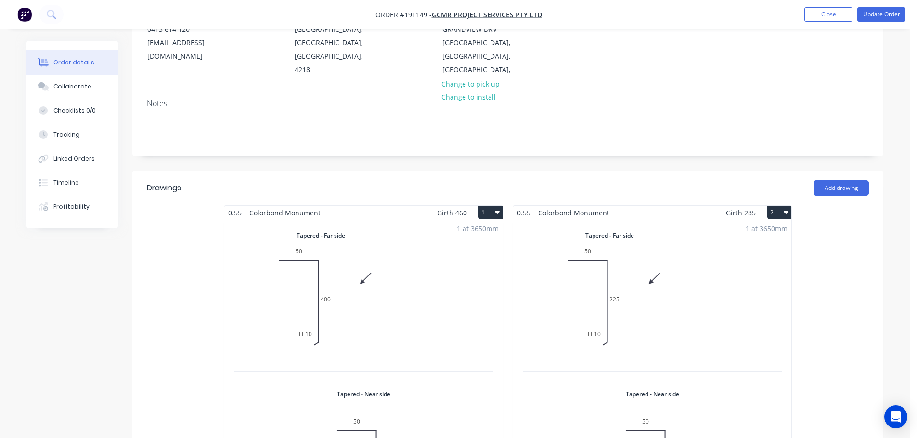
scroll to position [144, 0]
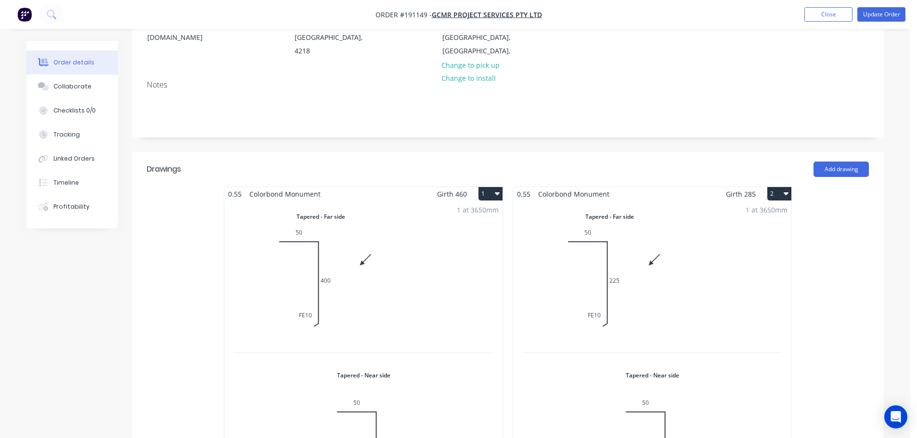
click at [374, 279] on div "1 at 3650mm Total lm $/M Total 3.65m $14.50 $52.93" at bounding box center [363, 359] width 278 height 317
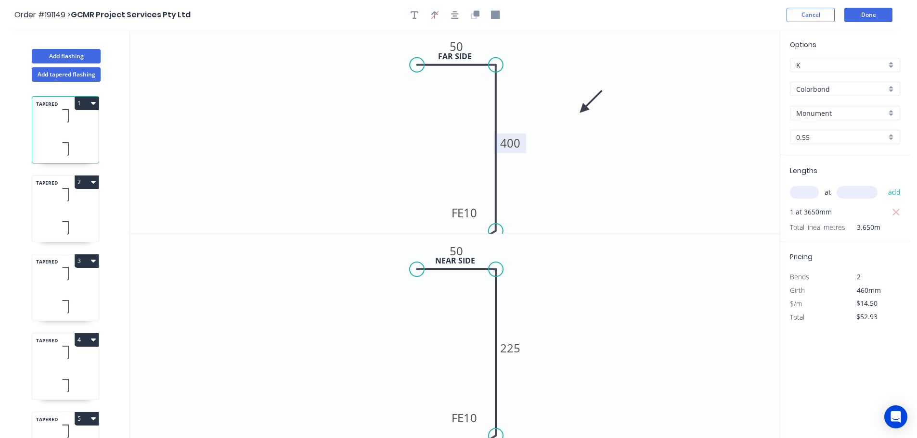
click at [519, 144] on tspan "400" at bounding box center [510, 143] width 20 height 16
click at [522, 348] on rect at bounding box center [510, 348] width 32 height 20
click at [513, 353] on tspan "225" at bounding box center [510, 348] width 20 height 16
click at [351, 397] on icon "0 50 FE 10 215" at bounding box center [455, 336] width 650 height 205
click at [62, 209] on div "TAPERED 2" at bounding box center [65, 208] width 67 height 67
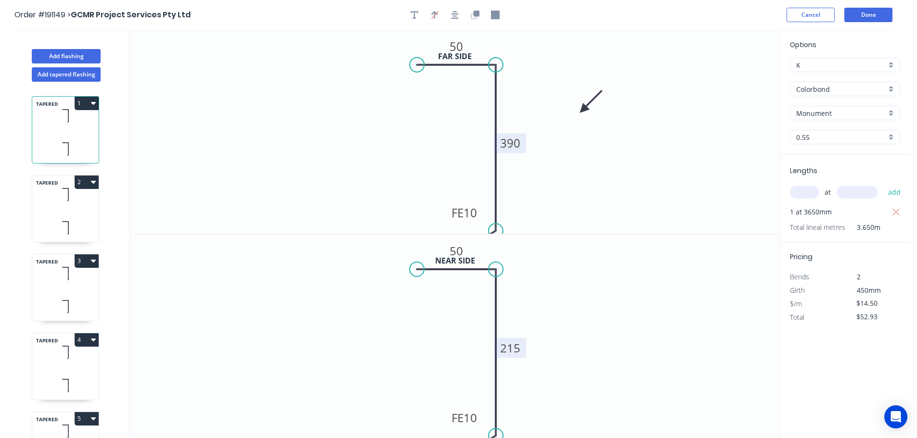
type input "$10.82"
type input "$39.49"
click at [519, 144] on tspan "225" at bounding box center [510, 143] width 20 height 16
click at [516, 348] on tspan "50" at bounding box center [509, 348] width 13 height 16
click at [211, 363] on icon "0 50 FE 10 40" at bounding box center [455, 336] width 650 height 205
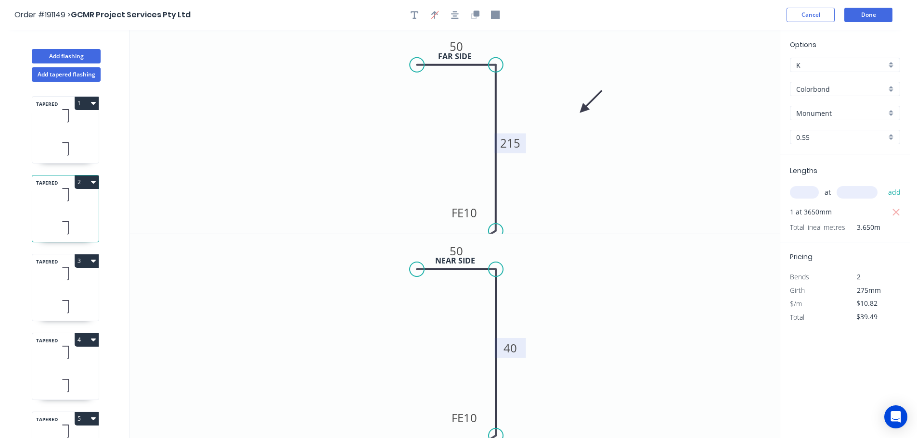
click at [51, 292] on div "TAPERED 3" at bounding box center [65, 287] width 67 height 67
type input "$12.66"
type input "$69.00"
click at [510, 144] on tspan "20" at bounding box center [509, 143] width 13 height 16
click at [512, 350] on tspan "295" at bounding box center [510, 348] width 20 height 16
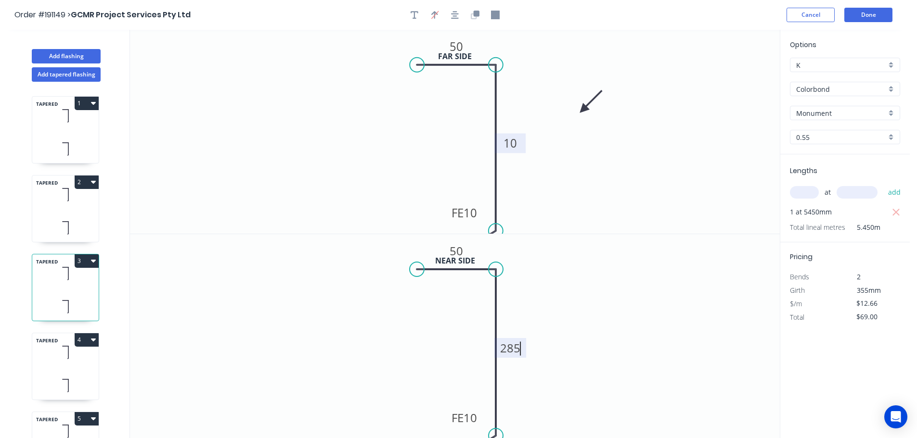
click at [253, 343] on icon "0 50 FE 10 285" at bounding box center [455, 336] width 650 height 205
click at [46, 362] on icon at bounding box center [65, 352] width 66 height 28
type input "$20.03"
click at [519, 150] on tspan "295" at bounding box center [510, 143] width 20 height 16
click at [517, 352] on tspan "570" at bounding box center [510, 348] width 20 height 16
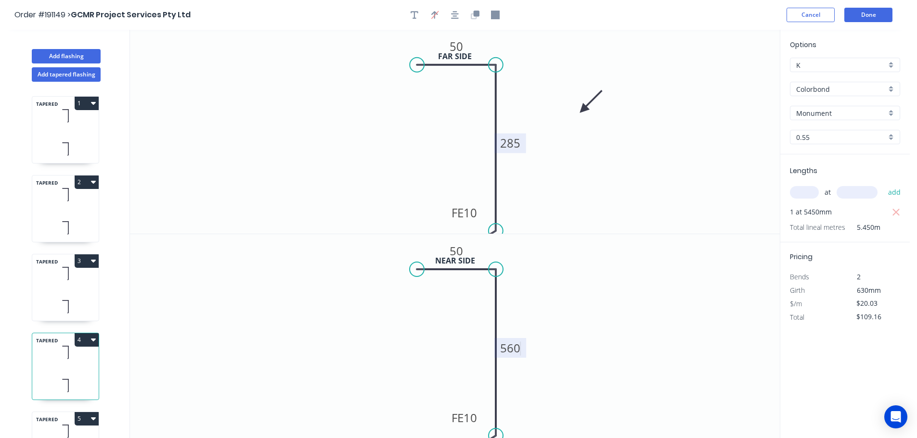
click at [273, 407] on icon "0 50 FE 10 560" at bounding box center [455, 336] width 650 height 205
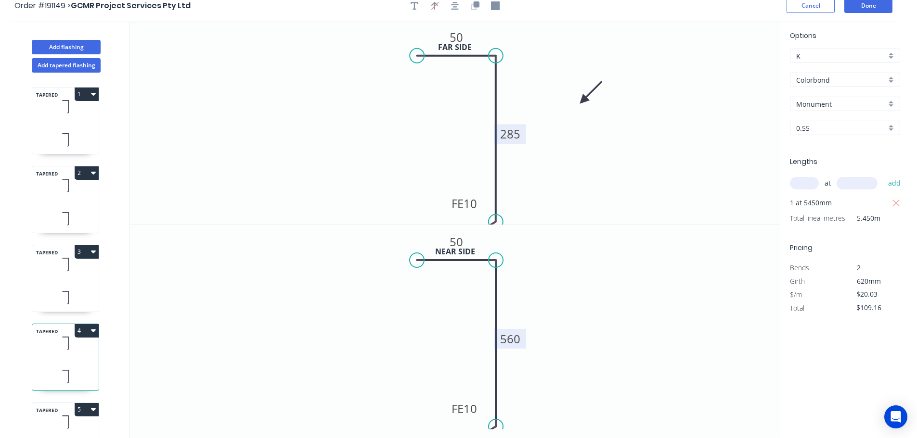
scroll to position [18, 0]
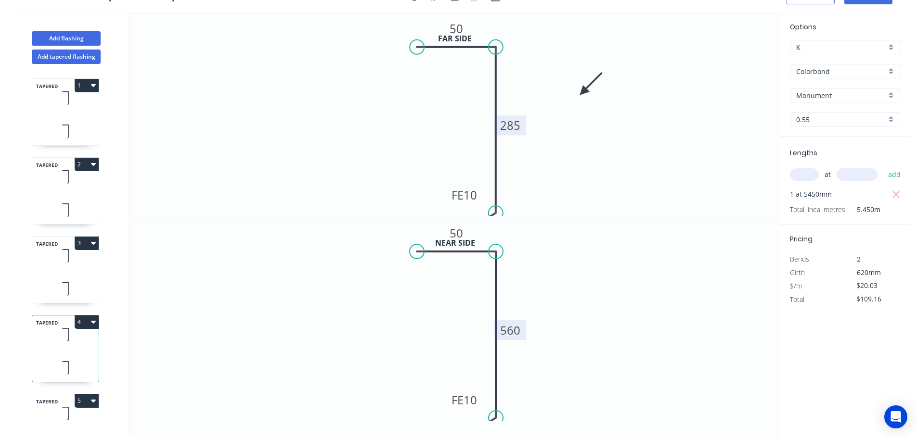
click at [54, 413] on icon at bounding box center [65, 414] width 66 height 28
type input "$58.09"
click at [512, 127] on tspan "570" at bounding box center [510, 125] width 20 height 16
click at [514, 333] on tspan "650" at bounding box center [510, 330] width 20 height 16
click at [323, 356] on icon "0 50 FE 10 640" at bounding box center [455, 319] width 650 height 205
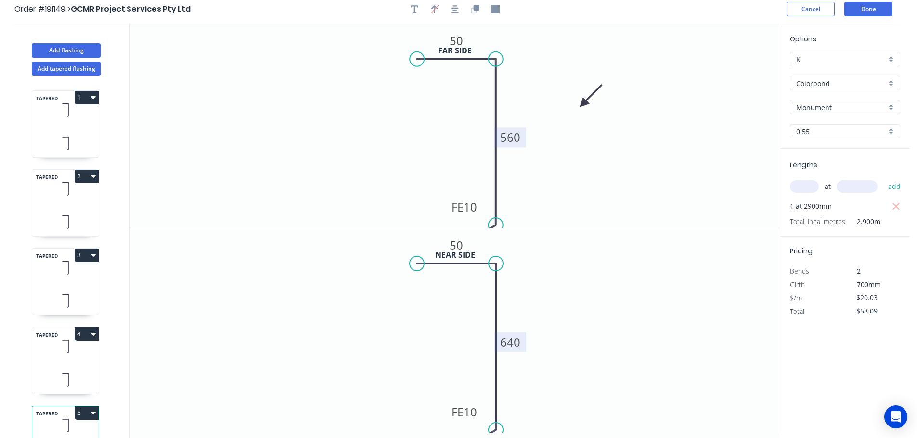
scroll to position [0, 0]
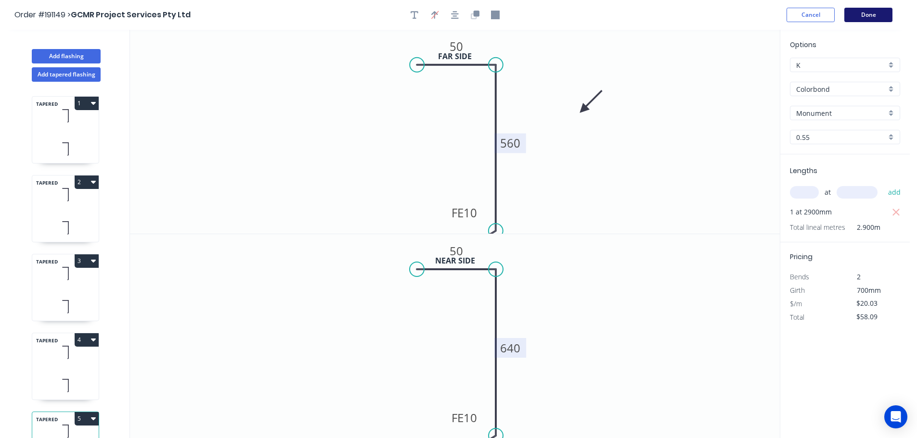
click at [864, 14] on button "Done" at bounding box center [868, 15] width 48 height 14
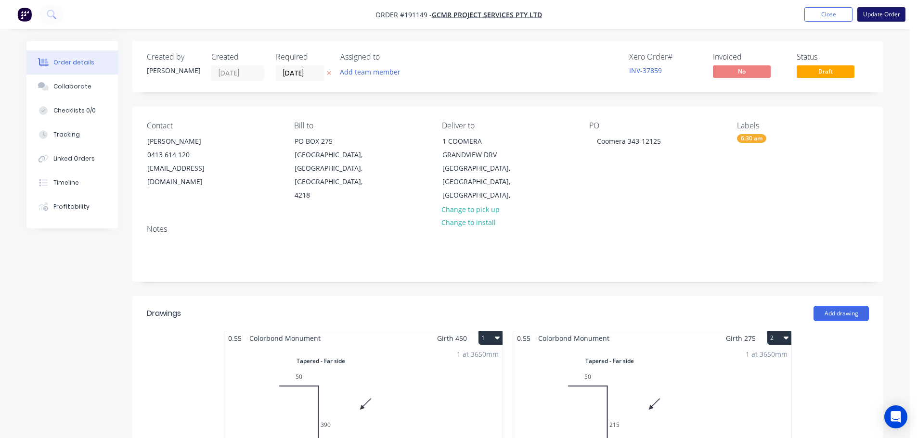
click at [876, 12] on button "Update Order" at bounding box center [881, 14] width 48 height 14
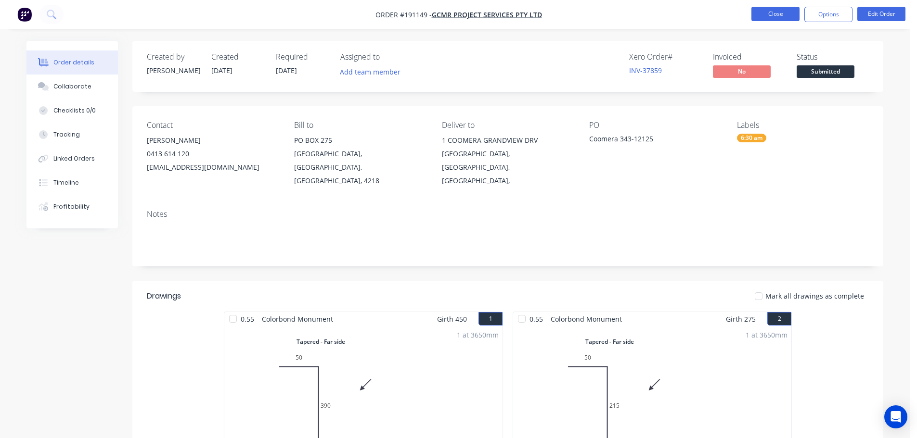
click at [775, 12] on button "Close" at bounding box center [775, 14] width 48 height 14
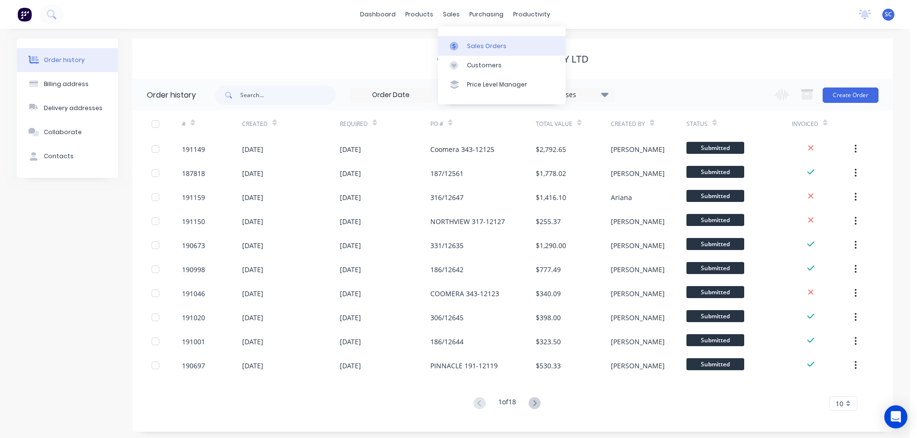
drag, startPoint x: 443, startPoint y: 13, endPoint x: 463, endPoint y: 44, distance: 37.2
click at [443, 14] on div "sales" at bounding box center [451, 14] width 26 height 14
click at [490, 66] on div "Customers" at bounding box center [484, 65] width 35 height 9
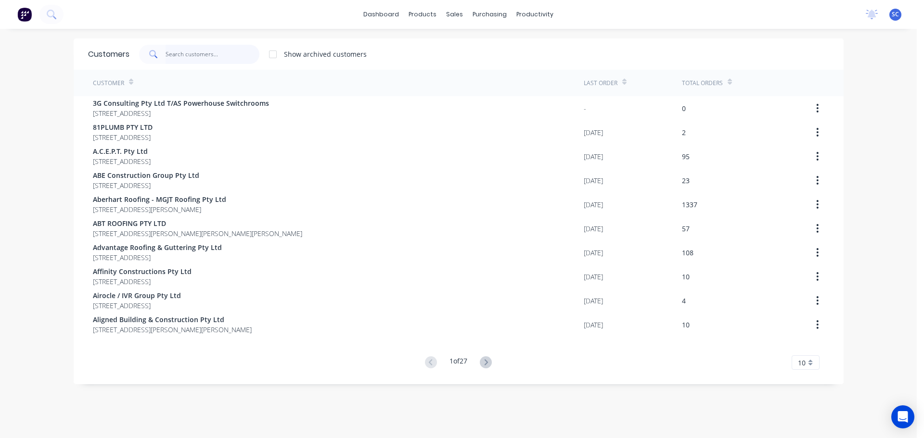
click at [196, 53] on input "text" at bounding box center [213, 54] width 94 height 19
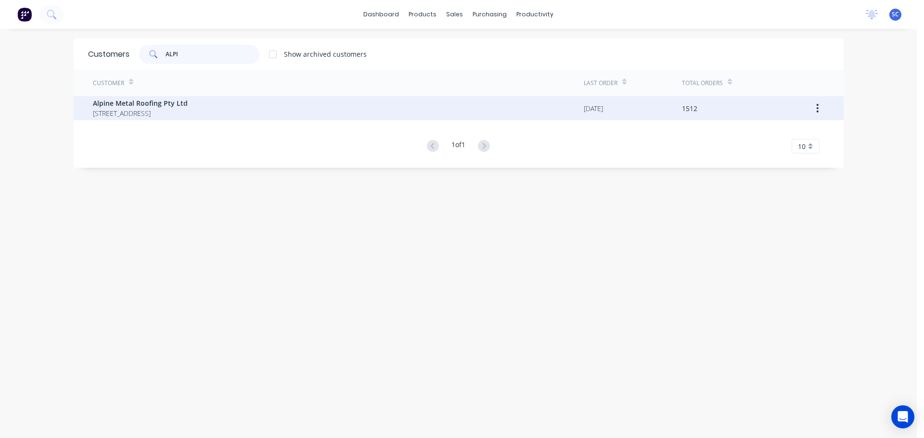
type input "ALPI"
click at [150, 107] on span "Alpine Metal Roofing Pty Ltd" at bounding box center [140, 103] width 95 height 10
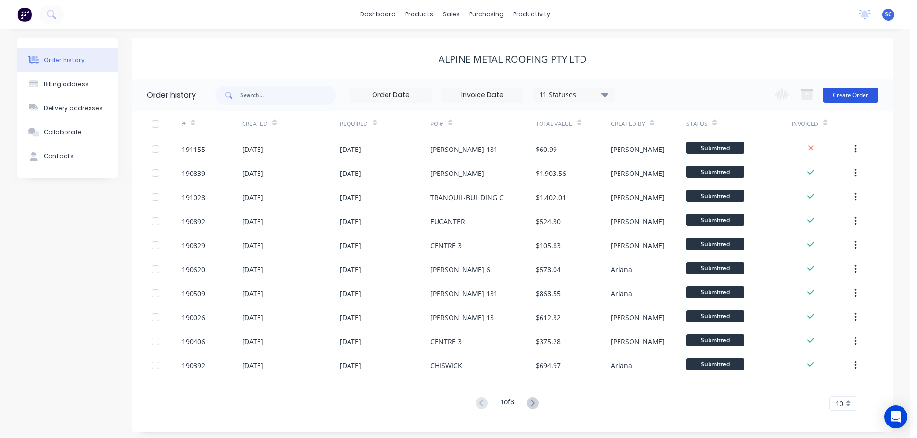
click at [859, 95] on button "Create Order" at bounding box center [851, 95] width 56 height 15
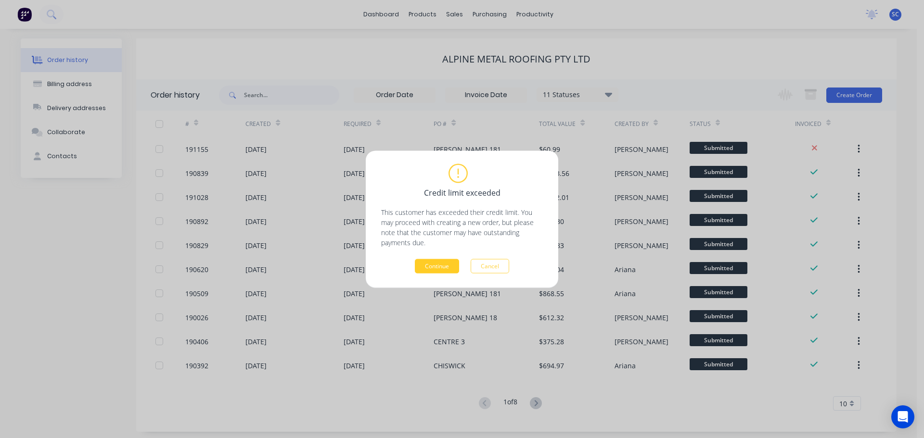
click at [439, 261] on button "Continue" at bounding box center [437, 266] width 44 height 14
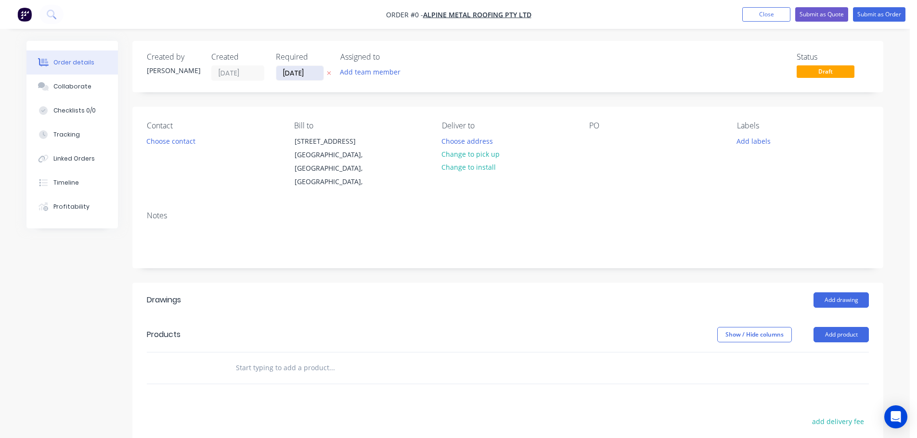
click at [306, 71] on input "[DATE]" at bounding box center [299, 73] width 47 height 14
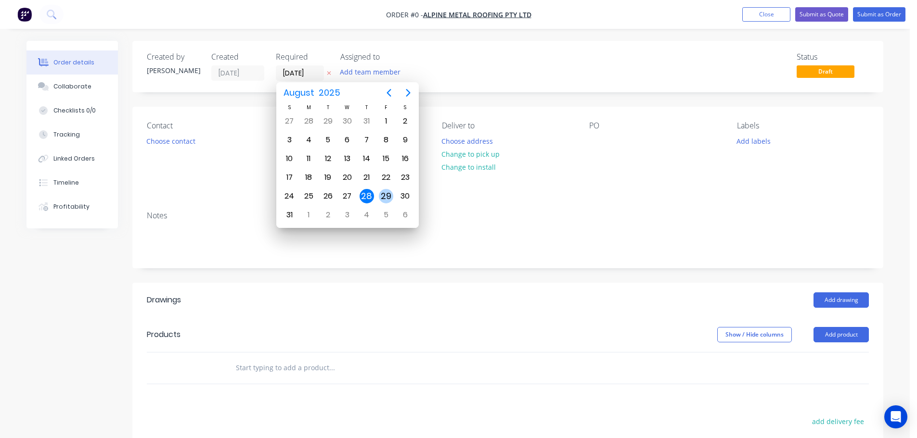
drag, startPoint x: 387, startPoint y: 190, endPoint x: 379, endPoint y: 194, distance: 8.8
click at [387, 190] on div "29" at bounding box center [386, 196] width 14 height 14
type input "[DATE]"
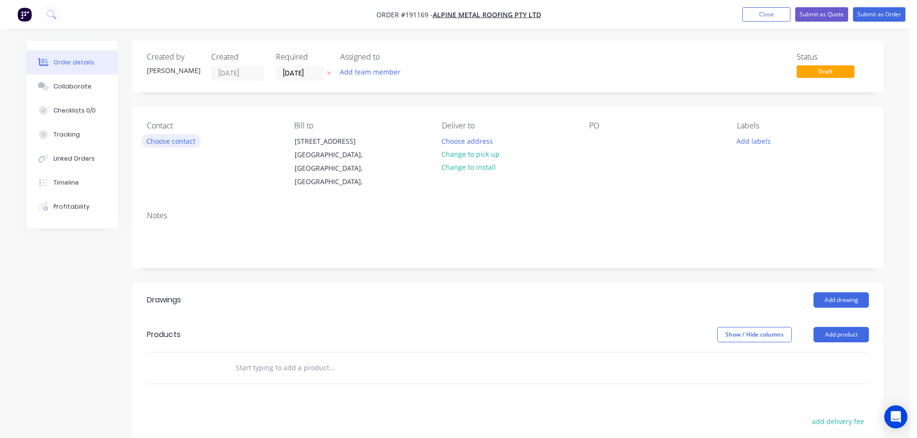
click at [171, 139] on button "Choose contact" at bounding box center [171, 140] width 59 height 13
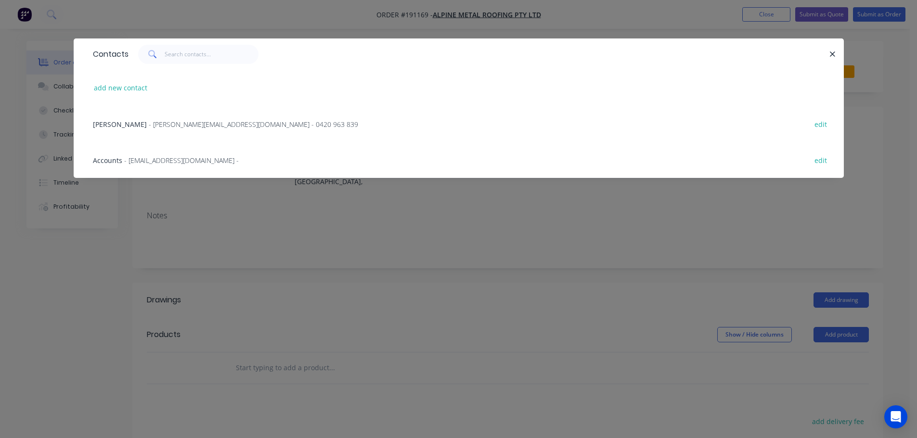
click at [142, 129] on div "Jamie Vieira - jamie@alpinemetalroofing.com.au - 0420 963 839 edit" at bounding box center [458, 124] width 741 height 36
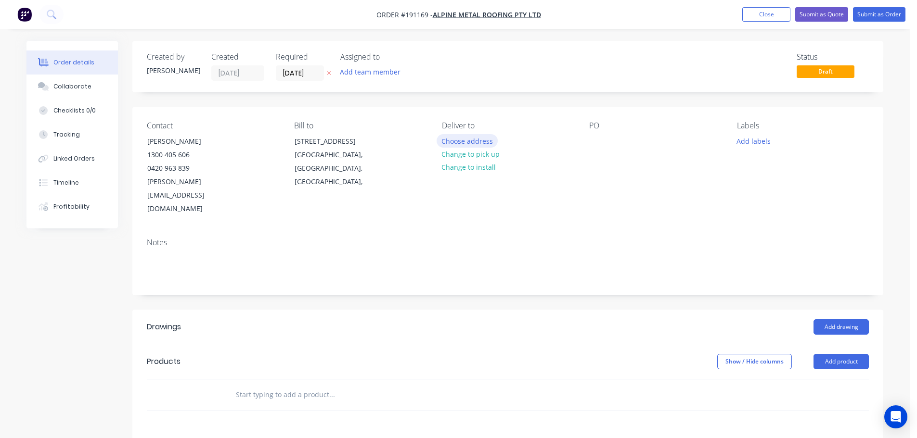
click at [468, 141] on button "Choose address" at bounding box center [468, 140] width 62 height 13
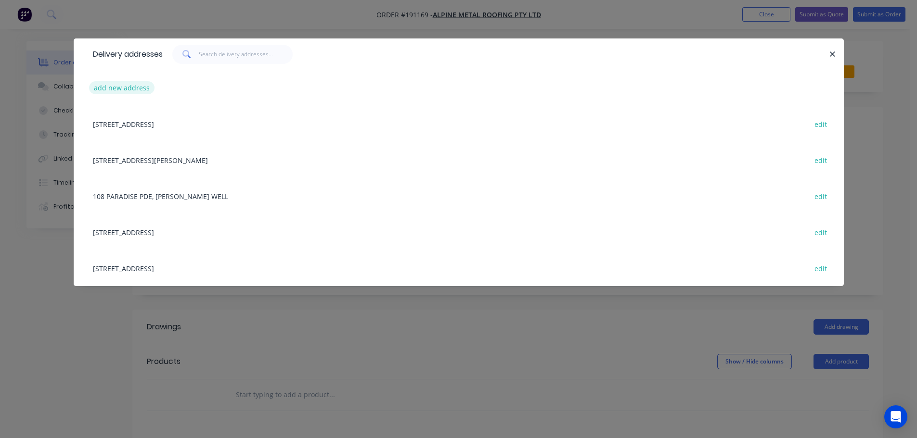
click at [125, 89] on button "add new address" at bounding box center [122, 87] width 66 height 13
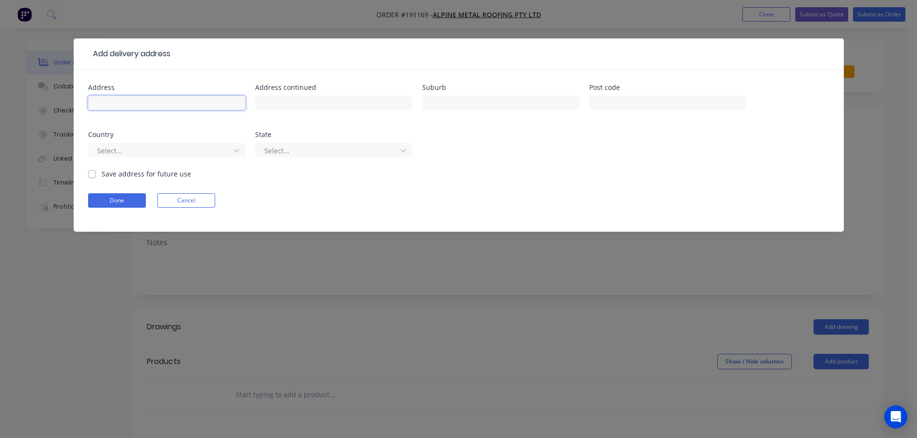
click at [114, 101] on input "text" at bounding box center [166, 103] width 157 height 14
type input "[STREET_ADDRESS]"
type input "[DATE]"
drag, startPoint x: 103, startPoint y: 157, endPoint x: 103, endPoint y: 152, distance: 5.4
click at [103, 155] on div "Select..." at bounding box center [160, 150] width 134 height 14
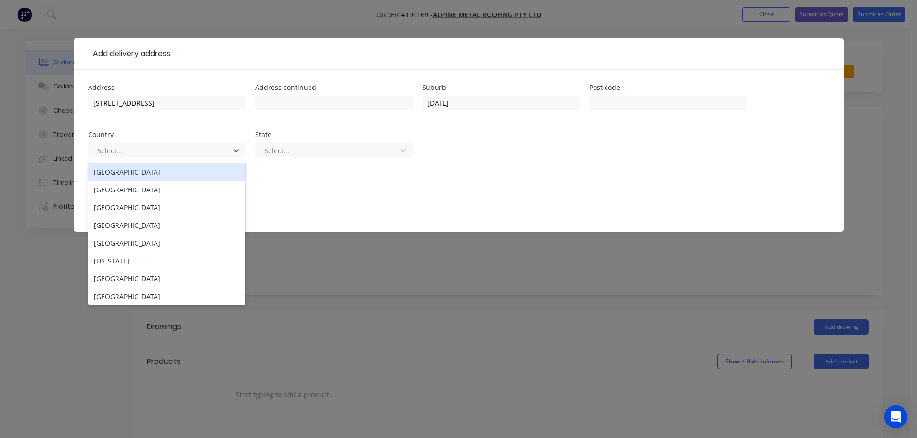
click at [101, 170] on div "Australia" at bounding box center [166, 172] width 157 height 18
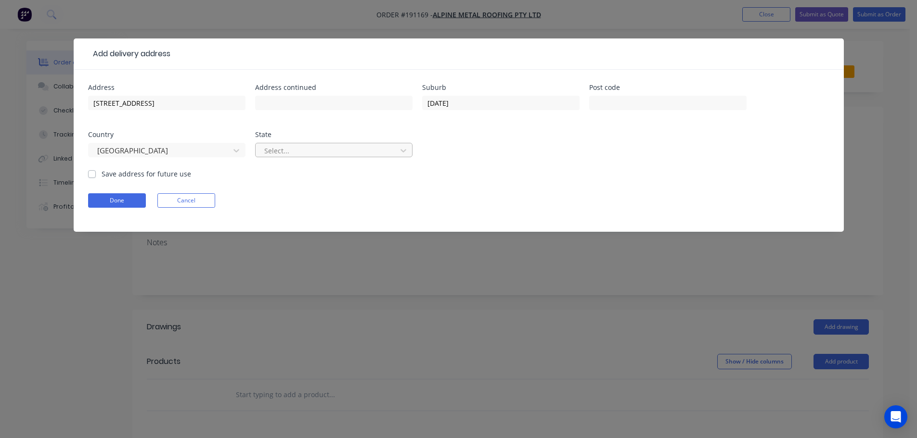
click at [299, 148] on div at bounding box center [327, 151] width 129 height 12
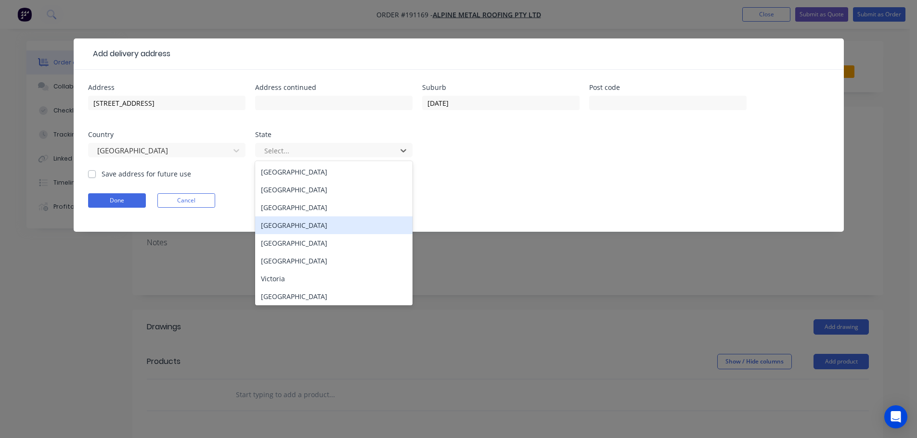
drag, startPoint x: 279, startPoint y: 231, endPoint x: 266, endPoint y: 232, distance: 12.6
click at [279, 231] on div "Queensland" at bounding box center [333, 226] width 157 height 18
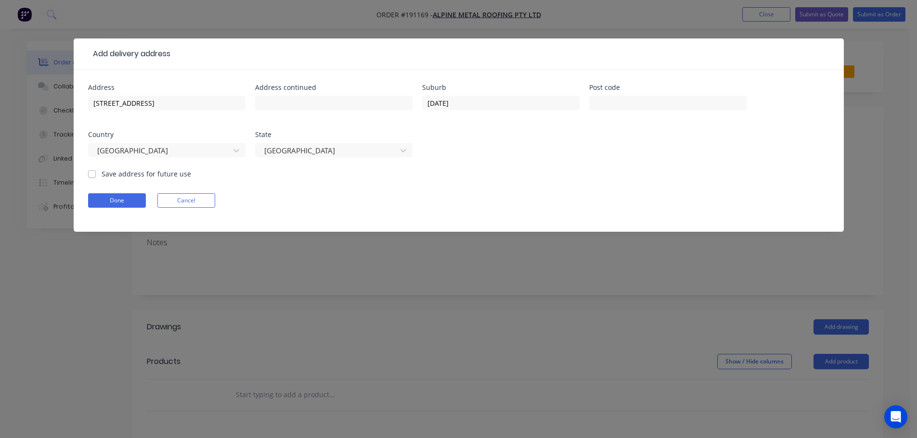
click at [149, 198] on div "Done Cancel" at bounding box center [458, 200] width 741 height 14
click at [138, 200] on button "Done" at bounding box center [117, 200] width 58 height 14
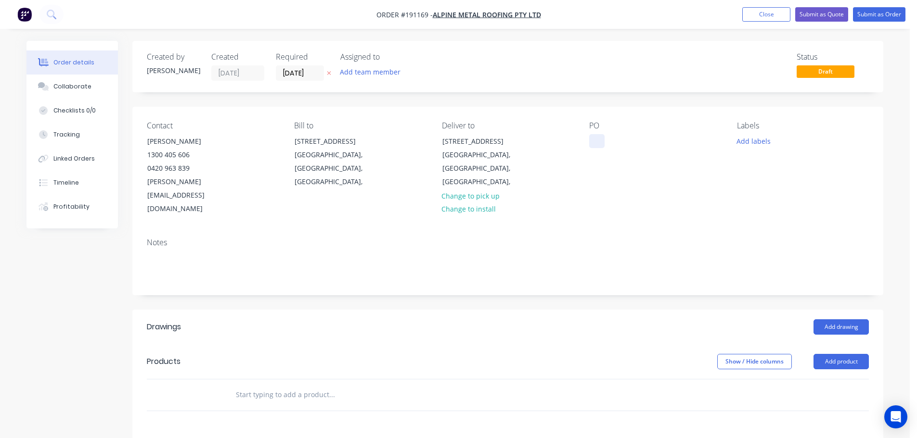
click at [591, 142] on div at bounding box center [596, 141] width 15 height 14
click at [841, 354] on button "Add product" at bounding box center [840, 361] width 55 height 15
click at [798, 379] on div "Product catalogue" at bounding box center [823, 386] width 74 height 14
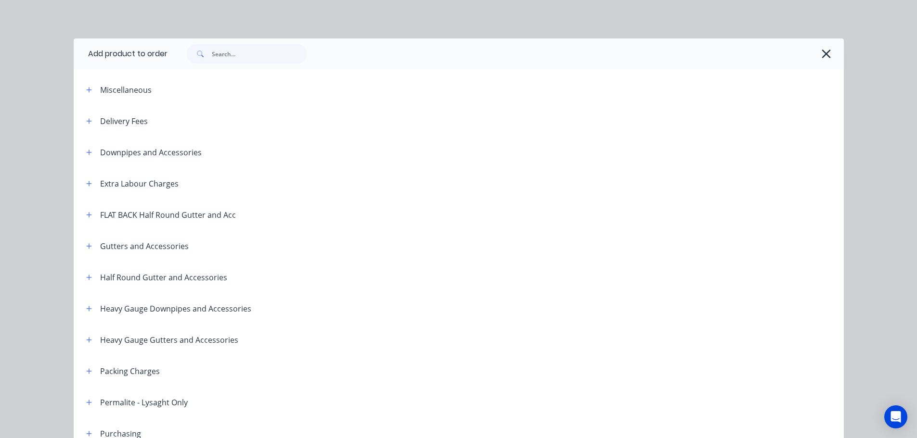
click at [92, 120] on div "Delivery Fees" at bounding box center [112, 121] width 69 height 12
click at [86, 121] on icon "button" at bounding box center [88, 120] width 5 height 5
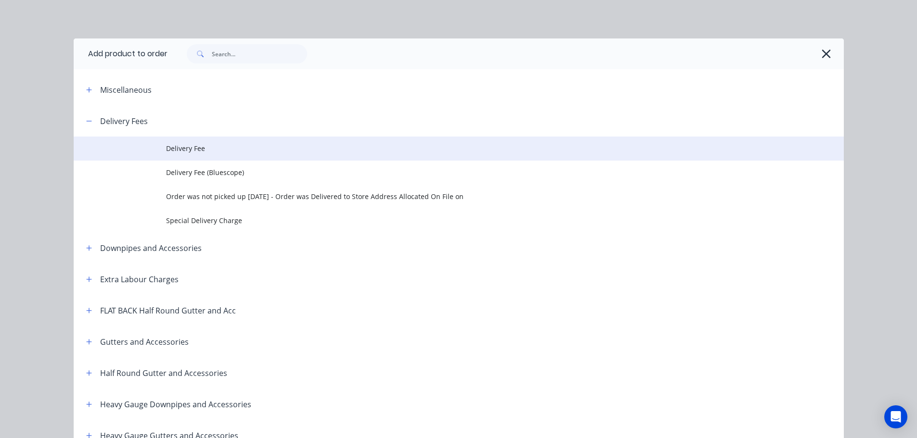
click at [180, 148] on span "Delivery Fee" at bounding box center [437, 148] width 542 height 10
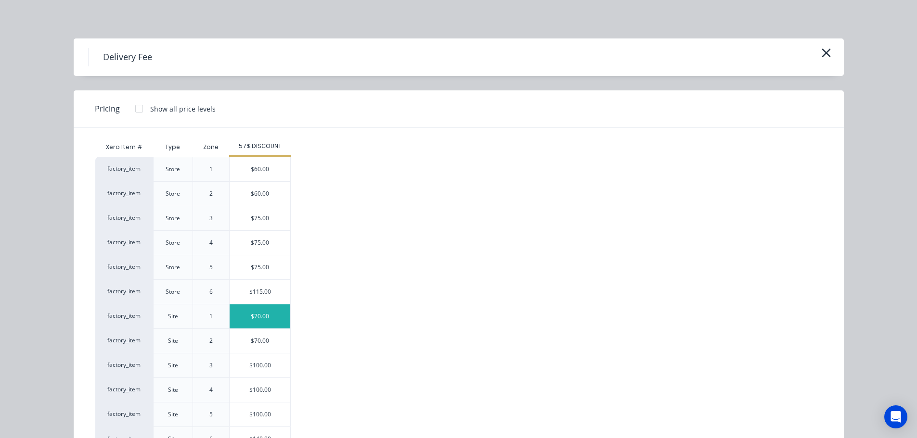
click at [246, 313] on div "$70.00" at bounding box center [260, 317] width 61 height 24
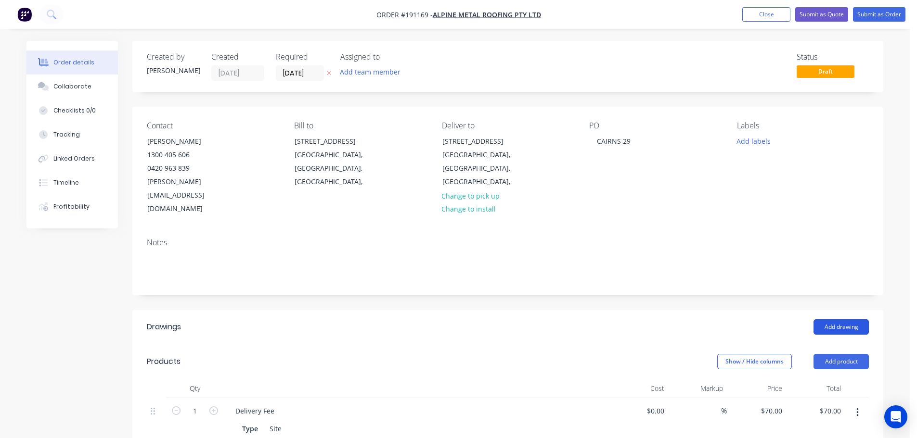
click at [841, 320] on button "Add drawing" at bounding box center [840, 327] width 55 height 15
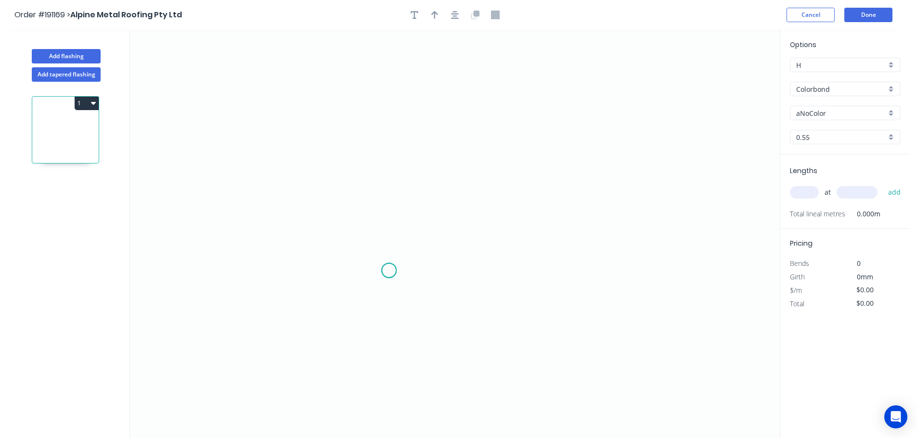
click at [389, 271] on icon "0" at bounding box center [455, 234] width 650 height 409
click at [360, 243] on icon at bounding box center [374, 256] width 29 height 29
click at [381, 220] on icon "0 ?" at bounding box center [455, 234] width 650 height 409
click at [384, 95] on icon "0 ? ?" at bounding box center [455, 234] width 650 height 409
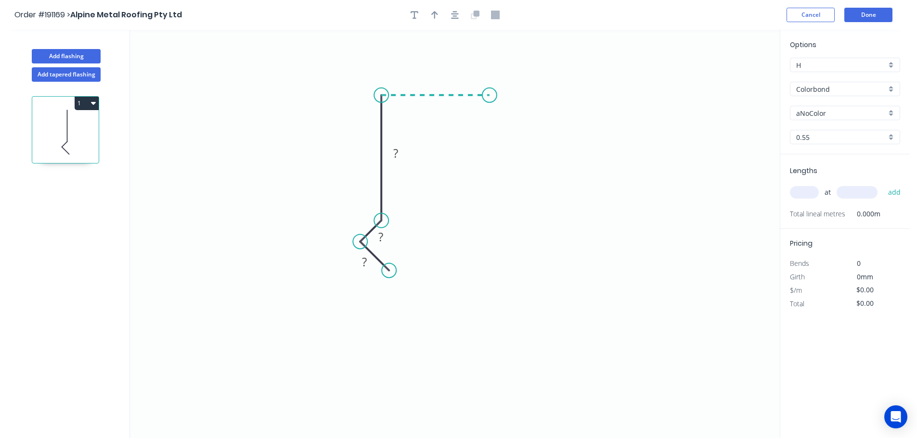
click at [490, 94] on icon "0 ? ? ?" at bounding box center [455, 234] width 650 height 409
click at [490, 159] on icon "0 ? ? ? ?" at bounding box center [455, 234] width 650 height 409
click at [490, 159] on circle at bounding box center [490, 159] width 14 height 14
drag, startPoint x: 350, startPoint y: 264, endPoint x: 340, endPoint y: 274, distance: 14.3
click at [340, 274] on rect at bounding box center [353, 272] width 31 height 20
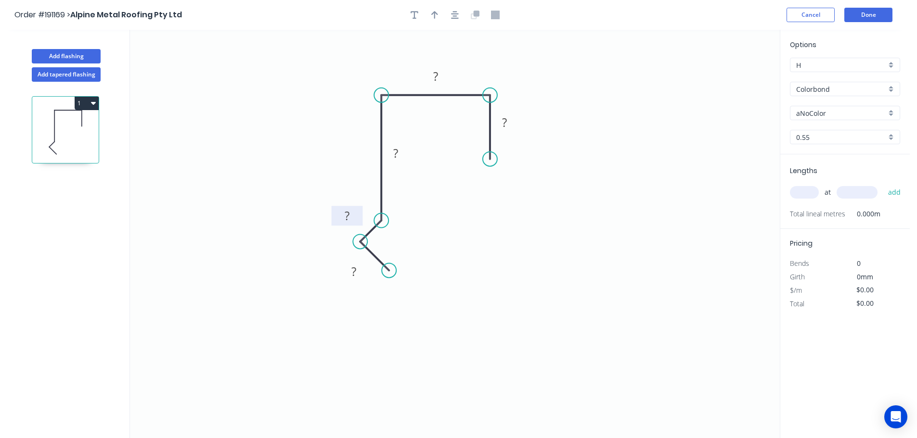
drag, startPoint x: 348, startPoint y: 218, endPoint x: 335, endPoint y: 217, distance: 13.5
click at [335, 217] on rect at bounding box center [347, 216] width 31 height 20
drag, startPoint x: 405, startPoint y: 160, endPoint x: 414, endPoint y: 164, distance: 9.9
click at [414, 164] on icon "0 ? ? ? ? ?" at bounding box center [455, 234] width 650 height 409
drag, startPoint x: 409, startPoint y: 156, endPoint x: 412, endPoint y: 160, distance: 5.2
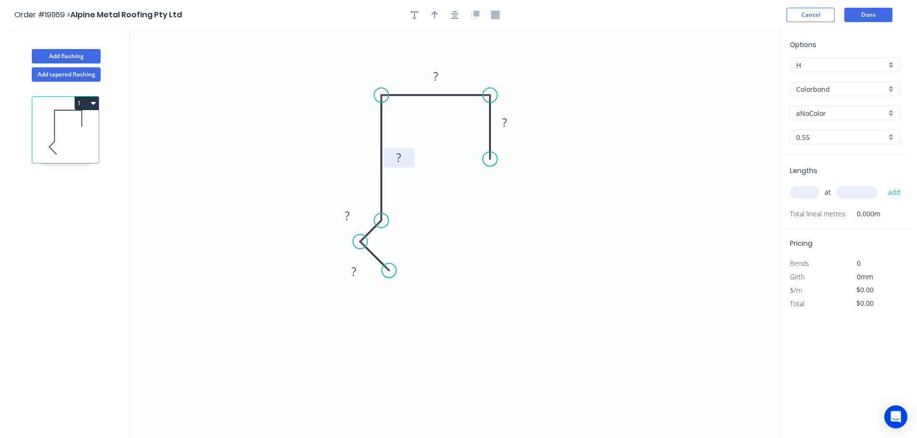
click at [412, 160] on rect at bounding box center [398, 158] width 31 height 20
drag, startPoint x: 516, startPoint y: 128, endPoint x: 520, endPoint y: 130, distance: 5.0
click at [520, 130] on rect at bounding box center [508, 125] width 31 height 20
click at [351, 277] on tspan "?" at bounding box center [353, 272] width 5 height 16
type input "$11.63"
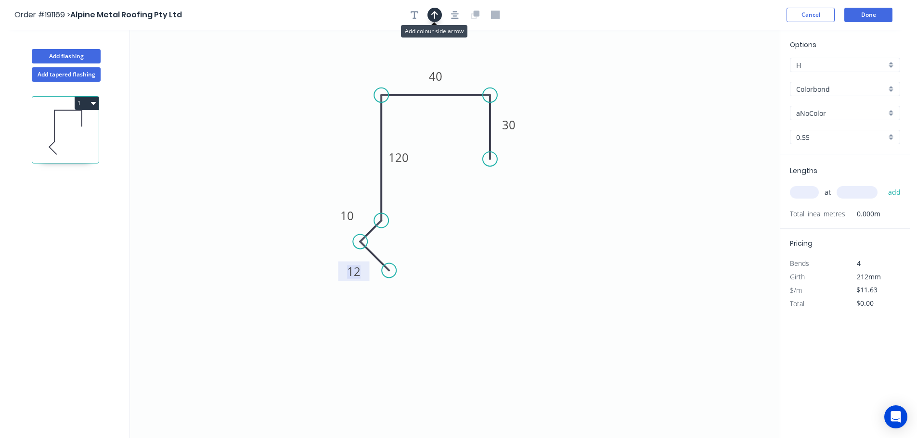
click at [431, 12] on button "button" at bounding box center [434, 15] width 14 height 14
drag, startPoint x: 731, startPoint y: 75, endPoint x: 482, endPoint y: 67, distance: 249.0
click at [482, 67] on icon at bounding box center [482, 56] width 9 height 31
click at [827, 121] on div "Options H H Colorbond Colorbond Colorbond (Premium) Colorbond Coolmax Colorbond…" at bounding box center [844, 96] width 129 height 115
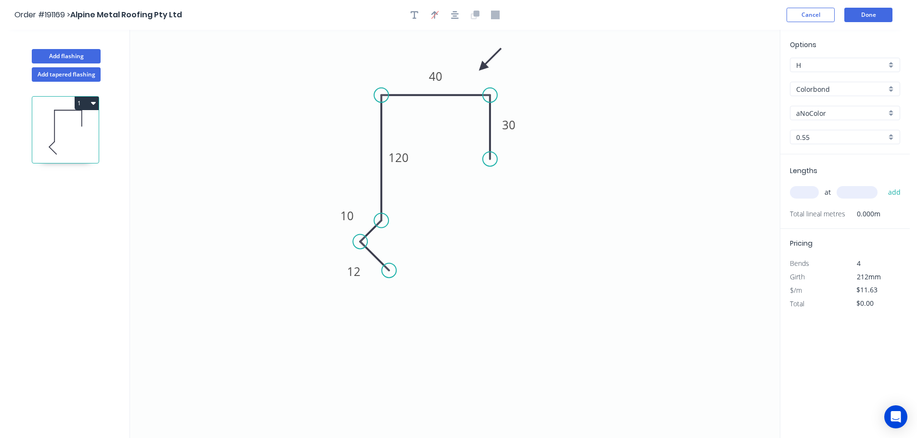
click at [818, 112] on input "aNoColor" at bounding box center [841, 113] width 90 height 10
click at [827, 127] on div "Night Sky" at bounding box center [844, 124] width 109 height 17
type input "Night Sky"
drag, startPoint x: 804, startPoint y: 192, endPoint x: 809, endPoint y: 194, distance: 5.0
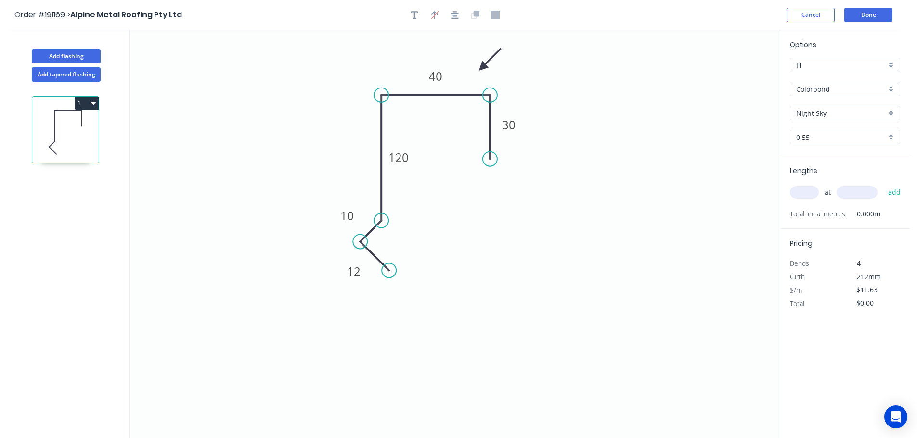
click at [808, 193] on input "text" at bounding box center [804, 192] width 29 height 13
type input "2"
type input "5000"
click at [883, 184] on button "add" at bounding box center [894, 192] width 23 height 16
type input "$116.30"
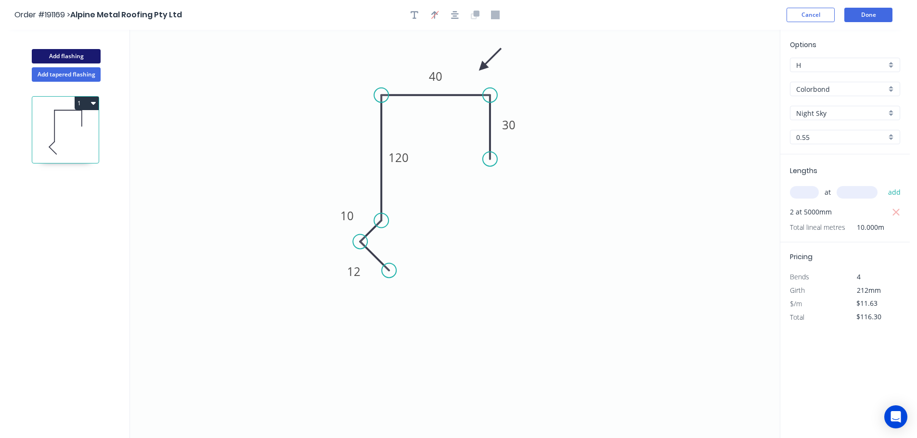
click at [63, 52] on button "Add flashing" at bounding box center [66, 56] width 69 height 14
type input "$0.00"
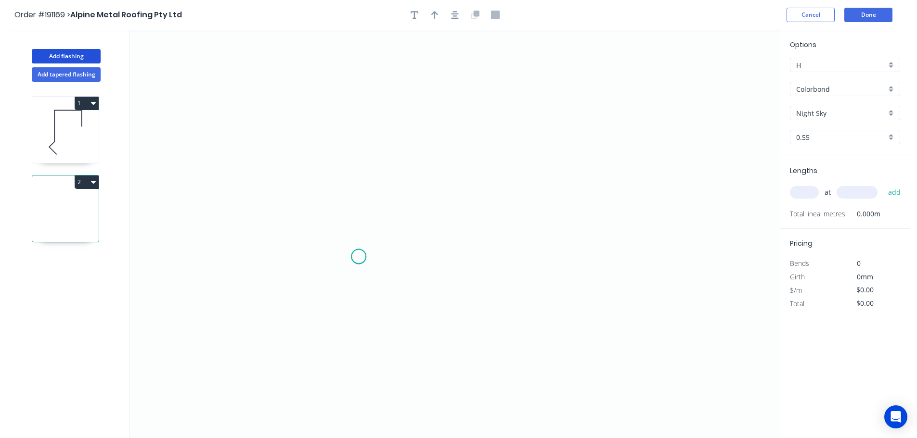
click at [359, 257] on icon "0" at bounding box center [455, 234] width 650 height 409
click at [331, 227] on icon "0" at bounding box center [455, 234] width 650 height 409
click at [356, 207] on icon "0 ?" at bounding box center [455, 234] width 650 height 409
click at [362, 87] on icon "0 ? ?" at bounding box center [455, 234] width 650 height 409
click at [544, 96] on icon "0 ? ? ?" at bounding box center [455, 234] width 650 height 409
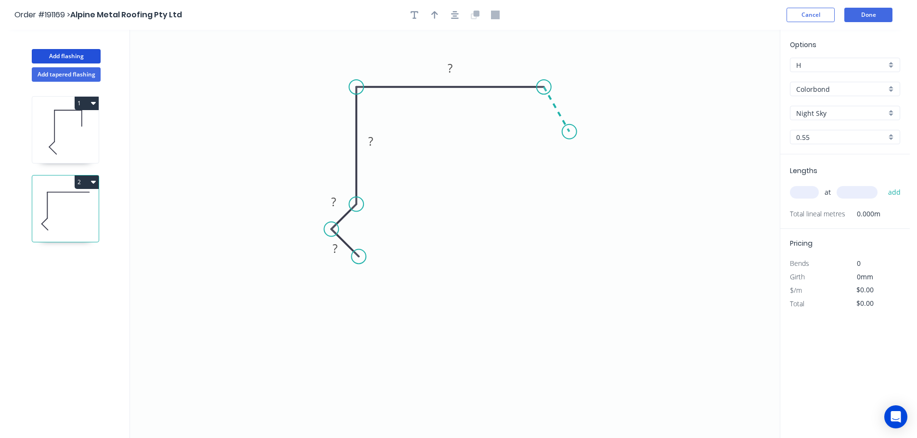
click at [569, 132] on icon "0 ? ? ? ?" at bounding box center [455, 234] width 650 height 409
drag, startPoint x: 319, startPoint y: 254, endPoint x: 321, endPoint y: 249, distance: 5.5
click at [312, 260] on icon "0 ? ? ? ? ? ? º" at bounding box center [455, 234] width 650 height 409
drag, startPoint x: 321, startPoint y: 248, endPoint x: 314, endPoint y: 260, distance: 13.8
click at [314, 260] on rect at bounding box center [328, 260] width 31 height 20
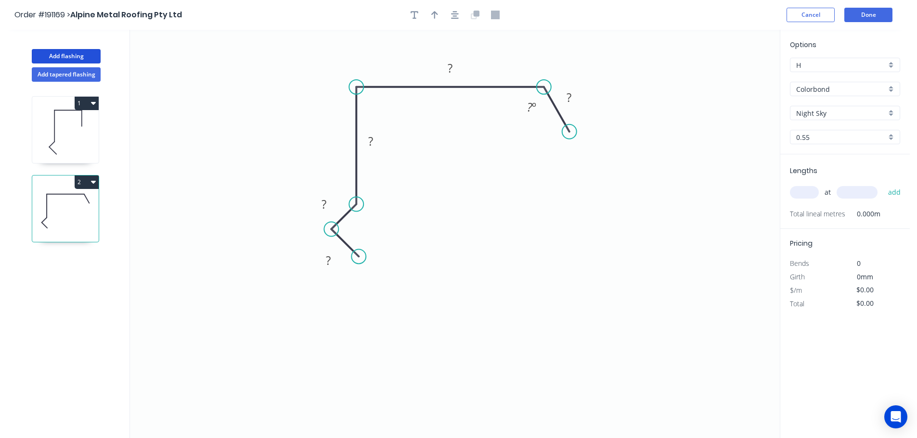
drag, startPoint x: 319, startPoint y: 204, endPoint x: 332, endPoint y: 191, distance: 19.1
click at [309, 206] on rect at bounding box center [324, 204] width 31 height 20
drag, startPoint x: 384, startPoint y: 145, endPoint x: 400, endPoint y: 151, distance: 16.7
click at [394, 154] on rect at bounding box center [380, 150] width 31 height 20
drag, startPoint x: 520, startPoint y: 115, endPoint x: 515, endPoint y: 120, distance: 7.8
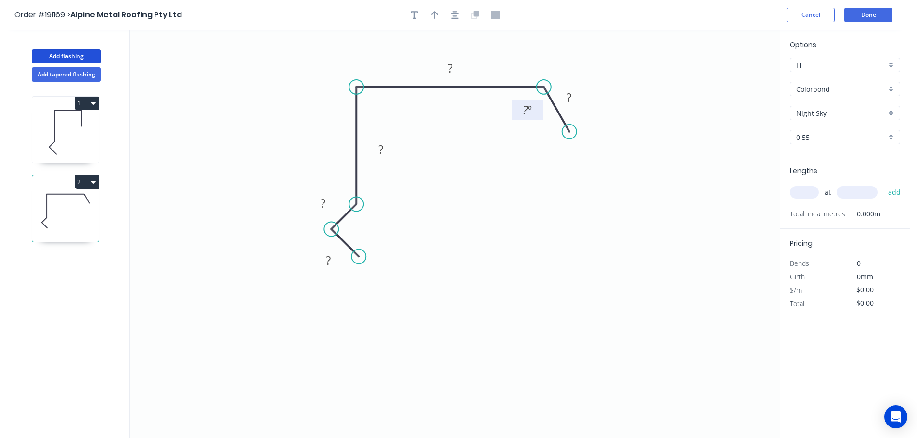
click at [515, 120] on rect at bounding box center [527, 110] width 31 height 20
drag, startPoint x: 583, startPoint y: 103, endPoint x: 595, endPoint y: 103, distance: 12.5
click at [595, 103] on rect at bounding box center [581, 98] width 31 height 20
click at [334, 265] on rect at bounding box center [328, 261] width 19 height 13
type input "$13.61"
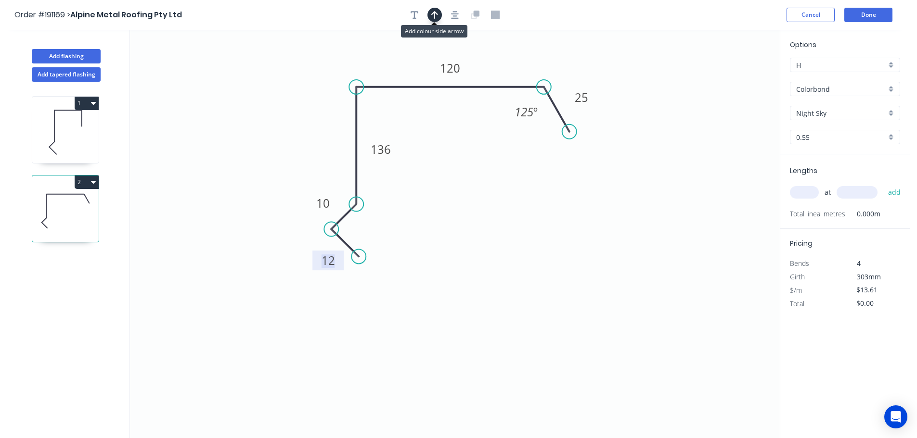
click at [437, 14] on icon "button" at bounding box center [434, 15] width 7 height 9
drag, startPoint x: 732, startPoint y: 74, endPoint x: 496, endPoint y: 65, distance: 235.5
click at [496, 65] on icon at bounding box center [496, 54] width 9 height 31
click at [806, 193] on input "text" at bounding box center [804, 192] width 29 height 13
type input "1"
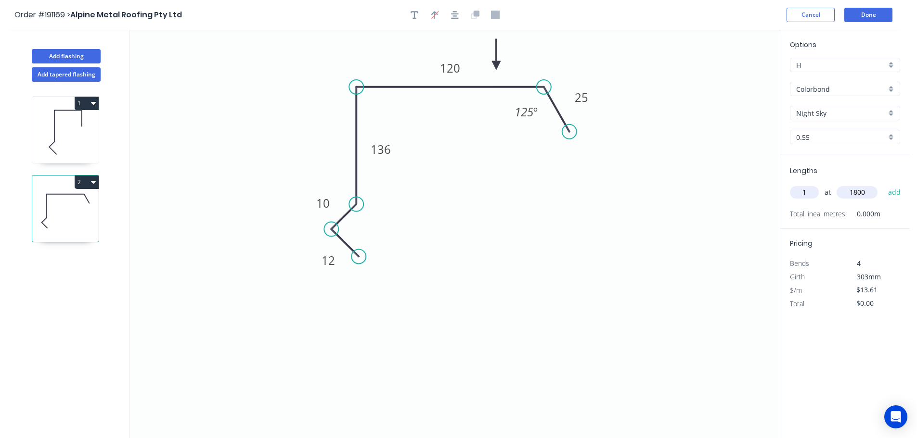
type input "1800"
click at [883, 184] on button "add" at bounding box center [894, 192] width 23 height 16
click at [77, 175] on div "2" at bounding box center [65, 208] width 67 height 67
click at [90, 181] on button "2" at bounding box center [87, 182] width 24 height 13
drag, startPoint x: 44, startPoint y: 207, endPoint x: 75, endPoint y: 208, distance: 30.3
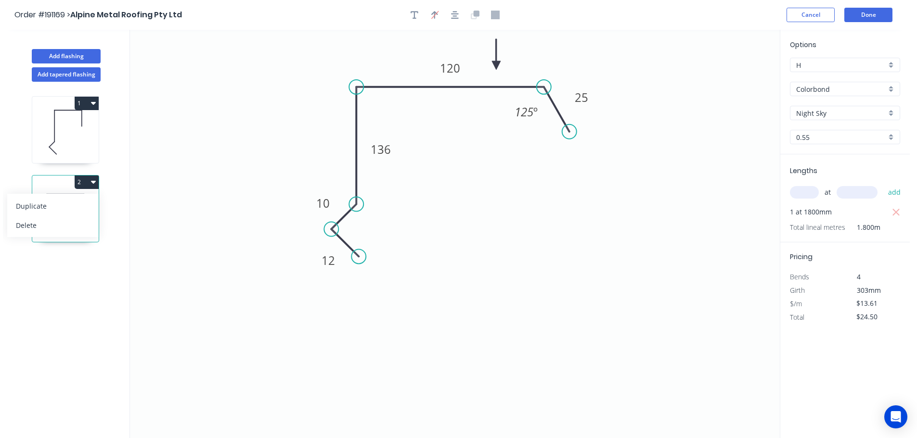
click at [45, 207] on div "Duplicate" at bounding box center [53, 206] width 74 height 14
type input "$0.00"
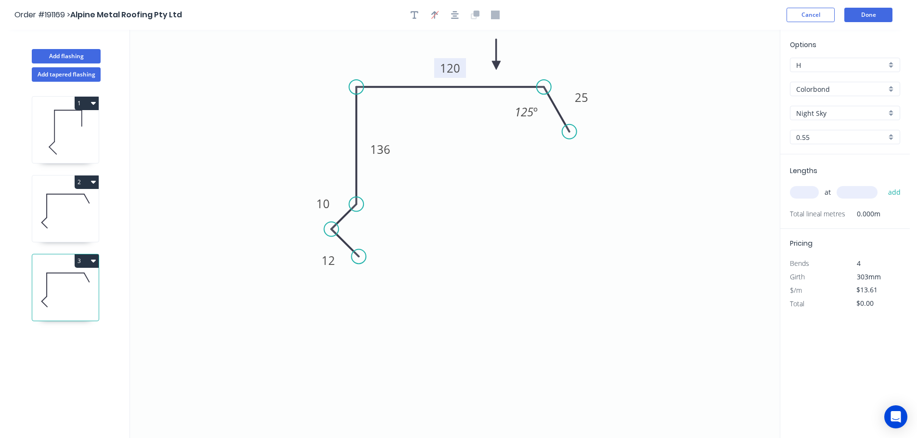
click at [452, 68] on tspan "120" at bounding box center [450, 68] width 20 height 16
click at [803, 181] on div "at add" at bounding box center [846, 193] width 112 height 26
click at [810, 196] on input "text" at bounding box center [804, 192] width 29 height 13
type input "1"
type input "4700"
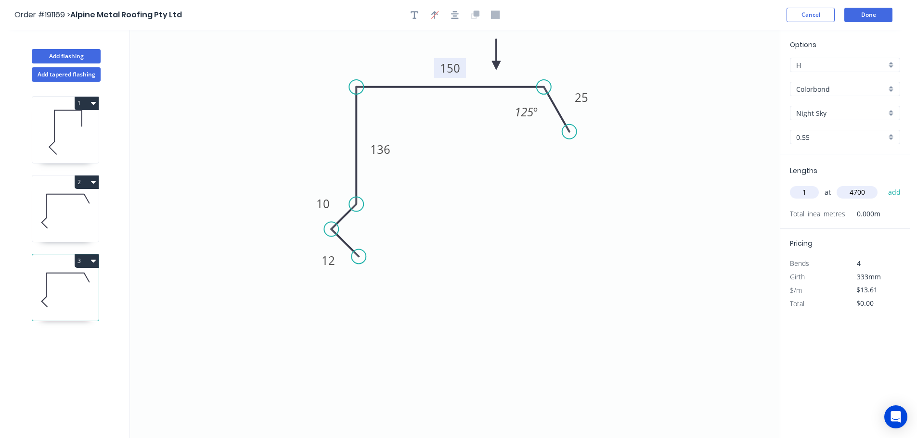
click at [883, 184] on button "add" at bounding box center [894, 192] width 23 height 16
click at [85, 259] on button "3" at bounding box center [87, 261] width 24 height 13
click at [47, 284] on div "Duplicate" at bounding box center [53, 285] width 74 height 14
type input "$0.00"
click at [458, 74] on tspan "150" at bounding box center [450, 68] width 20 height 16
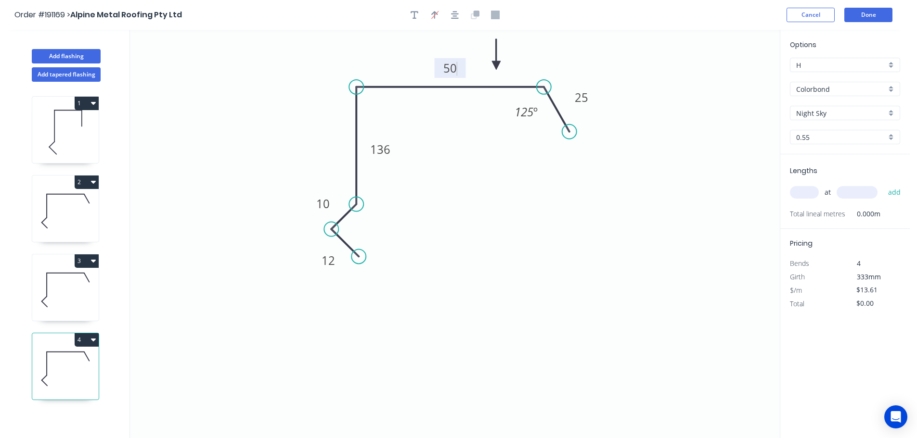
click at [808, 193] on input "text" at bounding box center [804, 192] width 29 height 13
type input "$11.63"
type input "1"
type input "1600"
click at [883, 184] on button "add" at bounding box center [894, 192] width 23 height 16
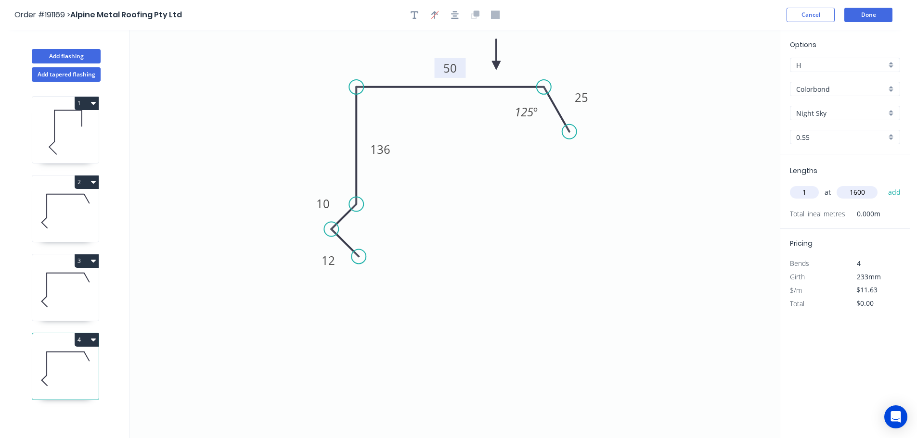
type input "$18.61"
click at [66, 56] on button "Add flashing" at bounding box center [66, 56] width 69 height 14
type input "$0.00"
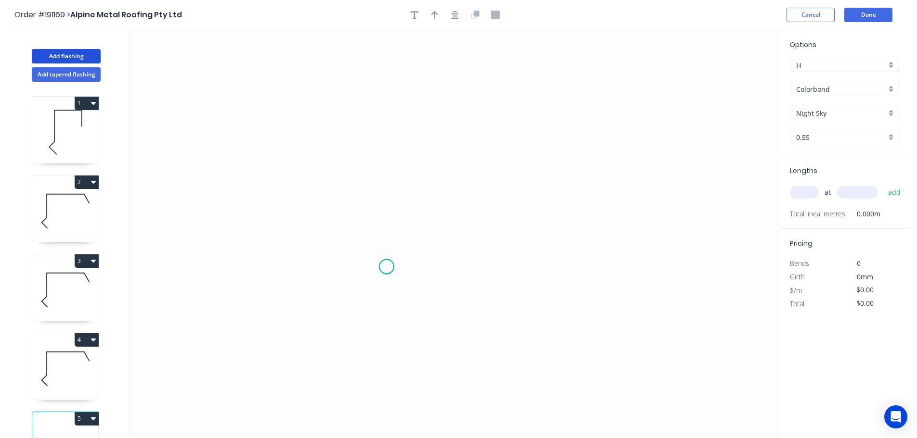
click at [387, 267] on icon "0" at bounding box center [455, 234] width 650 height 409
click at [364, 244] on icon "0" at bounding box center [455, 234] width 650 height 409
click at [385, 225] on icon "0 ?" at bounding box center [455, 234] width 650 height 409
click at [390, 92] on icon "0 ? ?" at bounding box center [455, 234] width 650 height 409
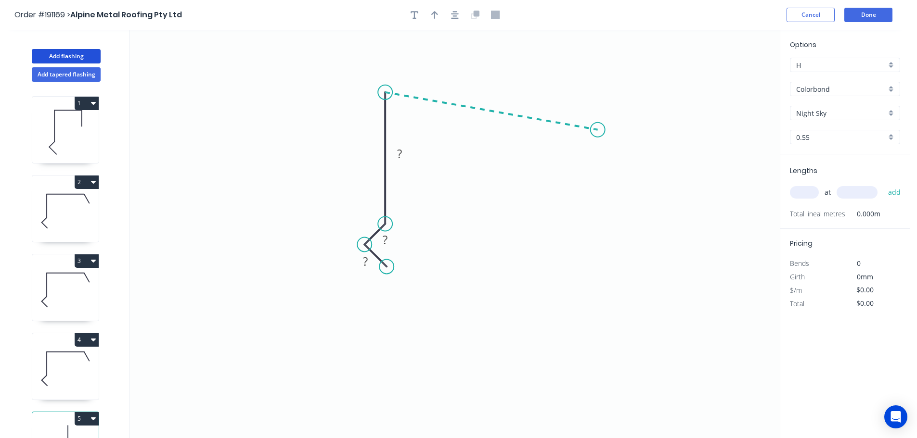
click at [598, 130] on icon "0 ? ? ?" at bounding box center [455, 234] width 650 height 409
click at [632, 186] on icon "0 ? ? ? ? ? º" at bounding box center [455, 234] width 650 height 409
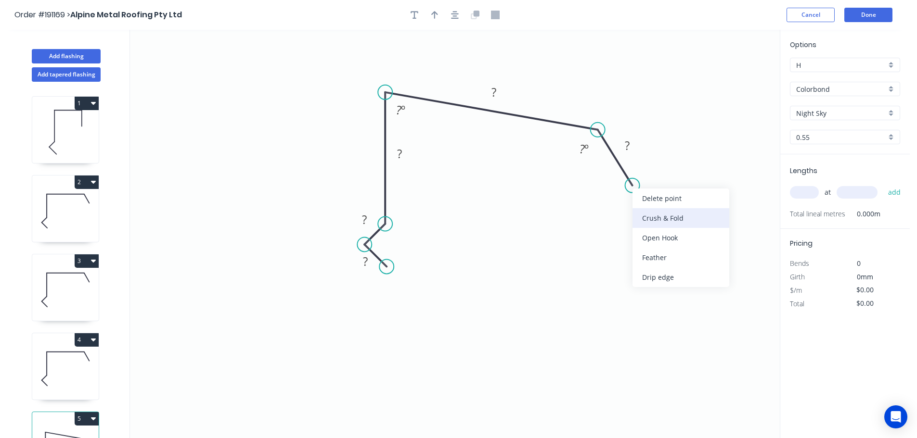
click at [646, 218] on div "Crush & Fold" at bounding box center [680, 218] width 97 height 20
click at [645, 219] on div "Flip bend" at bounding box center [675, 216] width 97 height 20
drag, startPoint x: 606, startPoint y: 210, endPoint x: 582, endPoint y: 216, distance: 24.3
click at [582, 216] on rect at bounding box center [598, 208] width 39 height 20
drag, startPoint x: 643, startPoint y: 148, endPoint x: 657, endPoint y: 148, distance: 14.4
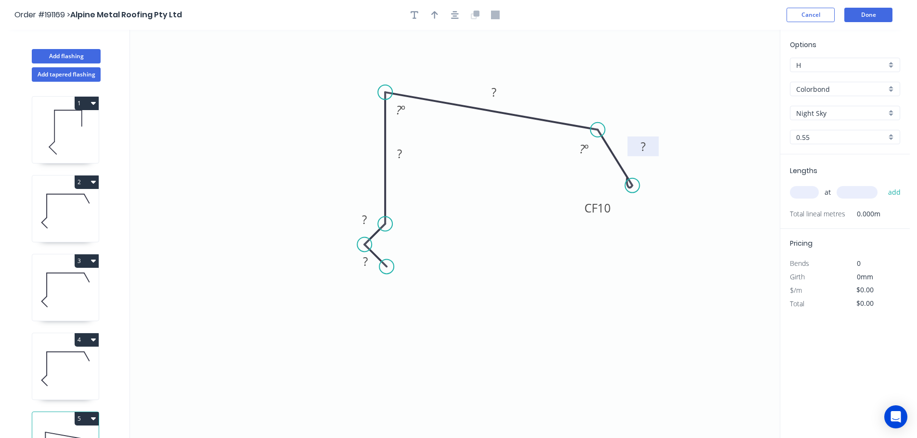
click at [657, 148] on rect at bounding box center [643, 147] width 31 height 20
drag, startPoint x: 414, startPoint y: 116, endPoint x: 422, endPoint y: 125, distance: 11.6
click at [422, 125] on rect at bounding box center [409, 119] width 31 height 20
drag, startPoint x: 413, startPoint y: 155, endPoint x: 425, endPoint y: 171, distance: 19.3
click at [425, 170] on rect at bounding box center [409, 169] width 31 height 20
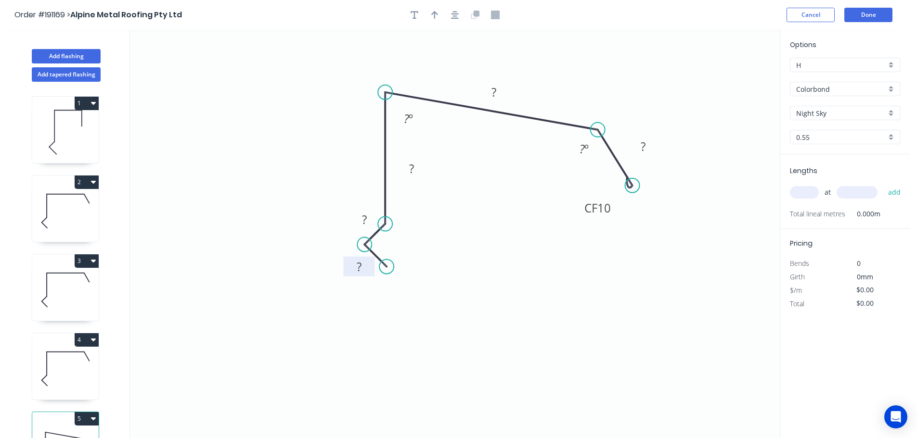
drag, startPoint x: 354, startPoint y: 268, endPoint x: 343, endPoint y: 278, distance: 14.6
click at [344, 277] on rect at bounding box center [359, 267] width 31 height 20
click at [359, 271] on rect at bounding box center [354, 272] width 19 height 13
drag, startPoint x: 328, startPoint y: 323, endPoint x: 363, endPoint y: 287, distance: 50.4
click at [330, 321] on icon "0 ? ? ? ? CF 10 ? ? º ? º" at bounding box center [455, 234] width 650 height 409
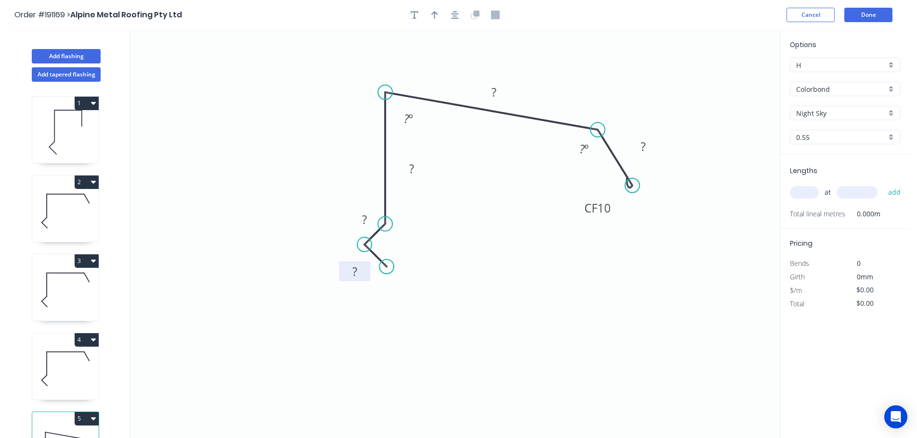
click at [358, 270] on rect at bounding box center [354, 272] width 19 height 13
type input "$17.14"
click at [436, 13] on icon "button" at bounding box center [434, 15] width 7 height 8
drag, startPoint x: 730, startPoint y: 73, endPoint x: 591, endPoint y: 89, distance: 139.5
click at [585, 89] on icon "0 12 10 150 280 CF 15 28 63 º 125 º" at bounding box center [455, 234] width 650 height 409
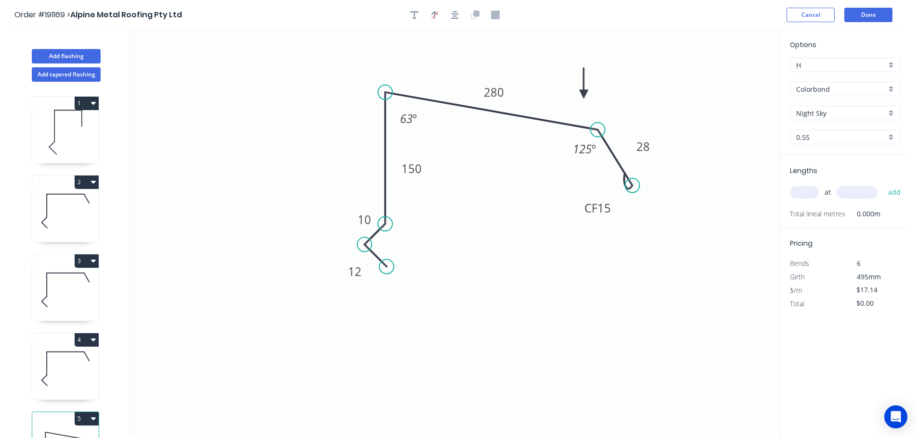
drag, startPoint x: 730, startPoint y: 77, endPoint x: 583, endPoint y: 94, distance: 147.4
click at [583, 94] on icon at bounding box center [584, 83] width 9 height 31
click at [800, 195] on input "text" at bounding box center [804, 192] width 29 height 13
type input "2"
type input "5200"
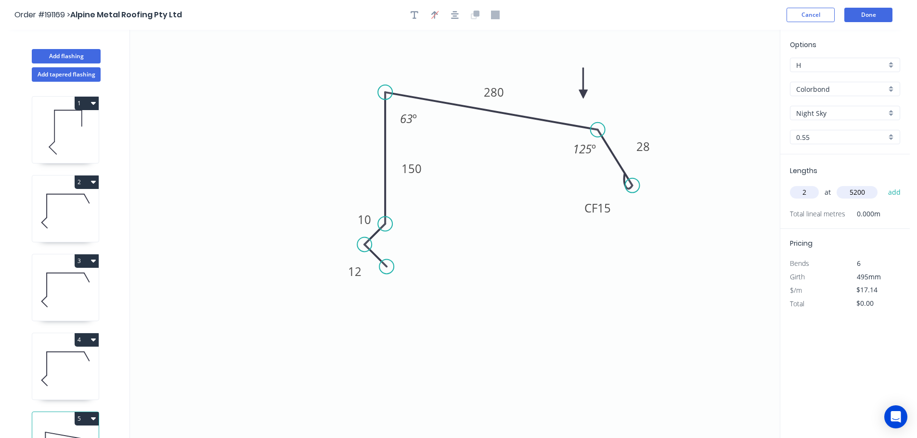
click at [883, 184] on button "add" at bounding box center [894, 192] width 23 height 16
type input "$178.26"
click at [74, 53] on button "Add flashing" at bounding box center [66, 56] width 69 height 14
type input "$0.00"
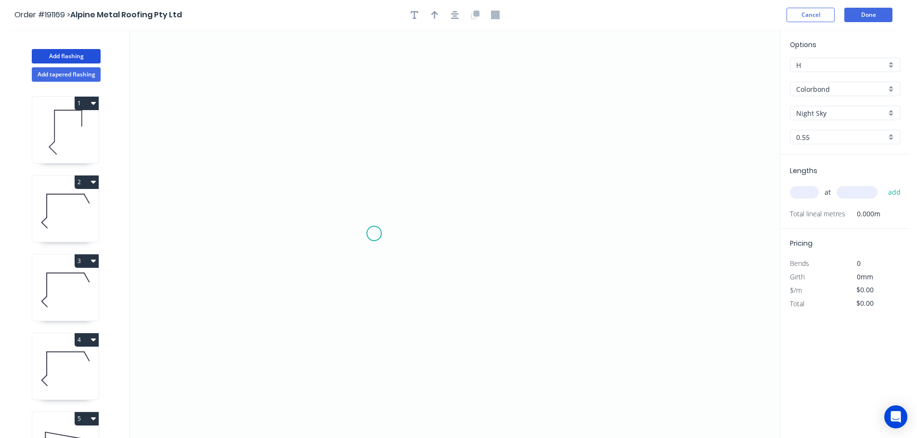
click at [371, 234] on icon "0" at bounding box center [455, 234] width 650 height 409
click at [377, 127] on icon "0" at bounding box center [455, 234] width 650 height 409
click at [526, 144] on icon "0 ?" at bounding box center [455, 234] width 650 height 409
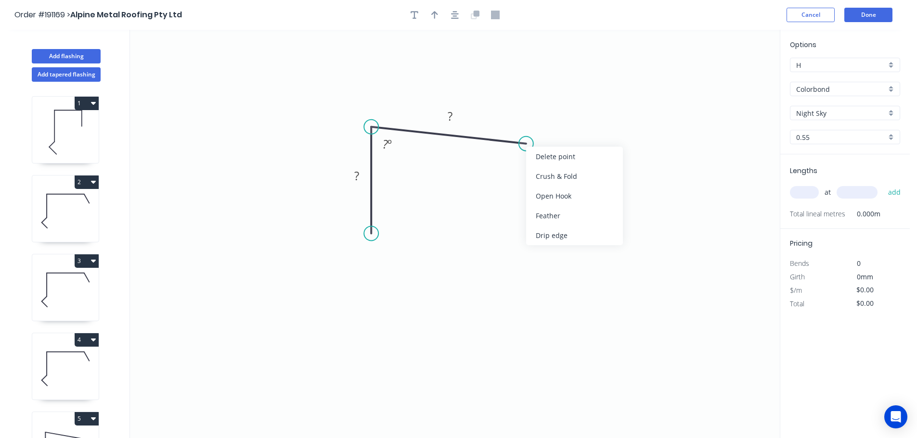
drag, startPoint x: 548, startPoint y: 178, endPoint x: 549, endPoint y: 172, distance: 5.8
click at [549, 177] on div "Crush & Fold" at bounding box center [574, 177] width 97 height 20
drag, startPoint x: 369, startPoint y: 234, endPoint x: 368, endPoint y: 257, distance: 22.6
click at [368, 257] on circle at bounding box center [371, 256] width 14 height 14
drag, startPoint x: 343, startPoint y: 189, endPoint x: 393, endPoint y: 159, distance: 58.3
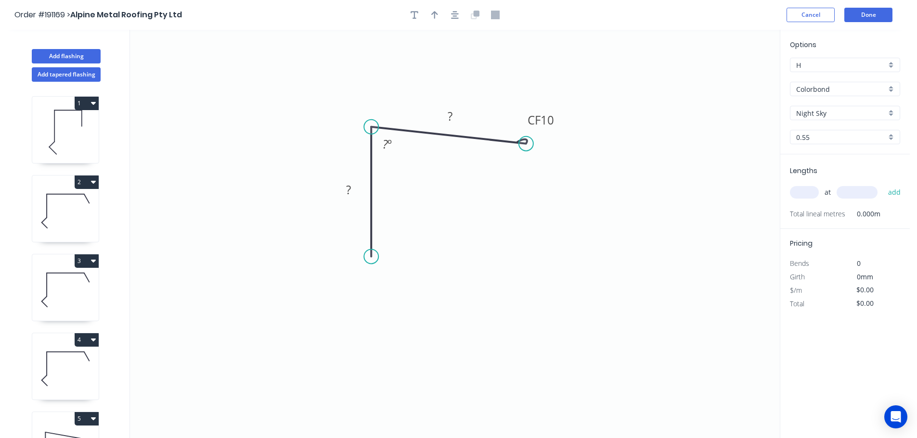
click at [334, 192] on rect at bounding box center [348, 190] width 31 height 20
drag, startPoint x: 400, startPoint y: 149, endPoint x: 405, endPoint y: 156, distance: 9.6
click at [405, 156] on rect at bounding box center [390, 151] width 31 height 20
click at [349, 192] on tspan "?" at bounding box center [347, 190] width 5 height 16
type input "$8.87"
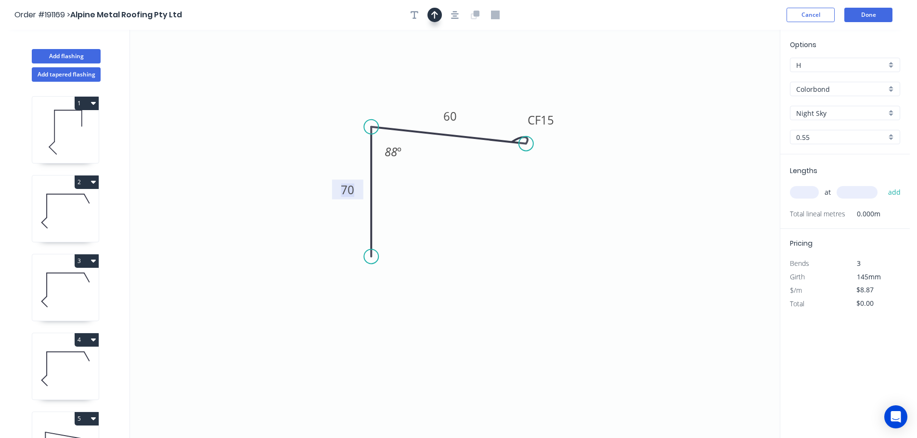
click at [437, 17] on icon "button" at bounding box center [434, 15] width 7 height 9
drag, startPoint x: 727, startPoint y: 75, endPoint x: 404, endPoint y: 80, distance: 323.0
click at [404, 80] on icon at bounding box center [404, 69] width 9 height 31
click at [803, 190] on input "text" at bounding box center [804, 192] width 29 height 13
type input "1"
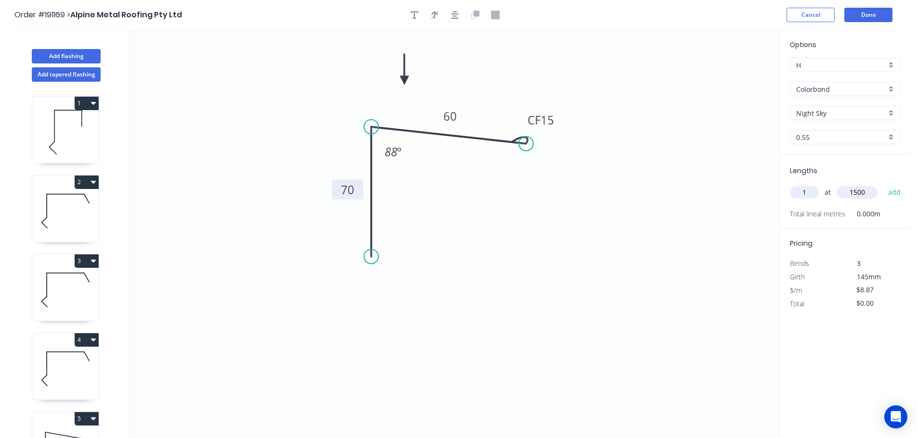
type input "1500"
click at [883, 184] on button "add" at bounding box center [894, 192] width 23 height 16
type input "$13.31"
click at [872, 13] on button "Done" at bounding box center [868, 15] width 48 height 14
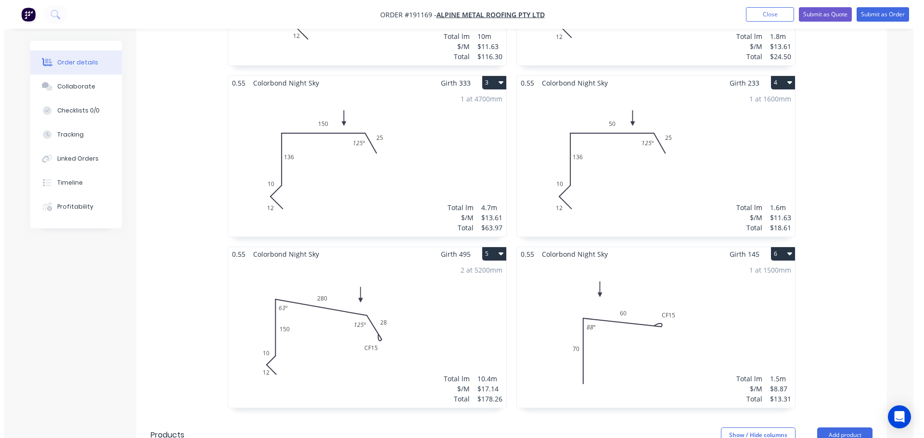
scroll to position [481, 0]
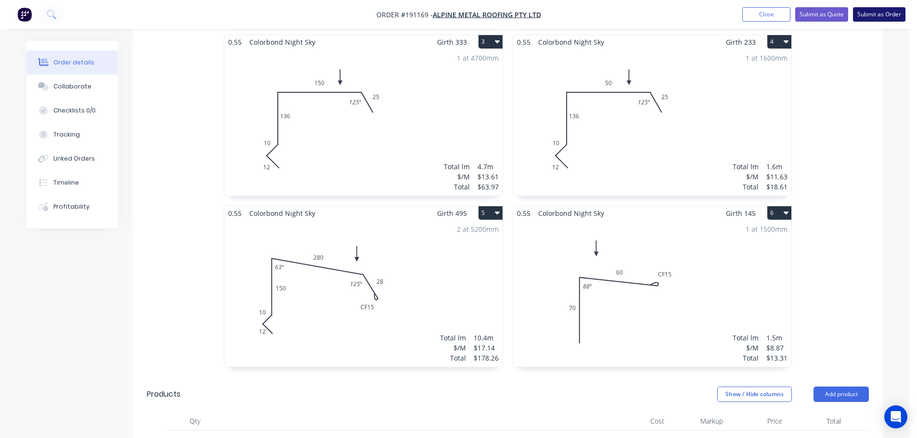
click at [878, 16] on button "Submit as Order" at bounding box center [879, 14] width 52 height 14
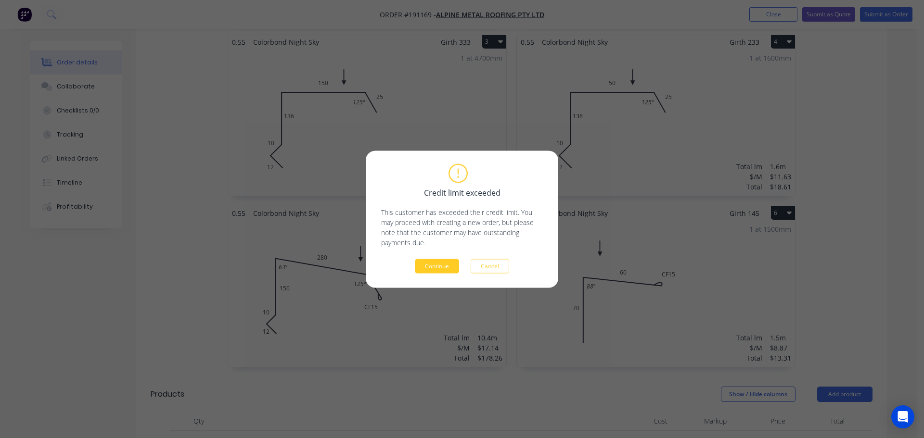
click at [438, 263] on button "Continue" at bounding box center [437, 266] width 44 height 14
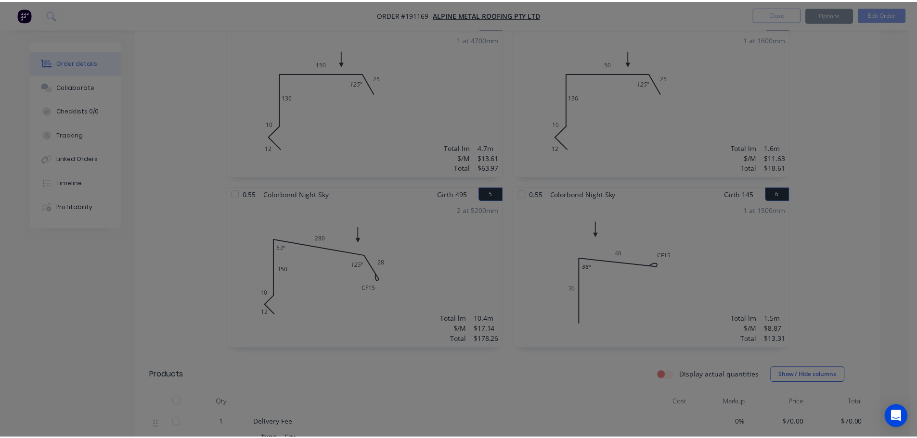
scroll to position [476, 0]
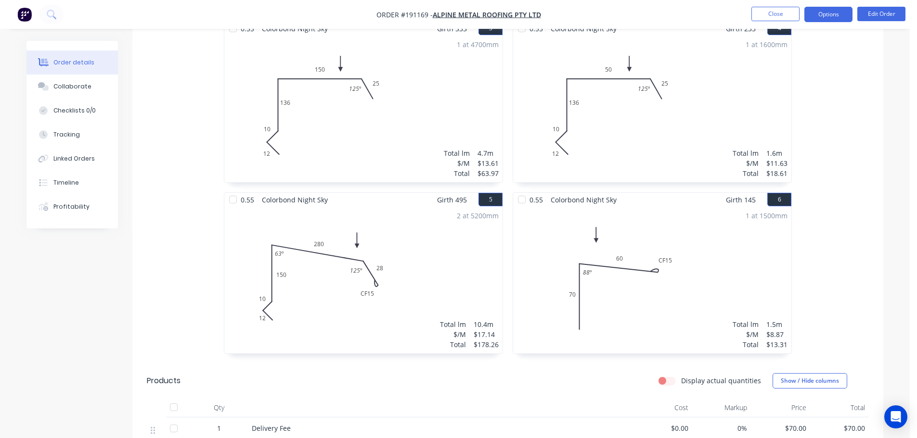
click at [835, 15] on button "Options" at bounding box center [828, 14] width 48 height 15
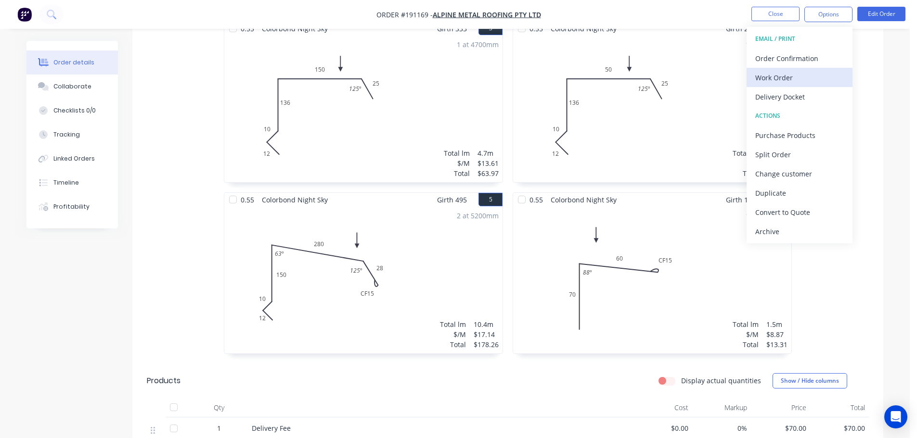
click at [790, 77] on div "Work Order" at bounding box center [799, 78] width 89 height 14
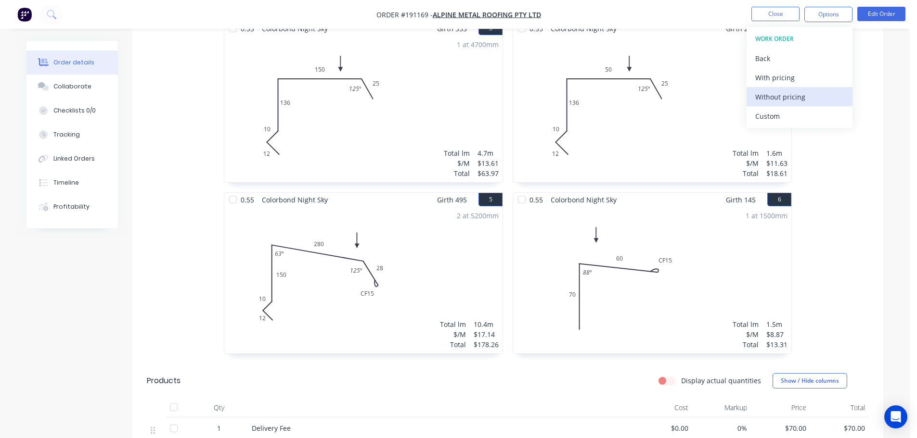
click at [786, 92] on div "Without pricing" at bounding box center [799, 97] width 89 height 14
click at [776, 11] on button "Close" at bounding box center [775, 14] width 48 height 14
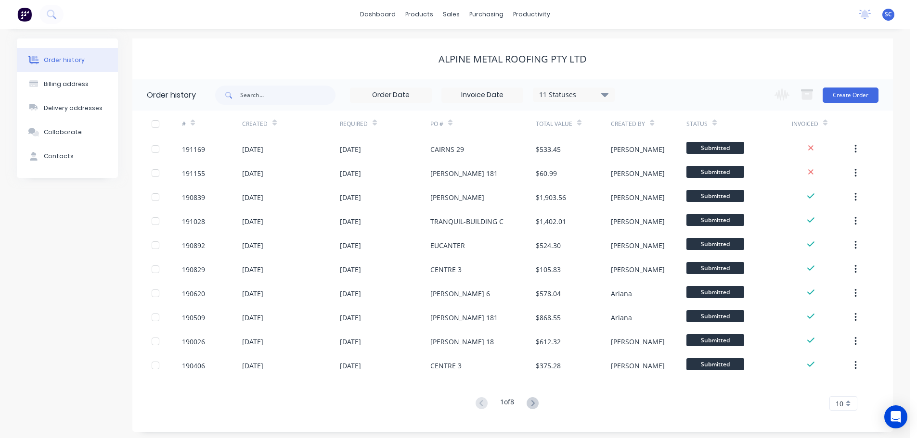
drag, startPoint x: 354, startPoint y: 52, endPoint x: 385, endPoint y: 50, distance: 30.4
click at [360, 50] on div "Alpine Metal Roofing Pty Ltd" at bounding box center [512, 59] width 761 height 41
click at [450, 11] on div "sales" at bounding box center [451, 14] width 26 height 14
click at [472, 62] on div "Customers" at bounding box center [484, 65] width 35 height 9
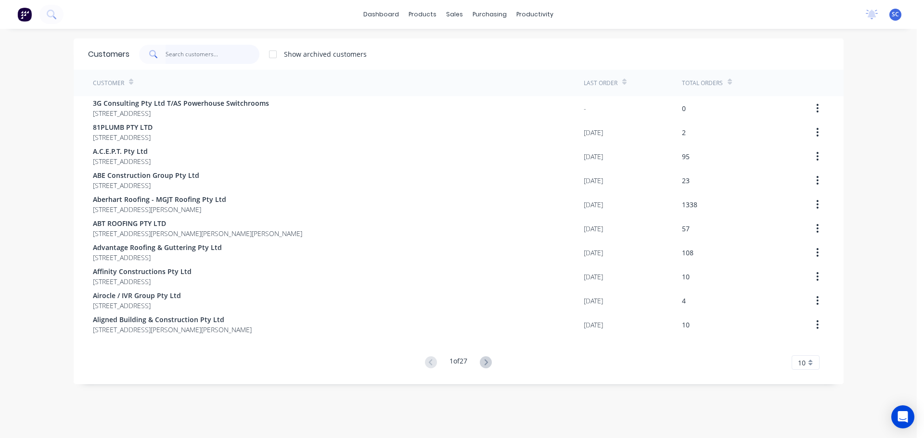
click at [206, 56] on input "text" at bounding box center [213, 54] width 94 height 19
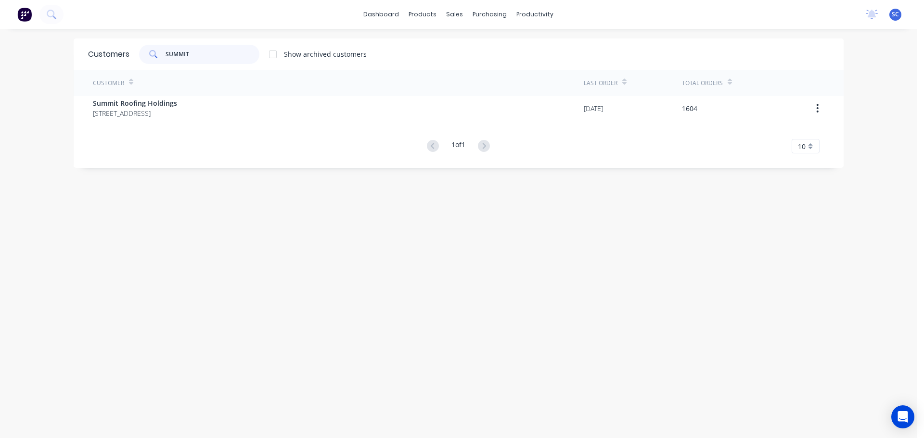
type input "SUMMIT"
click at [148, 85] on div "Customer" at bounding box center [338, 83] width 491 height 26
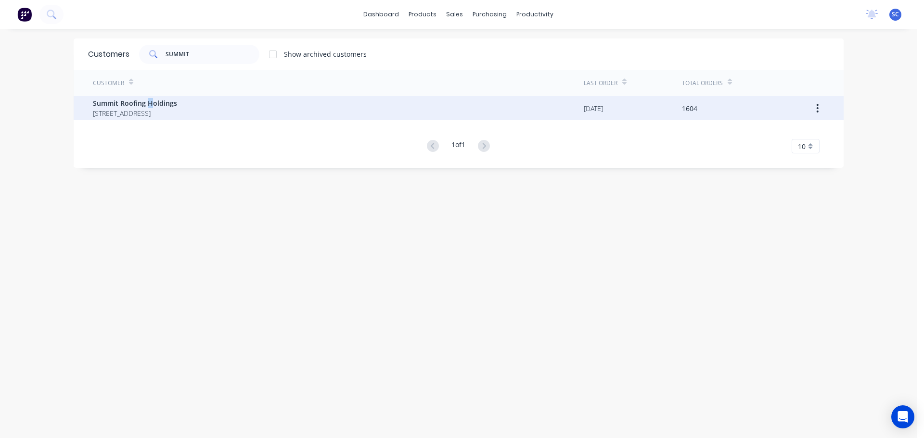
click at [146, 107] on span "Summit Roofing Holdings" at bounding box center [135, 103] width 84 height 10
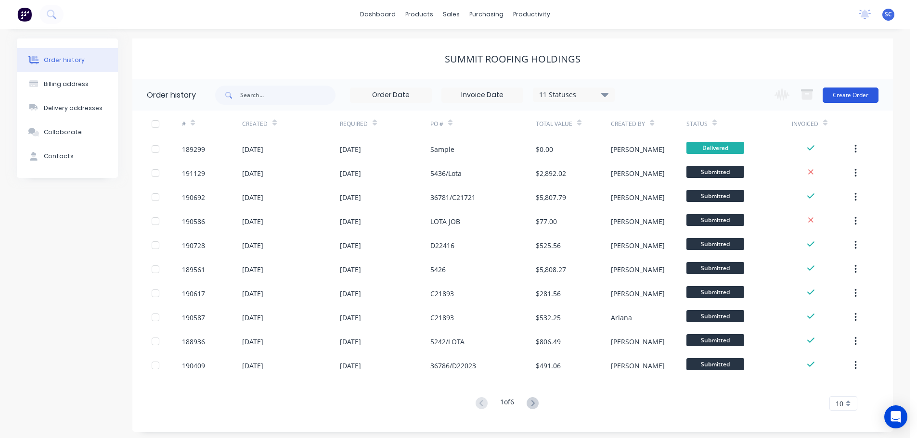
click at [862, 91] on button "Create Order" at bounding box center [851, 95] width 56 height 15
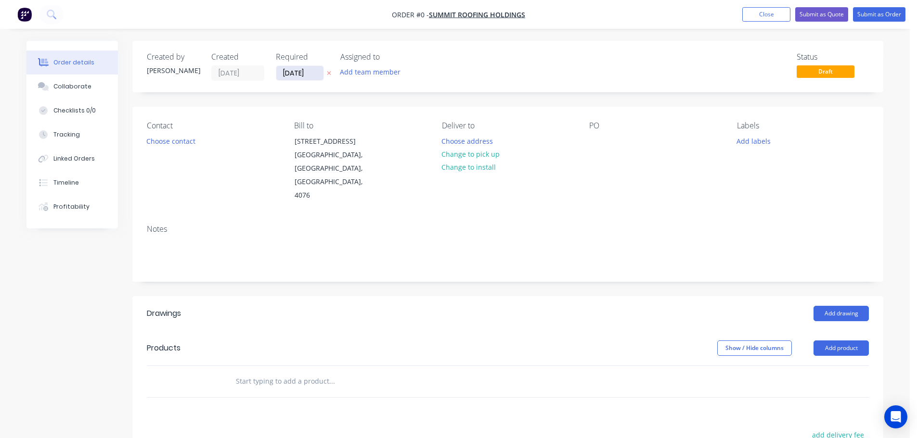
click at [295, 73] on input "[DATE]" at bounding box center [299, 73] width 47 height 14
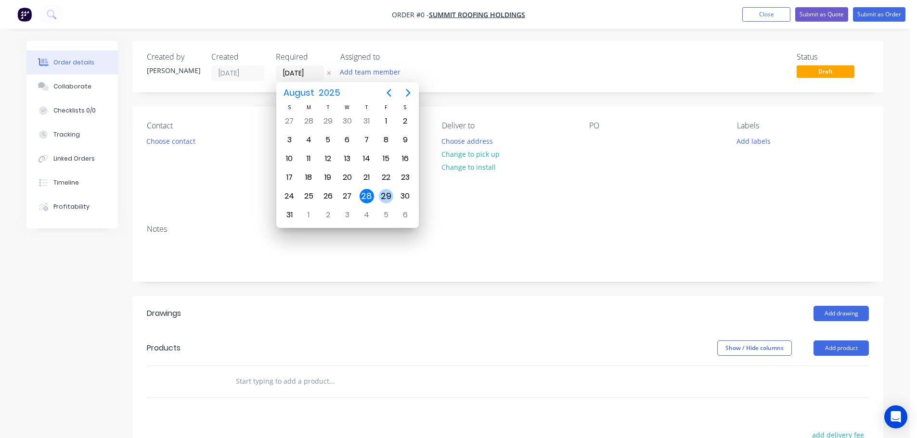
click at [383, 197] on div "29" at bounding box center [386, 196] width 14 height 14
type input "[DATE]"
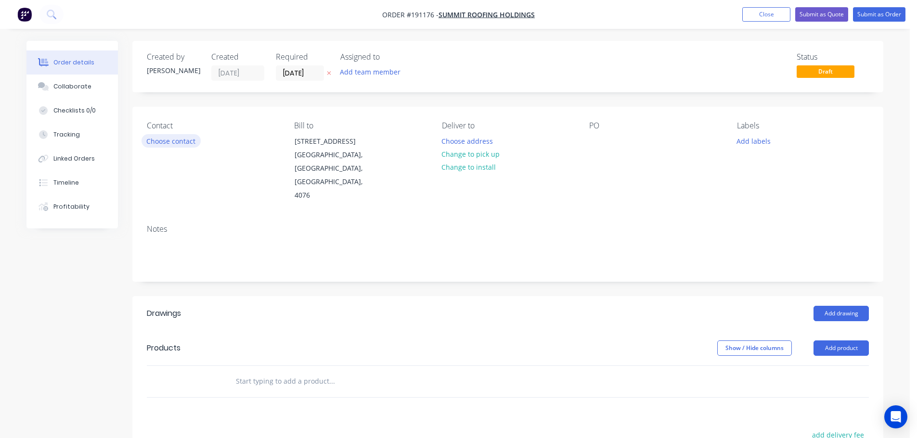
click at [168, 135] on button "Choose contact" at bounding box center [171, 140] width 59 height 13
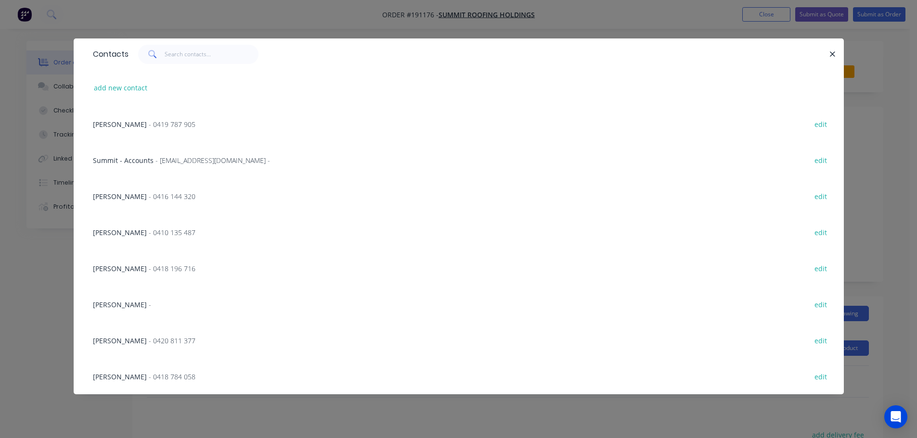
drag, startPoint x: 140, startPoint y: 125, endPoint x: 165, endPoint y: 131, distance: 26.2
click at [140, 125] on span "HAYDEN QUAIFE" at bounding box center [120, 124] width 54 height 9
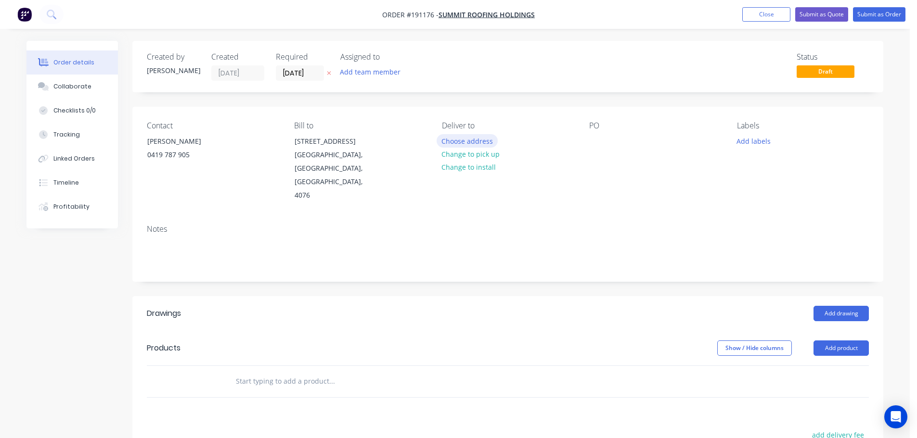
click at [457, 142] on button "Choose address" at bounding box center [468, 140] width 62 height 13
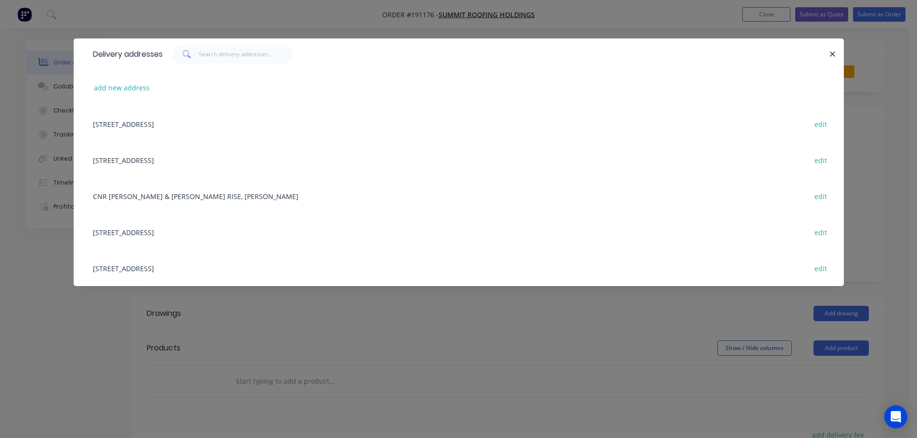
click at [173, 125] on div "UNIT 2/38 LIMESTONE ST, DARRA, Queensland, Australia, 4076 edit" at bounding box center [458, 124] width 741 height 36
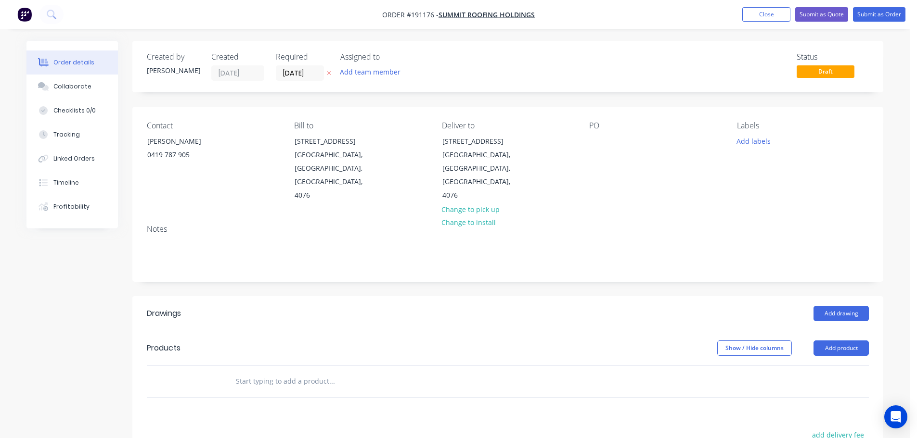
click at [608, 143] on div "PO" at bounding box center [655, 161] width 132 height 81
click at [599, 142] on div at bounding box center [596, 141] width 15 height 14
click at [589, 64] on div "Status Draft" at bounding box center [653, 66] width 432 height 28
click at [840, 306] on button "Add drawing" at bounding box center [840, 313] width 55 height 15
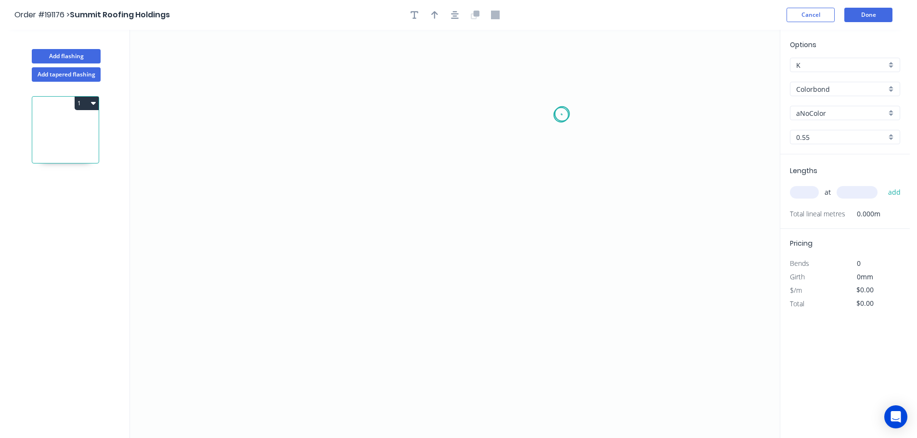
drag, startPoint x: 562, startPoint y: 114, endPoint x: 561, endPoint y: 131, distance: 16.9
click at [561, 122] on icon "0" at bounding box center [455, 234] width 650 height 409
drag, startPoint x: 595, startPoint y: 126, endPoint x: 573, endPoint y: 124, distance: 22.2
click at [595, 125] on div "Delete point" at bounding box center [610, 124] width 97 height 20
drag, startPoint x: 560, startPoint y: 116, endPoint x: 554, endPoint y: 157, distance: 41.3
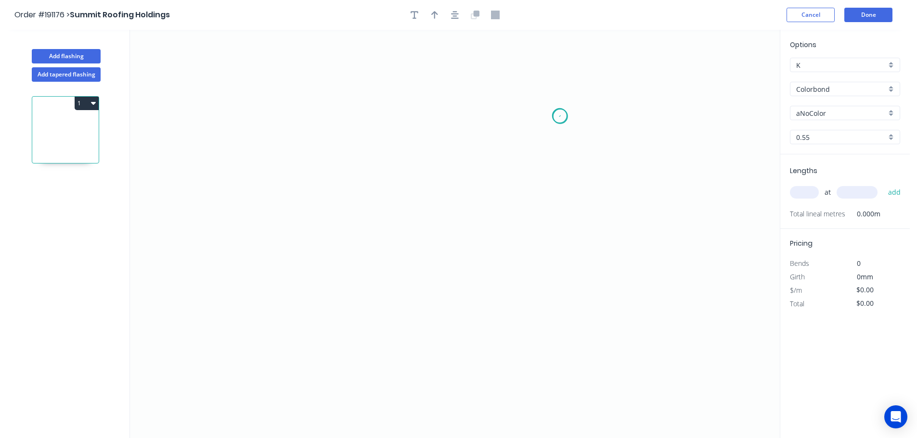
click at [560, 116] on icon "0" at bounding box center [455, 234] width 650 height 409
click at [562, 294] on icon "0" at bounding box center [455, 234] width 650 height 409
click at [419, 291] on icon "0 ?" at bounding box center [455, 234] width 650 height 409
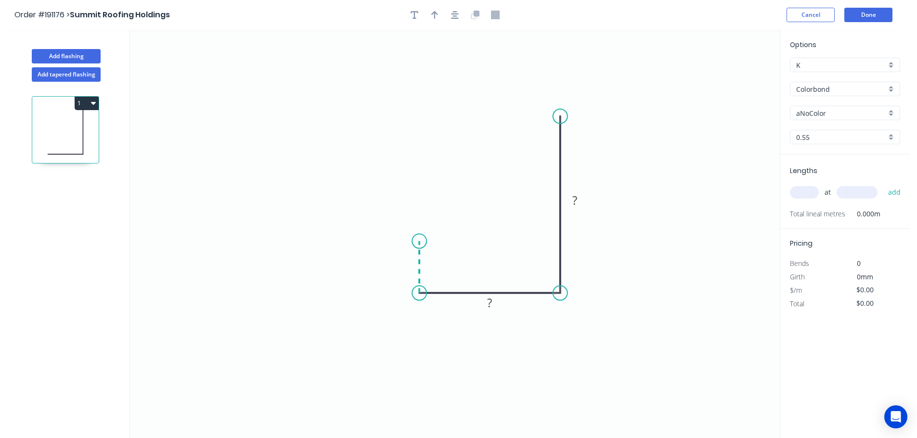
click at [418, 242] on icon "0 ? ?" at bounding box center [455, 234] width 650 height 409
click at [466, 241] on icon "0 ? ? ?" at bounding box center [455, 234] width 650 height 409
click at [467, 193] on icon "0 ? ? ? ?" at bounding box center [455, 234] width 650 height 409
click at [357, 194] on icon "0 ? ? ? ? ?" at bounding box center [455, 234] width 650 height 409
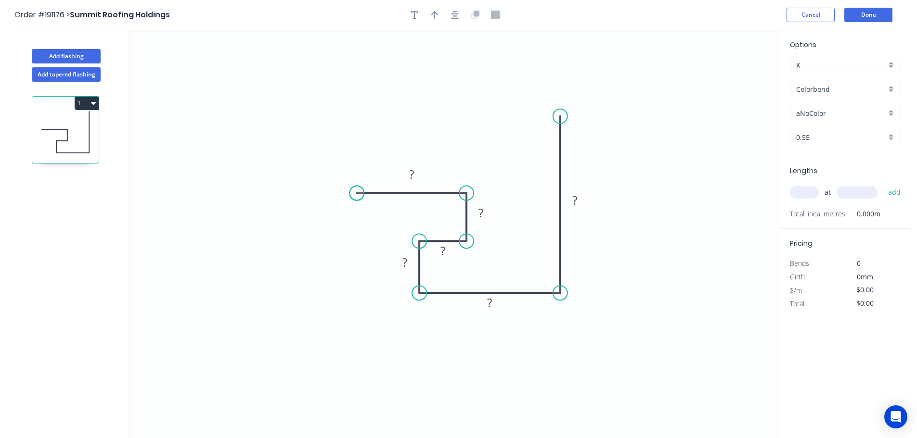
click at [357, 194] on circle at bounding box center [356, 193] width 14 height 14
drag, startPoint x: 455, startPoint y: 256, endPoint x: 429, endPoint y: 267, distance: 28.4
click at [459, 260] on rect at bounding box center [446, 255] width 31 height 20
drag, startPoint x: 393, startPoint y: 271, endPoint x: 388, endPoint y: 273, distance: 5.8
click at [387, 273] on rect at bounding box center [398, 265] width 31 height 20
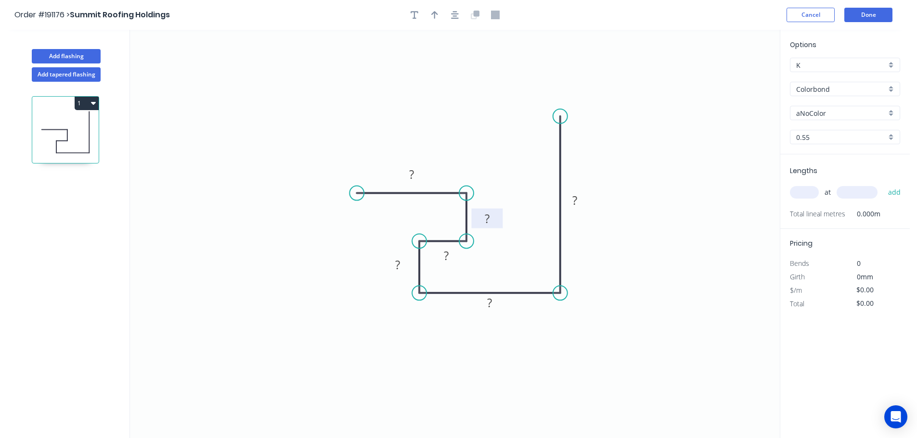
drag, startPoint x: 492, startPoint y: 217, endPoint x: 498, endPoint y: 223, distance: 8.5
click at [498, 223] on rect at bounding box center [486, 219] width 31 height 20
drag, startPoint x: 501, startPoint y: 309, endPoint x: 502, endPoint y: 314, distance: 5.3
click at [502, 314] on rect at bounding box center [490, 308] width 31 height 20
drag, startPoint x: 586, startPoint y: 206, endPoint x: 592, endPoint y: 206, distance: 6.3
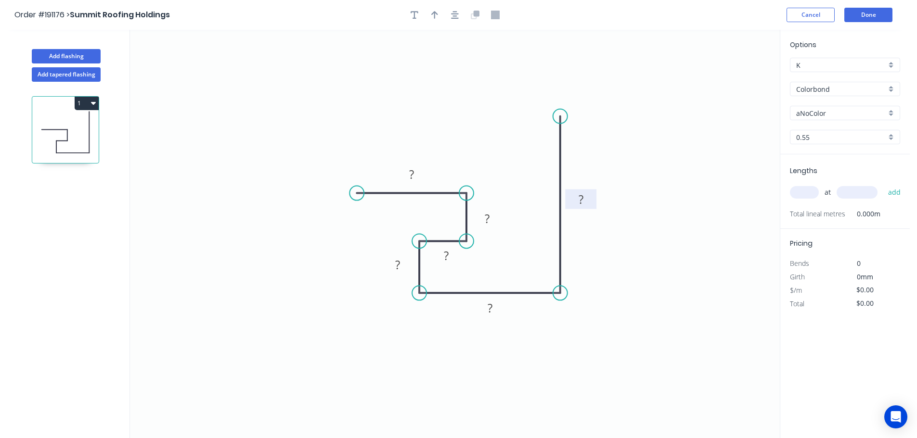
click at [592, 206] on rect at bounding box center [580, 200] width 31 height 20
click at [415, 175] on rect at bounding box center [411, 174] width 19 height 13
type input "$13.38"
drag, startPoint x: 437, startPoint y: 13, endPoint x: 442, endPoint y: 18, distance: 6.8
click at [438, 15] on button "button" at bounding box center [434, 15] width 14 height 14
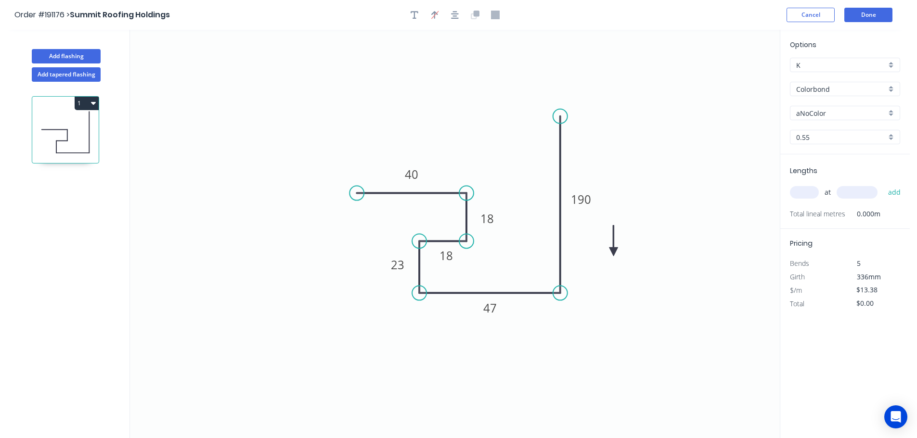
drag, startPoint x: 731, startPoint y: 75, endPoint x: 614, endPoint y: 253, distance: 212.9
click at [614, 253] on icon at bounding box center [613, 241] width 9 height 31
click at [614, 253] on icon at bounding box center [621, 245] width 28 height 28
drag, startPoint x: 818, startPoint y: 115, endPoint x: 821, endPoint y: 122, distance: 7.8
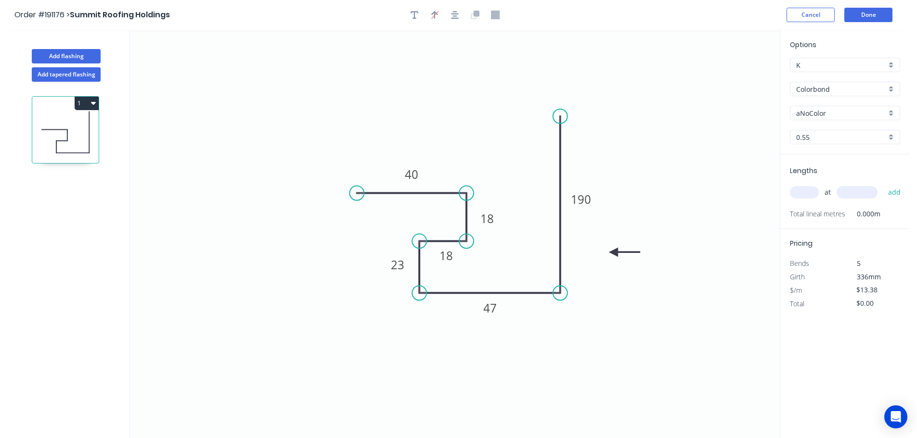
click at [818, 115] on input "aNoColor" at bounding box center [841, 113] width 90 height 10
click at [816, 208] on div "Night Sky" at bounding box center [844, 211] width 109 height 17
type input "Night Sky"
click at [808, 186] on input "text" at bounding box center [804, 192] width 29 height 13
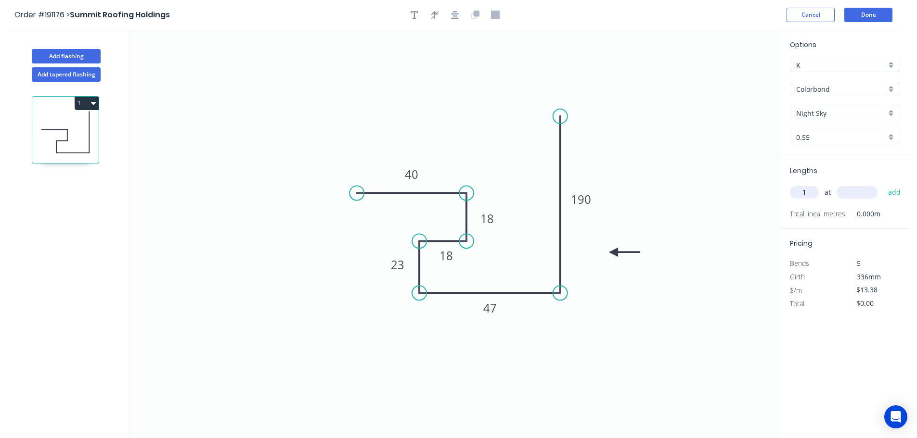
type input "1"
type input "1000"
click at [883, 184] on button "add" at bounding box center [894, 192] width 23 height 16
type input "$13.38"
click at [873, 11] on button "Done" at bounding box center [868, 15] width 48 height 14
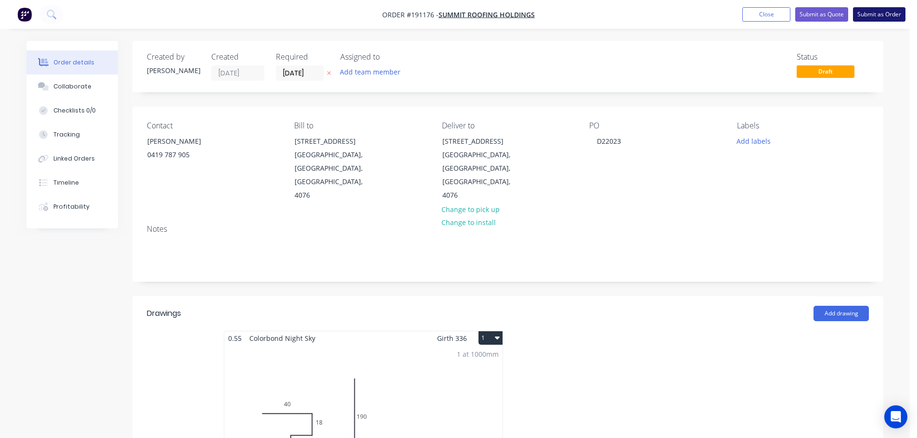
click at [875, 9] on button "Submit as Order" at bounding box center [879, 14] width 52 height 14
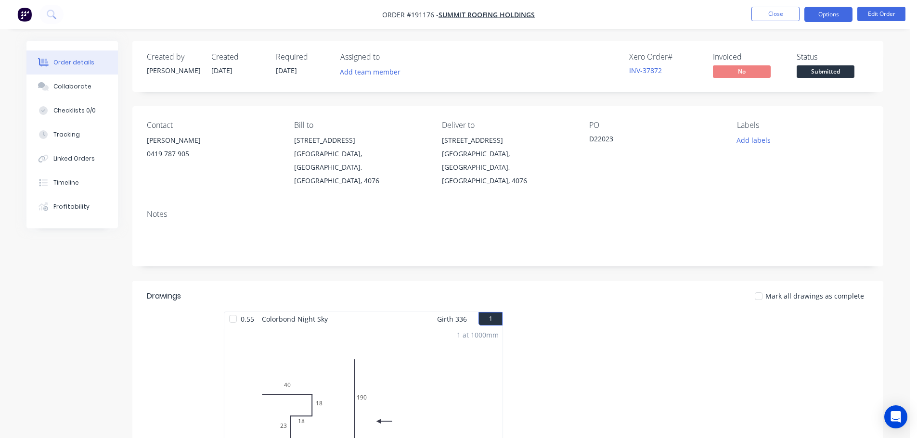
click at [833, 13] on button "Options" at bounding box center [828, 14] width 48 height 15
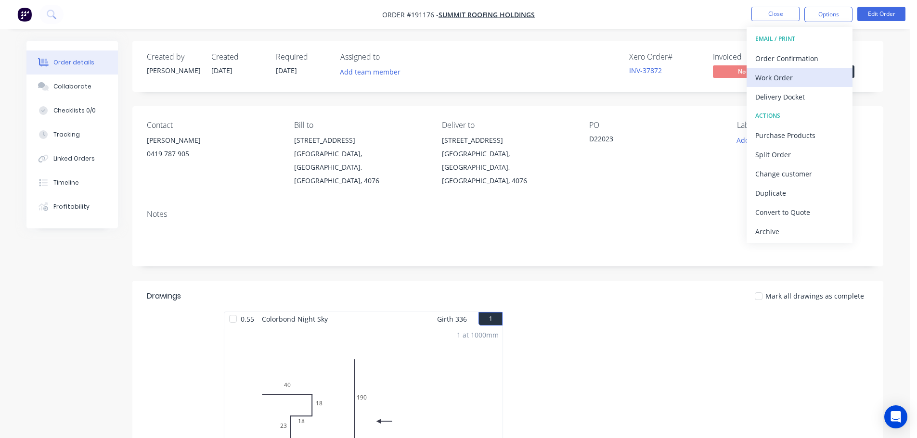
click at [780, 76] on div "Work Order" at bounding box center [799, 78] width 89 height 14
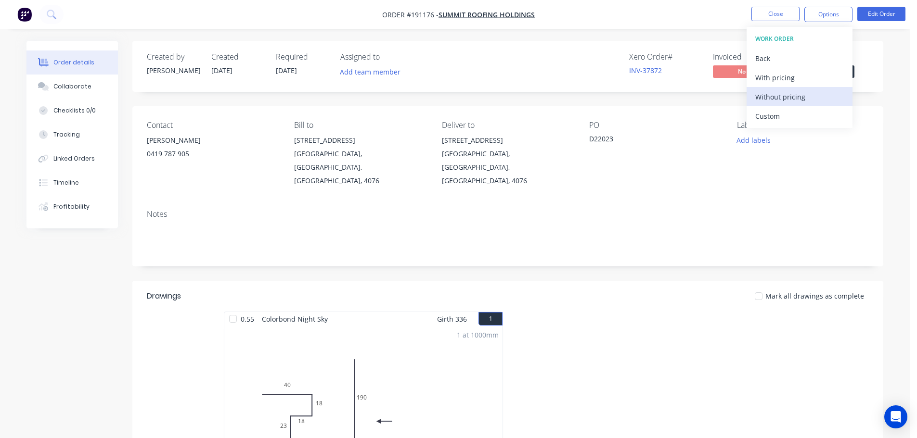
click at [785, 98] on div "Without pricing" at bounding box center [799, 97] width 89 height 14
click at [687, 14] on nav "Order #191176 - Summit Roofing Holdings Close Options EMAIL / PRINT Order Confi…" at bounding box center [458, 14] width 917 height 29
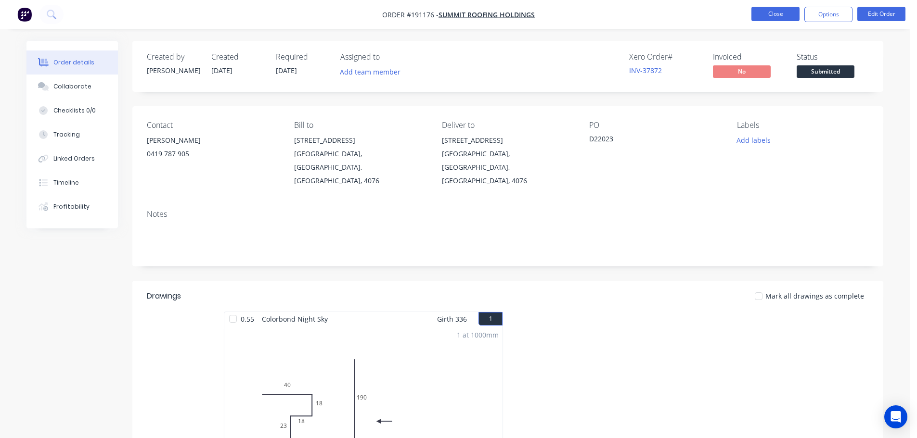
click at [802, 16] on ul "Close Options Edit Order" at bounding box center [828, 14] width 177 height 15
click at [782, 15] on button "Close" at bounding box center [775, 14] width 48 height 14
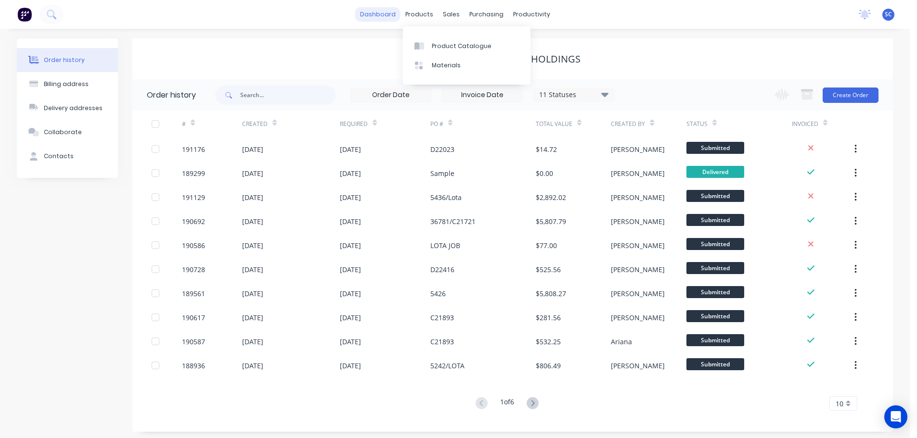
click at [377, 7] on link "dashboard" at bounding box center [377, 14] width 45 height 14
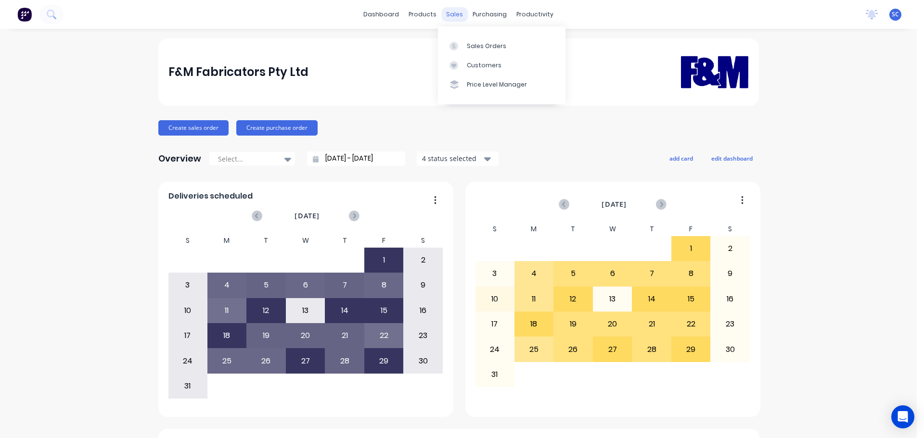
click at [450, 14] on div "sales" at bounding box center [454, 14] width 26 height 14
click at [490, 61] on div "Customers" at bounding box center [484, 65] width 35 height 9
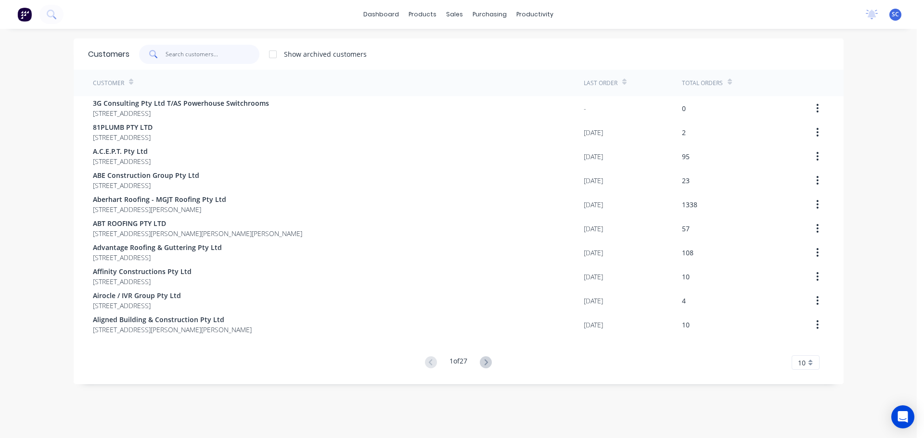
click at [187, 52] on input "text" at bounding box center [213, 54] width 94 height 19
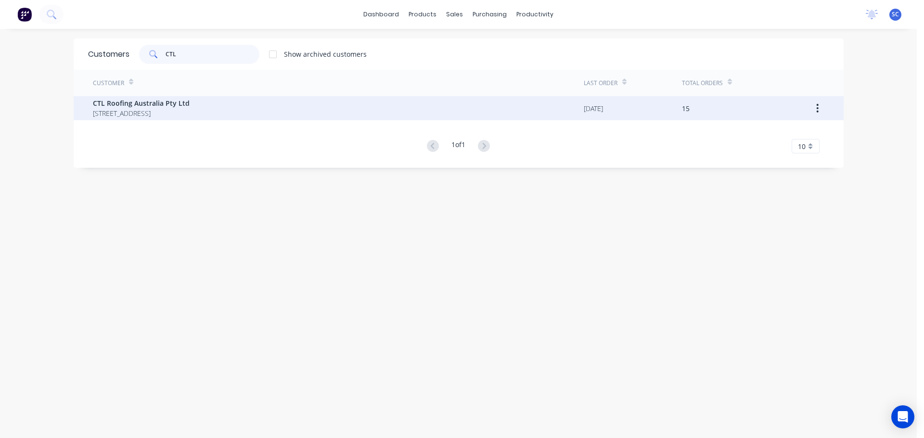
type input "CTL"
click at [157, 101] on span "CTL Roofing Australia Pty Ltd" at bounding box center [141, 103] width 97 height 10
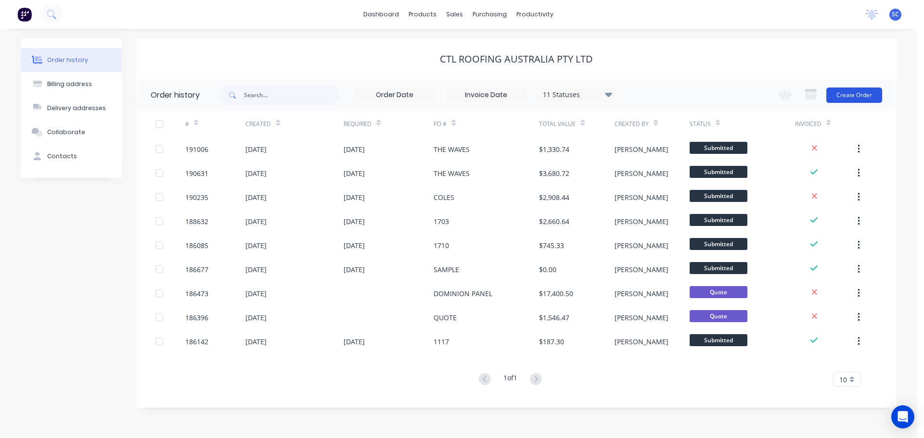
click at [866, 94] on button "Create Order" at bounding box center [854, 95] width 56 height 15
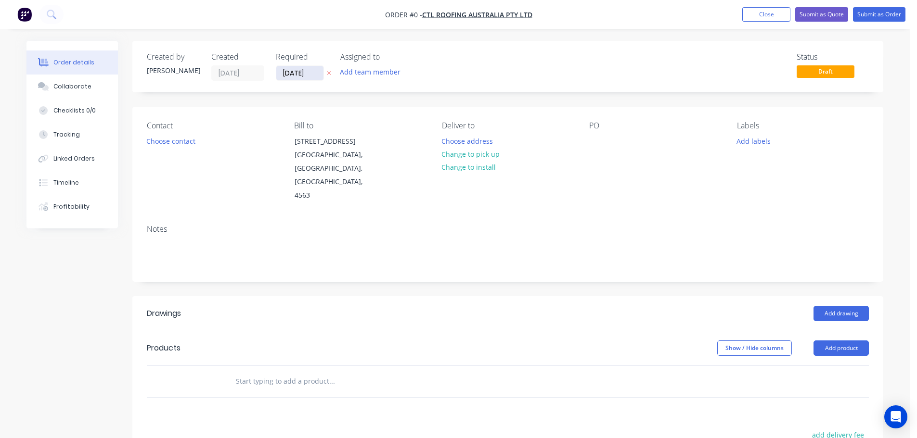
click at [299, 73] on input "[DATE]" at bounding box center [299, 73] width 47 height 14
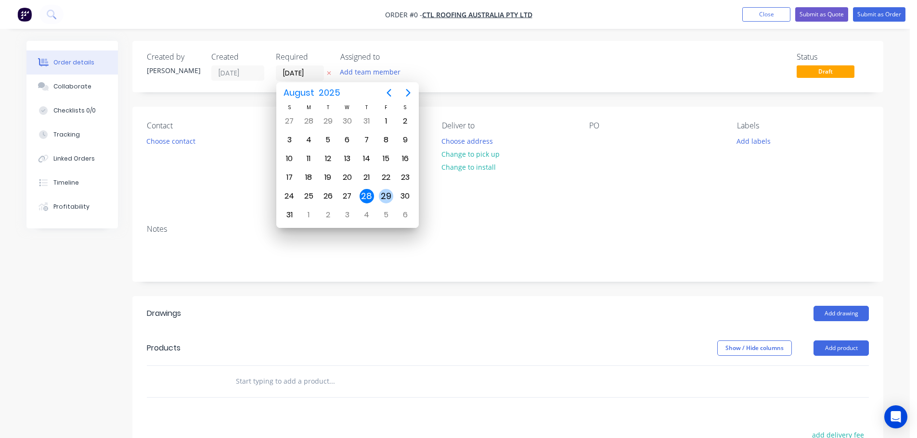
click at [383, 194] on div "29" at bounding box center [386, 196] width 14 height 14
type input "[DATE]"
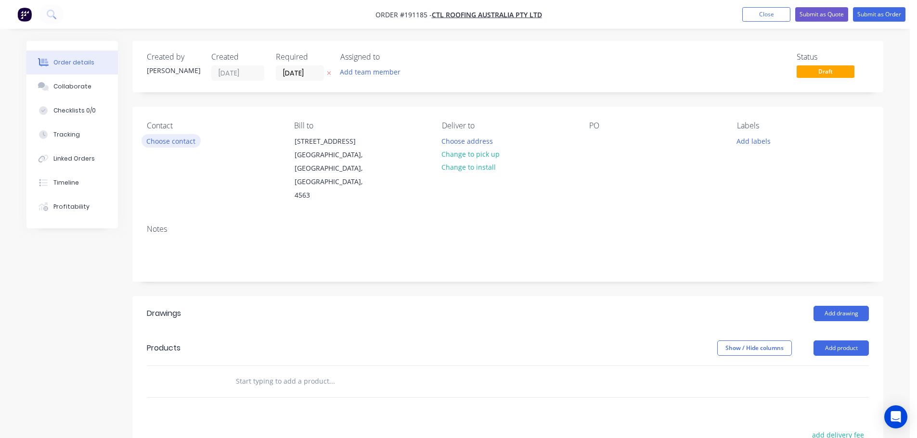
click at [167, 144] on button "Choose contact" at bounding box center [171, 140] width 59 height 13
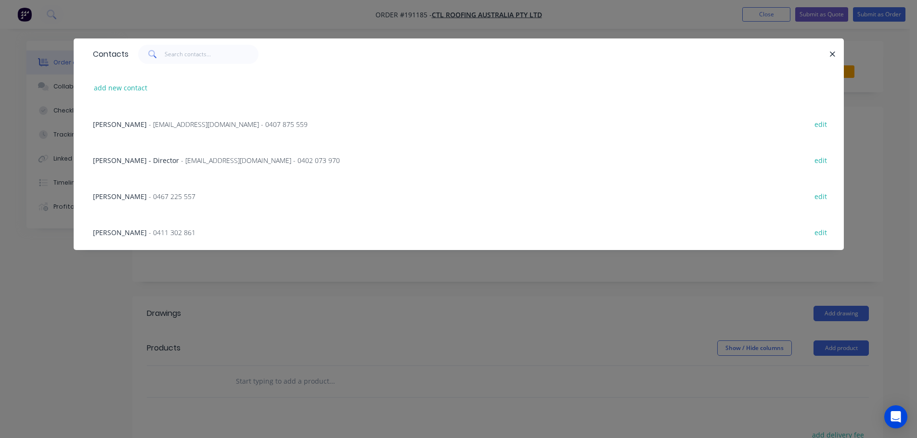
click at [149, 199] on span "- 0467 225 557" at bounding box center [172, 196] width 47 height 9
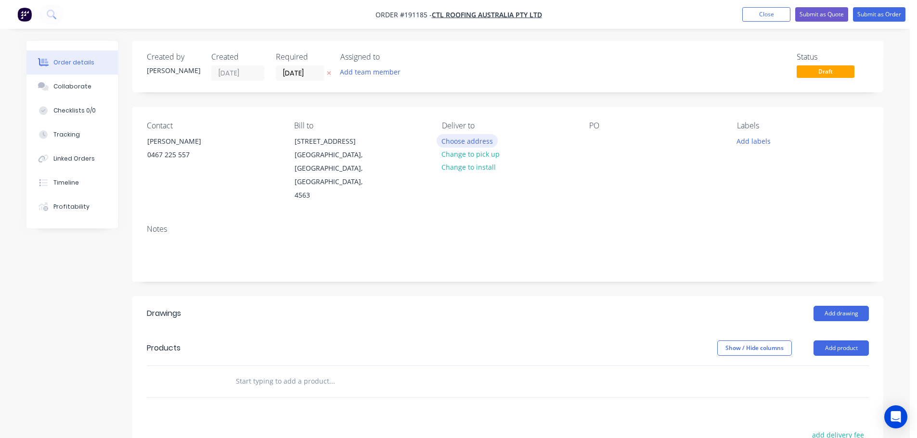
click at [454, 141] on button "Choose address" at bounding box center [468, 140] width 62 height 13
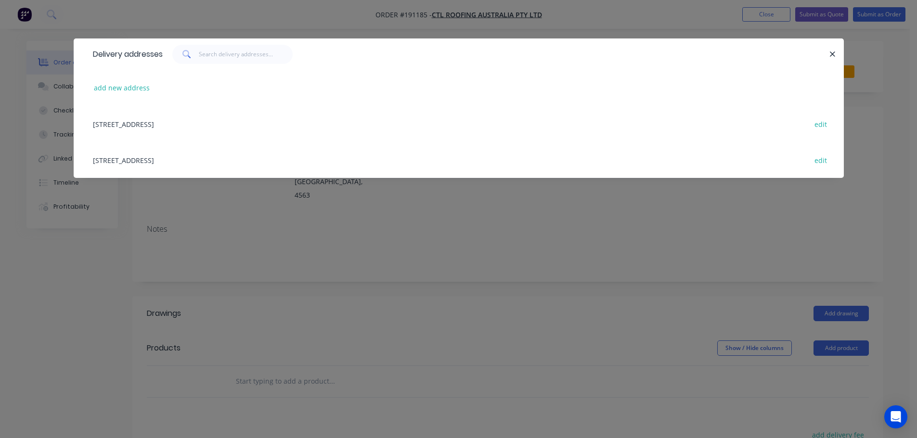
click at [118, 95] on div "add new address" at bounding box center [458, 88] width 741 height 36
click at [115, 86] on button "add new address" at bounding box center [122, 87] width 66 height 13
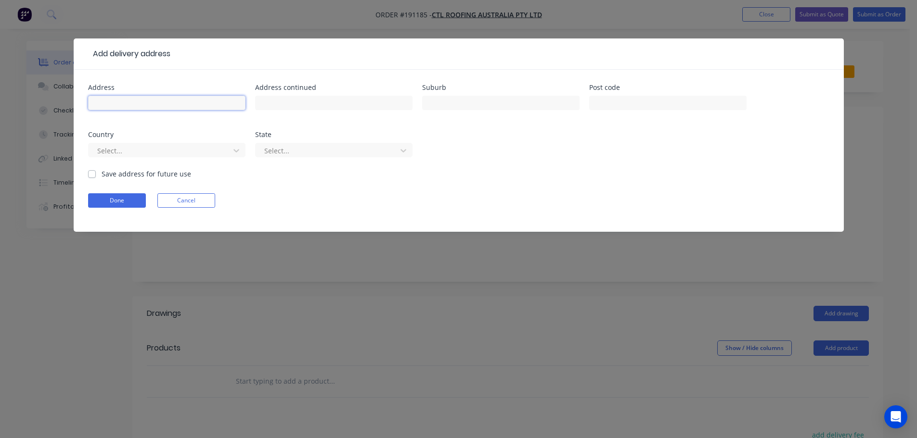
click at [114, 101] on input "text" at bounding box center [166, 103] width 157 height 14
type input "THE WAVES BOWLS CLUB"
click at [495, 111] on div at bounding box center [500, 107] width 157 height 28
click at [470, 100] on input "text" at bounding box center [500, 103] width 157 height 14
type input "CALOUNDRA"
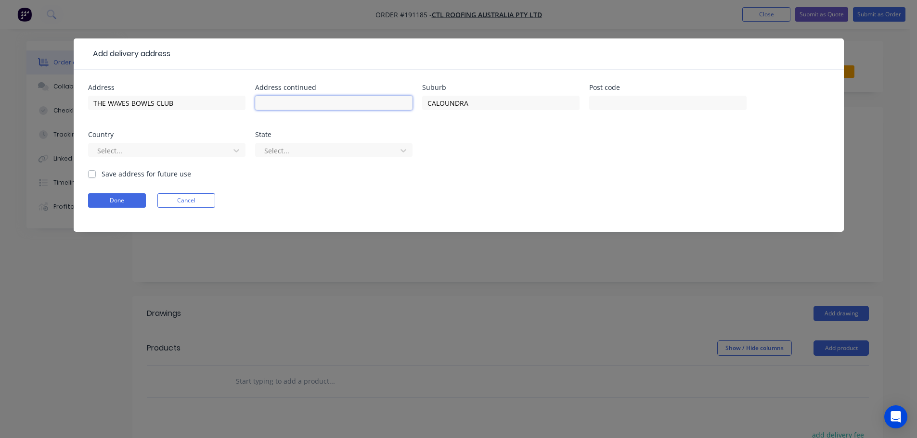
click at [276, 105] on input "text" at bounding box center [333, 103] width 157 height 14
type input "ARTHUR ST"
click at [165, 159] on div "Select..." at bounding box center [166, 155] width 157 height 28
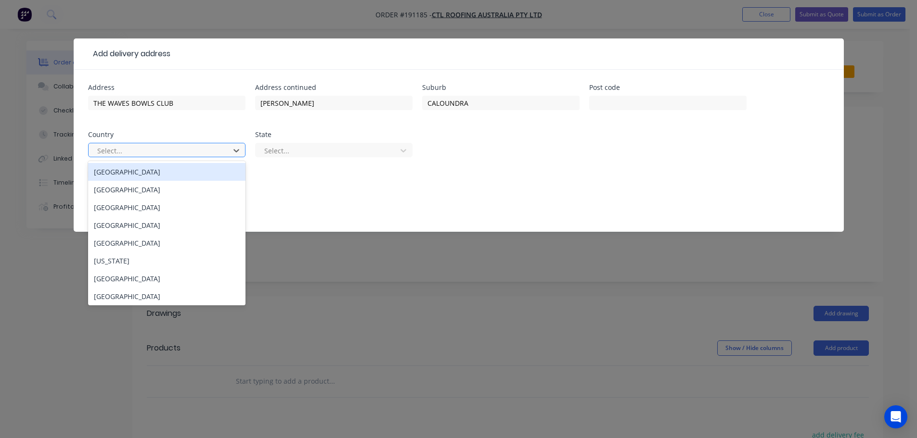
click at [148, 155] on div at bounding box center [160, 151] width 129 height 12
drag, startPoint x: 132, startPoint y: 175, endPoint x: 187, endPoint y: 176, distance: 54.9
click at [142, 175] on div "Australia" at bounding box center [166, 172] width 157 height 18
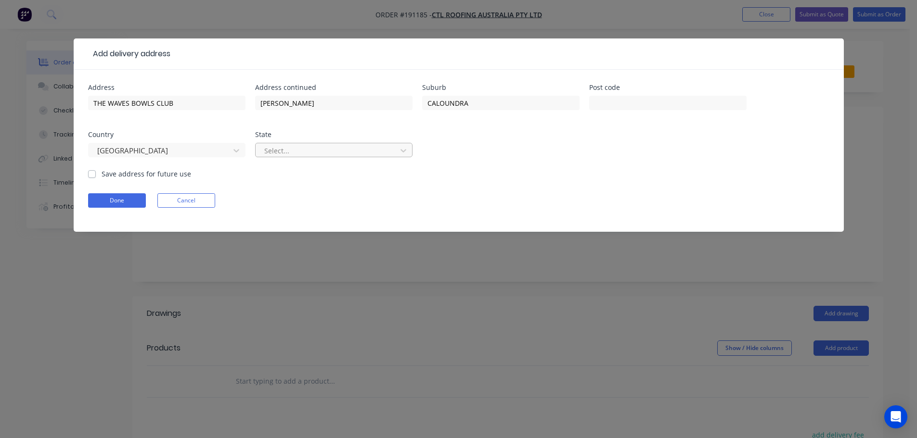
click at [319, 149] on div at bounding box center [327, 151] width 129 height 12
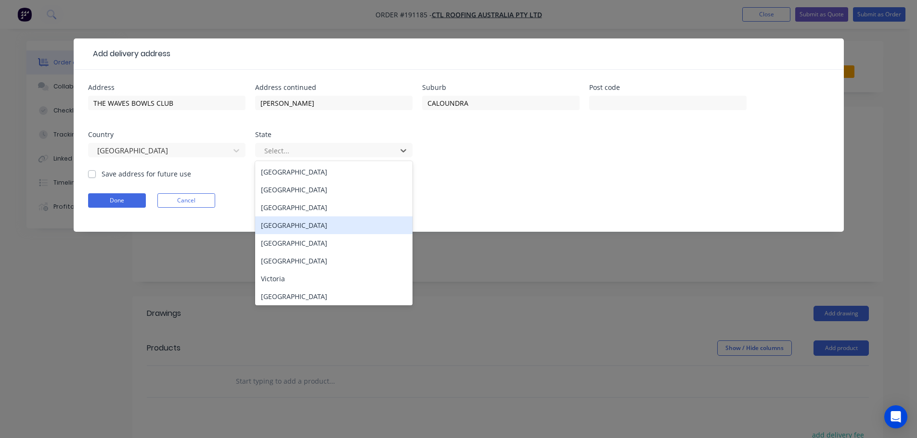
drag, startPoint x: 285, startPoint y: 224, endPoint x: 274, endPoint y: 224, distance: 11.6
click at [285, 225] on div "Queensland" at bounding box center [333, 226] width 157 height 18
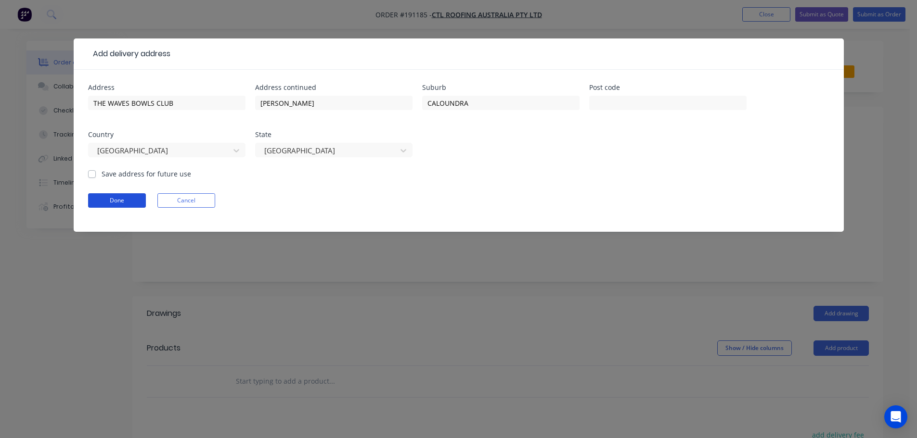
click at [128, 200] on button "Done" at bounding box center [117, 200] width 58 height 14
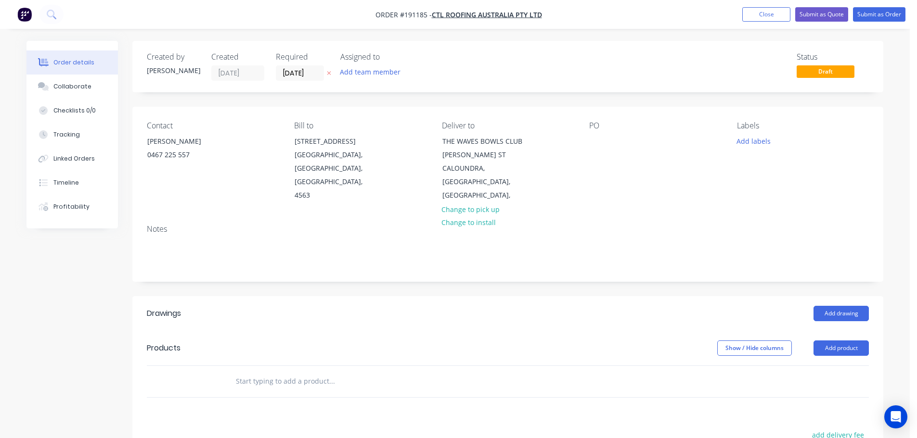
click at [599, 127] on div "PO" at bounding box center [655, 125] width 132 height 9
click at [596, 137] on div at bounding box center [596, 141] width 15 height 14
click at [838, 306] on button "Add drawing" at bounding box center [840, 313] width 55 height 15
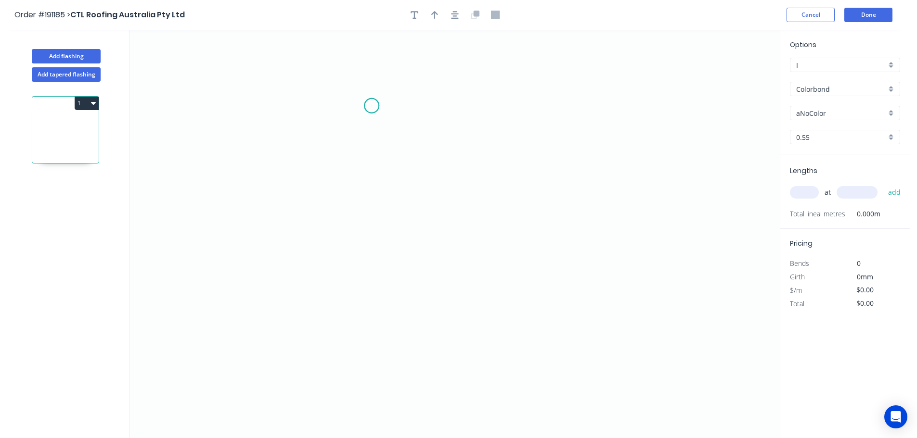
drag, startPoint x: 372, startPoint y: 106, endPoint x: 370, endPoint y: 148, distance: 42.4
click at [372, 108] on icon "0" at bounding box center [455, 234] width 650 height 409
click at [374, 239] on icon "0" at bounding box center [455, 234] width 650 height 409
click at [572, 238] on icon "0 ?" at bounding box center [455, 234] width 650 height 409
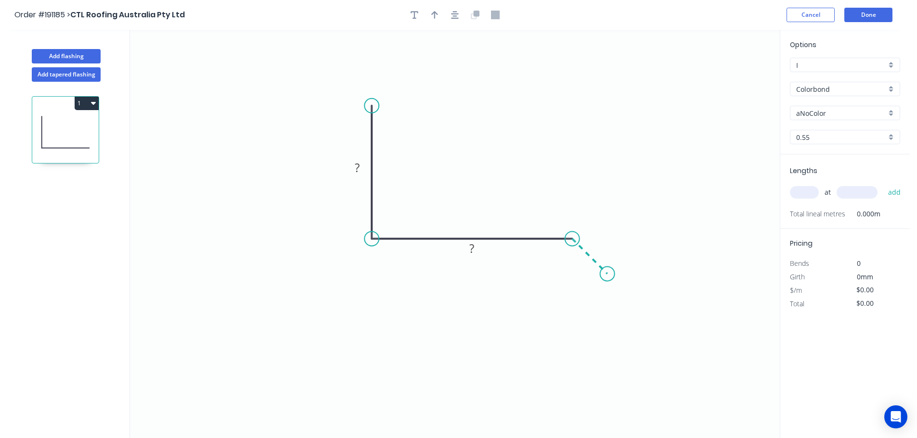
click at [607, 274] on icon "0 ? ?" at bounding box center [455, 234] width 650 height 409
click at [608, 274] on circle at bounding box center [607, 274] width 14 height 14
drag, startPoint x: 484, startPoint y: 255, endPoint x: 483, endPoint y: 264, distance: 9.7
click at [484, 265] on rect at bounding box center [471, 259] width 31 height 20
drag, startPoint x: 344, startPoint y: 170, endPoint x: 331, endPoint y: 172, distance: 13.1
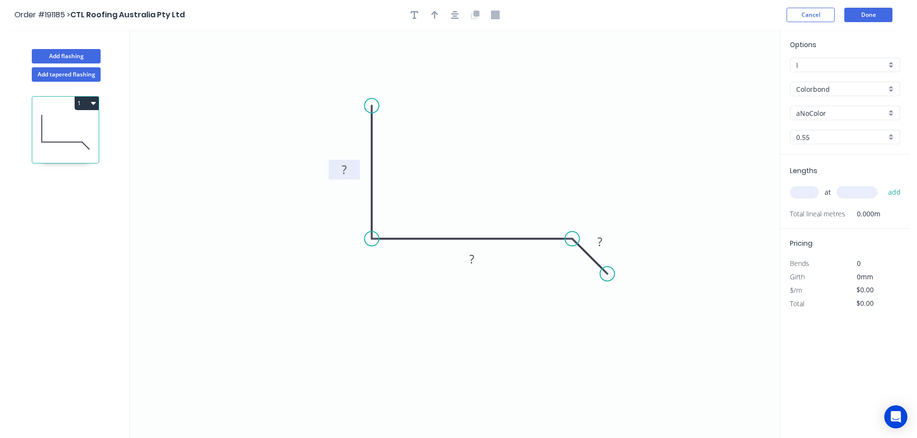
click at [331, 172] on rect at bounding box center [344, 170] width 31 height 20
click at [348, 169] on rect at bounding box center [344, 170] width 19 height 13
drag, startPoint x: 315, startPoint y: 203, endPoint x: 342, endPoint y: 157, distance: 53.3
click at [315, 202] on icon "0 ? ? ?" at bounding box center [455, 234] width 650 height 409
click at [351, 168] on rect at bounding box center [344, 170] width 19 height 13
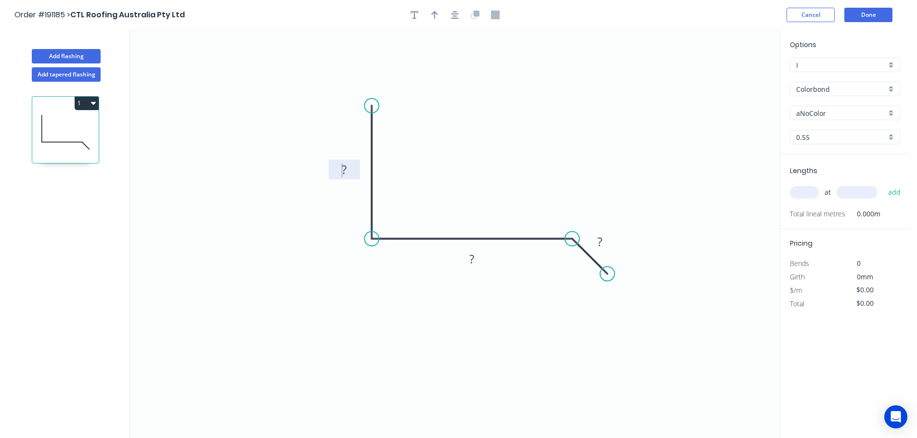
click at [328, 221] on icon "0 ? ? ?" at bounding box center [455, 234] width 650 height 409
click at [351, 171] on rect at bounding box center [344, 170] width 19 height 13
type input "$9.84"
click at [435, 16] on icon "button" at bounding box center [434, 15] width 7 height 8
drag, startPoint x: 731, startPoint y: 74, endPoint x: 504, endPoint y: 194, distance: 256.0
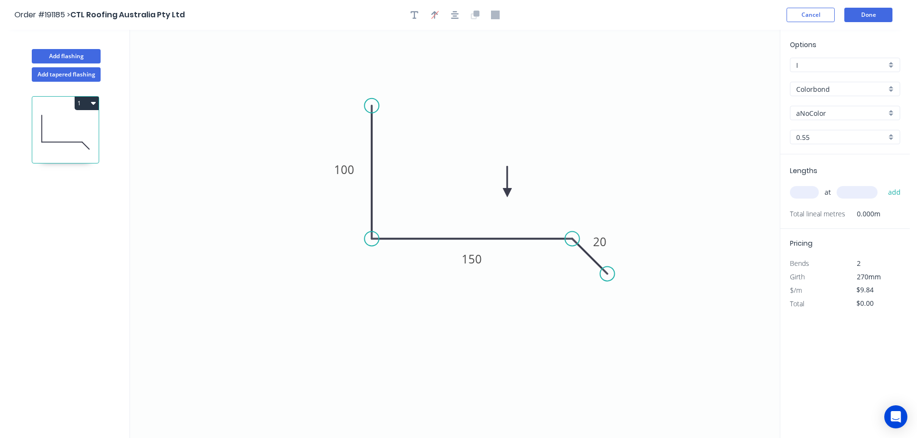
click at [504, 194] on icon at bounding box center [507, 182] width 9 height 31
click at [824, 94] on div "Colorbond" at bounding box center [845, 89] width 110 height 14
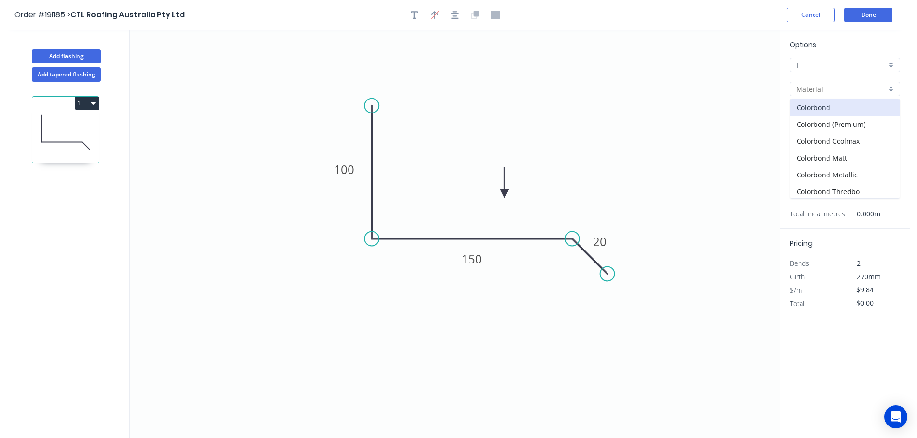
scroll to position [87, 0]
click at [841, 126] on div "Colorbond Ultra" at bounding box center [844, 122] width 109 height 17
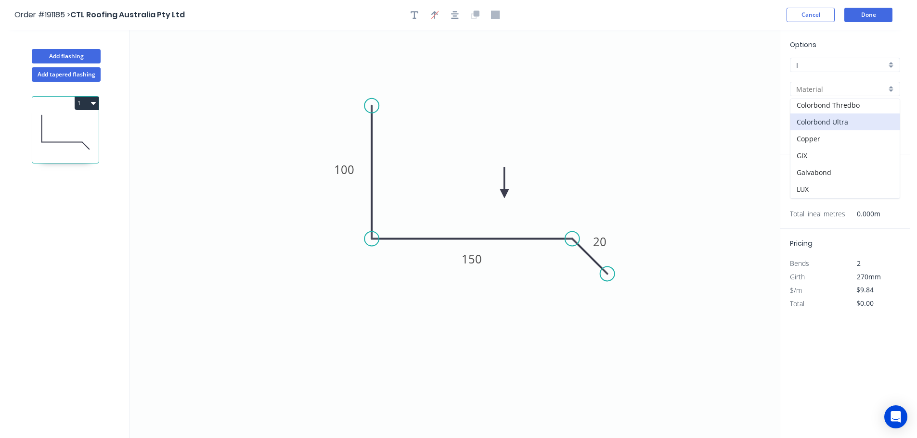
type input "Colorbond Ultra"
type input "Dover White"
type input "$13.57"
click at [825, 116] on input "Dover White" at bounding box center [841, 113] width 90 height 10
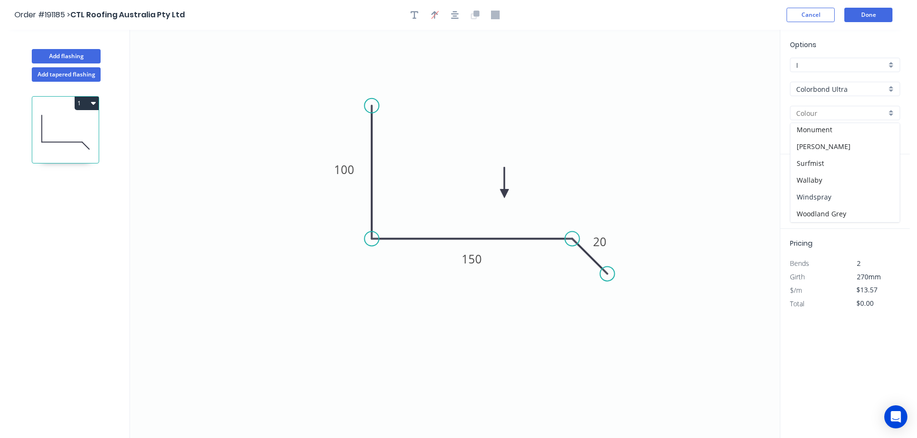
click at [817, 194] on div "Windspray" at bounding box center [844, 197] width 109 height 17
type input "Windspray"
click at [808, 194] on input "text" at bounding box center [804, 192] width 29 height 13
type input "1"
type input "3000"
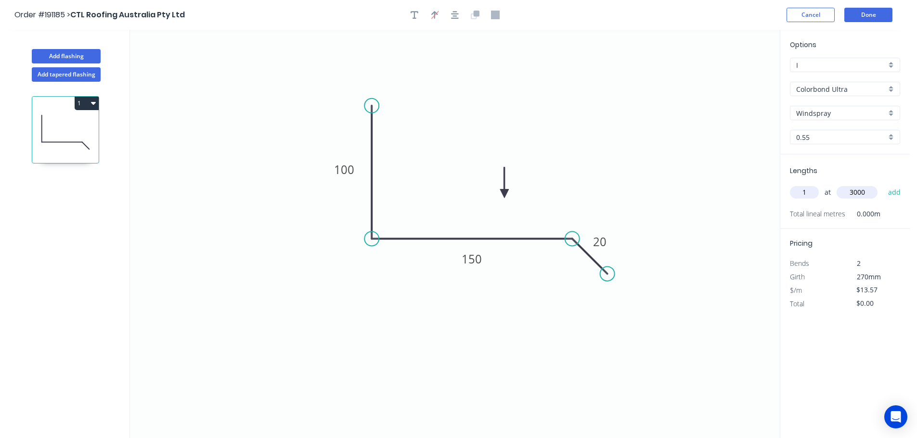
click at [883, 184] on button "add" at bounding box center [894, 192] width 23 height 16
type input "$40.71"
click at [877, 13] on button "Done" at bounding box center [868, 15] width 48 height 14
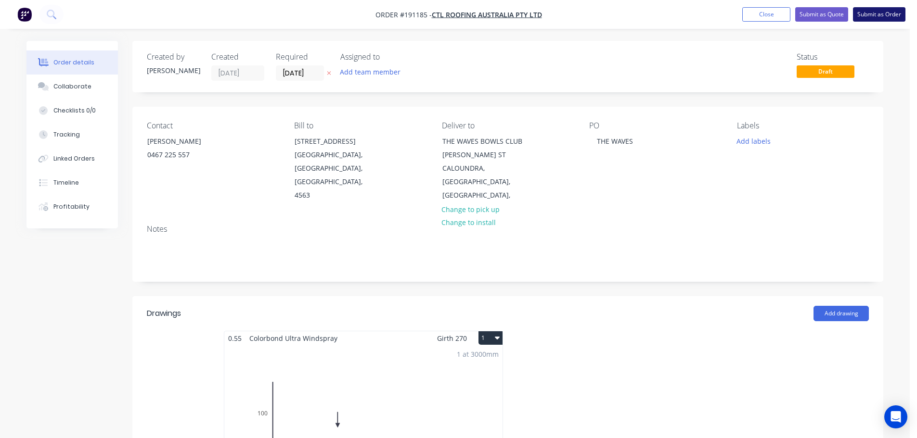
click at [875, 14] on button "Submit as Order" at bounding box center [879, 14] width 52 height 14
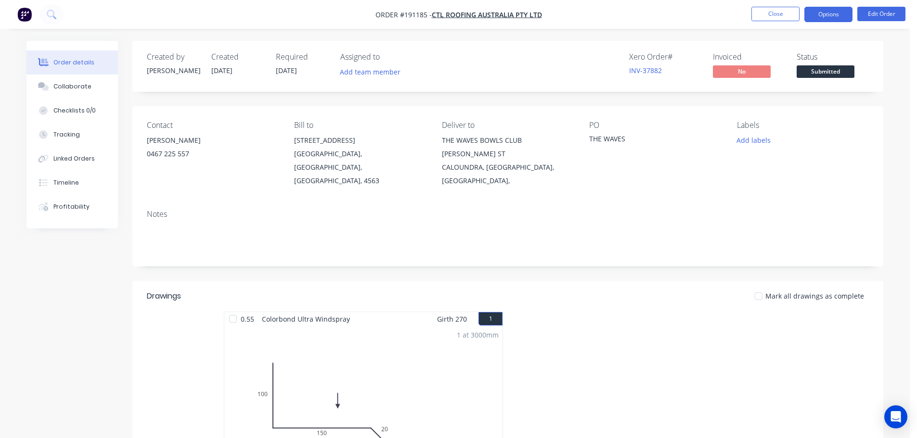
click at [831, 13] on button "Options" at bounding box center [828, 14] width 48 height 15
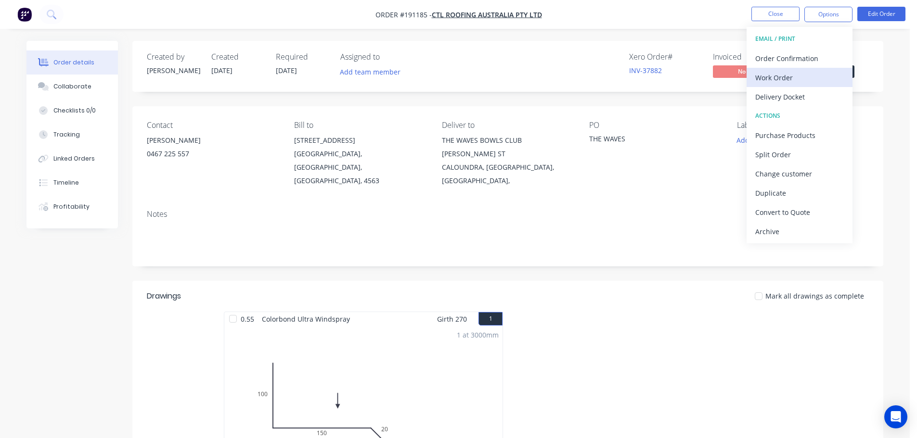
click at [780, 76] on div "Work Order" at bounding box center [799, 78] width 89 height 14
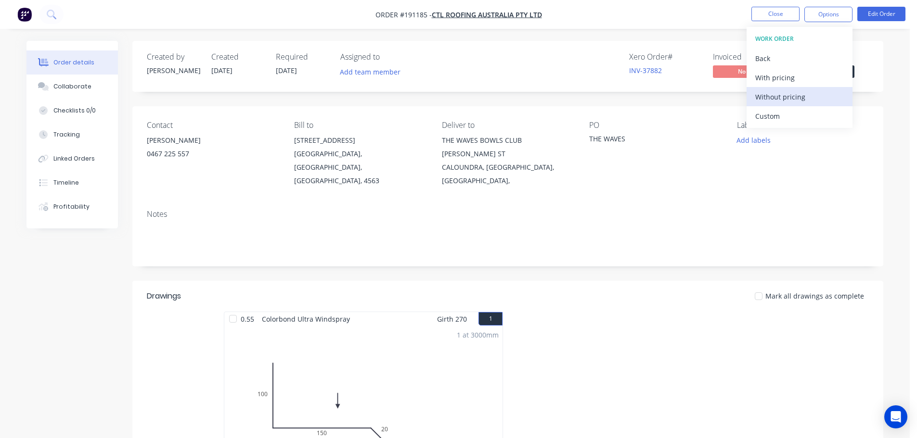
click at [781, 95] on div "Without pricing" at bounding box center [799, 97] width 89 height 14
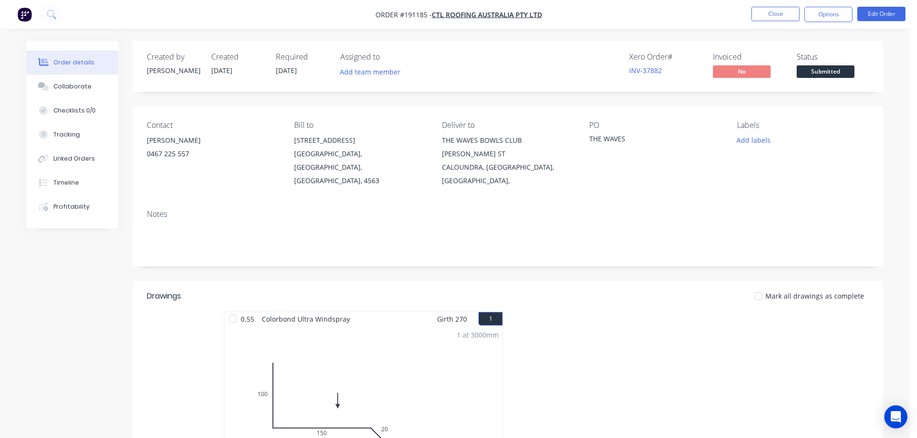
click at [706, 12] on nav "Order #191185 - CTL Roofing Australia Pty Ltd Close Options Edit Order" at bounding box center [458, 14] width 917 height 29
click at [784, 9] on button "Close" at bounding box center [775, 14] width 48 height 14
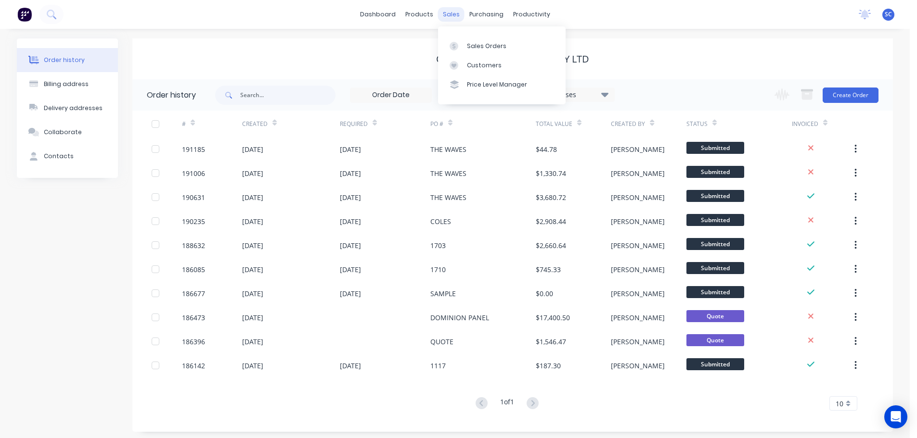
click at [457, 13] on div "sales" at bounding box center [451, 14] width 26 height 14
click at [478, 48] on div "Sales Orders" at bounding box center [486, 46] width 39 height 9
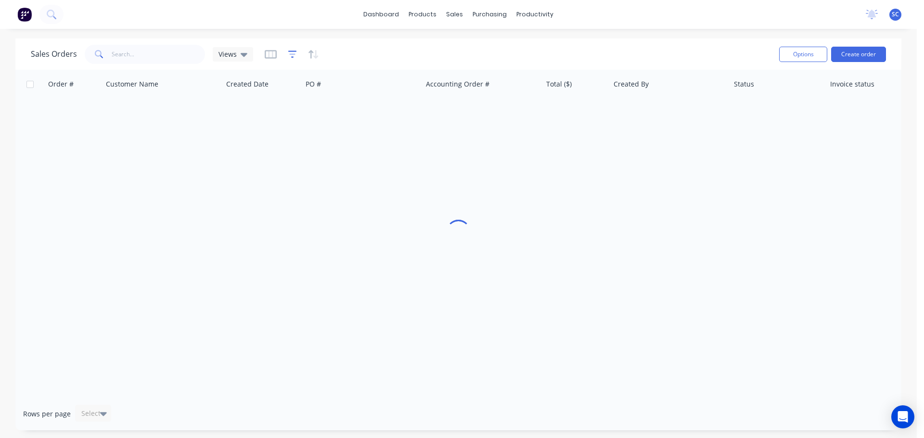
click at [290, 52] on icon "button" at bounding box center [292, 55] width 9 height 10
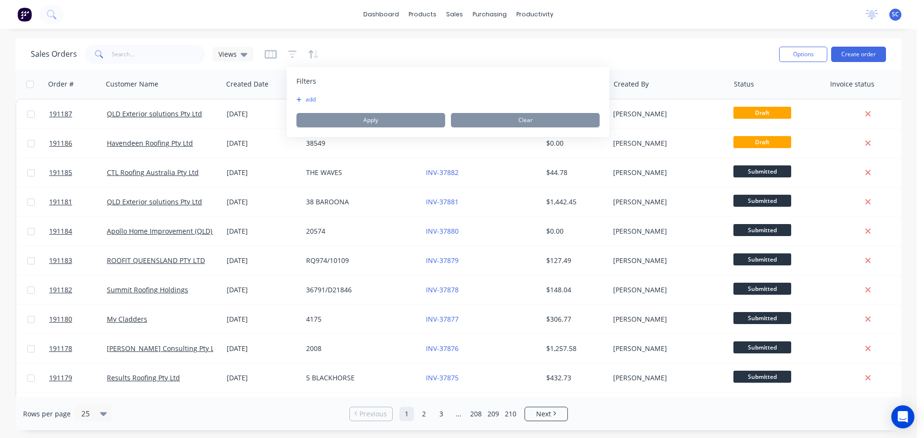
click at [311, 98] on button "add" at bounding box center [309, 100] width 24 height 8
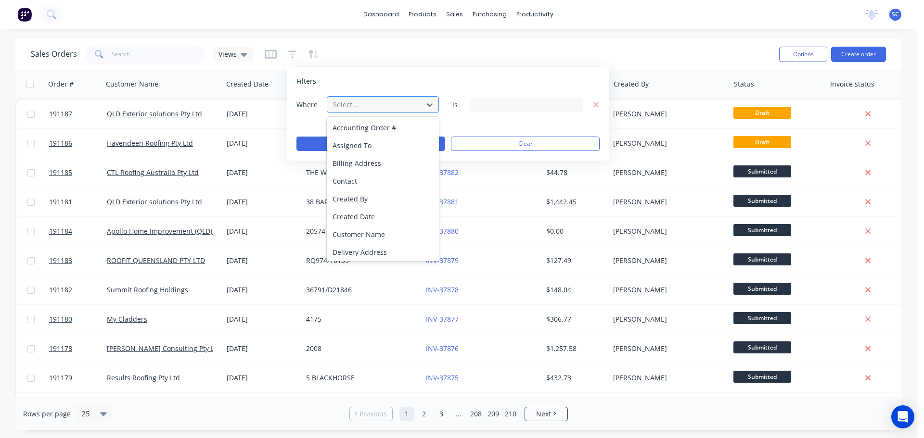
drag, startPoint x: 359, startPoint y: 100, endPoint x: 354, endPoint y: 128, distance: 28.3
click at [359, 100] on div at bounding box center [375, 105] width 86 height 12
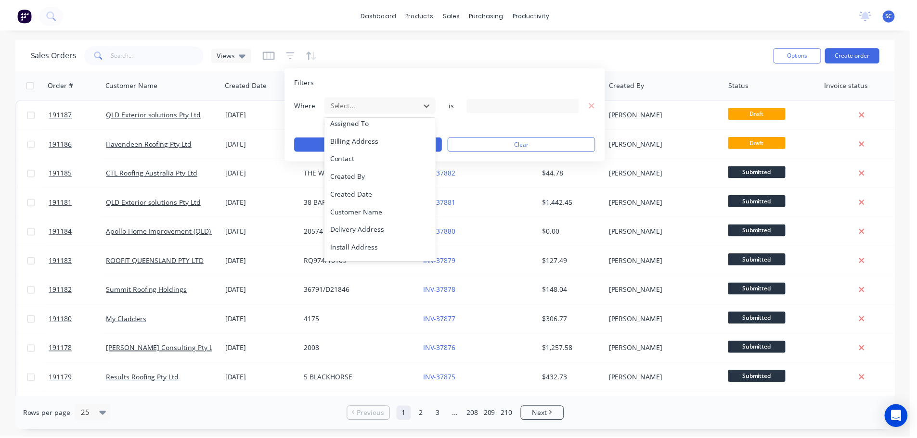
scroll to position [233, 0]
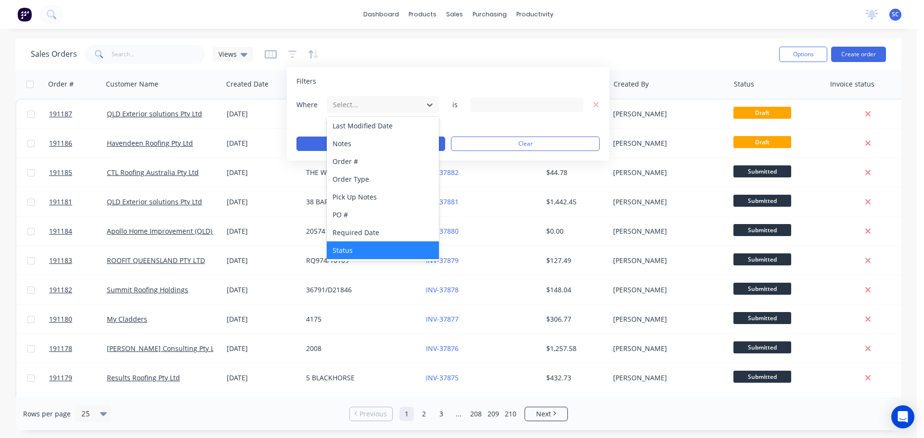
click at [372, 255] on div "Status" at bounding box center [383, 251] width 112 height 18
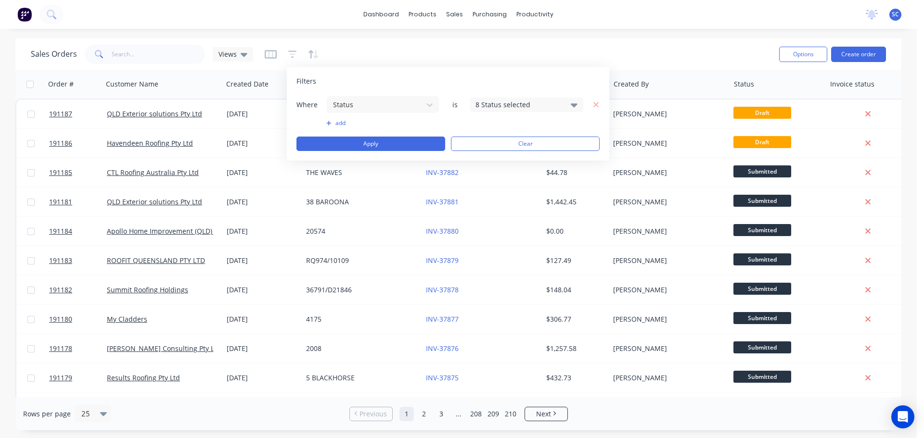
click at [491, 100] on div "8 Status selected" at bounding box center [519, 105] width 87 height 10
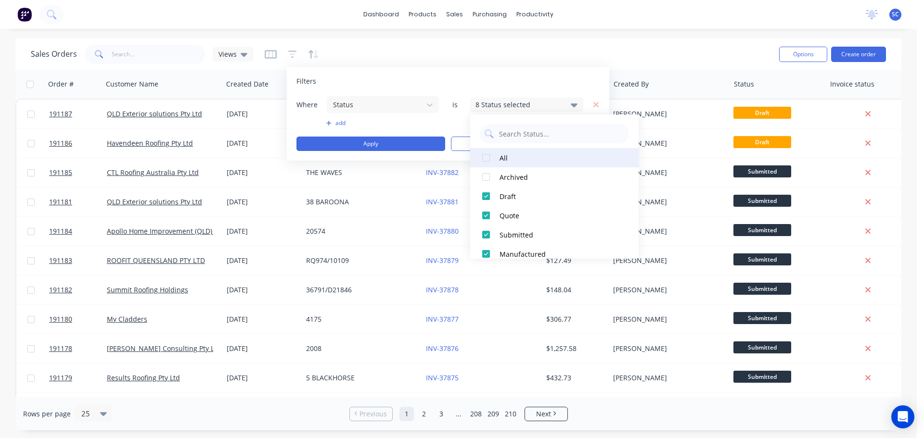
click at [485, 157] on div at bounding box center [486, 157] width 19 height 19
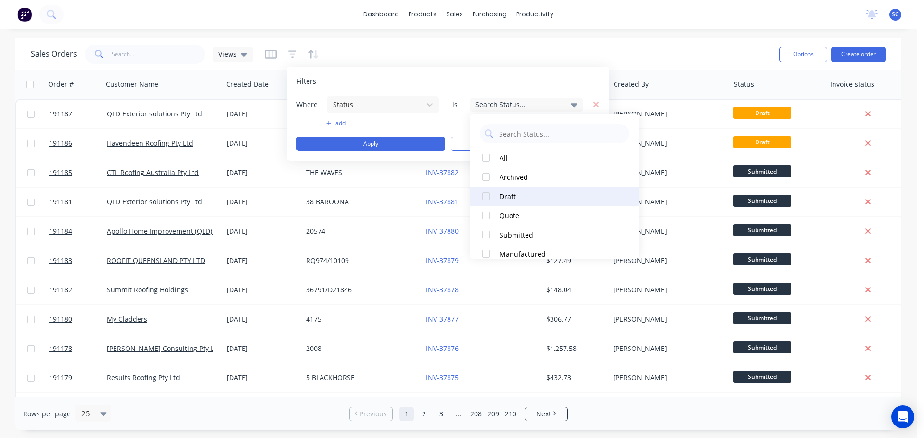
click at [486, 197] on div at bounding box center [486, 196] width 19 height 19
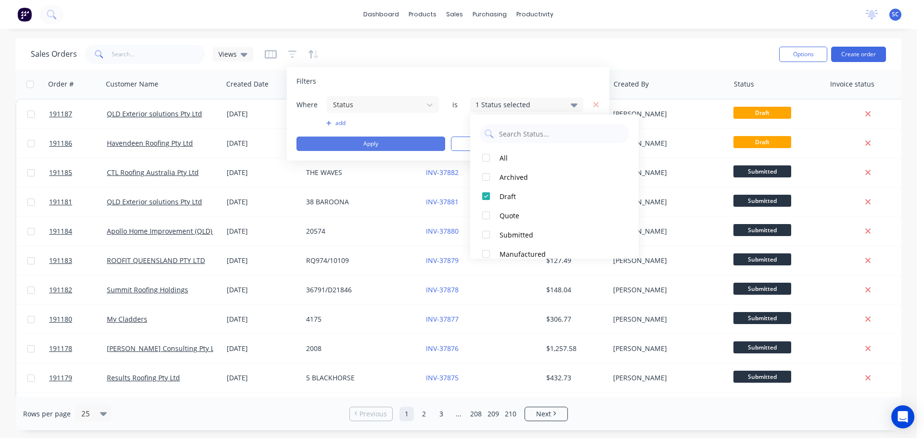
click at [346, 144] on button "Apply" at bounding box center [371, 144] width 149 height 14
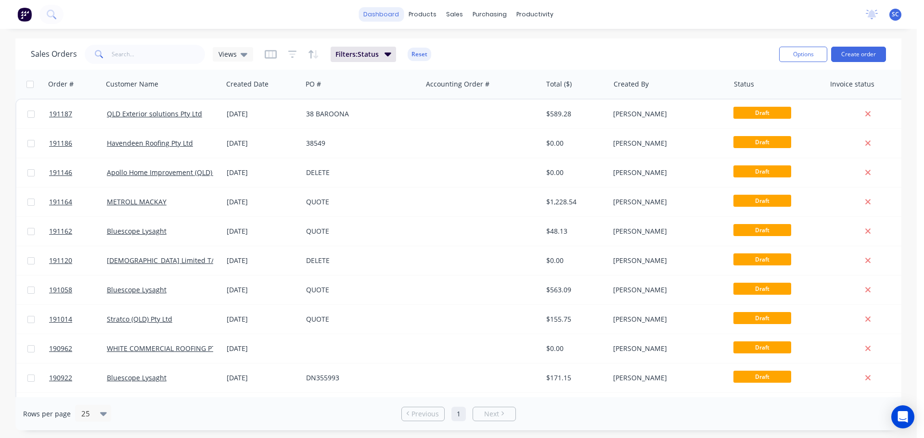
click at [385, 14] on link "dashboard" at bounding box center [381, 14] width 45 height 14
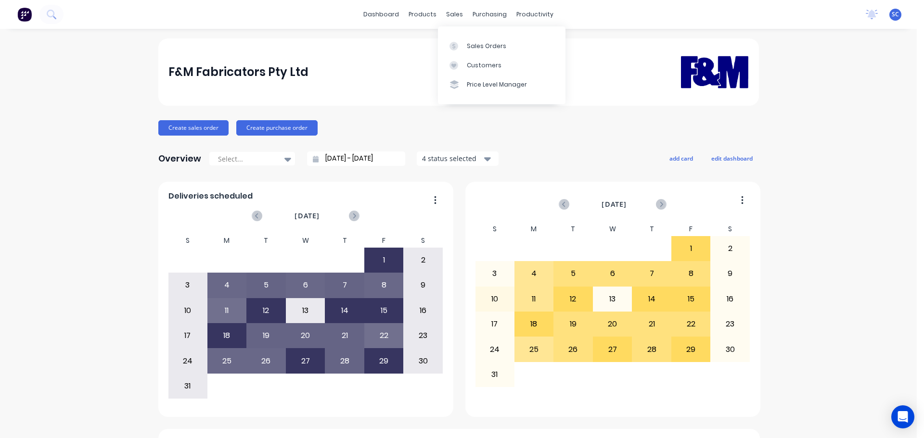
drag, startPoint x: 448, startPoint y: 11, endPoint x: 460, endPoint y: 27, distance: 20.0
click at [449, 11] on div "sales" at bounding box center [454, 14] width 26 height 14
click at [484, 64] on div "Customers" at bounding box center [484, 65] width 35 height 9
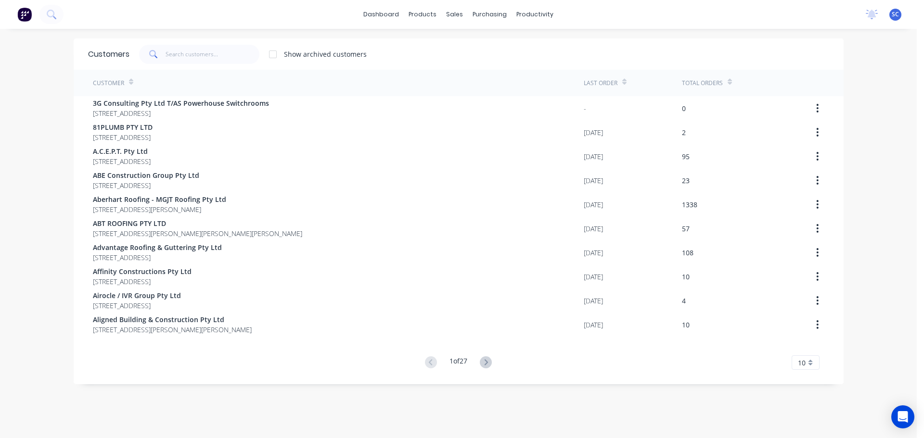
drag, startPoint x: 158, startPoint y: 60, endPoint x: 178, endPoint y: 57, distance: 19.9
click at [159, 59] on span at bounding box center [152, 54] width 27 height 19
click at [181, 54] on input "text" at bounding box center [213, 54] width 94 height 19
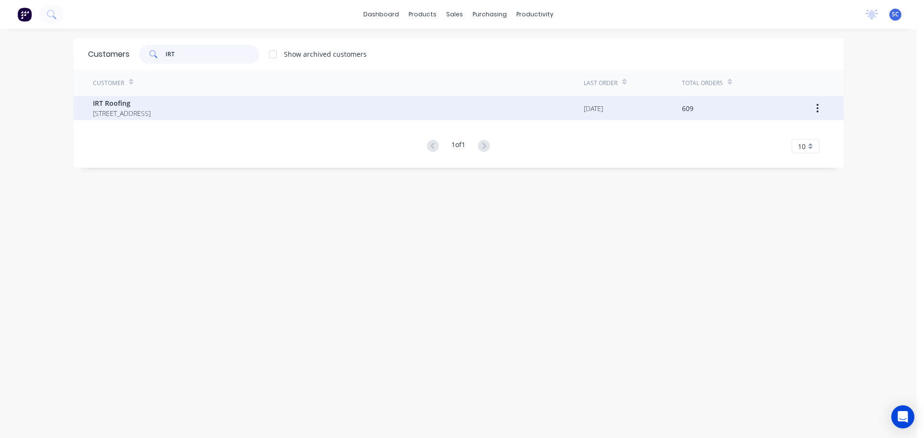
type input "IRT"
click at [150, 109] on span "PO Box 189 Cleveland Queensland Australia 4163" at bounding box center [122, 113] width 58 height 10
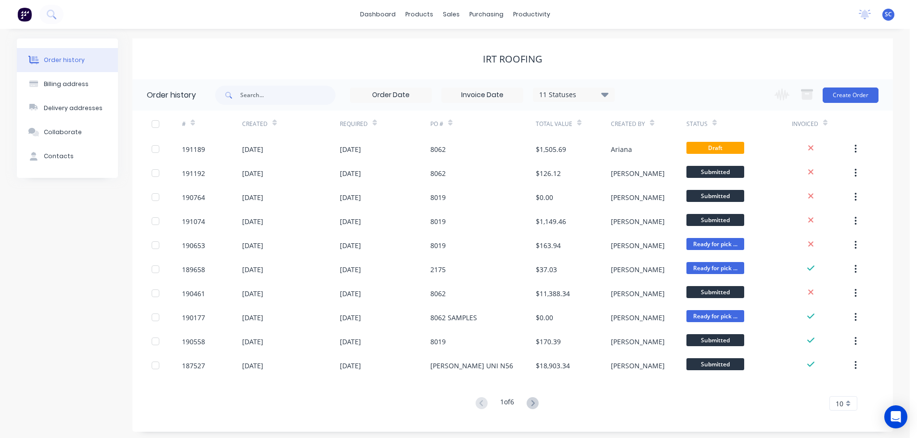
drag, startPoint x: 383, startPoint y: 57, endPoint x: 390, endPoint y: 57, distance: 7.2
click at [383, 57] on div "IRT Roofing" at bounding box center [512, 59] width 761 height 12
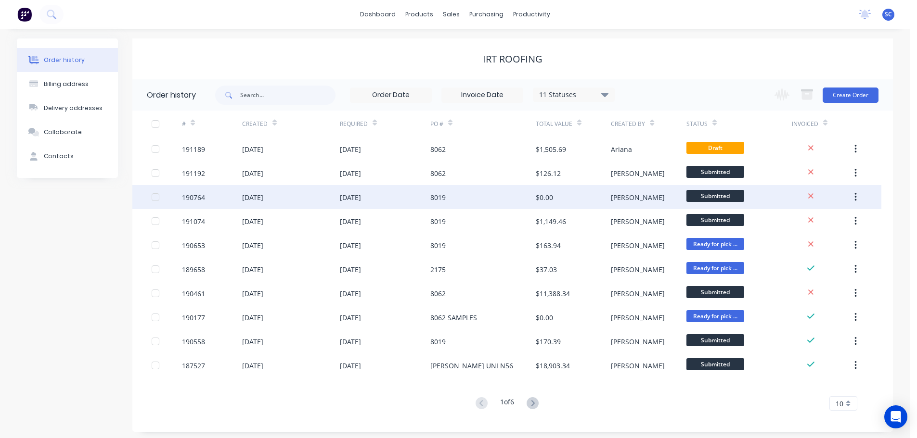
click at [401, 206] on div "29 Aug 2025" at bounding box center [385, 197] width 90 height 24
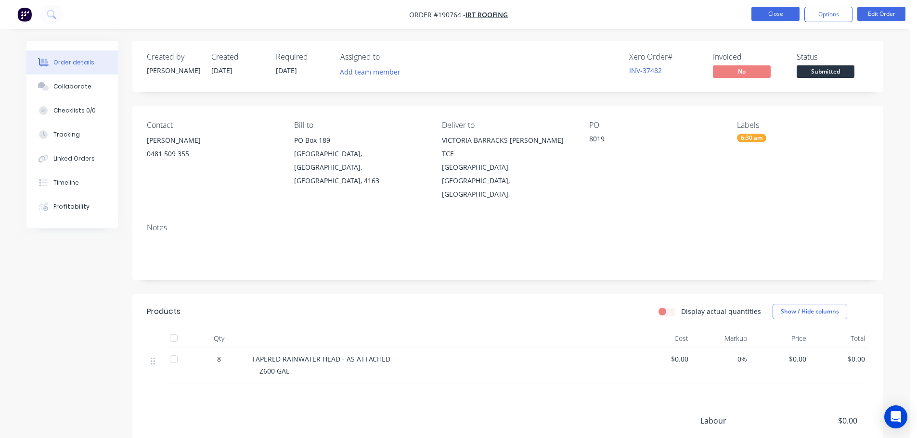
click at [771, 12] on button "Close" at bounding box center [775, 14] width 48 height 14
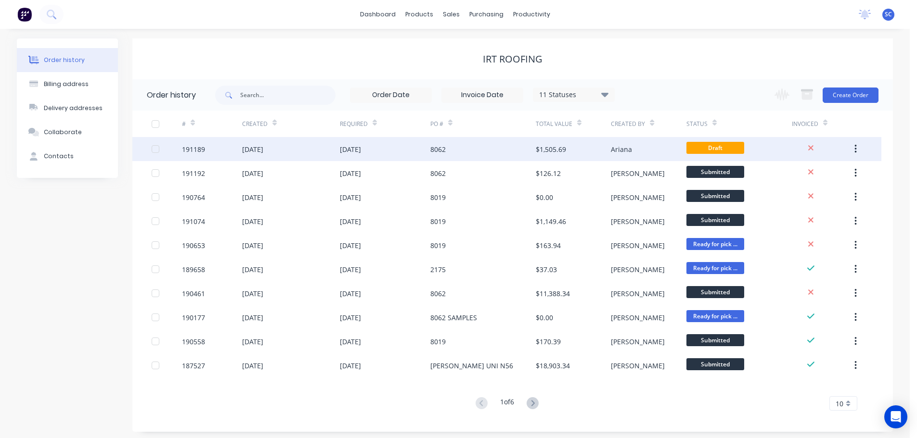
click at [426, 151] on div "29 Aug 2025" at bounding box center [385, 149] width 90 height 24
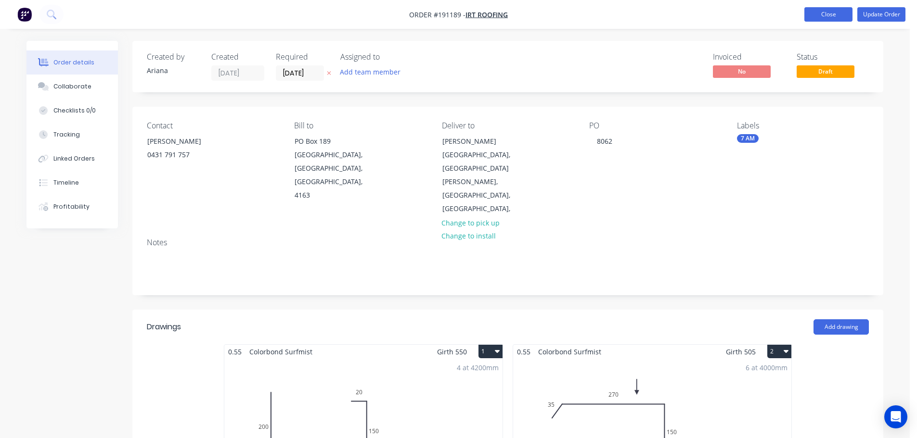
click at [827, 10] on button "Close" at bounding box center [828, 14] width 48 height 14
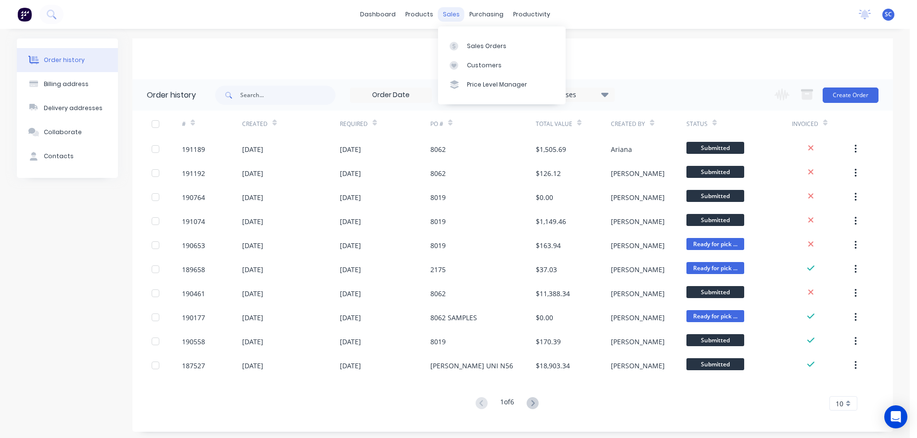
click at [453, 12] on div "sales" at bounding box center [451, 14] width 26 height 14
click at [487, 73] on link "Customers" at bounding box center [502, 65] width 128 height 19
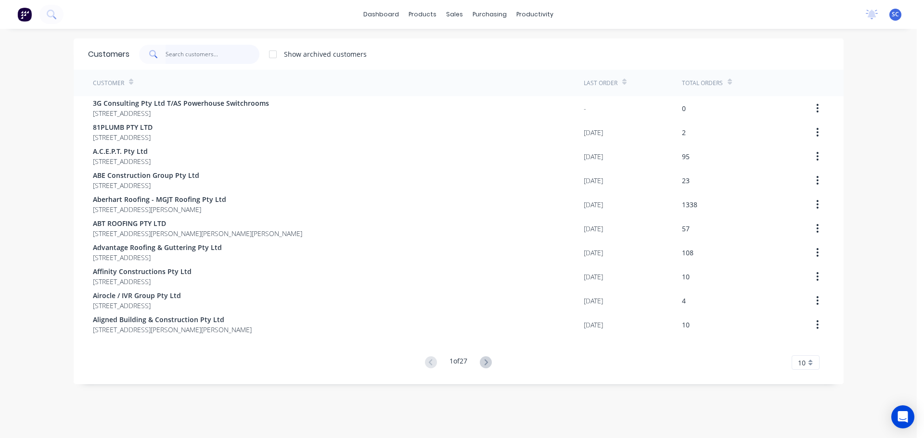
click at [190, 63] on input "text" at bounding box center [213, 54] width 94 height 19
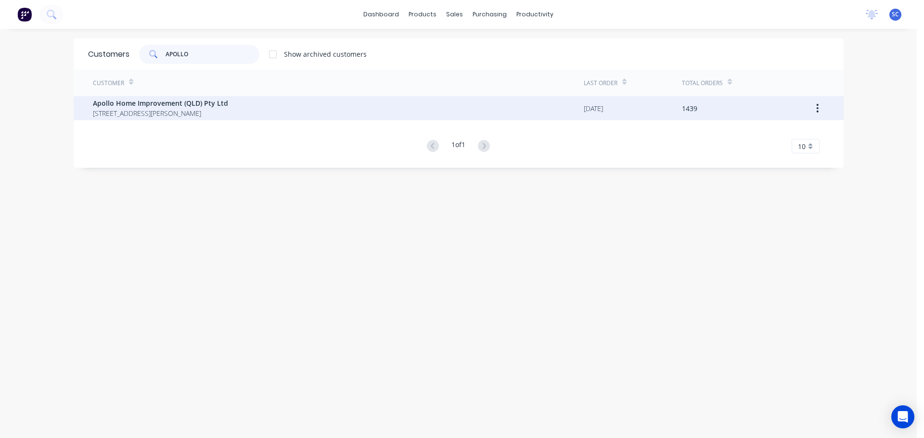
type input "APOLLO"
click at [119, 106] on span "Apollo Home Improvement (QLD) Pty Ltd" at bounding box center [160, 103] width 135 height 10
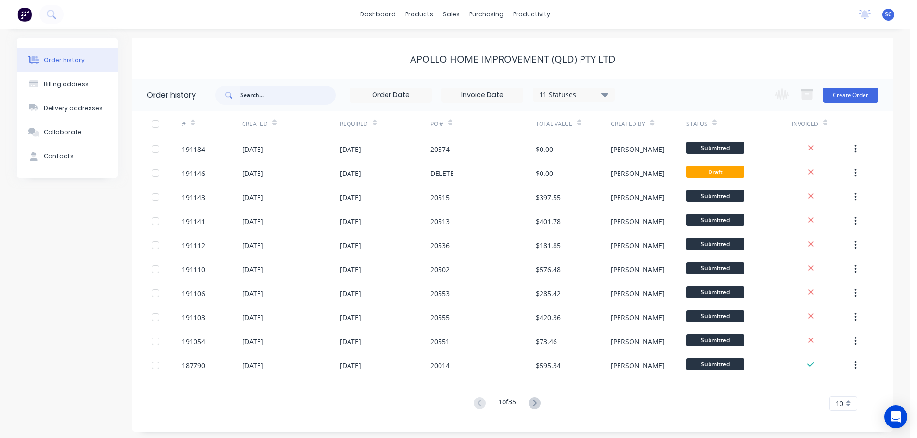
click at [250, 89] on input "text" at bounding box center [287, 95] width 95 height 19
type input "20"
click at [253, 90] on input "20" at bounding box center [287, 95] width 95 height 19
type input "20577"
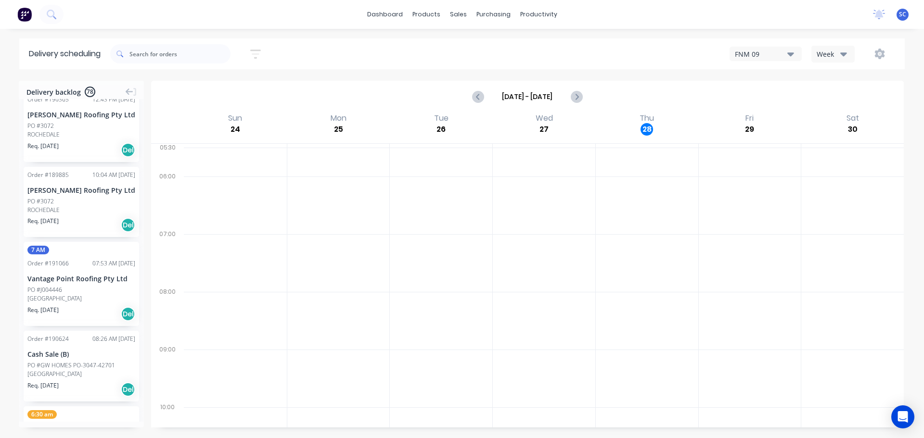
scroll to position [5102, 0]
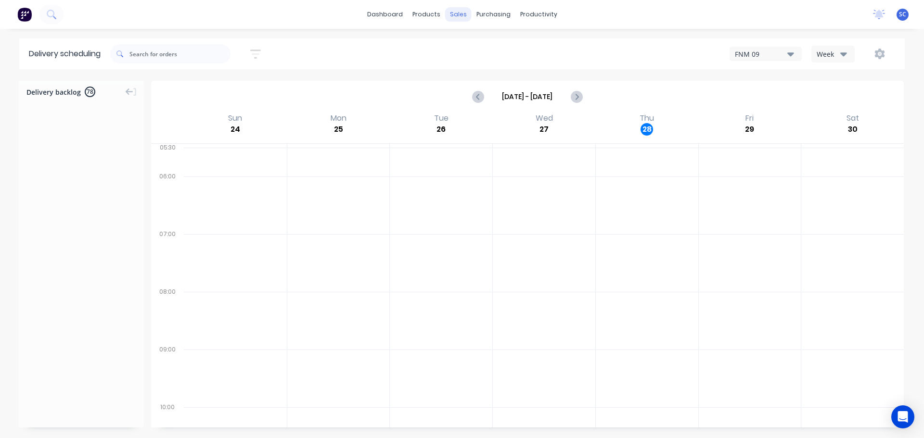
scroll to position [5102, 0]
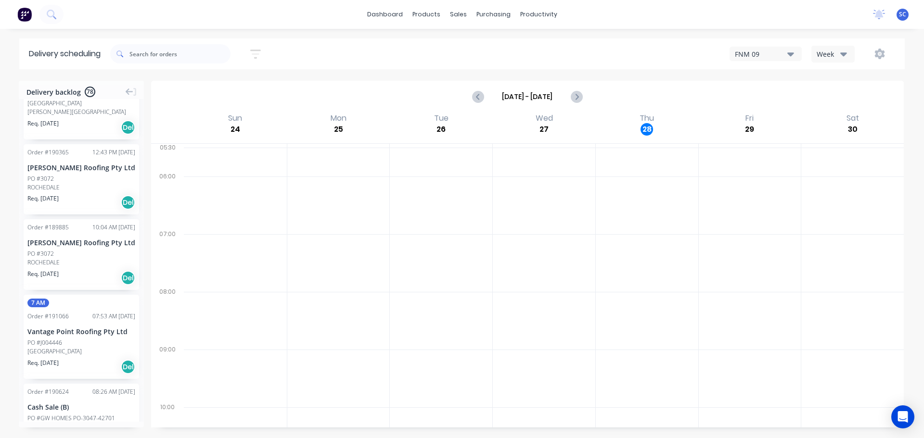
click at [264, 49] on button "button" at bounding box center [255, 54] width 31 height 19
click at [219, 92] on input "[DATE] - [DATE]" at bounding box center [212, 90] width 90 height 14
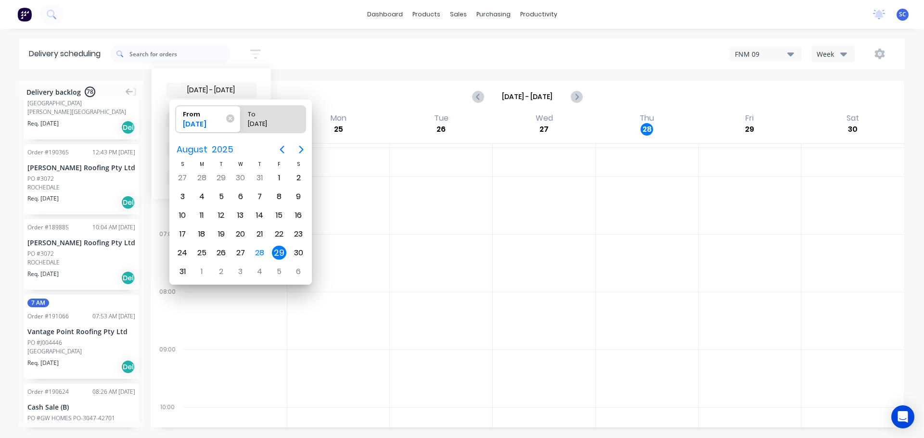
click at [279, 254] on div "29" at bounding box center [279, 253] width 14 height 14
radio input "false"
radio input "true"
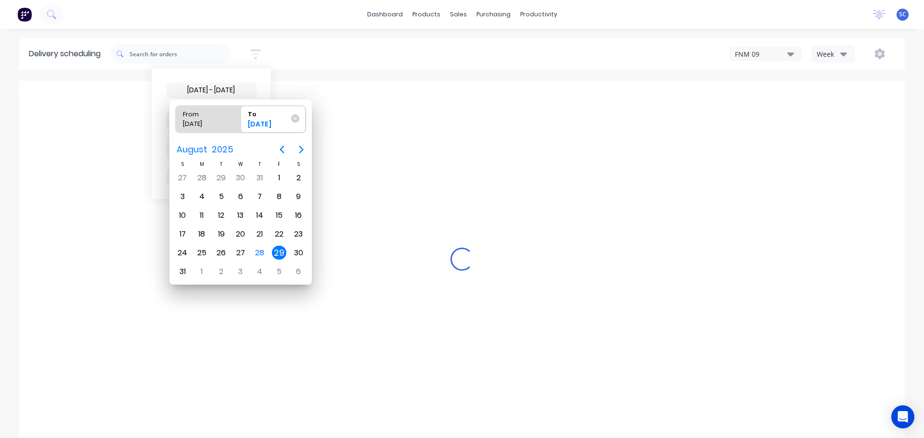
click at [279, 255] on div "29" at bounding box center [279, 253] width 14 height 14
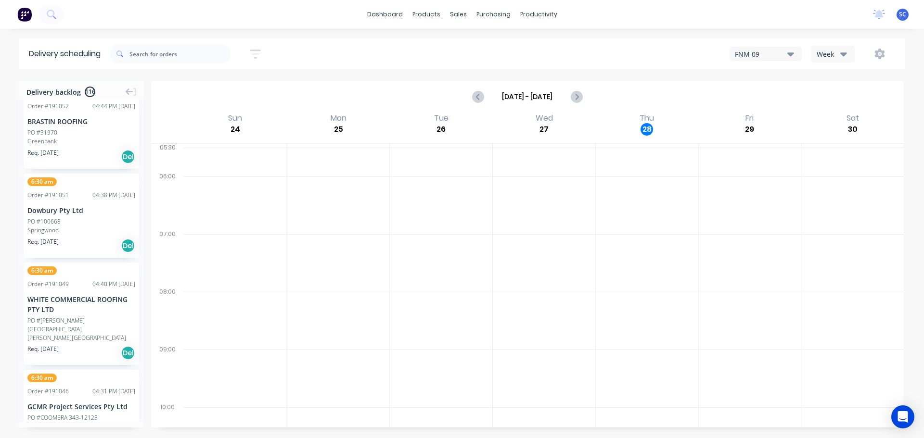
scroll to position [5011, 0]
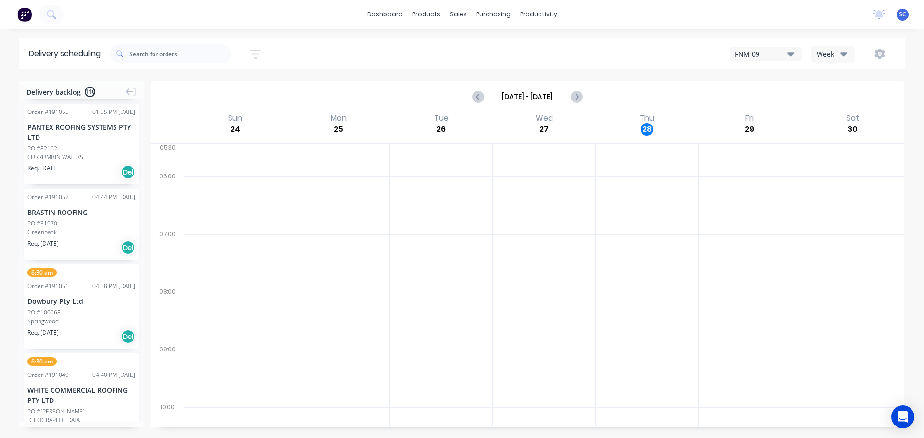
click at [257, 50] on icon "button" at bounding box center [255, 54] width 11 height 12
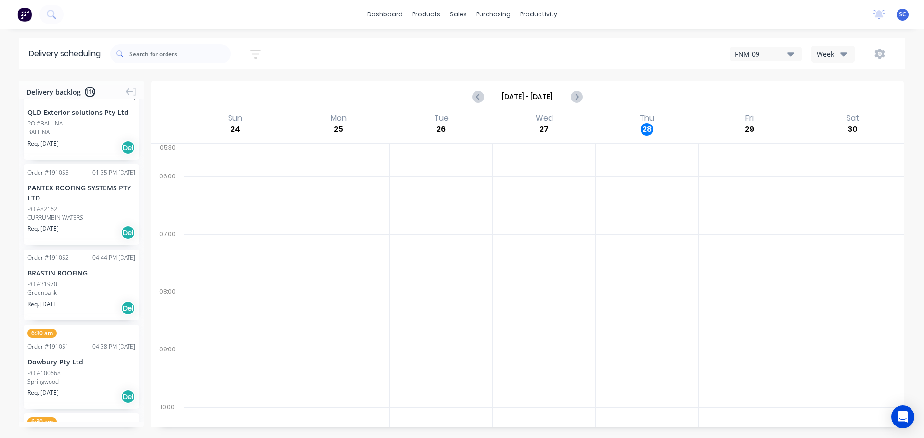
scroll to position [0, 0]
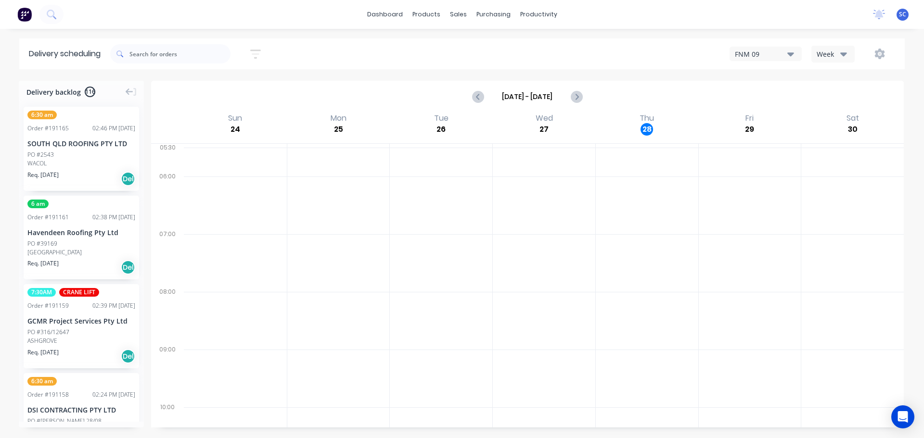
click at [322, 52] on div "29/08/25 - 29/08/25 Sort by Suburb Created date Required date Order number Cust…" at bounding box center [507, 53] width 795 height 27
click at [256, 49] on icon "button" at bounding box center [255, 54] width 11 height 12
click at [234, 146] on div "Filter by labels" at bounding box center [205, 148] width 68 height 10
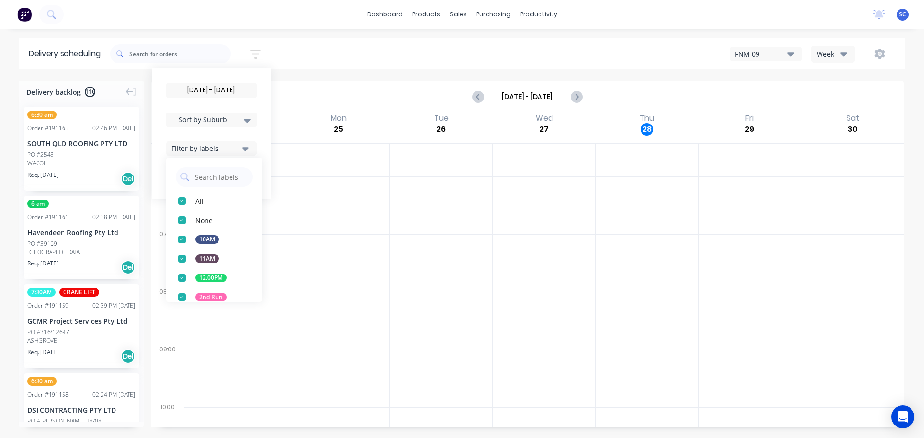
drag, startPoint x: 186, startPoint y: 296, endPoint x: 192, endPoint y: 298, distance: 5.6
click at [188, 297] on div "button" at bounding box center [181, 297] width 19 height 19
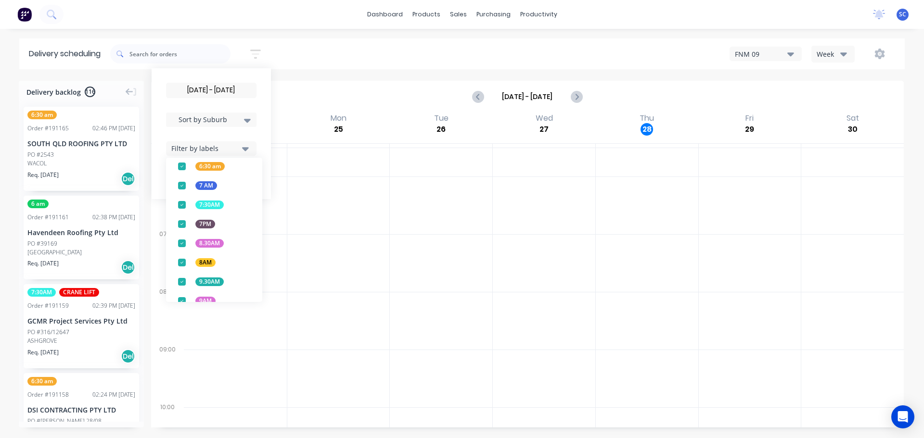
scroll to position [252, 0]
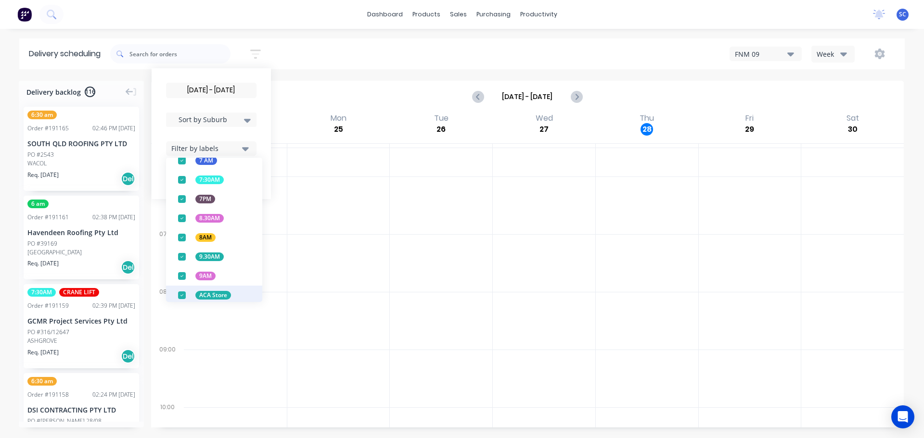
click at [185, 297] on div "button" at bounding box center [181, 295] width 19 height 19
click at [319, 52] on div "29/08/25 - 29/08/25 Sort by Suburb Created date Required date Order number Cust…" at bounding box center [507, 53] width 795 height 27
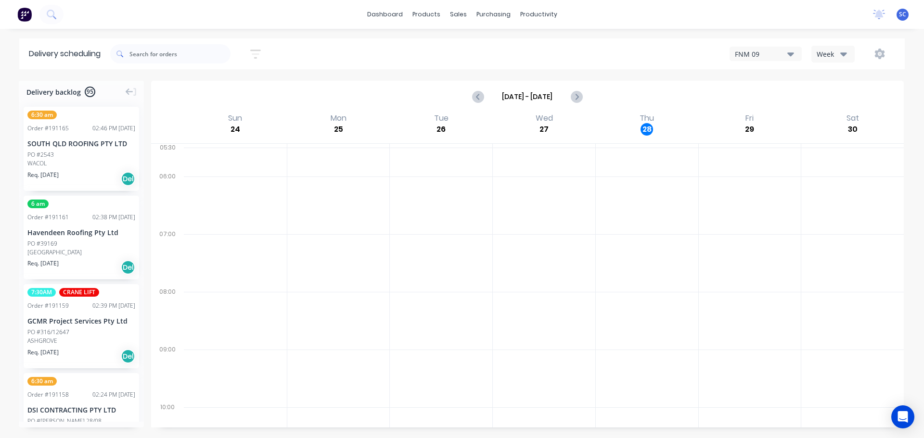
click at [258, 53] on icon "button" at bounding box center [255, 54] width 11 height 12
drag, startPoint x: 245, startPoint y: 146, endPoint x: 246, endPoint y: 154, distance: 7.3
click at [246, 147] on icon "button" at bounding box center [245, 148] width 7 height 11
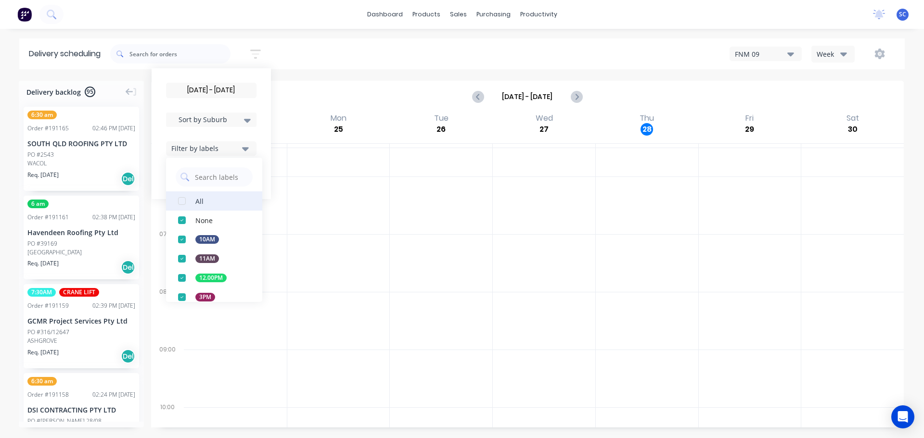
click at [186, 197] on div "button" at bounding box center [181, 201] width 19 height 19
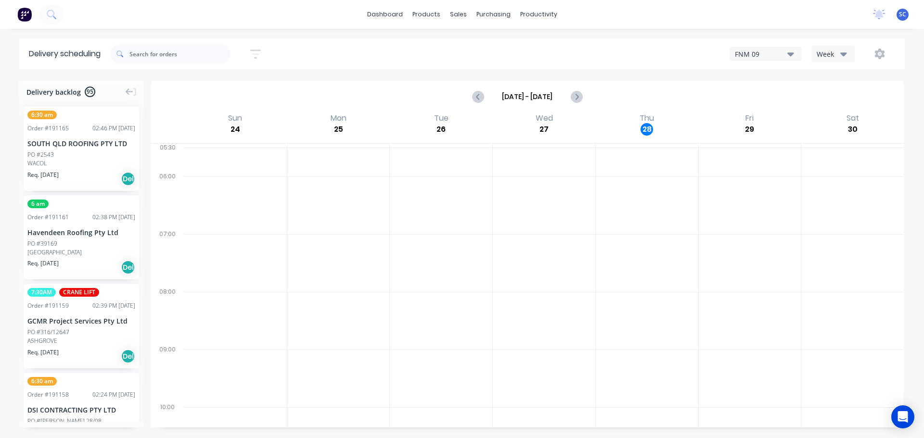
click at [318, 47] on div "29/08/25 - 29/08/25 Sort by Suburb Created date Required date Order number Cust…" at bounding box center [507, 53] width 795 height 27
click at [261, 42] on div "29/08/25 - 29/08/25 Sort by Suburb Created date Required date Order number Cust…" at bounding box center [190, 53] width 161 height 27
click at [256, 54] on icon "button" at bounding box center [256, 53] width 8 height 1
drag, startPoint x: 214, startPoint y: 85, endPoint x: 215, endPoint y: 104, distance: 19.3
click at [215, 88] on input "[DATE] - [DATE]" at bounding box center [212, 90] width 90 height 14
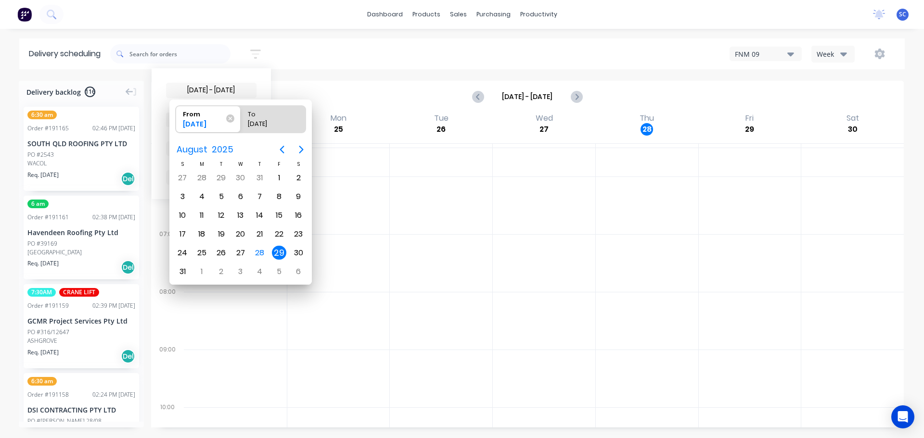
click at [280, 251] on div "29" at bounding box center [279, 253] width 14 height 14
radio input "false"
radio input "true"
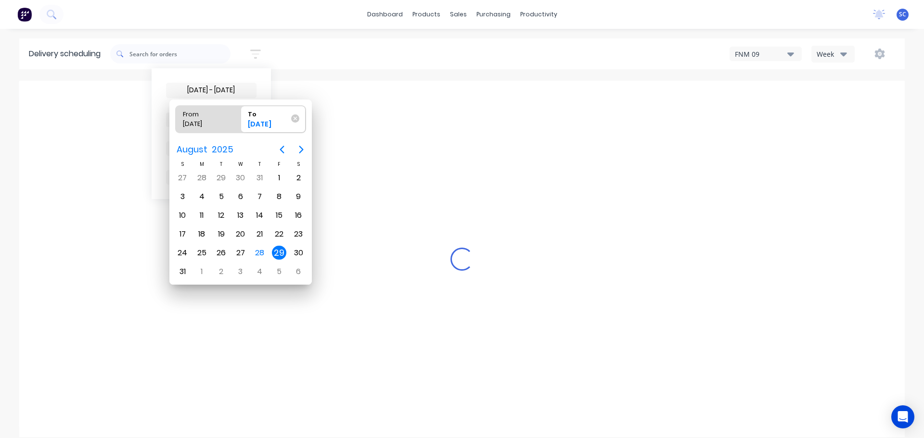
click at [280, 250] on div "29" at bounding box center [279, 253] width 14 height 14
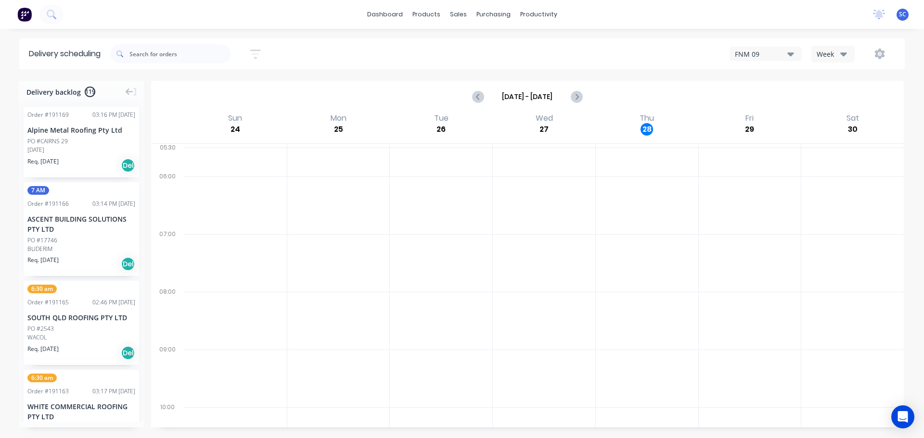
click at [254, 55] on icon "button" at bounding box center [255, 54] width 11 height 12
click at [215, 92] on input "[DATE] - [DATE]" at bounding box center [212, 90] width 90 height 14
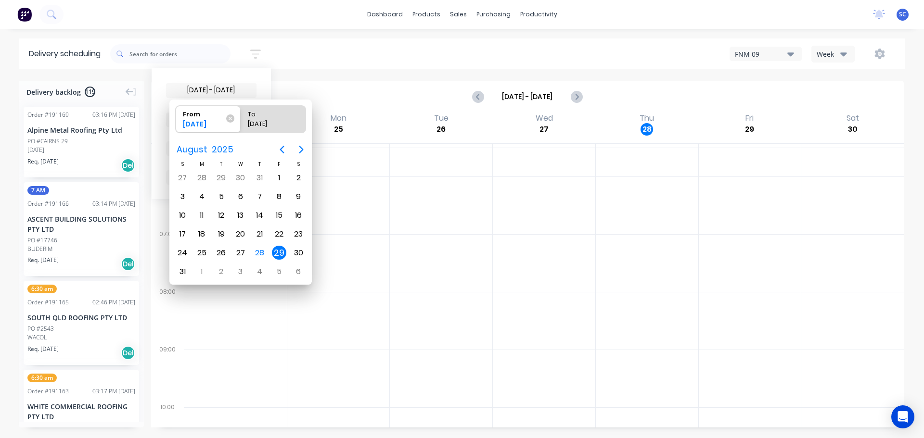
click at [276, 251] on div "29" at bounding box center [279, 253] width 14 height 14
radio input "false"
radio input "true"
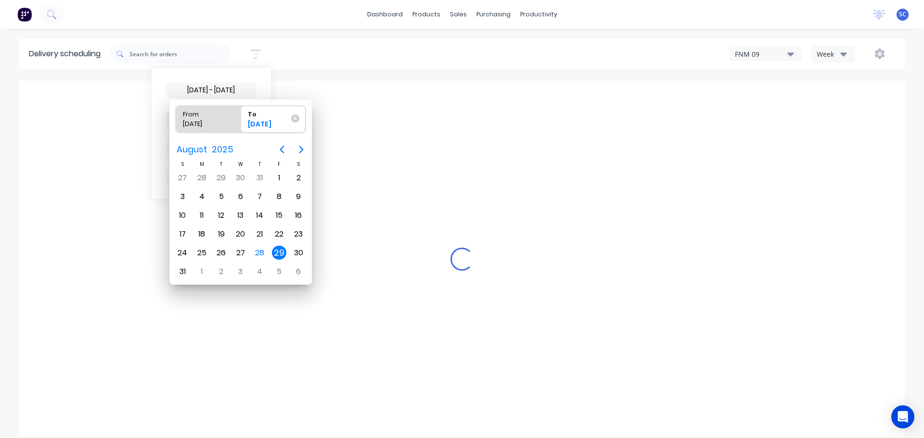
click at [278, 255] on div "29" at bounding box center [279, 253] width 14 height 14
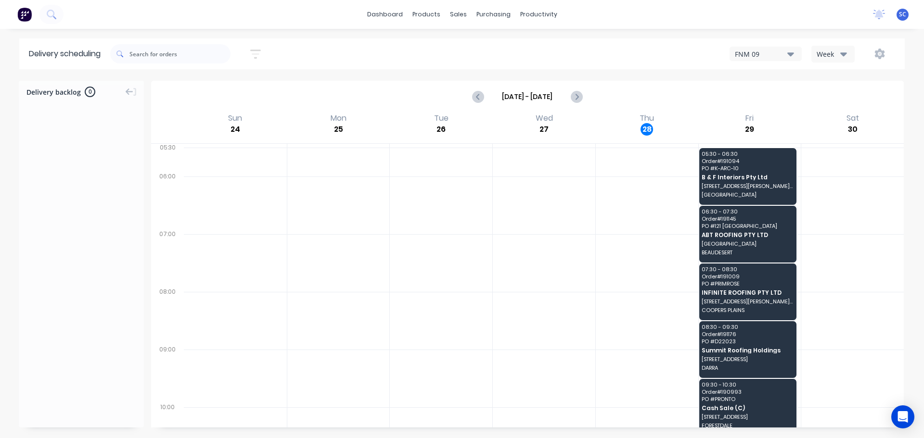
click at [844, 49] on icon "button" at bounding box center [843, 54] width 7 height 11
click at [835, 97] on div "Vehicle" at bounding box center [859, 98] width 95 height 19
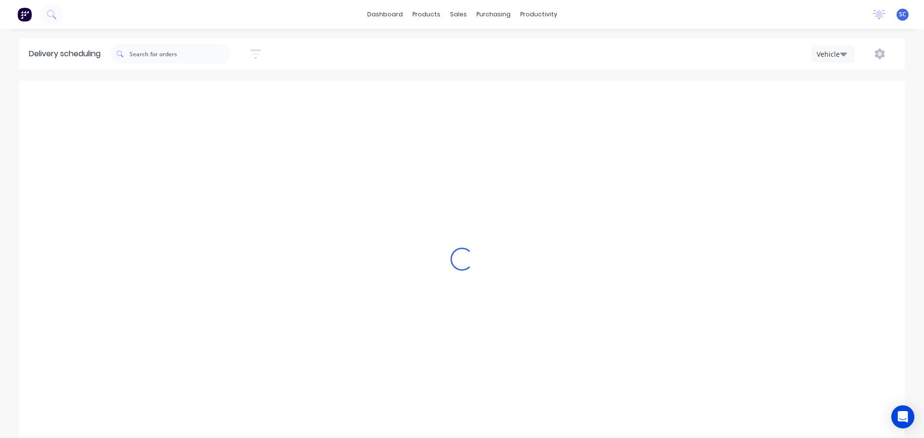
scroll to position [0, 0]
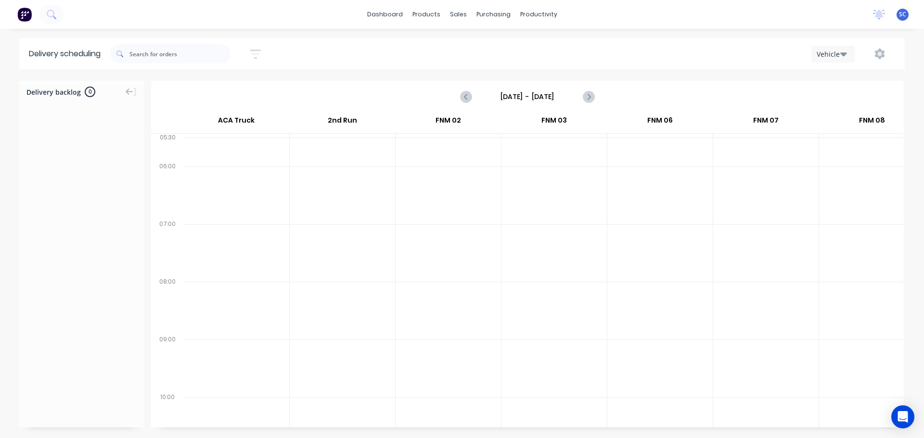
click at [508, 95] on input "[DATE] - [DATE]" at bounding box center [527, 97] width 95 height 14
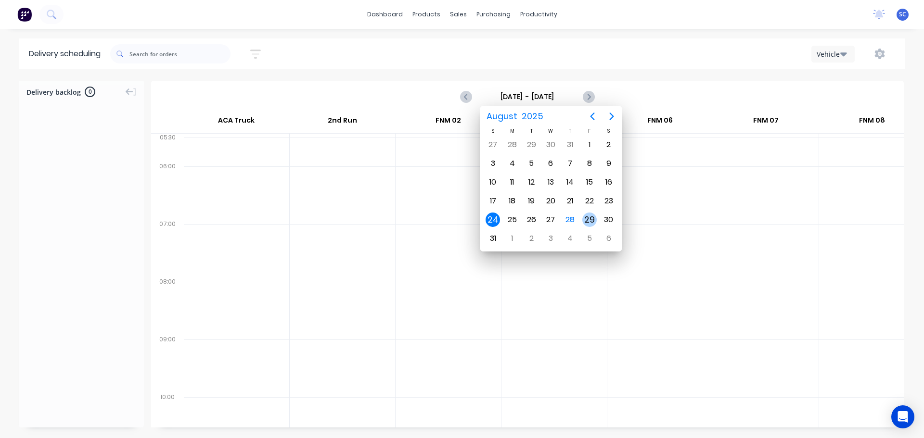
click at [588, 219] on div "29" at bounding box center [589, 220] width 14 height 14
type input "[DATE] - [DATE]"
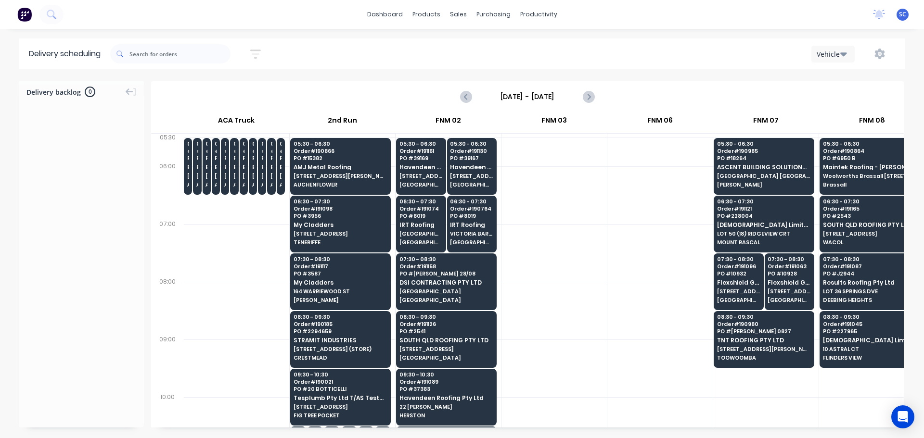
click at [260, 52] on icon "button" at bounding box center [255, 54] width 11 height 12
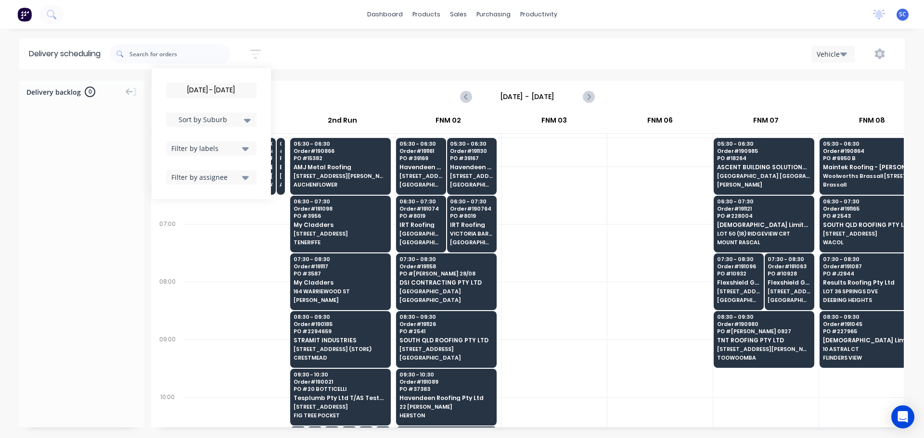
click at [213, 90] on input "[DATE] - [DATE]" at bounding box center [212, 90] width 90 height 14
click at [849, 53] on button "Vehicle" at bounding box center [833, 54] width 43 height 17
click at [841, 76] on div "Week" at bounding box center [859, 79] width 95 height 19
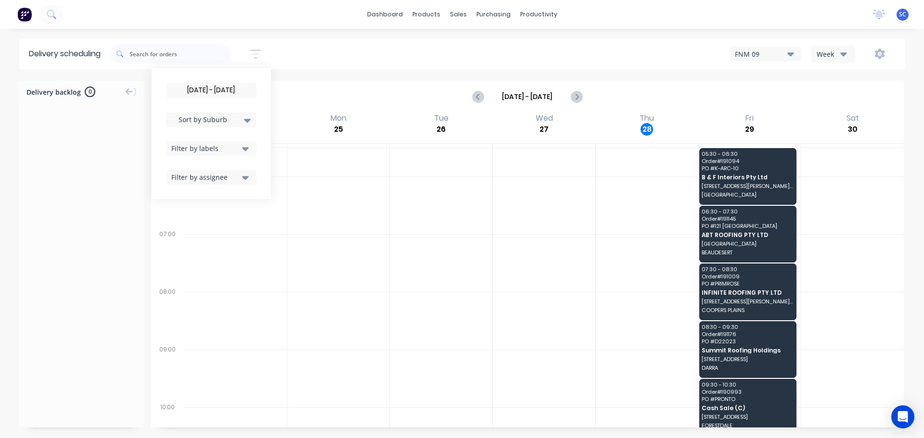
click at [202, 90] on input "[DATE] - [DATE]" at bounding box center [212, 90] width 90 height 14
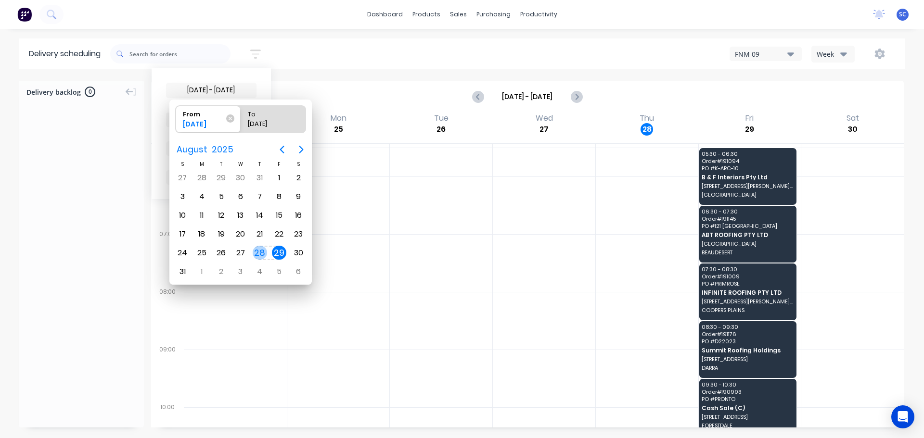
click at [256, 253] on div "28" at bounding box center [260, 253] width 14 height 14
type input "28/08/25 - 29/08/25"
radio input "false"
radio input "true"
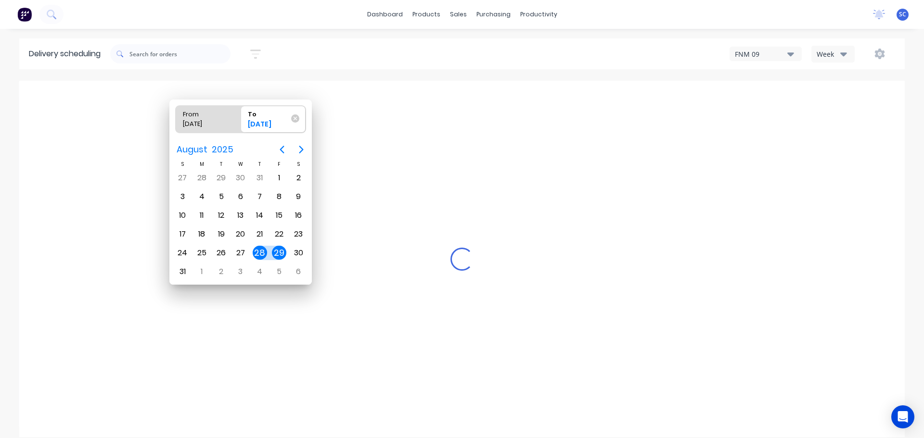
click at [256, 253] on div "28" at bounding box center [260, 253] width 14 height 14
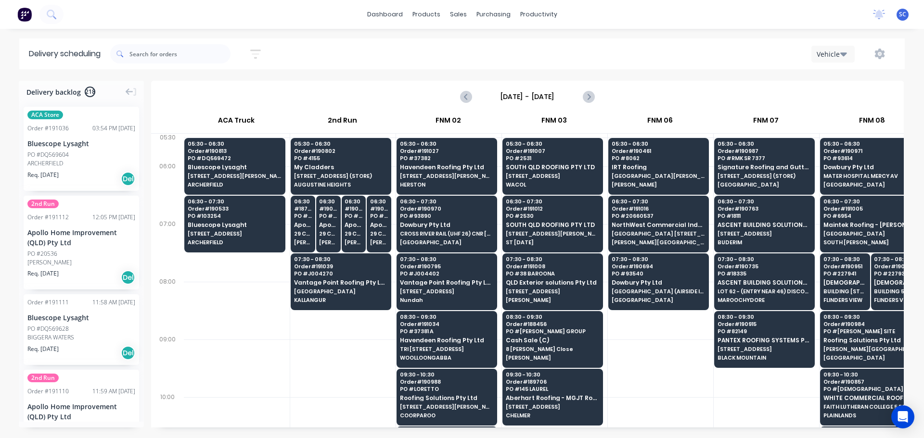
scroll to position [0, 0]
click at [258, 52] on icon "button" at bounding box center [255, 54] width 11 height 12
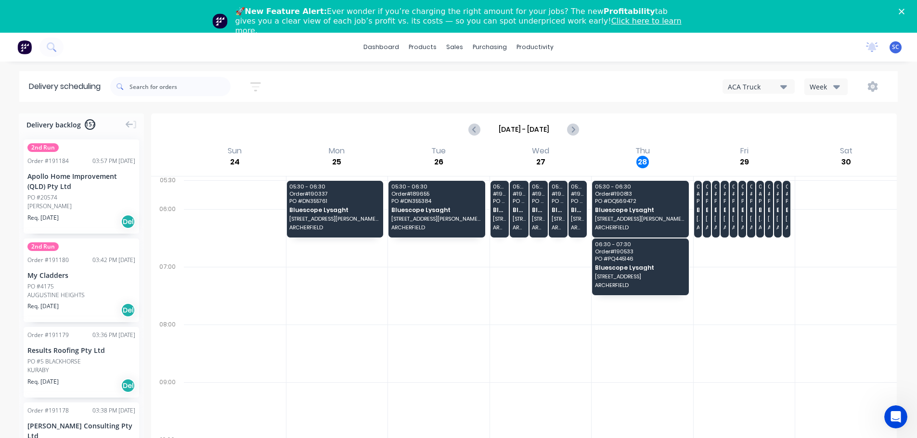
click at [904, 10] on icon "Close" at bounding box center [902, 12] width 6 height 6
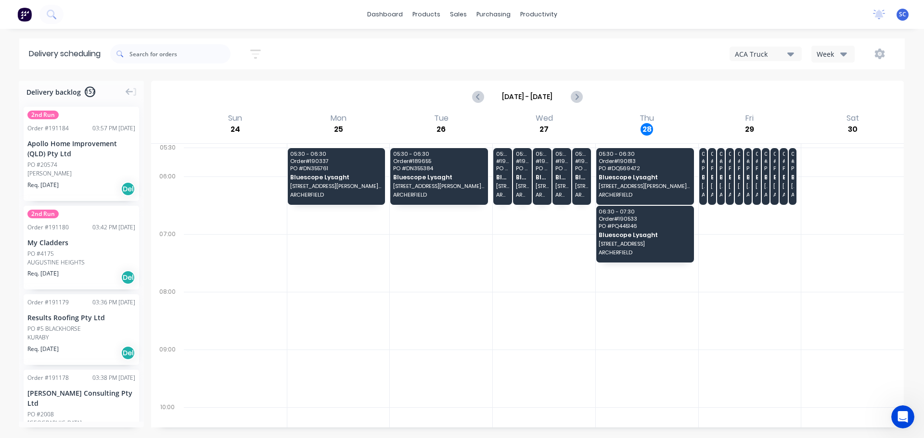
click at [259, 52] on icon "button" at bounding box center [255, 54] width 11 height 12
click at [216, 88] on input at bounding box center [212, 90] width 90 height 14
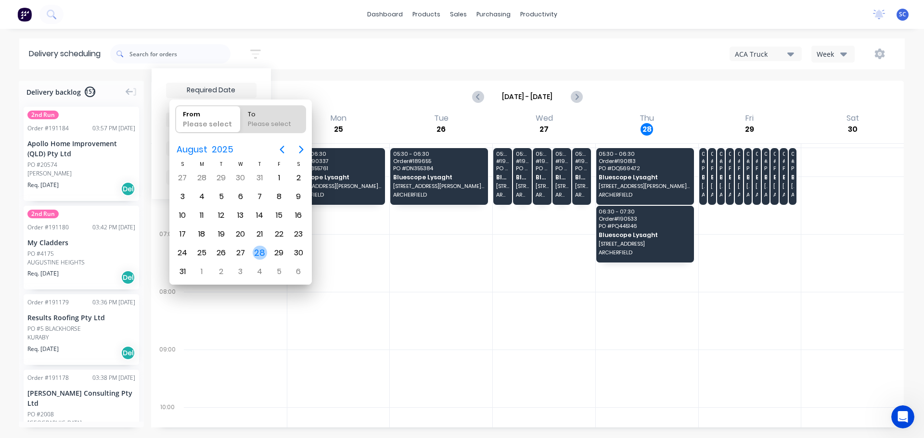
click at [256, 252] on div "28" at bounding box center [260, 253] width 14 height 14
type input "[DATE]"
radio input "false"
radio input "true"
click at [256, 252] on div "28" at bounding box center [260, 253] width 14 height 14
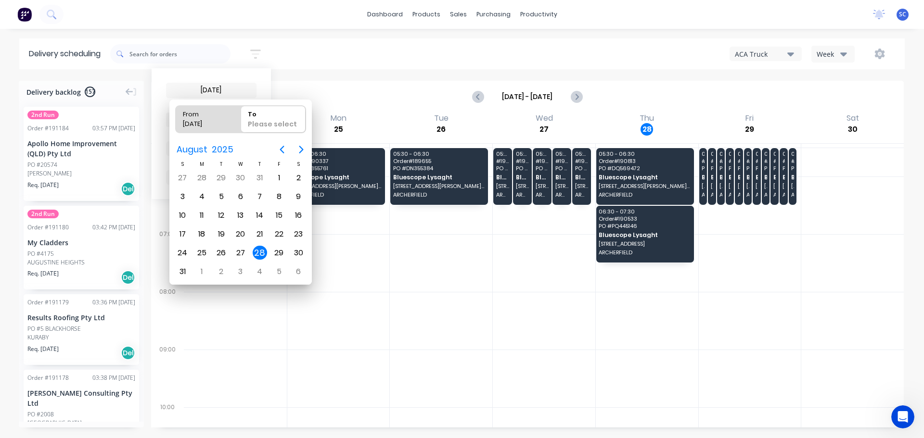
type input "[DATE] - [DATE]"
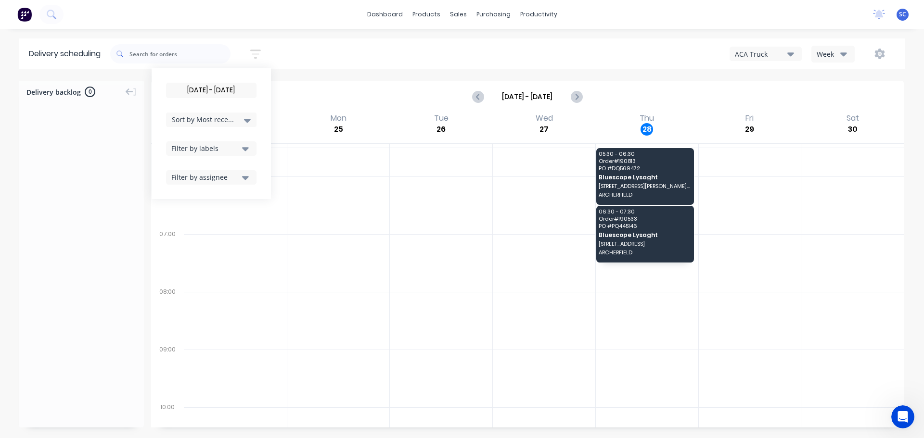
click at [193, 94] on input "[DATE] - [DATE]" at bounding box center [212, 90] width 90 height 14
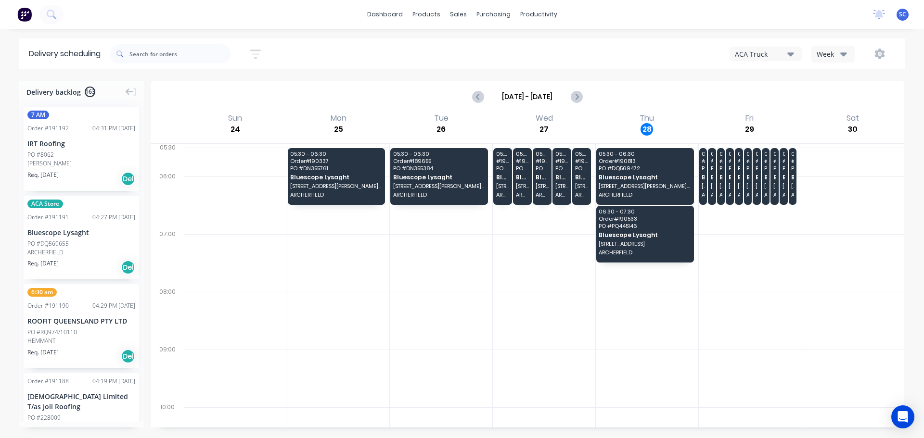
click at [256, 54] on icon "button" at bounding box center [256, 53] width 8 height 1
click at [200, 90] on input at bounding box center [212, 90] width 90 height 14
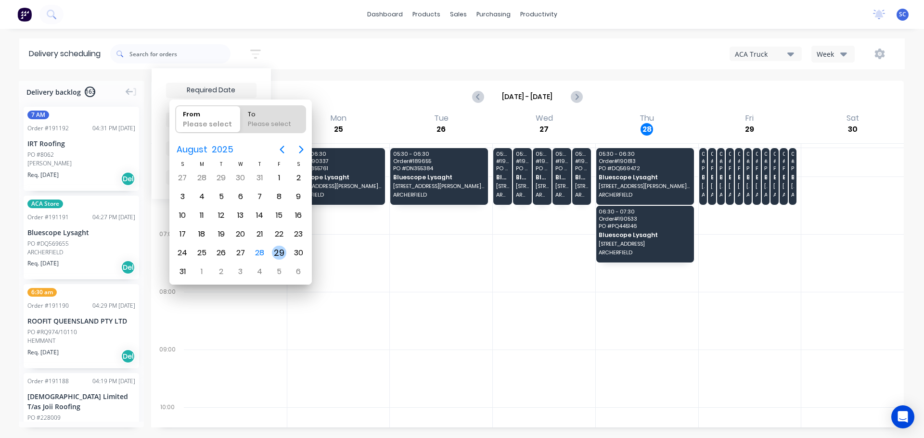
click at [280, 254] on div "29" at bounding box center [279, 253] width 14 height 14
type input "[DATE]"
radio input "false"
radio input "true"
click at [280, 254] on div "29" at bounding box center [279, 253] width 14 height 14
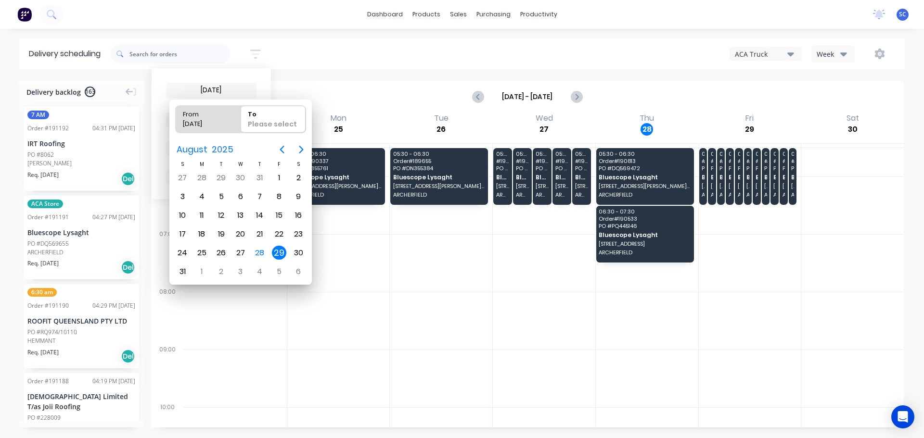
type input "[DATE] - [DATE]"
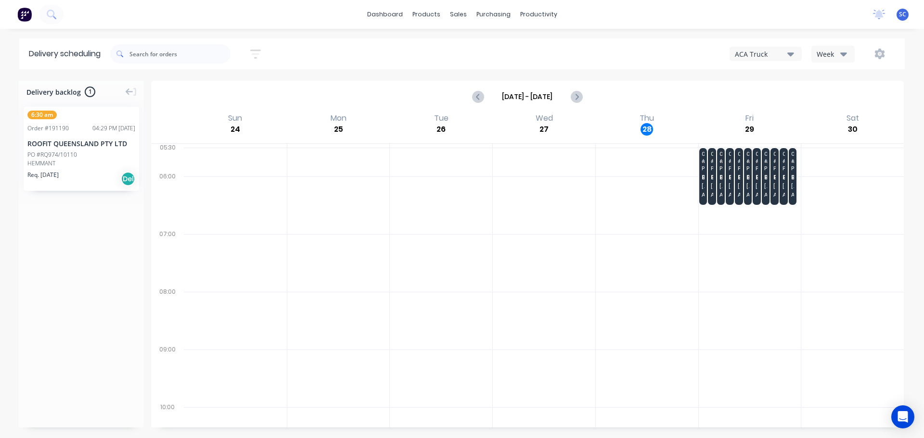
click at [843, 52] on icon "button" at bounding box center [843, 54] width 7 height 11
click at [841, 93] on div "Vehicle" at bounding box center [859, 98] width 95 height 19
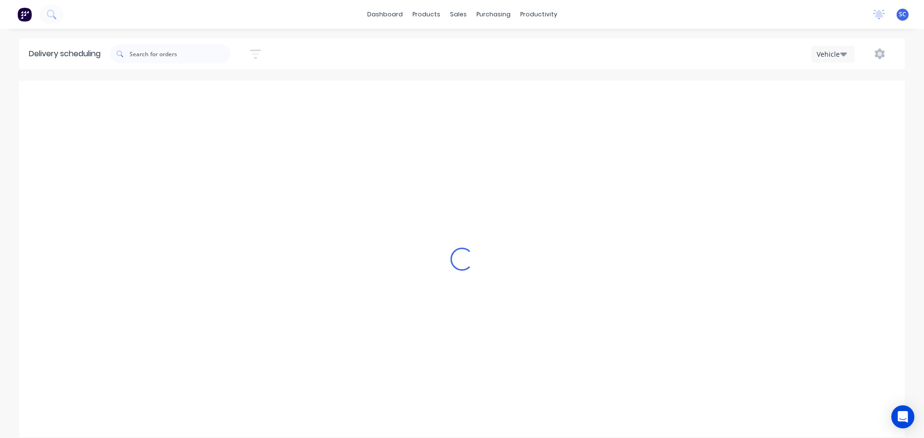
scroll to position [0, 0]
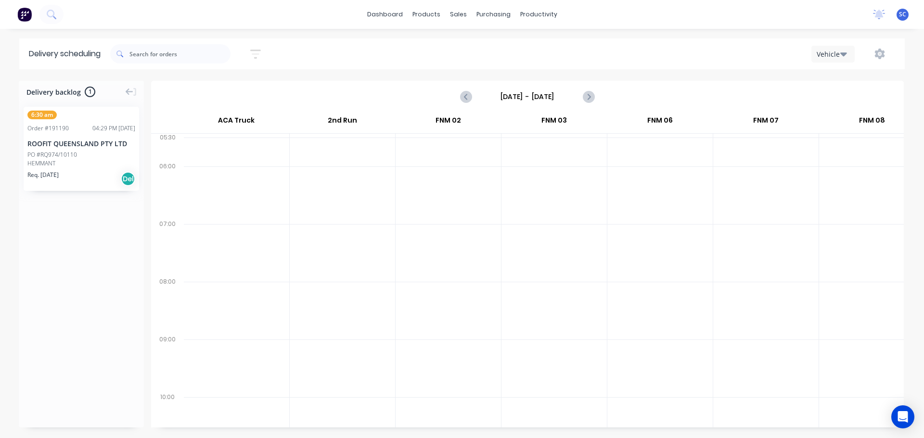
click at [513, 91] on input "[DATE] - [DATE]" at bounding box center [527, 97] width 95 height 14
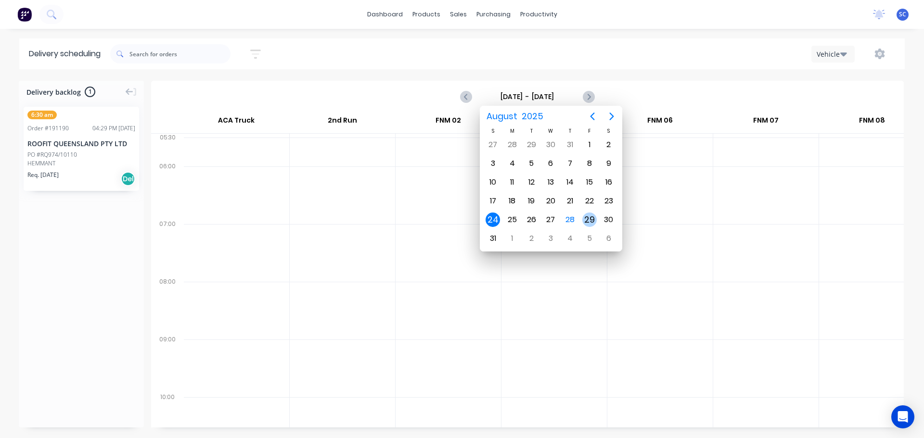
click at [591, 220] on div "29" at bounding box center [589, 220] width 14 height 14
type input "[DATE] - [DATE]"
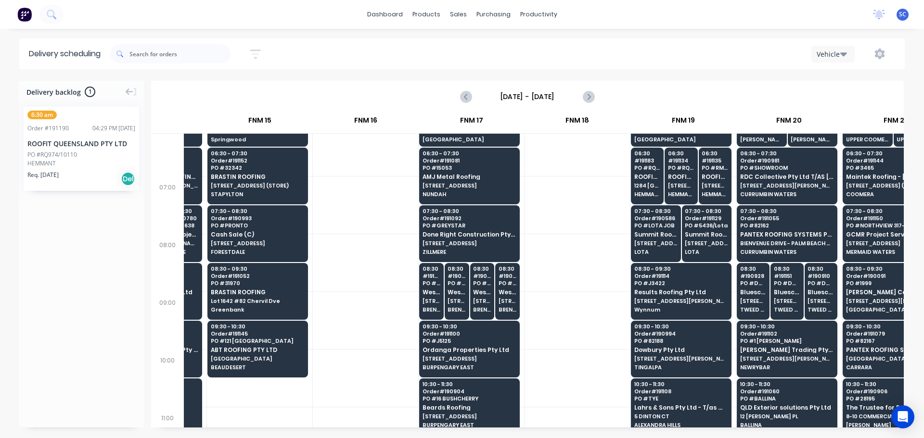
scroll to position [0, 1248]
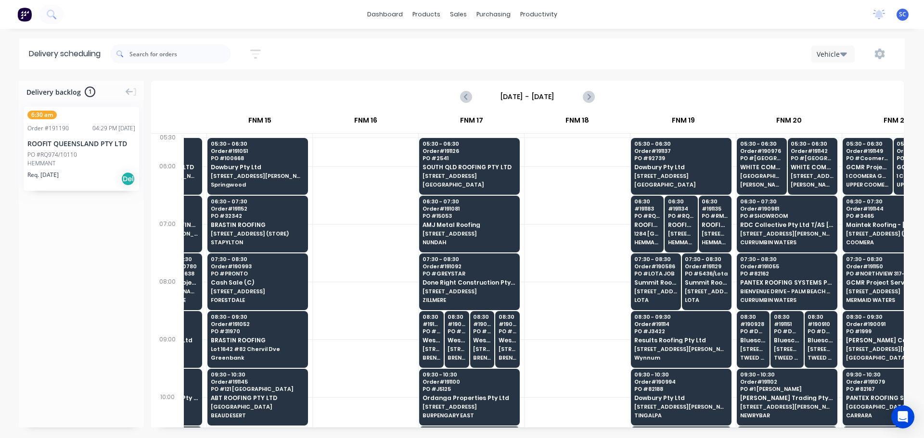
click at [258, 53] on icon "button" at bounding box center [256, 53] width 8 height 1
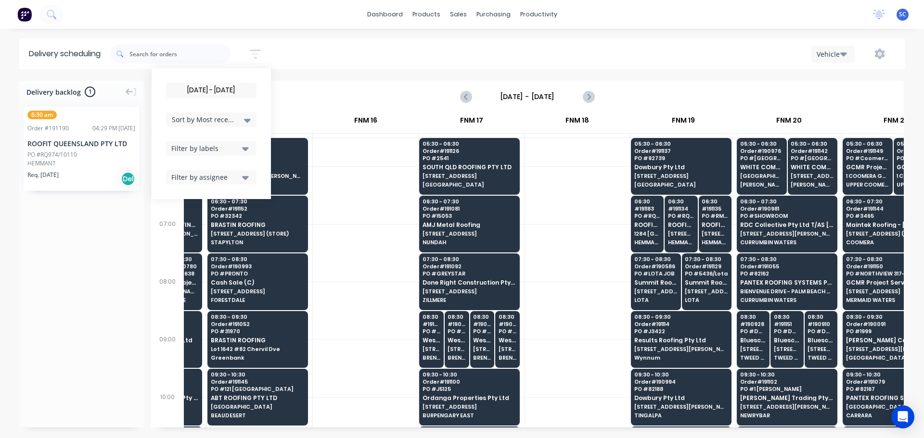
click at [202, 90] on input "[DATE] - [DATE]" at bounding box center [212, 90] width 90 height 14
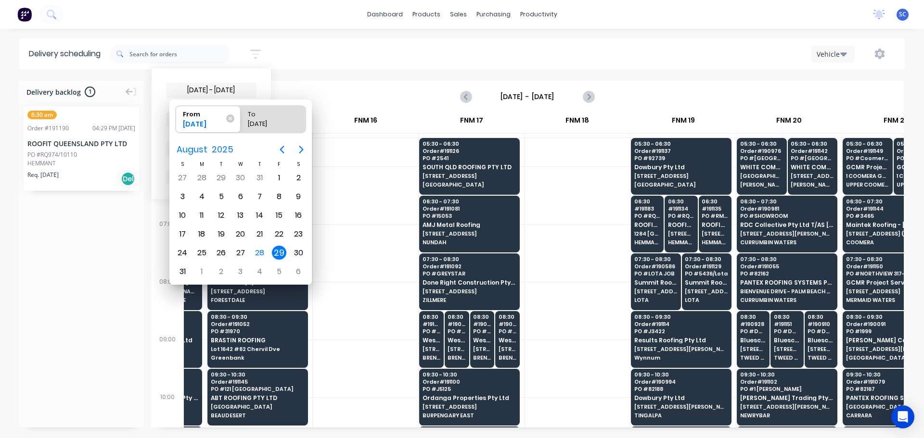
click at [277, 253] on div "29" at bounding box center [279, 253] width 14 height 14
radio input "false"
radio input "true"
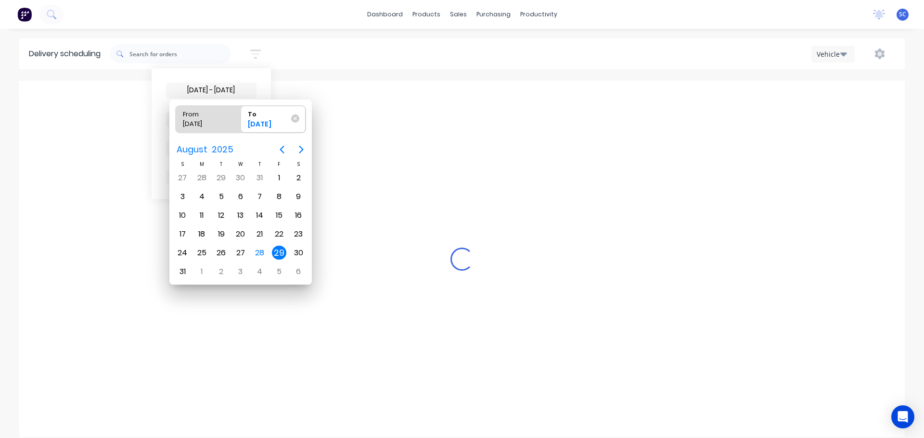
click at [277, 254] on div "29" at bounding box center [279, 253] width 14 height 14
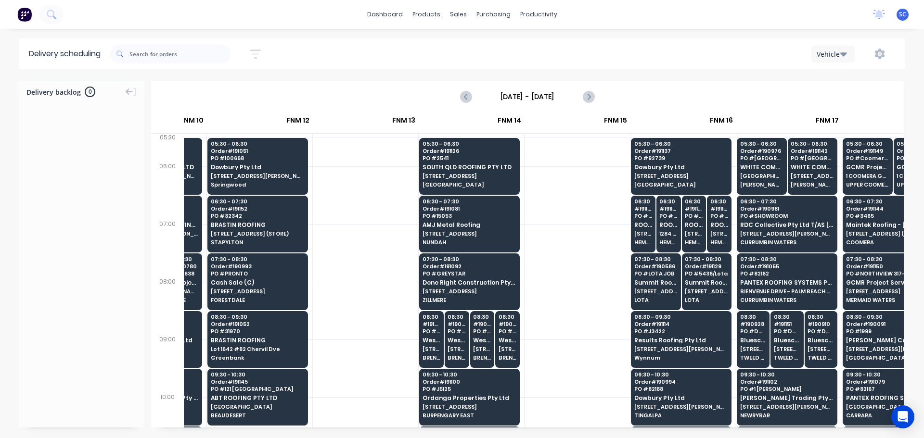
scroll to position [0, 624]
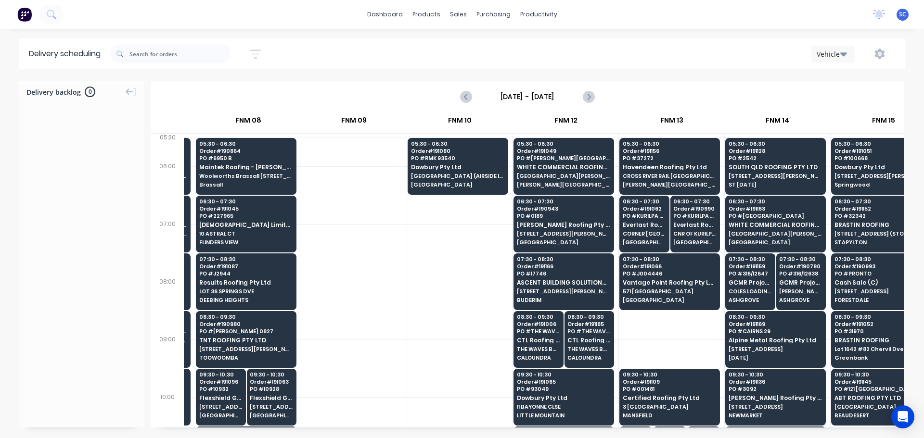
click at [509, 97] on input "[DATE] - [DATE]" at bounding box center [527, 97] width 95 height 14
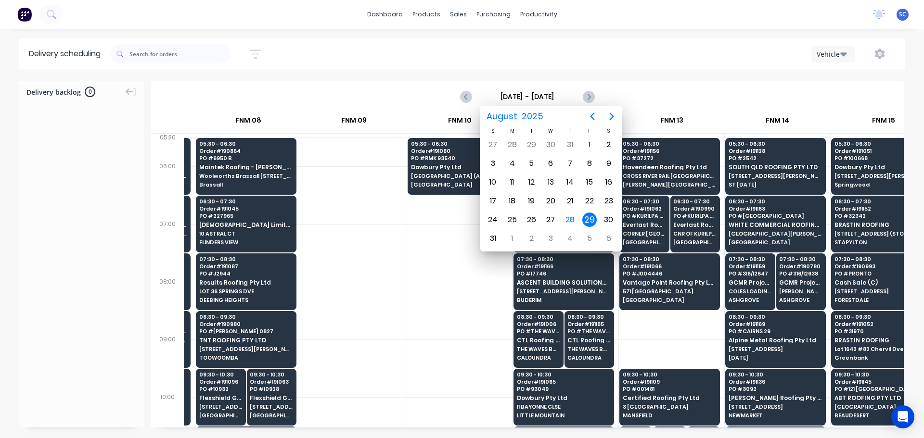
click at [591, 220] on div "29" at bounding box center [589, 220] width 14 height 14
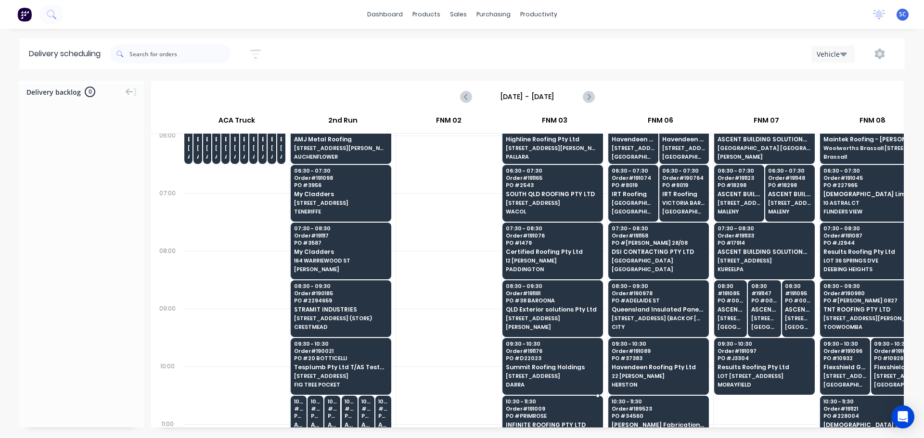
scroll to position [0, 0]
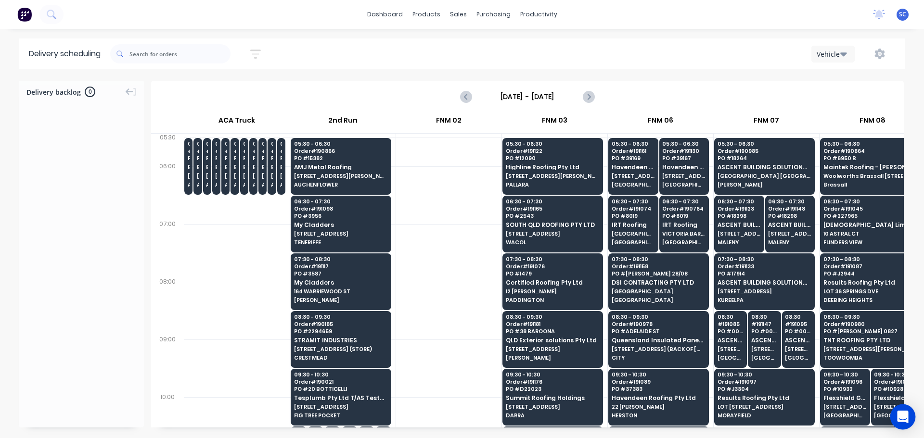
click at [892, 427] on body "dashboard products sales purchasing productivity dashboard products Product Cat…" at bounding box center [462, 219] width 924 height 438
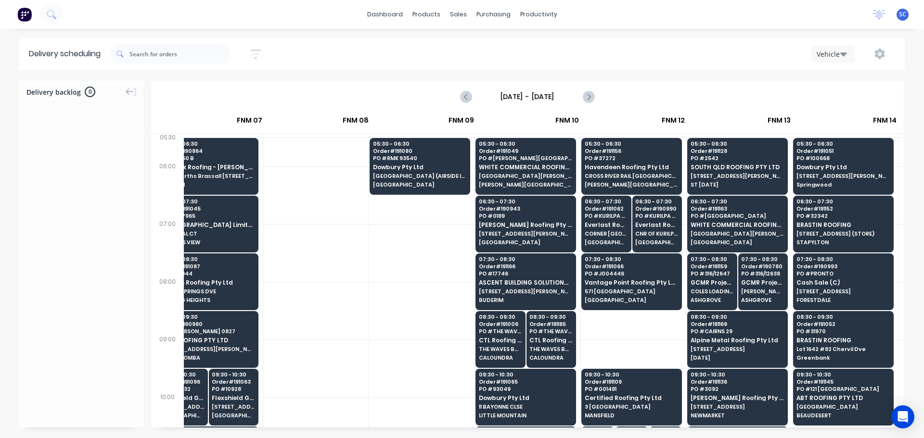
scroll to position [0, 39]
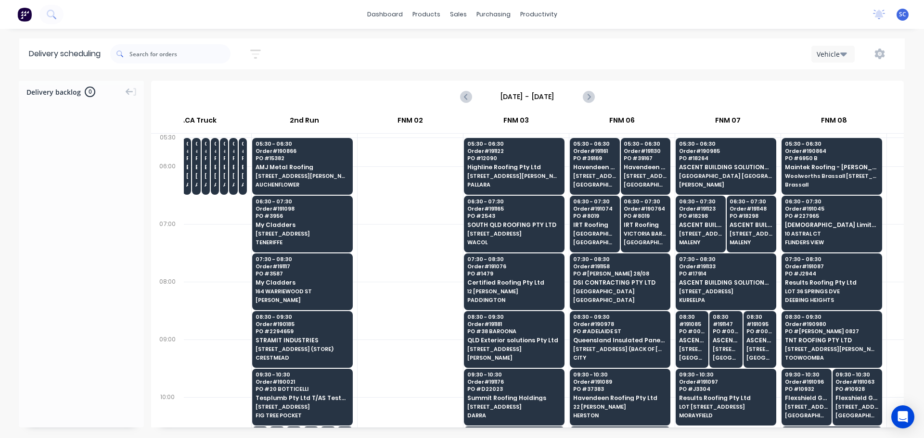
click at [535, 428] on div "Delivery backlog 0 [DATE] - [DATE] [DATE] ACA Truck 2nd Run FNM 02 FNM 03 FNM 0…" at bounding box center [462, 259] width 924 height 357
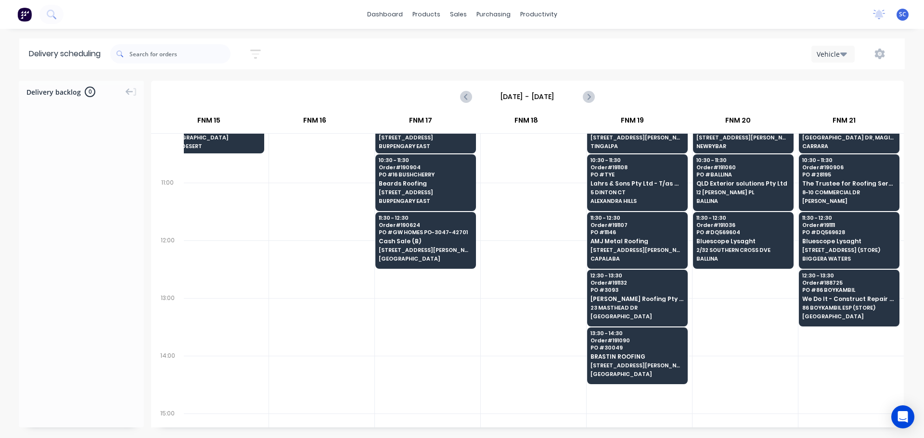
scroll to position [289, 1299]
